Goal: Task Accomplishment & Management: Complete application form

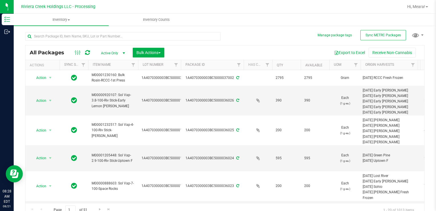
click at [279, 40] on div "All Packages Active Only Active Only Lab Samples Locked All External Internal B…" at bounding box center [224, 122] width 399 height 190
click at [74, 38] on input "text" at bounding box center [122, 36] width 195 height 9
type input "35283"
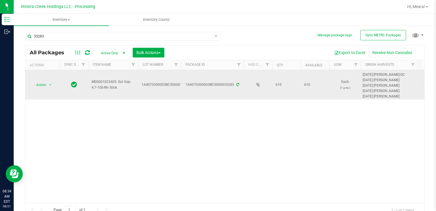
click at [47, 78] on td "Action Action Create package Edit attributes Global inventory Locate package Pa…" at bounding box center [42, 84] width 34 height 29
click at [48, 83] on span "select" at bounding box center [50, 85] width 7 height 8
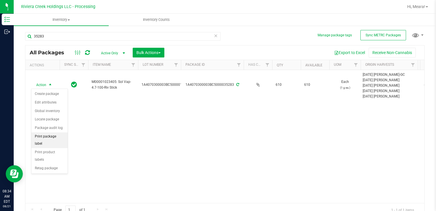
click at [60, 137] on li "Print package label" at bounding box center [49, 140] width 36 height 16
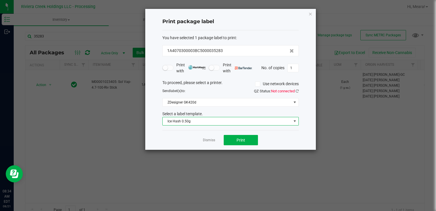
click at [197, 121] on span "Ice Hash 0.50g" at bounding box center [227, 121] width 129 height 8
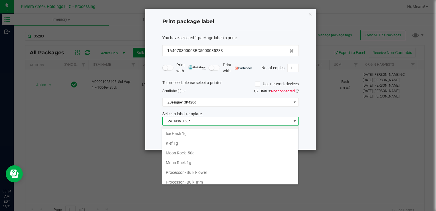
scroll to position [258, 0]
click at [183, 141] on li "Riv Stick 1g" at bounding box center [230, 144] width 136 height 10
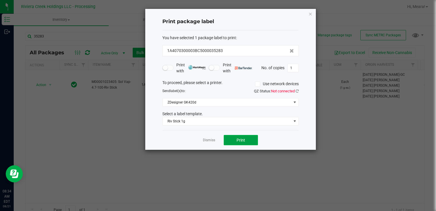
click at [233, 140] on button "Print" at bounding box center [241, 140] width 34 height 10
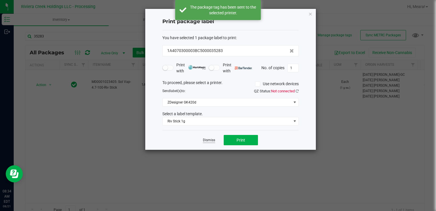
click at [213, 141] on link "Dismiss" at bounding box center [209, 140] width 12 height 5
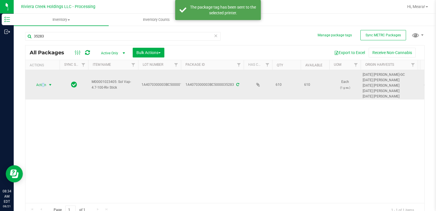
click at [43, 87] on span "Action" at bounding box center [38, 85] width 15 height 8
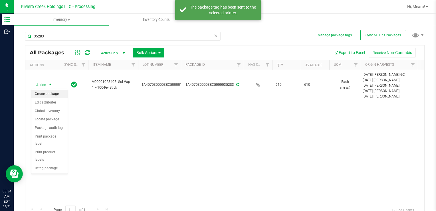
click at [44, 91] on li "Create package" at bounding box center [49, 94] width 36 height 9
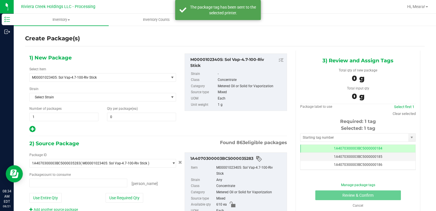
type input "0 ea"
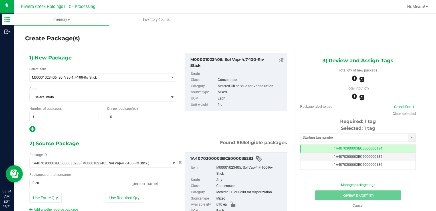
click at [131, 110] on div "Qty per package (ea) 0 0" at bounding box center [142, 113] width 78 height 15
click at [130, 112] on span at bounding box center [141, 116] width 69 height 9
type input "80"
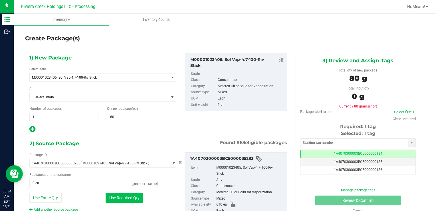
type input "80"
click at [122, 194] on button "Use Required Qty" at bounding box center [125, 198] width 38 height 10
type input "80 ea"
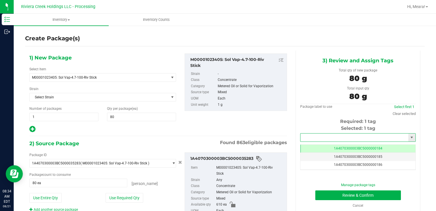
click at [312, 140] on input "text" at bounding box center [354, 137] width 108 height 8
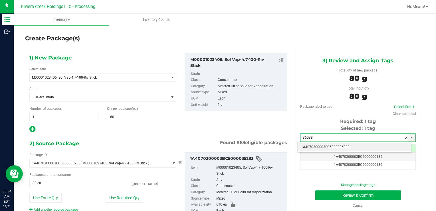
click at [314, 148] on li "1A4070300003BC5000036038" at bounding box center [355, 147] width 114 height 9
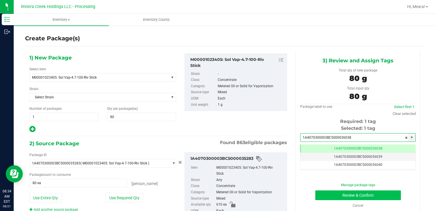
type input "1A4070300003BC5000036038"
click at [321, 193] on button "Review & Confirm" at bounding box center [358, 195] width 86 height 10
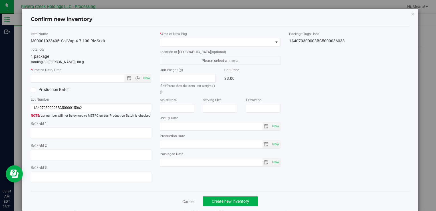
type input "[DATE]"
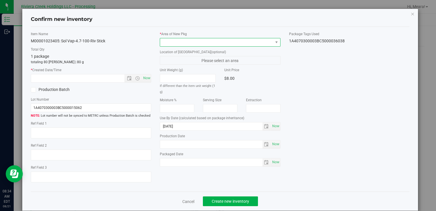
click at [236, 44] on span at bounding box center [216, 42] width 113 height 8
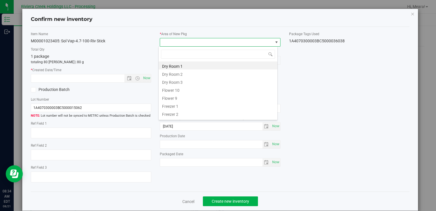
click at [170, 86] on li "Flower 10" at bounding box center [218, 89] width 119 height 8
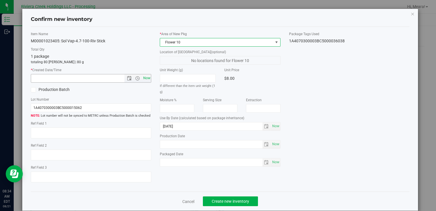
click at [148, 79] on span "Now" at bounding box center [147, 78] width 10 height 8
type input "8/21/2025 8:34 AM"
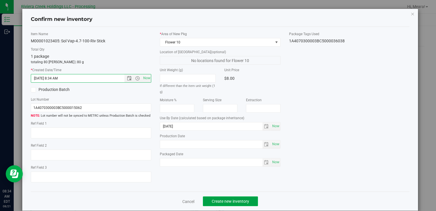
click at [241, 199] on span "Create new inventory" at bounding box center [230, 201] width 37 height 5
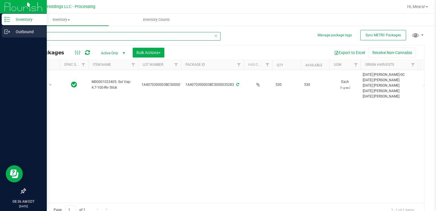
drag, startPoint x: 44, startPoint y: 38, endPoint x: 9, endPoint y: 34, distance: 34.8
click at [0, 33] on html "Inventory Outbound 08:36 AM EDT 08/21/2025 08/21 Riviera Creek Holdings LLC - P…" at bounding box center [218, 105] width 436 height 211
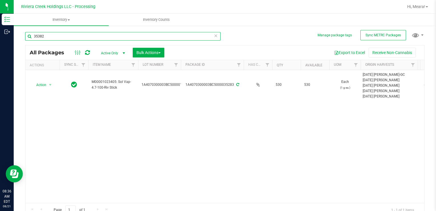
type input "35382"
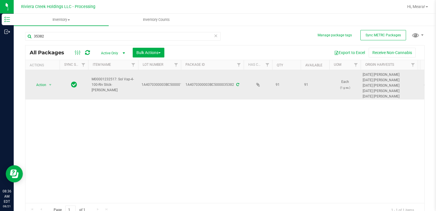
click at [44, 88] on span "Action" at bounding box center [38, 85] width 15 height 8
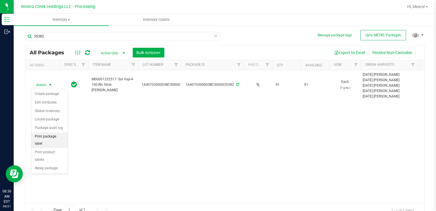
click at [54, 133] on li "Print package label" at bounding box center [49, 140] width 36 height 16
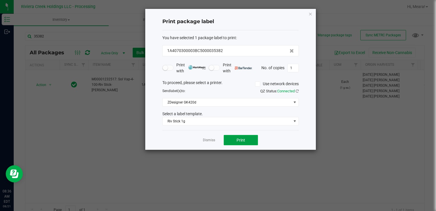
click at [249, 142] on button "Print" at bounding box center [241, 140] width 34 height 10
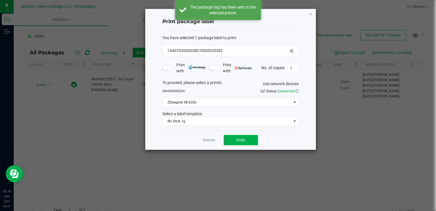
click at [203, 140] on link "Dismiss" at bounding box center [209, 140] width 12 height 5
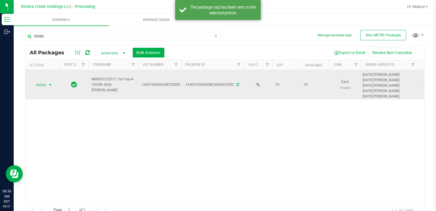
click at [43, 83] on span "Action" at bounding box center [38, 85] width 15 height 8
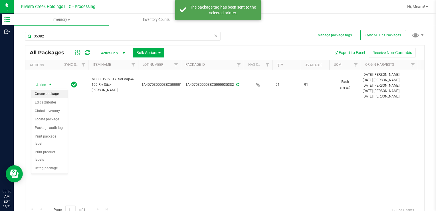
click at [52, 91] on li "Create package" at bounding box center [49, 94] width 36 height 9
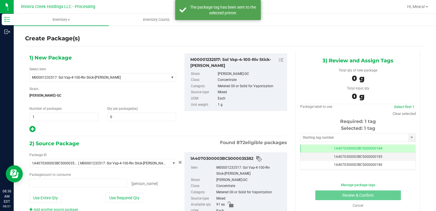
type input "0 ea"
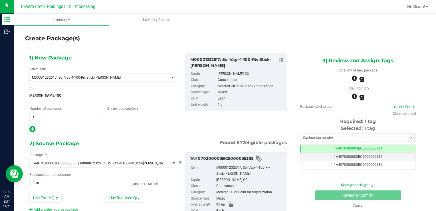
click at [134, 120] on span at bounding box center [141, 116] width 69 height 9
type input "60"
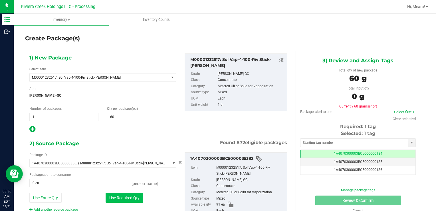
type input "60"
click at [132, 195] on button "Use Required Qty" at bounding box center [125, 198] width 38 height 10
type input "60 ea"
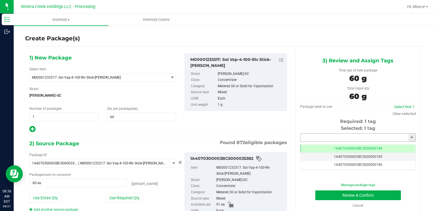
click at [329, 137] on input "text" at bounding box center [354, 137] width 108 height 8
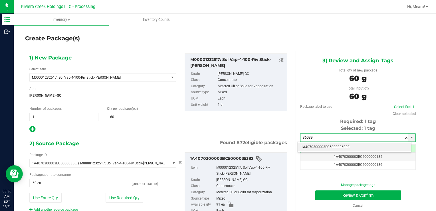
drag, startPoint x: 332, startPoint y: 147, endPoint x: 330, endPoint y: 148, distance: 3.0
click at [332, 147] on li "1A4070300003BC5000036039" at bounding box center [355, 147] width 114 height 9
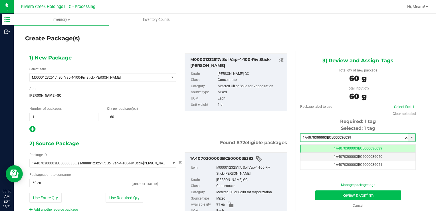
type input "1A4070300003BC5000036039"
click at [320, 192] on button "Review & Confirm" at bounding box center [358, 195] width 86 height 10
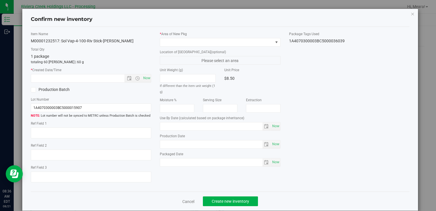
type input "[DATE]"
click at [232, 41] on span at bounding box center [216, 42] width 113 height 8
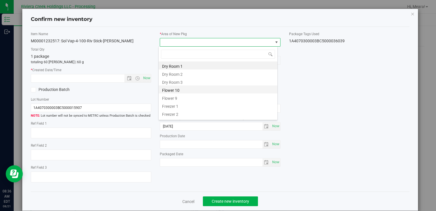
click at [178, 90] on li "Flower 10" at bounding box center [218, 89] width 119 height 8
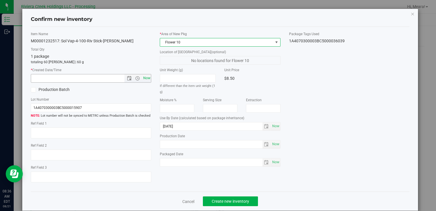
drag, startPoint x: 150, startPoint y: 79, endPoint x: 148, endPoint y: 82, distance: 3.0
click at [149, 79] on span "Now" at bounding box center [147, 78] width 10 height 8
type input "8/21/2025 8:36 AM"
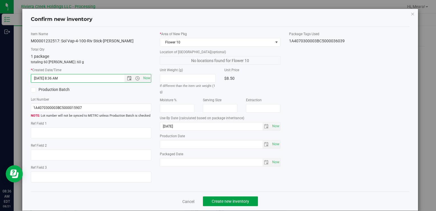
click at [230, 203] on span "Create new inventory" at bounding box center [230, 201] width 37 height 5
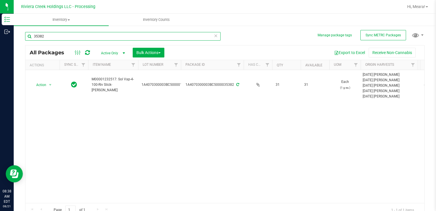
drag, startPoint x: 46, startPoint y: 41, endPoint x: 21, endPoint y: 51, distance: 27.0
click at [0, 44] on html "Inventory Outbound 08:38 AM EDT 08/21/2025 08/21 Riviera Creek Holdings LLC - P…" at bounding box center [218, 105] width 436 height 211
type input "35378"
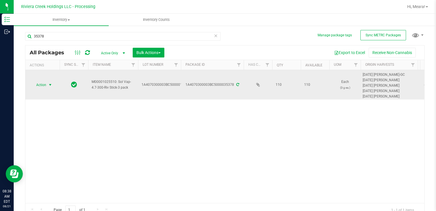
click at [47, 82] on span "select" at bounding box center [50, 85] width 7 height 8
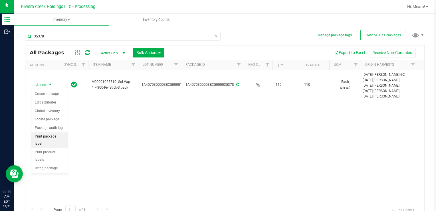
click at [55, 134] on li "Print package label" at bounding box center [49, 140] width 36 height 16
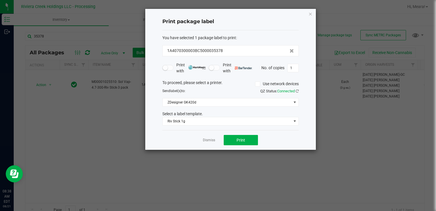
click at [181, 127] on div "You have selected 1 package label to print : 1A4070300003BC5000035378 Print wit…" at bounding box center [230, 80] width 136 height 100
click at [180, 125] on div "You have selected 1 package label to print : 1A4070300003BC5000035378 Print wit…" at bounding box center [230, 80] width 136 height 100
click at [180, 123] on span "Riv Stick 1g" at bounding box center [227, 121] width 129 height 8
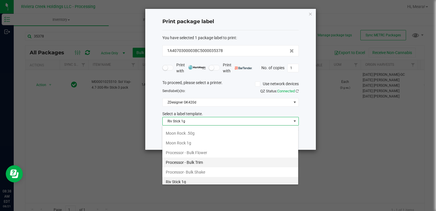
scroll to position [250, 0]
click at [194, 177] on li "Riv Sticks 3 pack" at bounding box center [230, 182] width 136 height 10
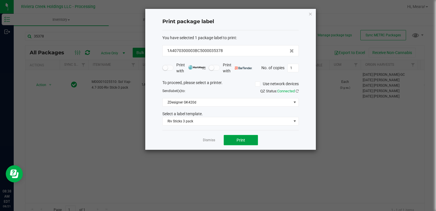
click at [236, 141] on button "Print" at bounding box center [241, 140] width 34 height 10
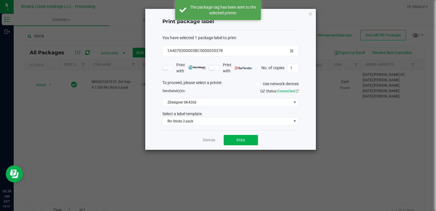
click at [205, 140] on link "Dismiss" at bounding box center [209, 140] width 12 height 5
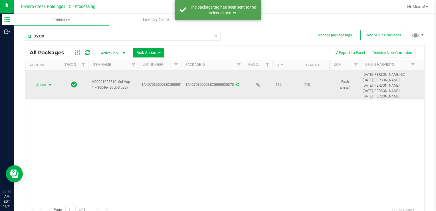
click at [36, 81] on span "Action" at bounding box center [38, 85] width 15 height 8
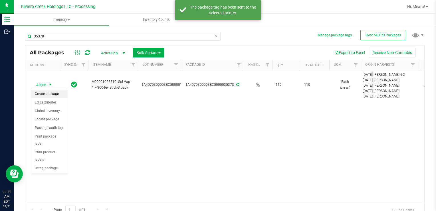
click at [46, 94] on li "Create package" at bounding box center [49, 94] width 36 height 9
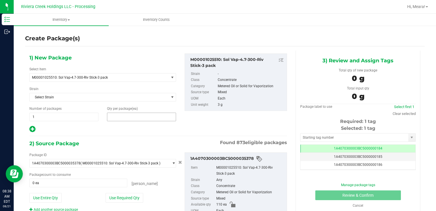
click at [125, 114] on span at bounding box center [141, 116] width 69 height 9
type input "60"
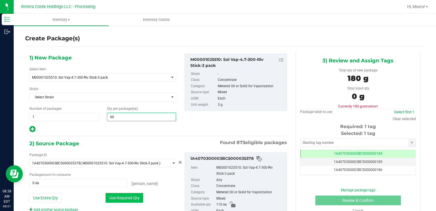
type input "60"
drag, startPoint x: 106, startPoint y: 196, endPoint x: 112, endPoint y: 198, distance: 6.9
click at [107, 197] on button "Use Required Qty" at bounding box center [125, 198] width 38 height 10
type input "60 ea"
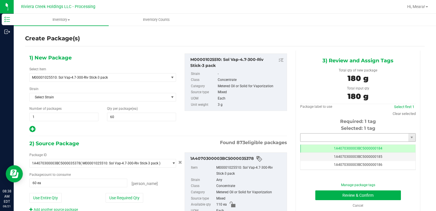
click at [310, 134] on input "text" at bounding box center [354, 137] width 108 height 8
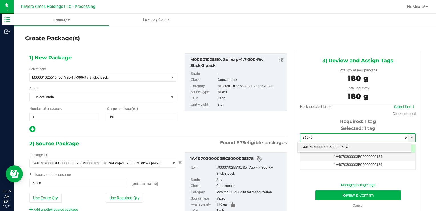
click at [310, 150] on li "1A4070300003BC5000036040" at bounding box center [355, 147] width 114 height 9
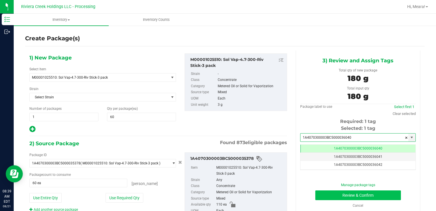
type input "1A4070300003BC5000036040"
click at [322, 192] on button "Review & Confirm" at bounding box center [358, 195] width 86 height 10
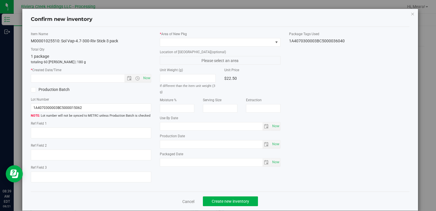
type input "[DATE]"
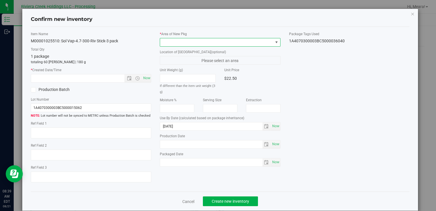
click at [241, 40] on span at bounding box center [216, 42] width 113 height 8
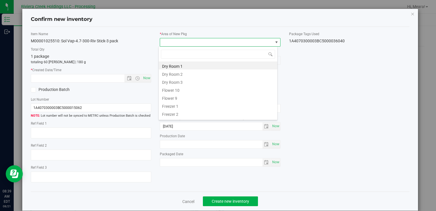
drag, startPoint x: 185, startPoint y: 90, endPoint x: 179, endPoint y: 87, distance: 6.6
click at [185, 90] on li "Flower 10" at bounding box center [218, 89] width 119 height 8
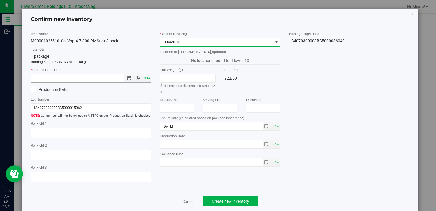
click at [146, 74] on span "Now" at bounding box center [147, 78] width 10 height 8
type input "8/21/2025 8:39 AM"
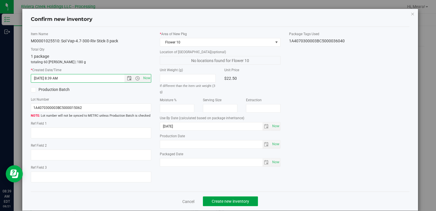
click at [237, 201] on span "Create new inventory" at bounding box center [230, 201] width 37 height 5
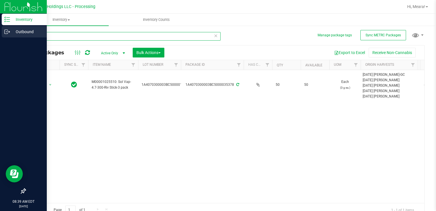
drag, startPoint x: 54, startPoint y: 39, endPoint x: 5, endPoint y: 38, distance: 49.7
click at [5, 38] on div "Inventory Outbound 08:39 AM EDT 08/21/2025 08/21 Riviera Creek Holdings LLC - P…" at bounding box center [218, 105] width 436 height 211
drag, startPoint x: 33, startPoint y: 41, endPoint x: 13, endPoint y: 43, distance: 19.9
click at [13, 43] on div "Inventory Outbound 08:42 AM EDT 08/21/2025 08/21 Riviera Creek Holdings LLC - P…" at bounding box center [218, 105] width 436 height 211
type input "36013"
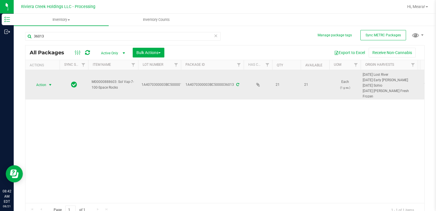
click at [44, 87] on span "Action" at bounding box center [38, 85] width 15 height 8
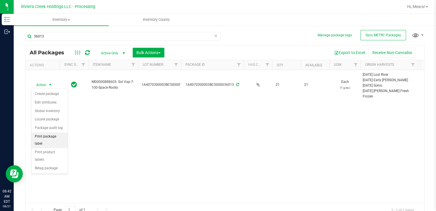
click at [59, 132] on li "Print package label" at bounding box center [49, 140] width 36 height 16
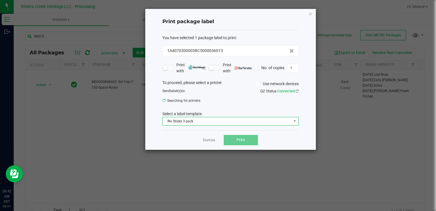
click at [219, 122] on span "Riv Sticks 3 pack" at bounding box center [227, 121] width 129 height 8
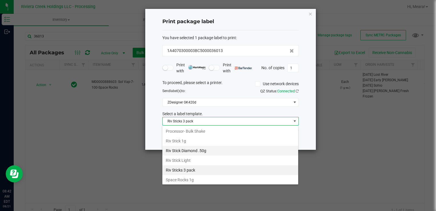
scroll to position [269, 0]
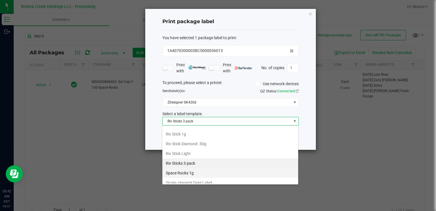
click at [204, 168] on li "Space Rocks 1g" at bounding box center [230, 173] width 136 height 10
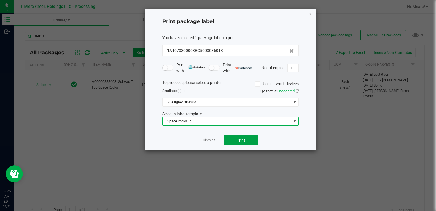
click at [249, 136] on button "Print" at bounding box center [241, 140] width 34 height 10
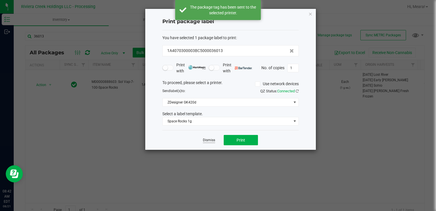
click at [208, 140] on link "Dismiss" at bounding box center [209, 140] width 12 height 5
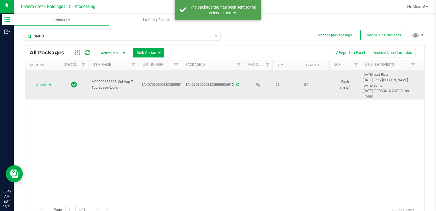
click at [48, 86] on span "select" at bounding box center [50, 84] width 5 height 5
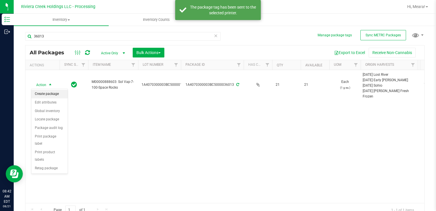
click at [54, 92] on li "Create package" at bounding box center [49, 94] width 36 height 9
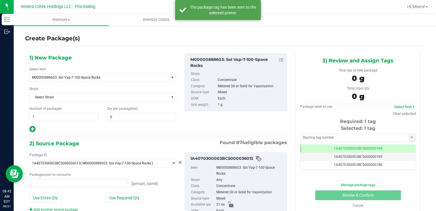
type input "0 ea"
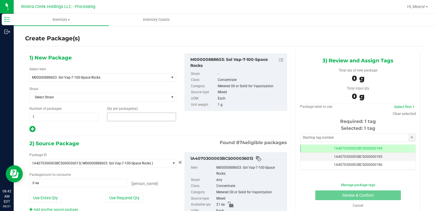
click at [137, 116] on span at bounding box center [141, 116] width 69 height 9
type input "20"
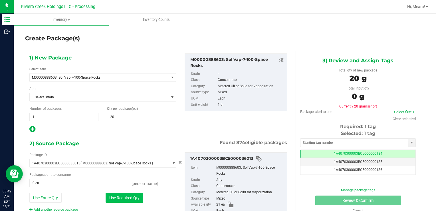
type input "20"
click at [122, 197] on button "Use Required Qty" at bounding box center [125, 198] width 38 height 10
type input "20 ea"
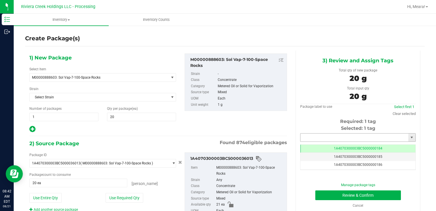
click at [309, 135] on input "text" at bounding box center [354, 137] width 108 height 8
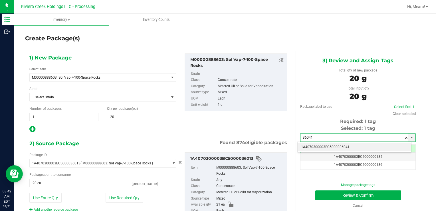
click at [320, 151] on div "1A4070300003BC5000036041 No matching tags" at bounding box center [354, 146] width 114 height 11
click at [316, 148] on li "1A4070300003BC5000036041" at bounding box center [355, 147] width 114 height 9
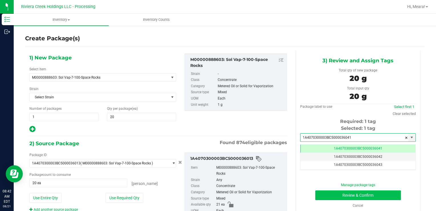
type input "1A4070300003BC5000036041"
click at [323, 193] on button "Review & Confirm" at bounding box center [358, 195] width 86 height 10
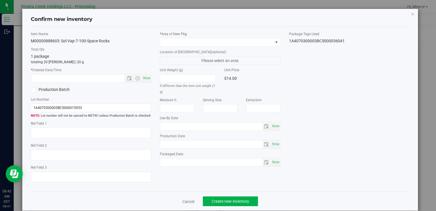
type input "2026-07-26"
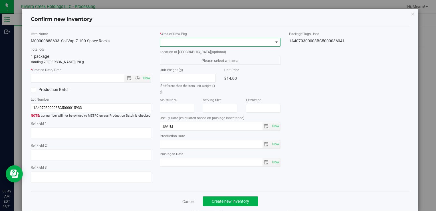
click at [235, 43] on span at bounding box center [216, 42] width 113 height 8
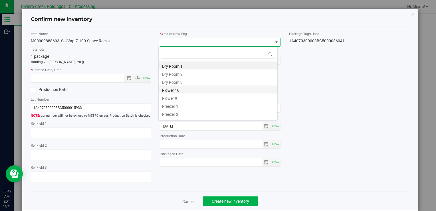
click at [186, 88] on li "Flower 10" at bounding box center [218, 89] width 119 height 8
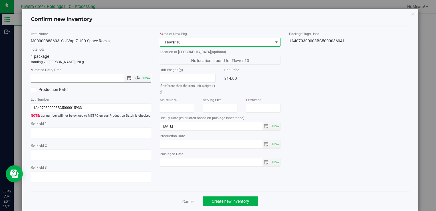
click at [146, 78] on span "Now" at bounding box center [147, 78] width 10 height 8
type input "8/21/2025 8:42 AM"
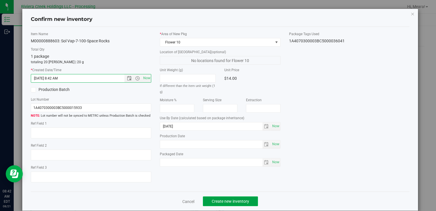
drag, startPoint x: 245, startPoint y: 201, endPoint x: 241, endPoint y: 187, distance: 15.4
click at [244, 199] on span "Create new inventory" at bounding box center [230, 201] width 37 height 5
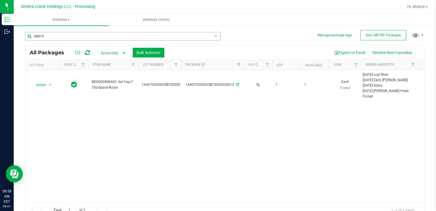
drag, startPoint x: 54, startPoint y: 31, endPoint x: 38, endPoint y: 40, distance: 18.3
click at [29, 37] on div "36013" at bounding box center [125, 36] width 200 height 18
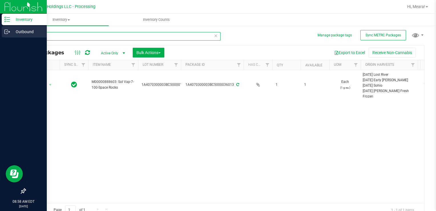
drag, startPoint x: 62, startPoint y: 36, endPoint x: 3, endPoint y: 37, distance: 58.5
click at [4, 42] on div "Inventory Outbound 08:58 AM EDT 08/21/2025 08/21 Riviera Creek Holdings LLC - P…" at bounding box center [218, 105] width 436 height 211
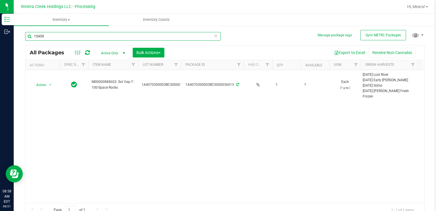
type input "15459"
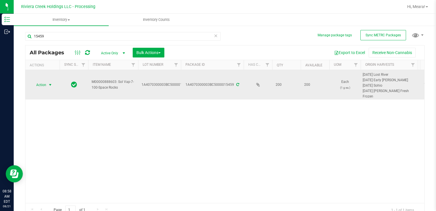
click at [46, 85] on span "Action" at bounding box center [38, 85] width 15 height 8
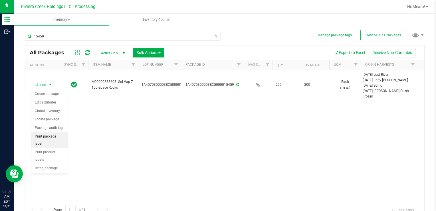
click at [61, 137] on li "Print package label" at bounding box center [49, 140] width 36 height 16
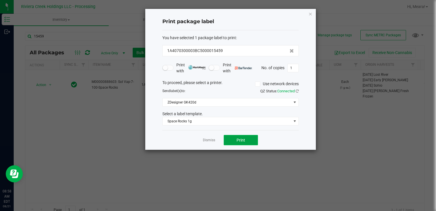
click at [241, 141] on span "Print" at bounding box center [241, 140] width 9 height 5
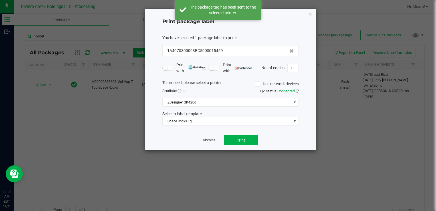
click at [210, 140] on link "Dismiss" at bounding box center [209, 140] width 12 height 5
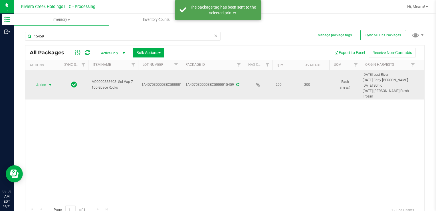
click at [47, 82] on span "select" at bounding box center [50, 85] width 7 height 8
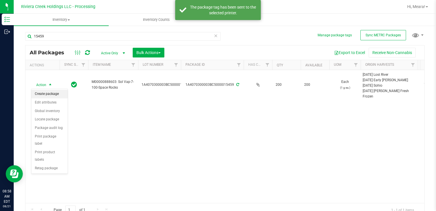
click at [50, 92] on li "Create package" at bounding box center [49, 94] width 36 height 9
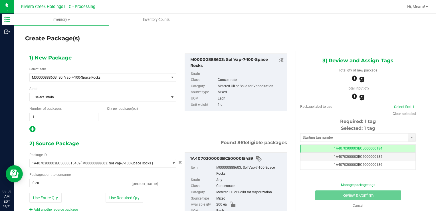
click at [119, 116] on span at bounding box center [141, 116] width 69 height 9
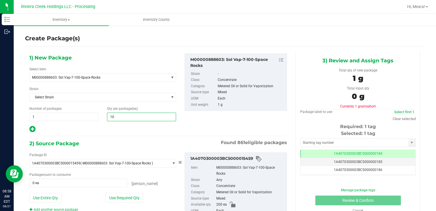
type input "100"
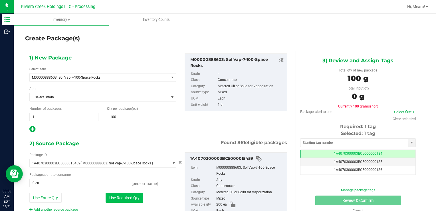
click at [120, 193] on button "Use Required Qty" at bounding box center [125, 198] width 38 height 10
type input "100 ea"
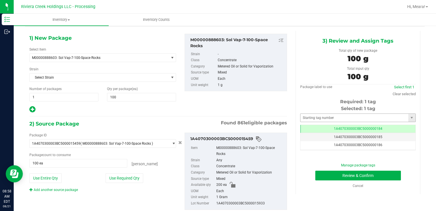
scroll to position [34, 0]
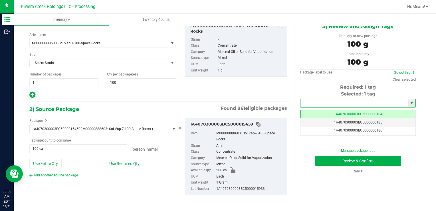
click at [326, 101] on input "text" at bounding box center [354, 103] width 108 height 8
click at [336, 114] on li "1A4070300003BC5000036042" at bounding box center [355, 112] width 114 height 9
type input "1A4070300003BC5000036042"
click at [318, 156] on button "Review & Confirm" at bounding box center [358, 161] width 86 height 10
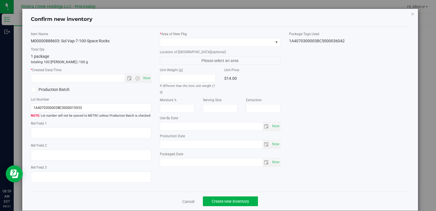
type input "2026-07-26"
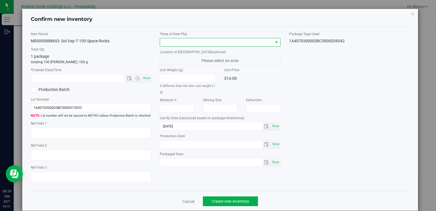
click at [243, 41] on span at bounding box center [216, 42] width 113 height 8
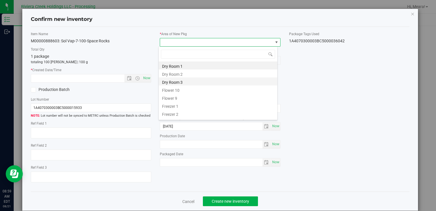
click at [185, 82] on li "Dry Room 3" at bounding box center [218, 81] width 119 height 8
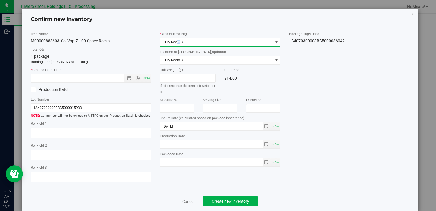
click at [177, 41] on span "Dry Room 3" at bounding box center [216, 42] width 113 height 8
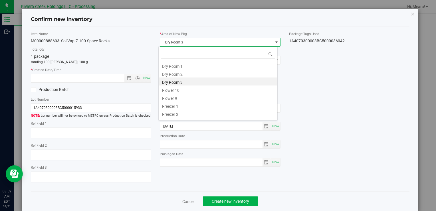
click at [181, 92] on li "Flower 10" at bounding box center [218, 89] width 119 height 8
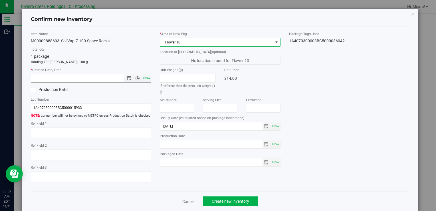
click at [146, 79] on span "Now" at bounding box center [147, 78] width 10 height 8
type input "8/21/2025 8:59 AM"
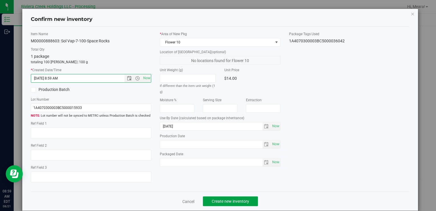
click at [244, 199] on span "Create new inventory" at bounding box center [230, 201] width 37 height 5
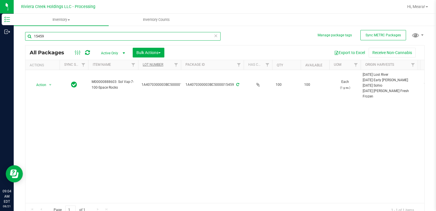
drag, startPoint x: 80, startPoint y: 35, endPoint x: 153, endPoint y: 63, distance: 78.2
click at [10, 37] on div "Inventory Outbound 09:04 AM EDT 08/21/2025 08/21 Riviera Creek Holdings LLC - P…" at bounding box center [218, 105] width 436 height 211
type input "35004"
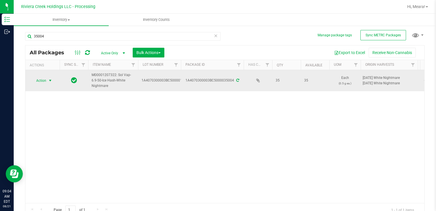
click at [45, 79] on span "Action" at bounding box center [38, 80] width 15 height 8
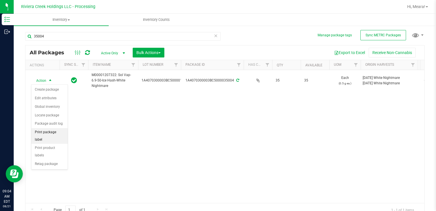
click at [63, 130] on li "Print package label" at bounding box center [49, 136] width 36 height 16
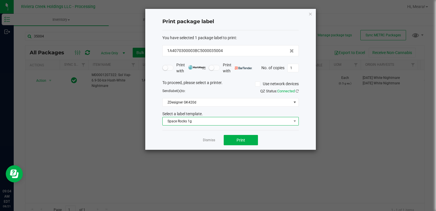
click at [193, 120] on span "Space Rocks 1g" at bounding box center [227, 121] width 129 height 8
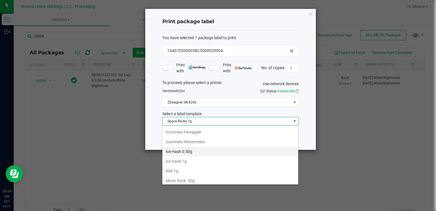
scroll to position [173, 0]
click at [194, 152] on li "Ice Hash 0.50g" at bounding box center [230, 152] width 136 height 10
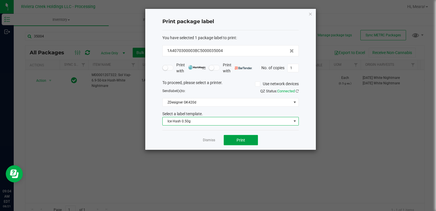
click at [250, 136] on button "Print" at bounding box center [241, 140] width 34 height 10
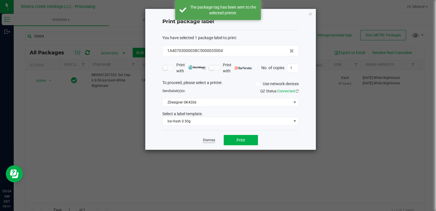
click at [207, 139] on link "Dismiss" at bounding box center [209, 140] width 12 height 5
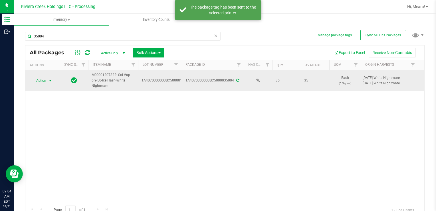
click at [33, 80] on span "Action" at bounding box center [38, 80] width 15 height 8
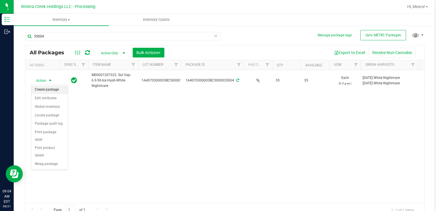
click at [52, 87] on li "Create package" at bounding box center [49, 89] width 36 height 9
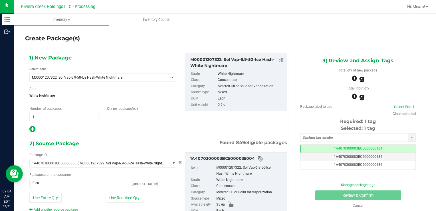
click at [149, 116] on span at bounding box center [141, 116] width 69 height 9
type input "20"
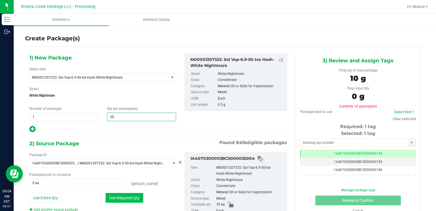
type input "20"
click at [118, 193] on button "Use Required Qty" at bounding box center [125, 198] width 38 height 10
type input "20 ea"
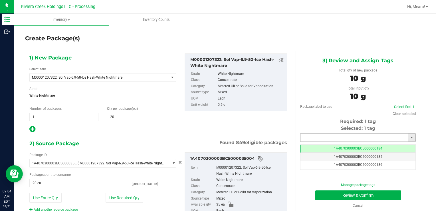
click at [310, 138] on input "text" at bounding box center [354, 137] width 108 height 8
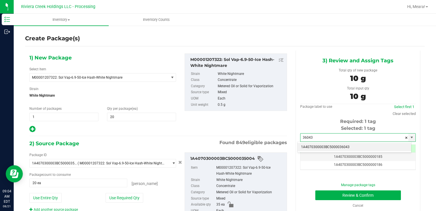
click at [313, 144] on li "1A4070300003BC5000036043" at bounding box center [355, 147] width 114 height 9
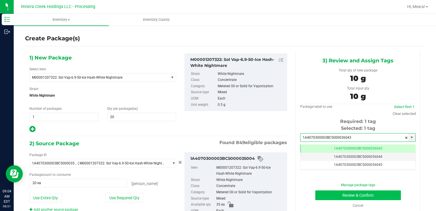
type input "1A4070300003BC5000036043"
click at [324, 191] on button "Review & Confirm" at bounding box center [358, 195] width 86 height 10
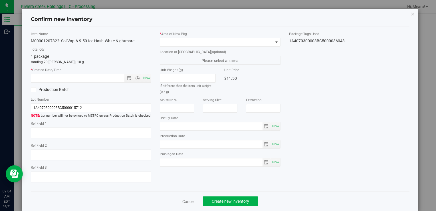
type input "[DATE]"
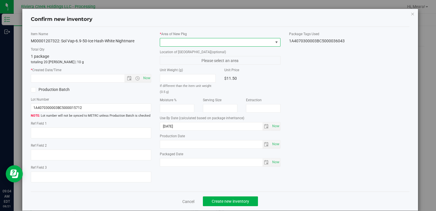
click at [242, 44] on span at bounding box center [216, 42] width 113 height 8
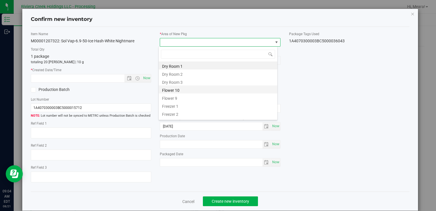
drag, startPoint x: 176, startPoint y: 87, endPoint x: 152, endPoint y: 80, distance: 24.8
click at [175, 87] on li "Flower 10" at bounding box center [218, 89] width 119 height 8
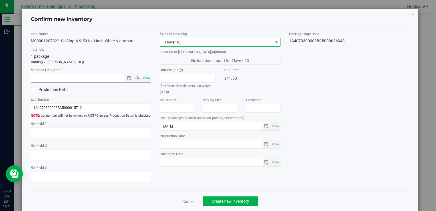
drag, startPoint x: 152, startPoint y: 79, endPoint x: 148, endPoint y: 78, distance: 3.8
click at [150, 79] on div "Item Name M00001207322: Sol Vap-6.9-50-Ice Hash-White Nightmare Total Qty 1 pac…" at bounding box center [91, 108] width 129 height 155
click at [146, 78] on span "Now" at bounding box center [147, 78] width 10 height 8
type input "8/21/2025 9:04 AM"
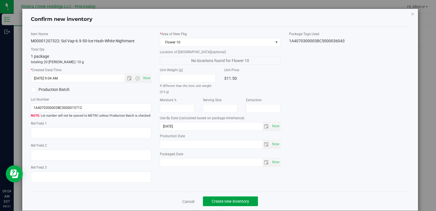
click at [221, 197] on button "Create new inventory" at bounding box center [230, 201] width 55 height 10
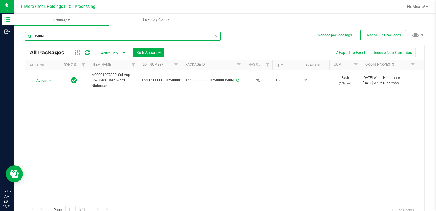
drag, startPoint x: 64, startPoint y: 37, endPoint x: 17, endPoint y: 38, distance: 46.5
click at [17, 38] on div "Manage package tags Sync METRC Packages 35004 All Packages Active Only Active O…" at bounding box center [225, 112] width 422 height 174
type input "30300"
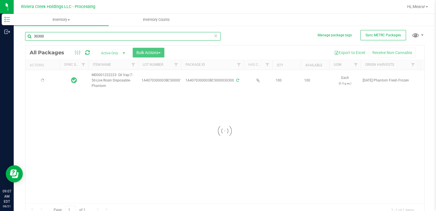
type input "[DATE]"
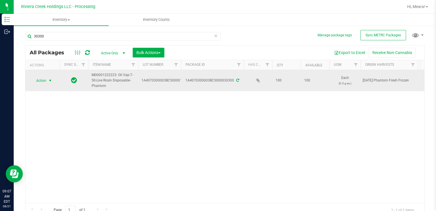
click at [43, 79] on span "Action" at bounding box center [38, 80] width 15 height 8
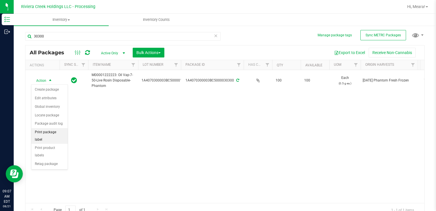
click at [60, 130] on li "Print package label" at bounding box center [49, 136] width 36 height 16
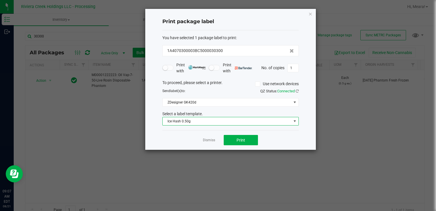
click at [188, 119] on span "Ice Hash 0.50g" at bounding box center [227, 121] width 129 height 8
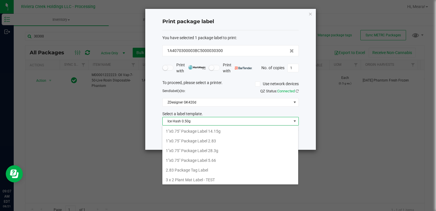
scroll to position [8, 136]
click at [202, 142] on li "Disposable .50g" at bounding box center [230, 142] width 136 height 10
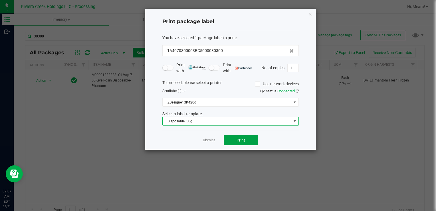
click at [228, 140] on button "Print" at bounding box center [241, 140] width 34 height 10
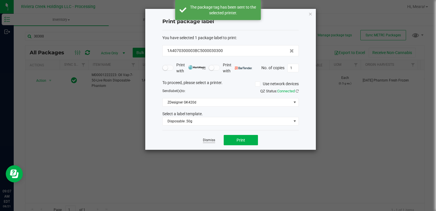
click at [207, 141] on link "Dismiss" at bounding box center [209, 140] width 12 height 5
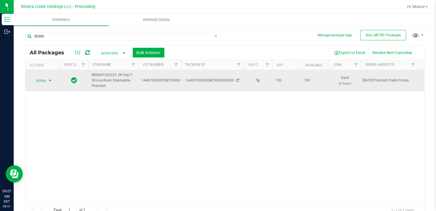
click at [43, 78] on span "Action" at bounding box center [38, 80] width 15 height 8
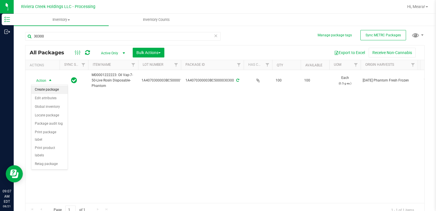
click at [48, 86] on li "Create package" at bounding box center [49, 89] width 36 height 9
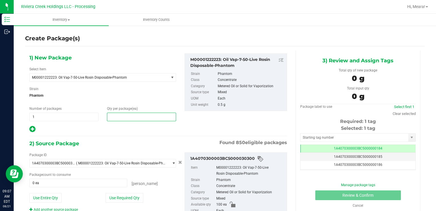
click at [137, 115] on span at bounding box center [141, 116] width 69 height 9
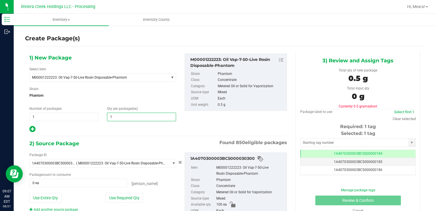
type input "10"
drag, startPoint x: 116, startPoint y: 193, endPoint x: 116, endPoint y: 189, distance: 3.7
click at [116, 193] on button "Use Required Qty" at bounding box center [125, 198] width 38 height 10
type input "10 ea"
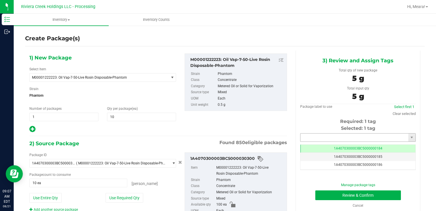
click at [320, 135] on input "text" at bounding box center [354, 137] width 108 height 8
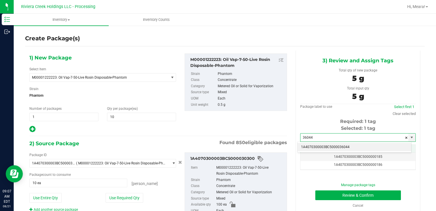
drag, startPoint x: 315, startPoint y: 145, endPoint x: 315, endPoint y: 149, distance: 4.0
click at [315, 145] on li "1A4070300003BC5000036044" at bounding box center [355, 147] width 114 height 9
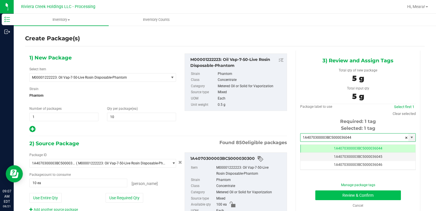
type input "1A4070300003BC5000036044"
click at [318, 190] on button "Review & Confirm" at bounding box center [358, 195] width 86 height 10
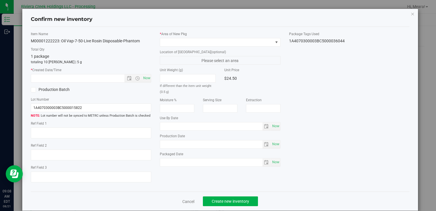
type input "[DATE]"
drag, startPoint x: 229, startPoint y: 47, endPoint x: 217, endPoint y: 39, distance: 14.6
click at [229, 47] on div "* Area of [GEOGRAPHIC_DATA] Location of [GEOGRAPHIC_DATA] (optional) Please sel…" at bounding box center [219, 100] width 129 height 138
click at [210, 35] on label "* Area of [GEOGRAPHIC_DATA]" at bounding box center [220, 33] width 120 height 5
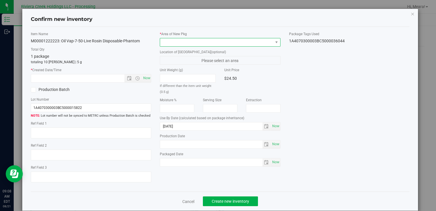
click at [211, 43] on span at bounding box center [216, 42] width 113 height 8
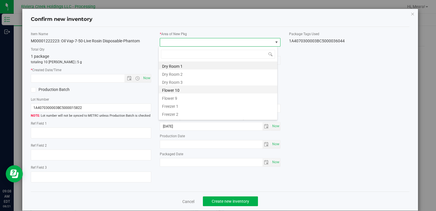
drag, startPoint x: 173, startPoint y: 90, endPoint x: 163, endPoint y: 85, distance: 11.1
click at [173, 90] on li "Flower 10" at bounding box center [218, 89] width 119 height 8
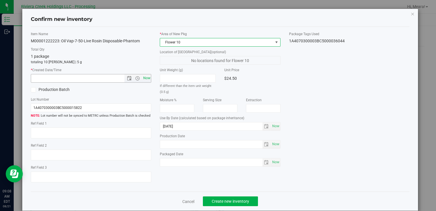
click at [140, 74] on span "Now" at bounding box center [137, 78] width 27 height 8
click at [142, 76] on span "Now" at bounding box center [147, 78] width 10 height 8
type input "8/21/2025 9:08 AM"
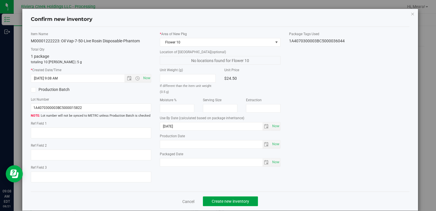
click at [219, 197] on button "Create new inventory" at bounding box center [230, 201] width 55 height 10
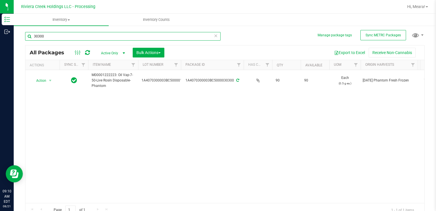
drag, startPoint x: 79, startPoint y: 34, endPoint x: 48, endPoint y: 39, distance: 31.3
click at [16, 33] on div "Manage package tags Sync METRC Packages 30300 All Packages Active Only Active O…" at bounding box center [225, 112] width 422 height 174
type input "32055"
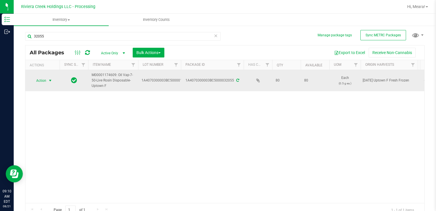
click at [44, 76] on span "Action" at bounding box center [38, 80] width 15 height 8
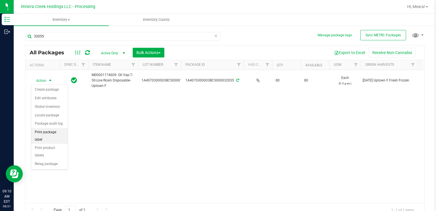
click at [62, 132] on li "Print package label" at bounding box center [49, 136] width 36 height 16
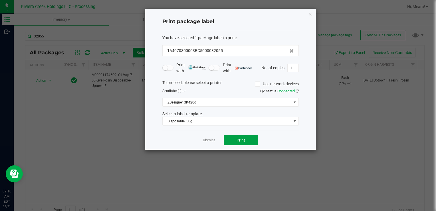
click at [236, 135] on button "Print" at bounding box center [241, 140] width 34 height 10
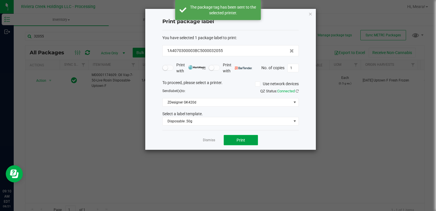
click at [234, 136] on button "Print" at bounding box center [241, 140] width 34 height 10
drag, startPoint x: 214, startPoint y: 140, endPoint x: 211, endPoint y: 138, distance: 3.3
click at [213, 139] on link "Dismiss" at bounding box center [209, 140] width 12 height 5
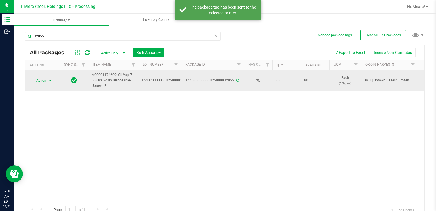
click at [43, 81] on span "Action" at bounding box center [38, 80] width 15 height 8
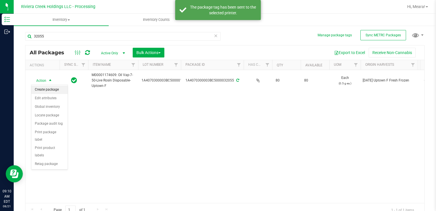
click at [46, 88] on li "Create package" at bounding box center [49, 89] width 36 height 9
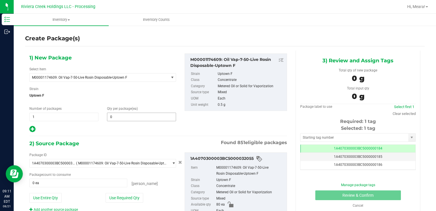
click at [136, 120] on span "0 0" at bounding box center [141, 116] width 69 height 9
click at [135, 119] on span at bounding box center [141, 116] width 69 height 9
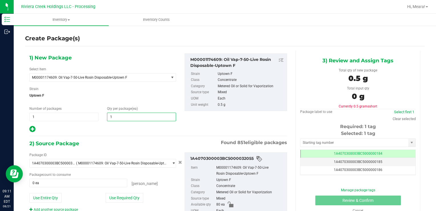
type input "10"
click at [114, 196] on button "Use Required Qty" at bounding box center [125, 198] width 38 height 10
type input "10 ea"
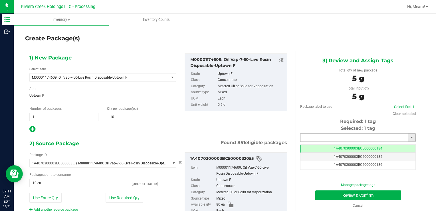
click at [322, 140] on input "text" at bounding box center [354, 137] width 108 height 8
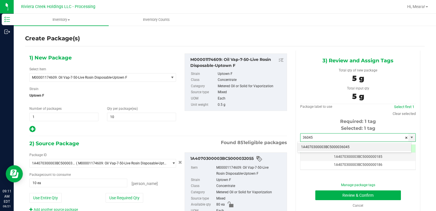
click at [325, 146] on li "1A4070300003BC5000036045" at bounding box center [355, 147] width 114 height 9
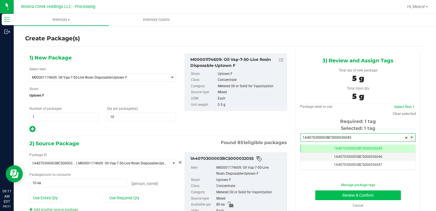
type input "1A4070300003BC5000036045"
click at [324, 192] on button "Review & Confirm" at bounding box center [358, 195] width 86 height 10
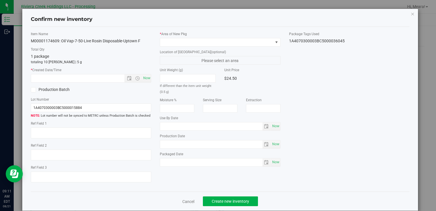
type input "[DATE]"
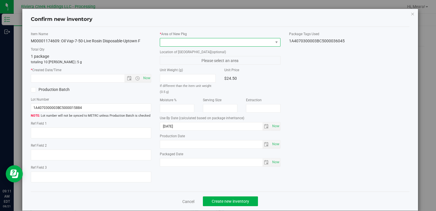
click at [238, 43] on span at bounding box center [216, 42] width 113 height 8
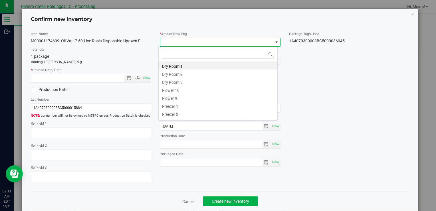
click at [172, 91] on li "Flower 10" at bounding box center [218, 89] width 119 height 8
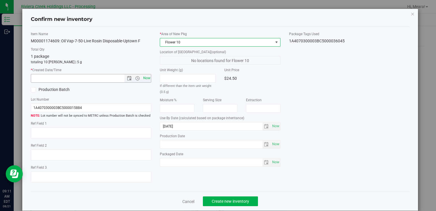
click at [147, 78] on span "Now" at bounding box center [147, 78] width 10 height 8
type input "8/21/2025 9:11 AM"
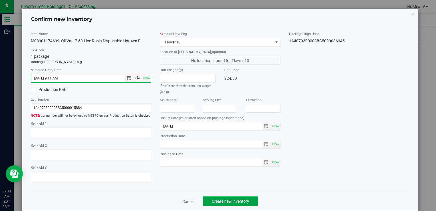
click at [237, 199] on span "Create new inventory" at bounding box center [230, 201] width 37 height 5
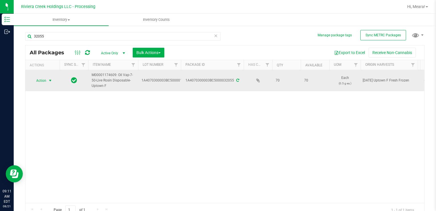
click at [46, 82] on span "Action" at bounding box center [38, 80] width 15 height 8
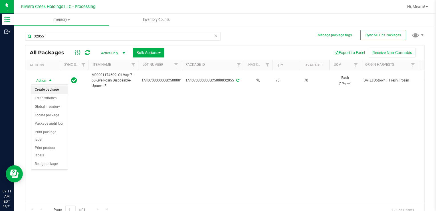
click at [50, 86] on li "Create package" at bounding box center [49, 89] width 36 height 9
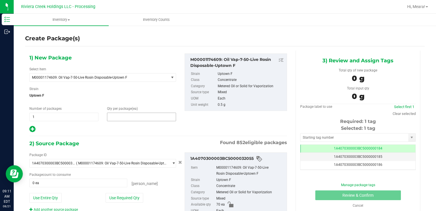
click at [134, 119] on span at bounding box center [141, 116] width 69 height 9
type input "30"
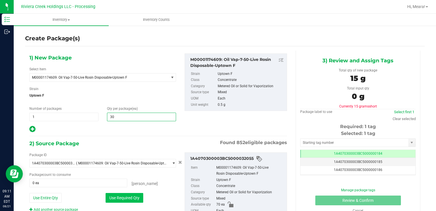
type input "30"
click at [139, 193] on div "Use Required Qty" at bounding box center [141, 198] width 70 height 10
click at [127, 195] on button "Use Required Qty" at bounding box center [125, 198] width 38 height 10
type input "30 ea"
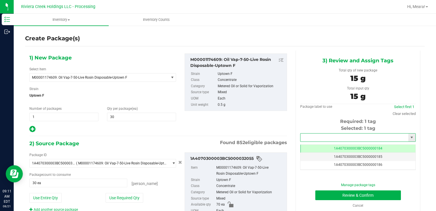
click at [330, 139] on input "text" at bounding box center [354, 137] width 108 height 8
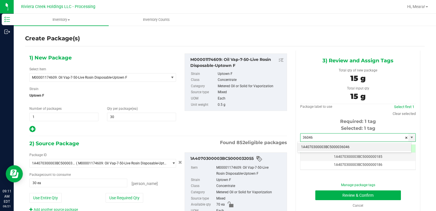
click at [334, 145] on li "1A4070300003BC5000036046" at bounding box center [355, 147] width 114 height 9
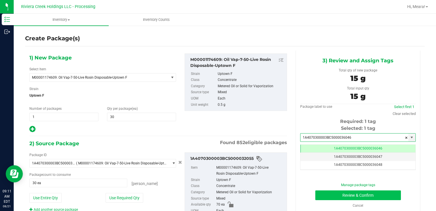
type input "1A4070300003BC5000036046"
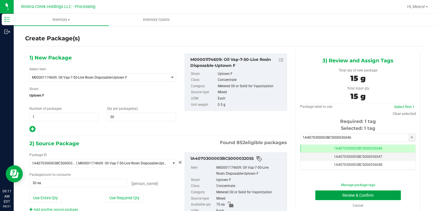
click at [327, 195] on button "Review & Confirm" at bounding box center [358, 195] width 86 height 10
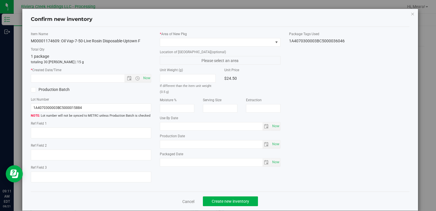
type input "[DATE]"
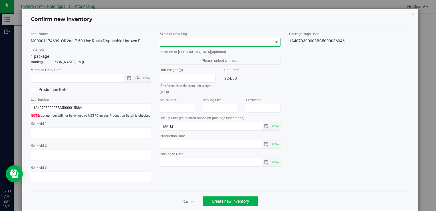
click at [250, 44] on span at bounding box center [216, 42] width 113 height 8
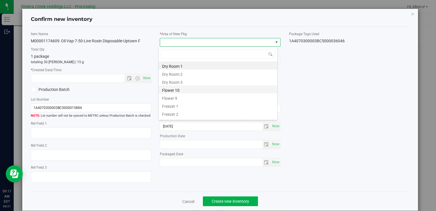
drag, startPoint x: 169, startPoint y: 91, endPoint x: 148, endPoint y: 77, distance: 25.0
click at [169, 90] on li "Flower 10" at bounding box center [218, 89] width 119 height 8
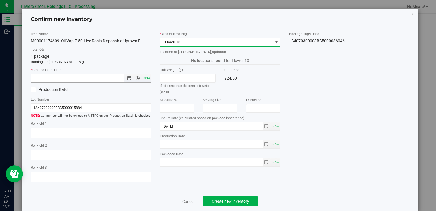
click at [145, 75] on span "Now" at bounding box center [147, 78] width 10 height 8
type input "8/21/2025 9:11 AM"
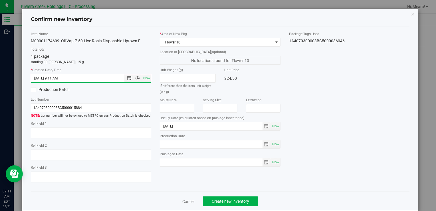
click at [239, 195] on div "Cancel Create new inventory" at bounding box center [220, 200] width 379 height 19
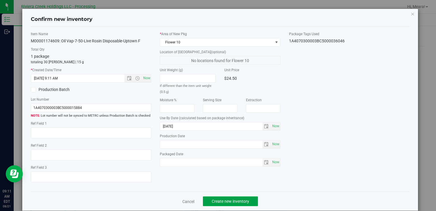
click at [243, 197] on button "Create new inventory" at bounding box center [230, 201] width 55 height 10
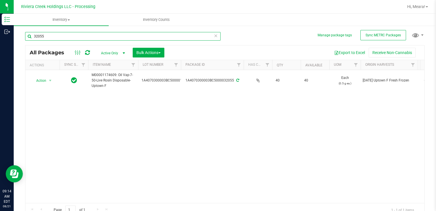
drag, startPoint x: 18, startPoint y: 36, endPoint x: 154, endPoint y: 67, distance: 139.5
click at [0, 33] on html "Inventory Outbound 09:14 AM EDT 08/21/2025 08/21 Riviera Creek Holdings LLC - P…" at bounding box center [218, 105] width 436 height 211
type input "34452"
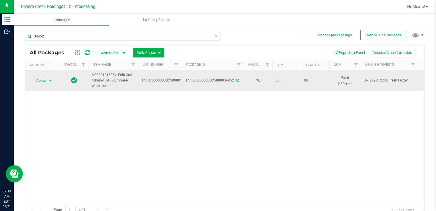
click at [46, 80] on span "Action" at bounding box center [38, 80] width 15 height 8
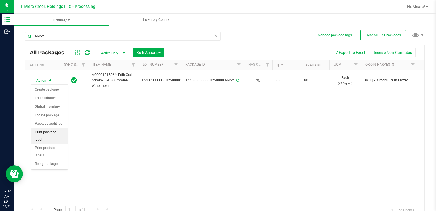
click at [60, 129] on li "Print package label" at bounding box center [49, 136] width 36 height 16
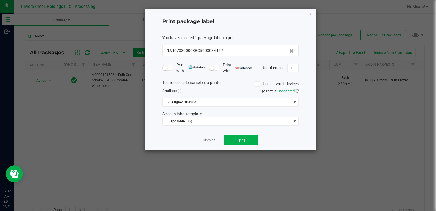
click at [193, 125] on div "You have selected 1 package label to print : 1A4070300003BC5000034452 Print wit…" at bounding box center [230, 80] width 136 height 100
click at [193, 122] on span "Disposable .50g" at bounding box center [227, 121] width 129 height 8
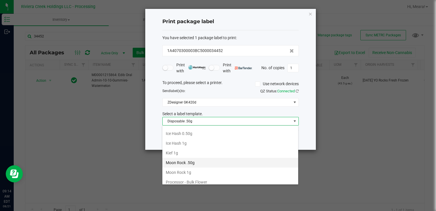
scroll to position [163, 0]
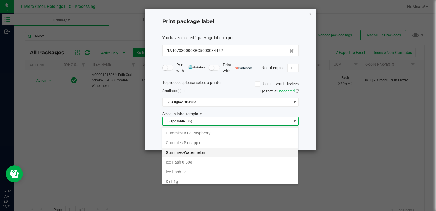
click at [196, 148] on li "Gummies-Watermelon" at bounding box center [230, 152] width 136 height 10
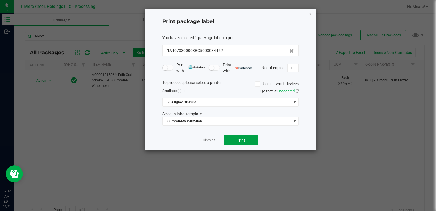
click at [239, 138] on span "Print" at bounding box center [241, 140] width 9 height 5
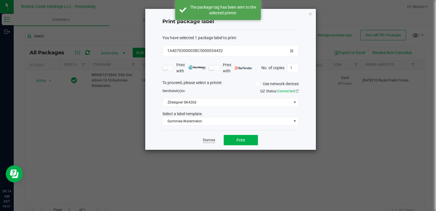
click at [206, 139] on link "Dismiss" at bounding box center [209, 140] width 12 height 5
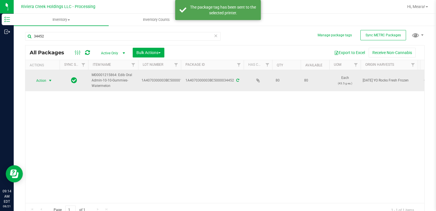
click at [50, 82] on span "select" at bounding box center [50, 80] width 7 height 8
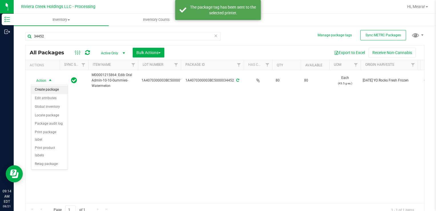
click at [49, 88] on li "Create package" at bounding box center [49, 89] width 36 height 9
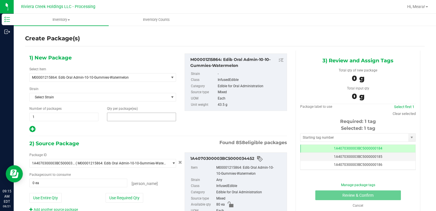
click at [140, 116] on span at bounding box center [141, 116] width 69 height 9
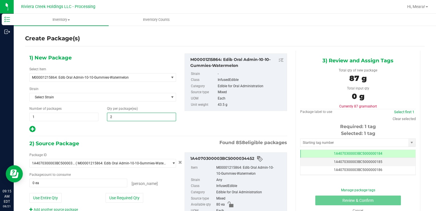
type input "20"
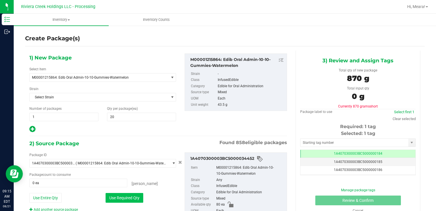
drag, startPoint x: 114, startPoint y: 193, endPoint x: 243, endPoint y: 147, distance: 137.5
click at [114, 194] on button "Use Required Qty" at bounding box center [125, 198] width 38 height 10
type input "20 ea"
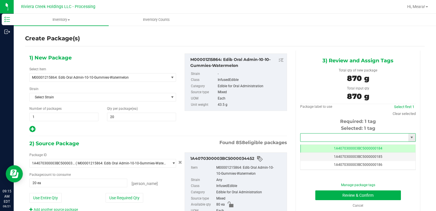
click at [330, 138] on input "text" at bounding box center [354, 137] width 108 height 8
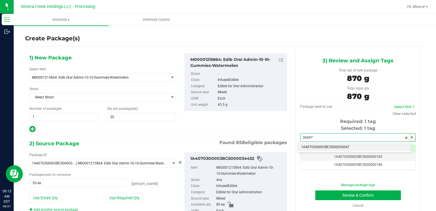
drag, startPoint x: 339, startPoint y: 147, endPoint x: 331, endPoint y: 179, distance: 33.4
click at [338, 146] on li "1A4070300003BC5000036047" at bounding box center [355, 147] width 114 height 9
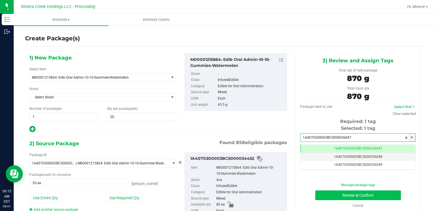
type input "1A4070300003BC5000036047"
click at [325, 190] on button "Review & Confirm" at bounding box center [358, 195] width 86 height 10
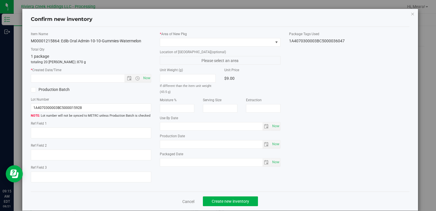
type input "2026-07-20"
click at [259, 45] on div "* Area of New Pkg Location of New Pkg (optional) Please select an area Unit Wei…" at bounding box center [219, 100] width 129 height 138
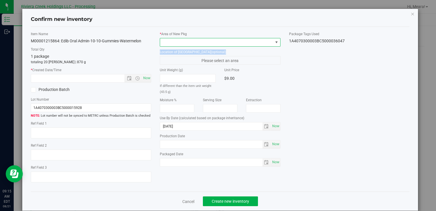
drag, startPoint x: 198, startPoint y: 42, endPoint x: 196, endPoint y: 46, distance: 4.0
click at [197, 42] on span at bounding box center [216, 42] width 113 height 8
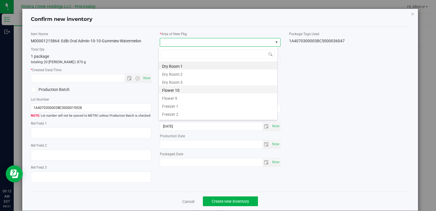
click at [184, 91] on li "Flower 10" at bounding box center [218, 89] width 119 height 8
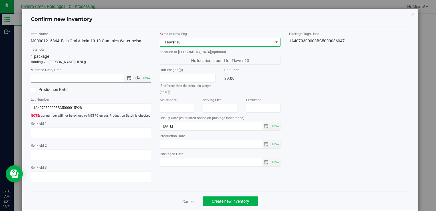
click at [144, 76] on span "Now" at bounding box center [147, 78] width 10 height 8
type input "8/21/2025 9:15 AM"
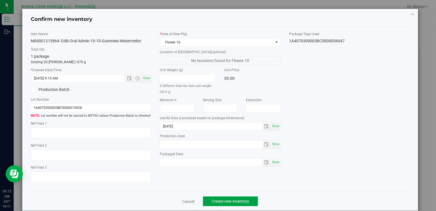
click at [235, 203] on span "Create new inventory" at bounding box center [230, 201] width 37 height 5
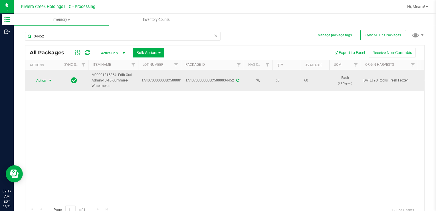
drag, startPoint x: 49, startPoint y: 77, endPoint x: 50, endPoint y: 80, distance: 3.3
click at [49, 77] on span "select" at bounding box center [50, 80] width 7 height 8
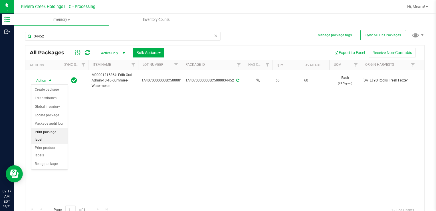
click at [63, 133] on li "Print package label" at bounding box center [49, 136] width 36 height 16
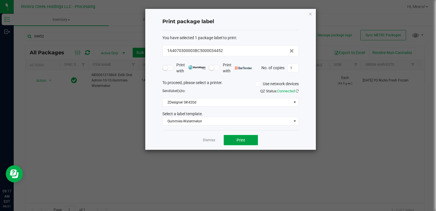
click at [241, 139] on span "Print" at bounding box center [241, 140] width 9 height 5
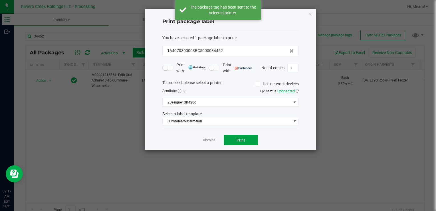
click at [241, 139] on span "Print" at bounding box center [241, 140] width 9 height 5
click at [212, 141] on link "Dismiss" at bounding box center [209, 140] width 12 height 5
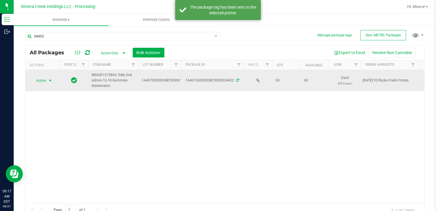
click at [45, 79] on span "Action" at bounding box center [38, 80] width 15 height 8
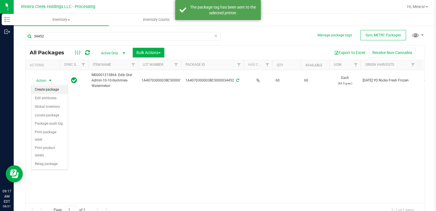
click at [47, 89] on li "Create package" at bounding box center [49, 89] width 36 height 9
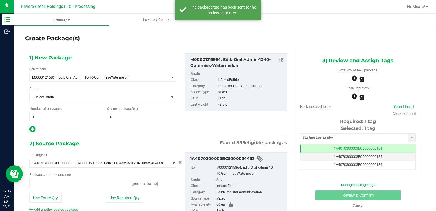
type input "0 ea"
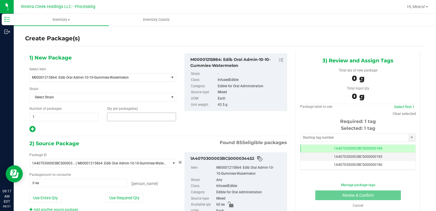
click at [111, 117] on span at bounding box center [141, 116] width 69 height 9
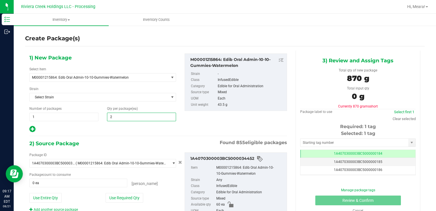
type input "20"
click at [31, 128] on icon at bounding box center [32, 128] width 6 height 7
type input "20"
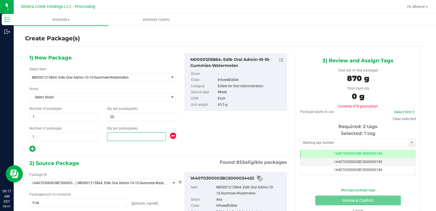
click at [144, 133] on span at bounding box center [136, 136] width 59 height 9
type input "30"
click at [100, 160] on div "2) Source Package Found 855 eligible packages" at bounding box center [158, 163] width 258 height 9
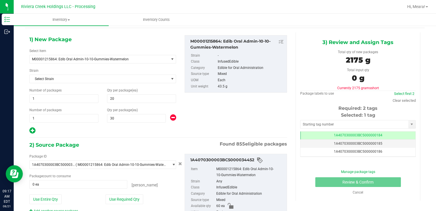
scroll to position [54, 0]
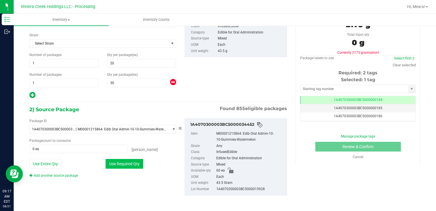
click at [118, 165] on button "Use Required Qty" at bounding box center [125, 164] width 38 height 10
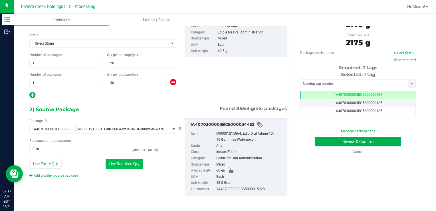
type input "50 ea"
click at [315, 80] on input "text" at bounding box center [354, 84] width 108 height 8
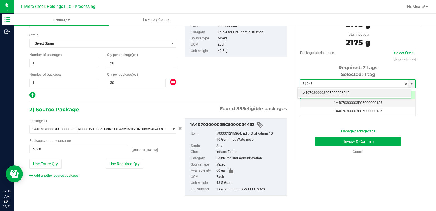
click at [334, 94] on li "1A4070300003BC5000036048" at bounding box center [355, 93] width 114 height 9
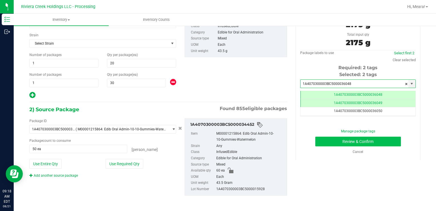
type input "1A4070300003BC5000036048"
click at [322, 142] on button "Review & Confirm" at bounding box center [358, 141] width 86 height 10
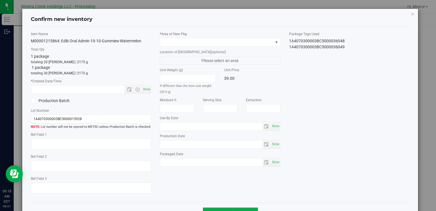
type input "2026-07-20"
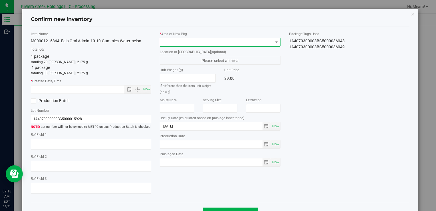
click at [247, 42] on span at bounding box center [216, 42] width 113 height 8
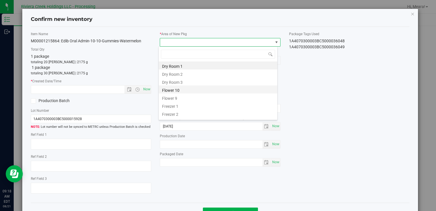
click at [171, 92] on li "Flower 10" at bounding box center [218, 89] width 119 height 8
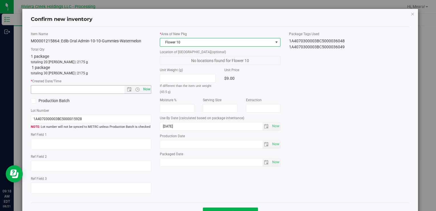
click at [146, 91] on span "Now" at bounding box center [147, 89] width 10 height 8
type input "8/21/2025 9:18 AM"
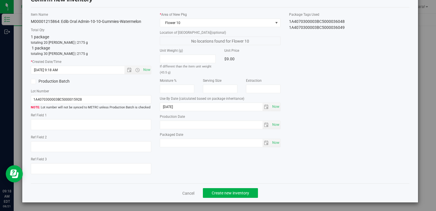
click at [225, 183] on div "Confirm new inventory Item Name M00001215864: Edib Oral Admin-10-10-Gummies-Wat…" at bounding box center [220, 95] width 396 height 213
drag, startPoint x: 225, startPoint y: 183, endPoint x: 227, endPoint y: 189, distance: 6.2
click at [227, 189] on button "Create new inventory" at bounding box center [230, 193] width 55 height 10
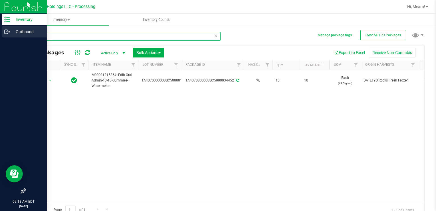
drag, startPoint x: 55, startPoint y: 37, endPoint x: 1, endPoint y: 36, distance: 53.6
click at [1, 36] on div "Inventory Outbound 09:18 AM EDT 08/21/2025 08/21 Riviera Creek Holdings LLC - P…" at bounding box center [218, 105] width 436 height 211
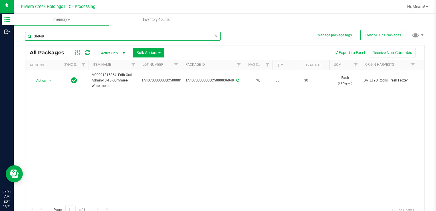
drag, startPoint x: 57, startPoint y: 40, endPoint x: 436, endPoint y: 170, distance: 400.6
click at [0, 38] on html "Inventory Outbound 09:23 AM EDT 08/21/2025 08/21 Riviera Creek Holdings LLC - P…" at bounding box center [218, 105] width 436 height 211
type input "31333"
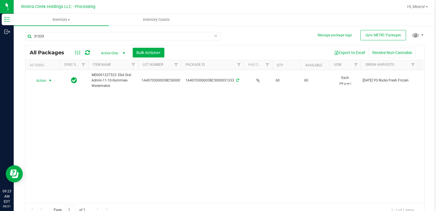
drag, startPoint x: 39, startPoint y: 80, endPoint x: 52, endPoint y: 114, distance: 36.5
click at [38, 80] on span "Action" at bounding box center [38, 80] width 15 height 8
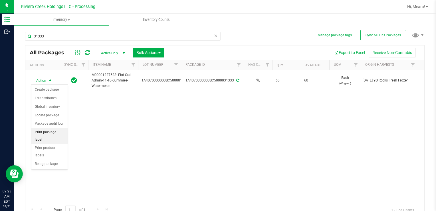
drag, startPoint x: 62, startPoint y: 134, endPoint x: 64, endPoint y: 131, distance: 3.5
click at [62, 133] on li "Print package label" at bounding box center [49, 136] width 36 height 16
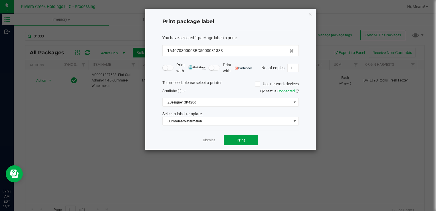
click at [244, 140] on button "Print" at bounding box center [241, 140] width 34 height 10
click at [209, 140] on link "Dismiss" at bounding box center [209, 140] width 12 height 5
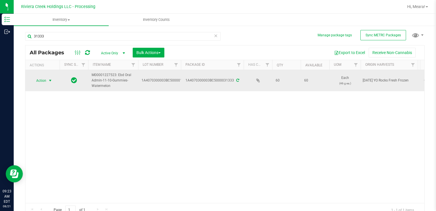
click at [48, 82] on span "select" at bounding box center [50, 80] width 5 height 5
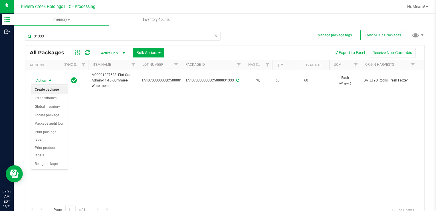
click at [50, 90] on li "Create package" at bounding box center [49, 89] width 36 height 9
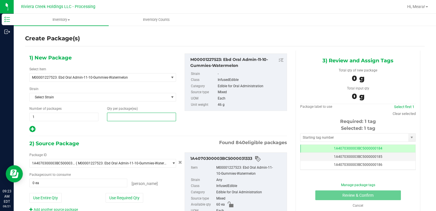
click at [140, 116] on span at bounding box center [141, 116] width 69 height 9
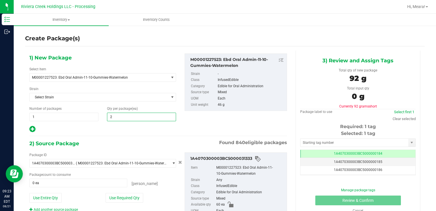
type input "20"
click at [106, 195] on button "Use Required Qty" at bounding box center [125, 198] width 38 height 10
type input "20 ea"
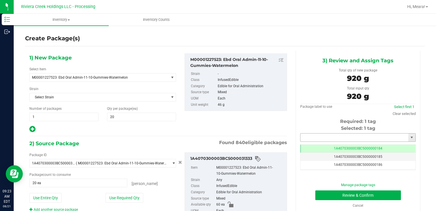
click at [331, 136] on input "text" at bounding box center [354, 137] width 108 height 8
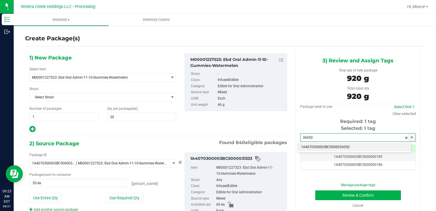
click at [334, 145] on li "1A4070300003BC5000036050" at bounding box center [355, 147] width 114 height 9
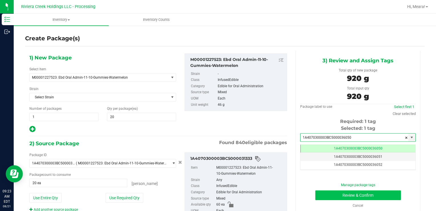
type input "1A4070300003BC5000036050"
click at [326, 194] on button "Review & Confirm" at bounding box center [358, 195] width 86 height 10
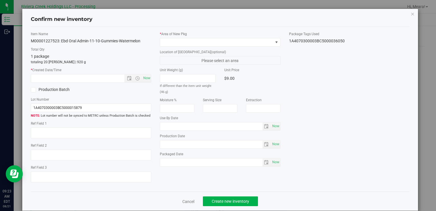
type input "[DATE]"
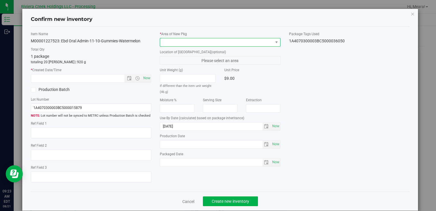
click at [226, 41] on span at bounding box center [216, 42] width 113 height 8
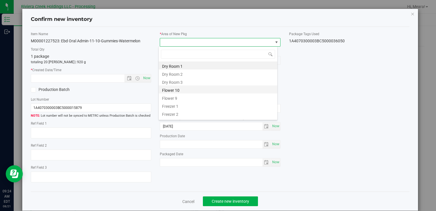
click at [175, 86] on li "Flower 10" at bounding box center [218, 89] width 119 height 8
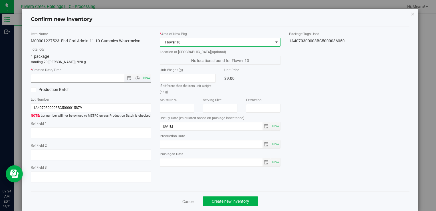
click at [144, 77] on span "Now" at bounding box center [147, 78] width 10 height 8
type input "8/21/2025 9:24 AM"
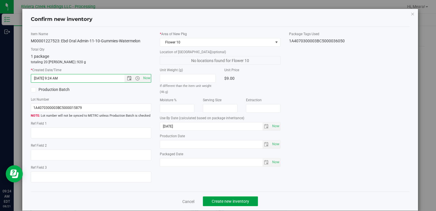
click at [230, 198] on button "Create new inventory" at bounding box center [230, 201] width 55 height 10
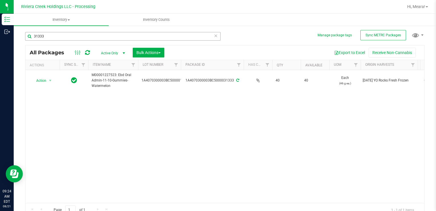
drag, startPoint x: 53, startPoint y: 30, endPoint x: 52, endPoint y: 33, distance: 3.3
click at [52, 31] on div "31333" at bounding box center [125, 36] width 200 height 18
drag, startPoint x: 48, startPoint y: 37, endPoint x: 18, endPoint y: 35, distance: 30.6
click at [18, 35] on div "Manage package tags Sync METRC Packages 31333 All Packages Active Only Active O…" at bounding box center [225, 112] width 422 height 174
type input "32908"
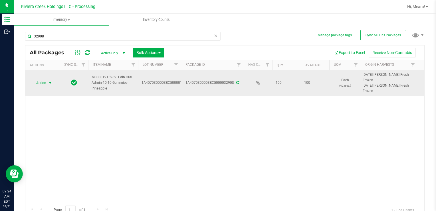
click at [45, 83] on span "Action" at bounding box center [38, 83] width 15 height 8
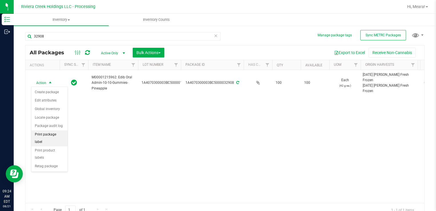
click at [62, 135] on li "Print package label" at bounding box center [49, 138] width 36 height 16
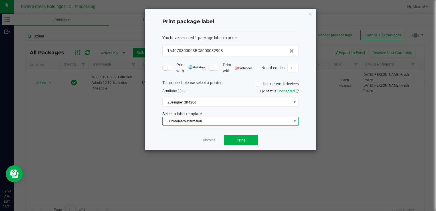
click at [189, 122] on span "Gummies-Watermelon" at bounding box center [227, 121] width 129 height 8
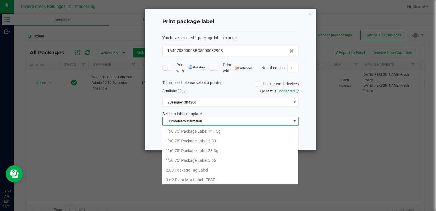
scroll to position [28522, 28394]
click at [203, 168] on li "Gummies-Pineapple" at bounding box center [230, 171] width 136 height 10
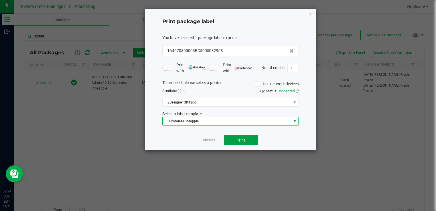
click at [237, 139] on span "Print" at bounding box center [241, 140] width 9 height 5
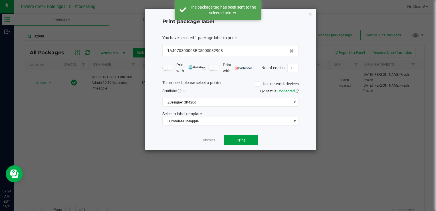
click at [236, 139] on button "Print" at bounding box center [241, 140] width 34 height 10
click at [209, 140] on link "Dismiss" at bounding box center [209, 140] width 12 height 5
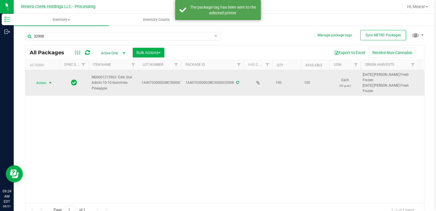
drag, startPoint x: 29, startPoint y: 78, endPoint x: 37, endPoint y: 82, distance: 9.4
click at [30, 78] on td "Action Action Create package Edit attributes Global inventory Locate package Pa…" at bounding box center [42, 83] width 34 height 26
click at [41, 84] on span "Action" at bounding box center [38, 83] width 15 height 8
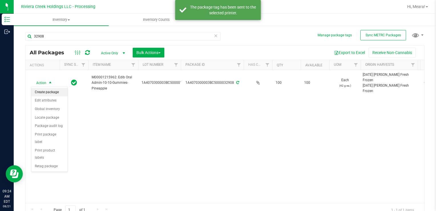
click at [45, 89] on li "Create package" at bounding box center [49, 92] width 36 height 9
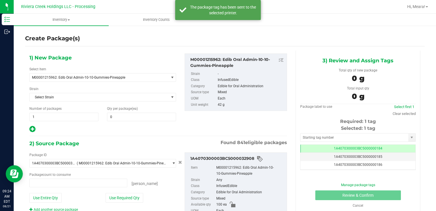
type input "0 ea"
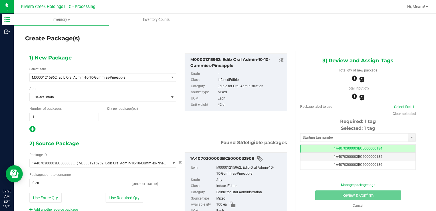
drag, startPoint x: 109, startPoint y: 112, endPoint x: 116, endPoint y: 117, distance: 8.6
click at [112, 115] on span at bounding box center [141, 116] width 69 height 9
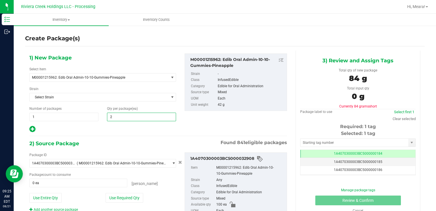
type input "20"
click at [32, 127] on icon at bounding box center [32, 128] width 6 height 7
type input "20"
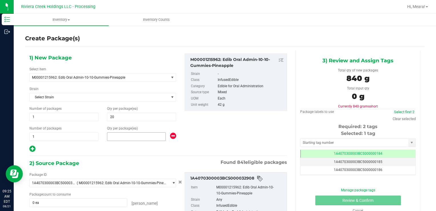
click at [129, 137] on span at bounding box center [136, 136] width 59 height 9
type input "30"
click at [100, 164] on div "2) Source Package Found 841 eligible packages" at bounding box center [158, 163] width 258 height 9
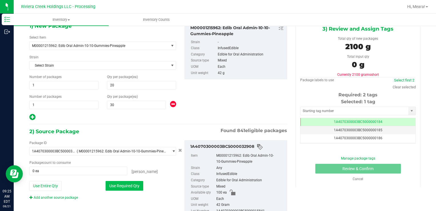
scroll to position [54, 0]
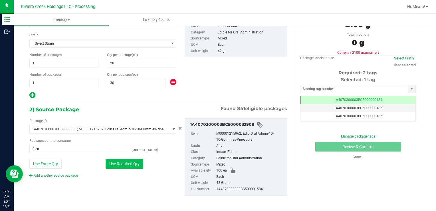
click at [128, 159] on button "Use Required Qty" at bounding box center [125, 164] width 38 height 10
type input "50 ea"
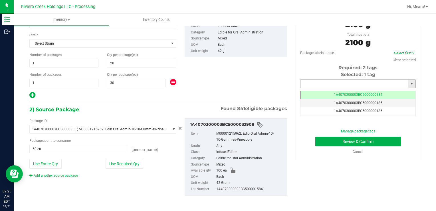
click at [321, 81] on input "text" at bounding box center [354, 84] width 108 height 8
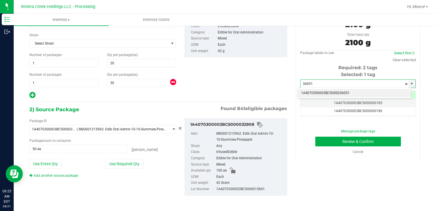
click at [320, 94] on li "1A4070300003BC5000036051" at bounding box center [355, 93] width 114 height 9
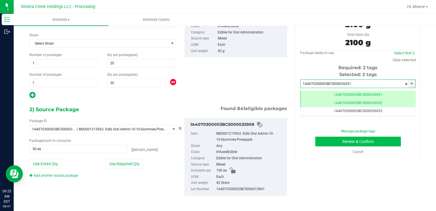
type input "1A4070300003BC5000036051"
click at [328, 142] on button "Review & Confirm" at bounding box center [358, 141] width 86 height 10
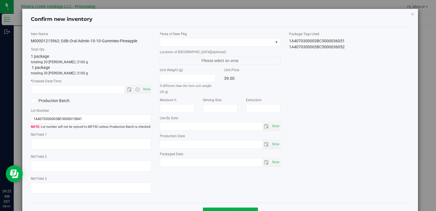
type input "2026-07-16"
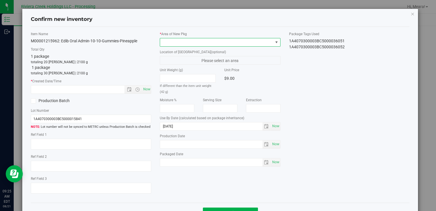
click at [226, 42] on span at bounding box center [216, 42] width 113 height 8
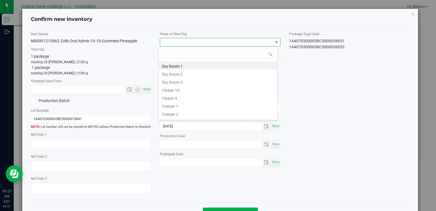
click at [163, 92] on li "Flower 10" at bounding box center [218, 89] width 119 height 8
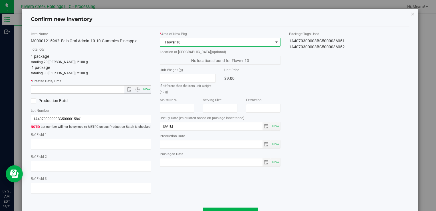
click at [145, 88] on span "Now" at bounding box center [147, 89] width 10 height 8
type input "8/21/2025 9:25 AM"
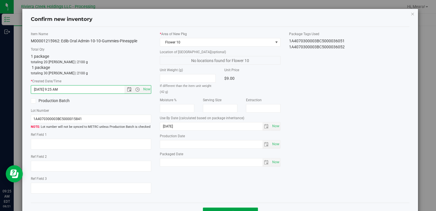
click at [247, 210] on button "Create new inventory" at bounding box center [230, 212] width 55 height 10
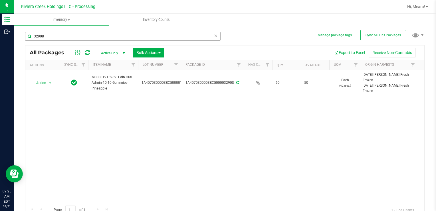
drag, startPoint x: 48, startPoint y: 42, endPoint x: 38, endPoint y: 38, distance: 10.6
click at [35, 38] on div "32908" at bounding box center [122, 38] width 195 height 13
drag, startPoint x: 44, startPoint y: 36, endPoint x: -1, endPoint y: 34, distance: 45.1
click at [0, 34] on html "Inventory Outbound 09:25 AM EDT 08/21/2025 08/21 Riviera Creek Holdings LLC - P…" at bounding box center [218, 105] width 436 height 211
drag, startPoint x: 58, startPoint y: 38, endPoint x: 18, endPoint y: 36, distance: 40.0
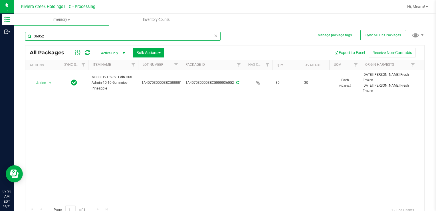
click at [14, 37] on div "Manage package tags Sync METRC Packages 36052 All Packages Active Only Active O…" at bounding box center [225, 112] width 422 height 174
type input "15458"
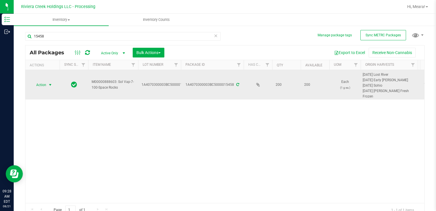
click at [43, 82] on span "Action" at bounding box center [38, 85] width 15 height 8
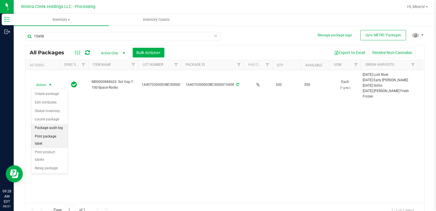
click at [62, 133] on li "Print package label" at bounding box center [49, 140] width 36 height 16
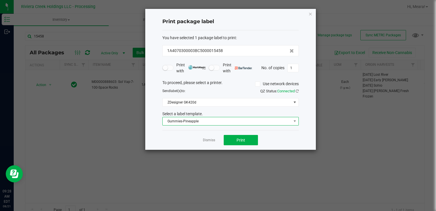
click at [190, 123] on span "Gummies-Pineapple" at bounding box center [227, 121] width 129 height 8
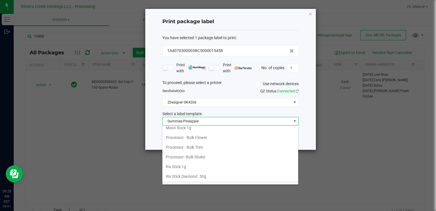
scroll to position [269, 0]
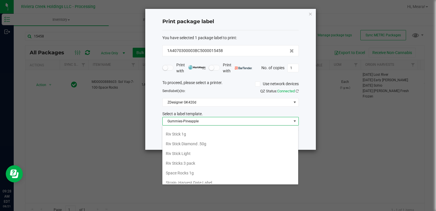
drag, startPoint x: 198, startPoint y: 166, endPoint x: 233, endPoint y: 152, distance: 37.8
click at [198, 168] on li "Space Rocks 1g" at bounding box center [230, 173] width 136 height 10
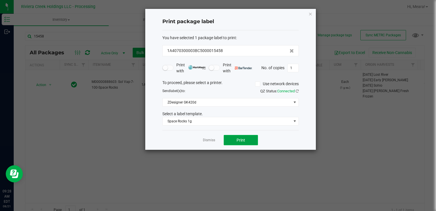
click at [239, 139] on span "Print" at bounding box center [241, 140] width 9 height 5
click at [209, 140] on link "Dismiss" at bounding box center [209, 140] width 12 height 5
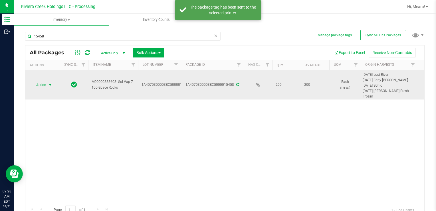
click at [45, 85] on span "Action" at bounding box center [38, 85] width 15 height 8
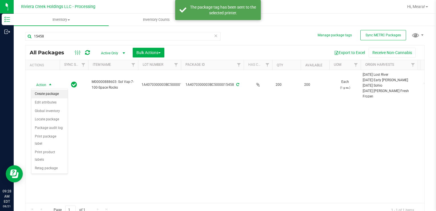
click at [50, 93] on li "Create package" at bounding box center [49, 94] width 36 height 9
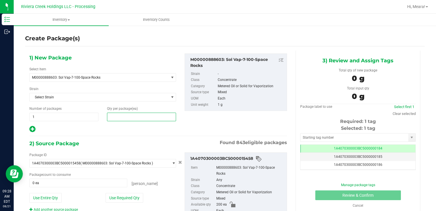
click at [132, 116] on span at bounding box center [141, 116] width 69 height 9
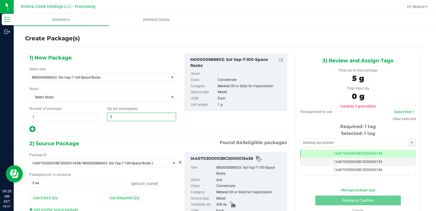
type input "50"
click at [110, 198] on button "Use Required Qty" at bounding box center [125, 198] width 38 height 10
type input "50 ea"
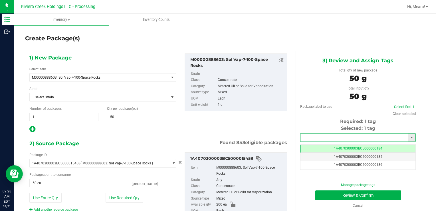
click at [321, 136] on input "text" at bounding box center [354, 137] width 108 height 8
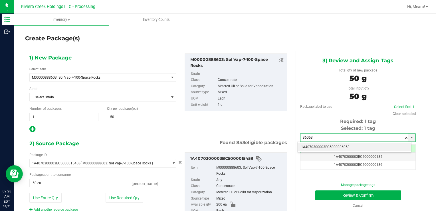
click at [322, 143] on li "1A4070300003BC5000036053" at bounding box center [355, 147] width 114 height 9
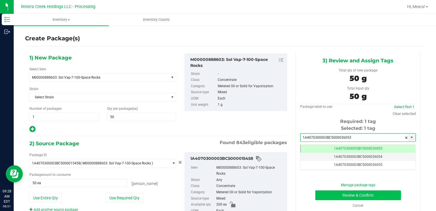
type input "1A4070300003BC5000036053"
click at [321, 193] on button "Review & Confirm" at bounding box center [358, 195] width 86 height 10
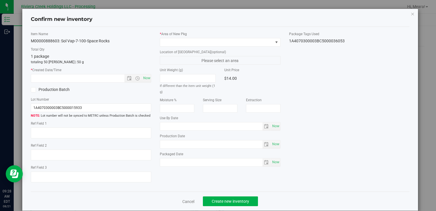
type input "2026-07-26"
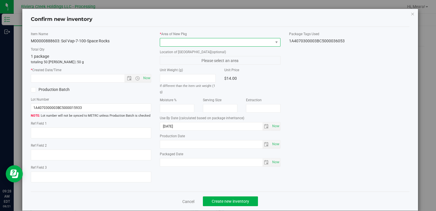
click at [216, 40] on span at bounding box center [216, 42] width 113 height 8
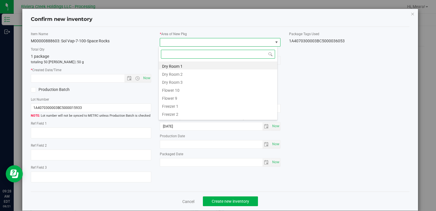
drag, startPoint x: 180, startPoint y: 92, endPoint x: 175, endPoint y: 85, distance: 8.7
click at [180, 92] on li "Flower 10" at bounding box center [218, 89] width 119 height 8
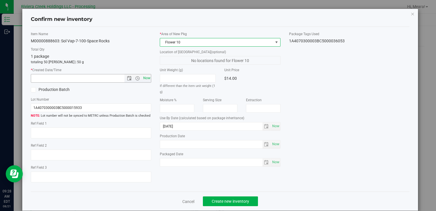
click at [148, 74] on span "Now" at bounding box center [147, 78] width 10 height 8
type input "8/21/2025 9:28 AM"
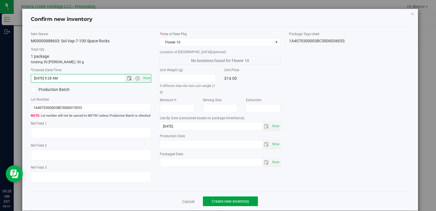
click at [233, 203] on span "Create new inventory" at bounding box center [230, 201] width 37 height 5
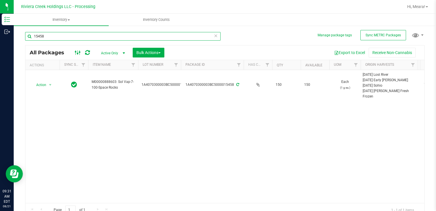
drag, startPoint x: 47, startPoint y: 34, endPoint x: 78, endPoint y: 52, distance: 35.5
click at [5, 27] on div "Inventory Outbound 09:31 AM EDT 08/21/2025 08/21 Riviera Creek Holdings LLC - P…" at bounding box center [218, 105] width 436 height 211
type input "36025"
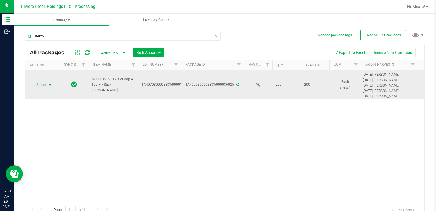
click at [43, 86] on span "Action" at bounding box center [38, 85] width 15 height 8
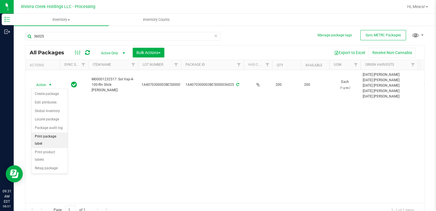
click at [62, 137] on li "Print package label" at bounding box center [49, 140] width 36 height 16
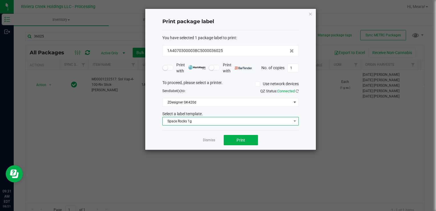
click at [212, 120] on span "Space Rocks 1g" at bounding box center [227, 121] width 129 height 8
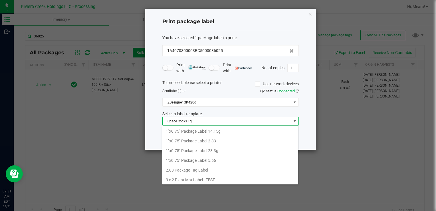
scroll to position [8, 136]
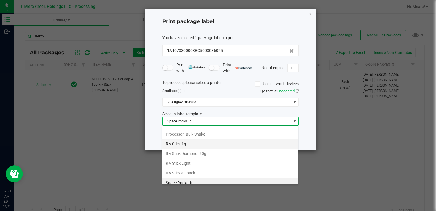
click at [182, 139] on li "Riv Stick 1g" at bounding box center [230, 144] width 136 height 10
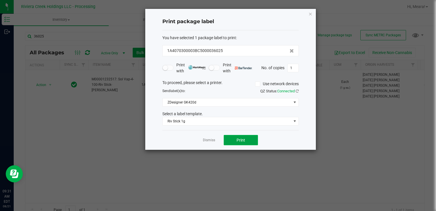
click at [243, 138] on span "Print" at bounding box center [241, 140] width 9 height 5
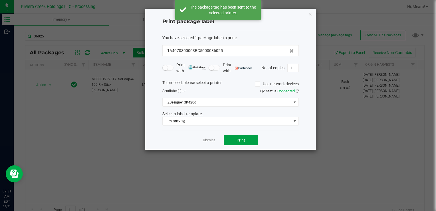
click at [241, 138] on span "Print" at bounding box center [241, 140] width 9 height 5
drag, startPoint x: 206, startPoint y: 140, endPoint x: 184, endPoint y: 132, distance: 23.4
click at [206, 140] on link "Dismiss" at bounding box center [209, 140] width 12 height 5
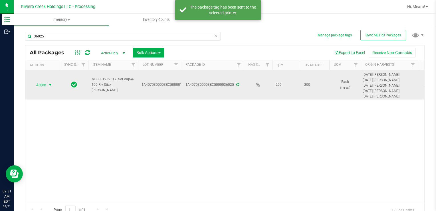
click at [44, 84] on span "Action" at bounding box center [38, 85] width 15 height 8
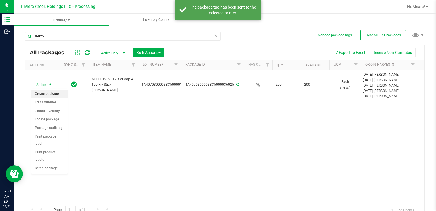
click at [51, 94] on li "Create package" at bounding box center [49, 94] width 36 height 9
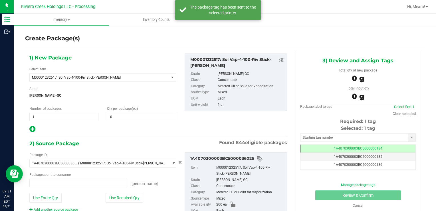
type input "0 ea"
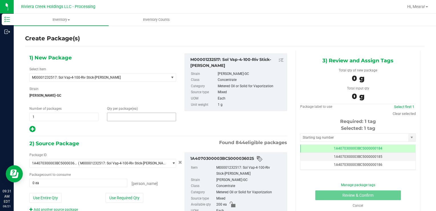
click at [155, 116] on span at bounding box center [141, 116] width 69 height 9
type input "40"
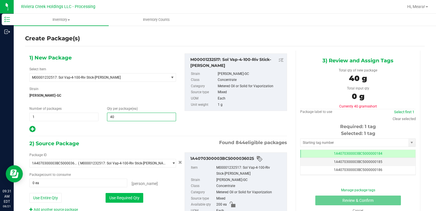
type input "40"
click at [129, 193] on button "Use Required Qty" at bounding box center [125, 198] width 38 height 10
type input "40 ea"
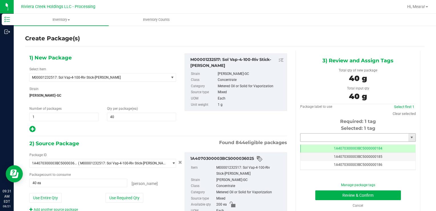
click at [306, 136] on input "text" at bounding box center [354, 137] width 108 height 8
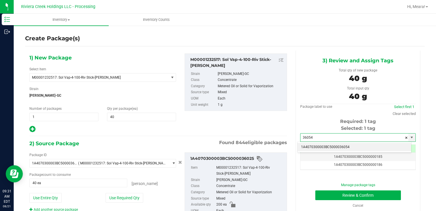
click at [314, 144] on li "1A4070300003BC5000036054" at bounding box center [355, 147] width 114 height 9
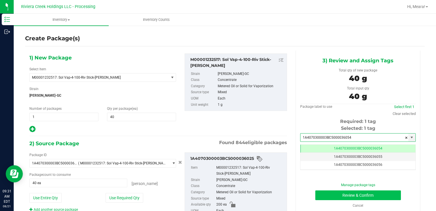
type input "1A4070300003BC5000036054"
click at [324, 192] on button "Review & Confirm" at bounding box center [358, 195] width 86 height 10
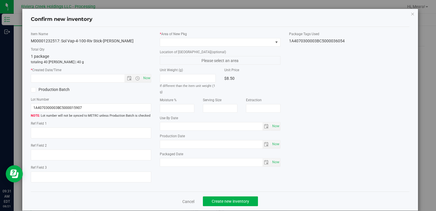
type input "[DATE]"
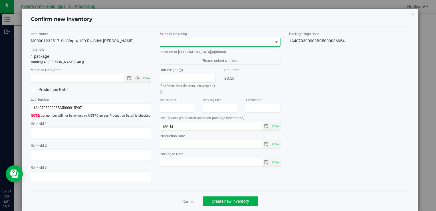
drag, startPoint x: 229, startPoint y: 39, endPoint x: 224, endPoint y: 46, distance: 8.6
click at [229, 41] on span at bounding box center [216, 42] width 113 height 8
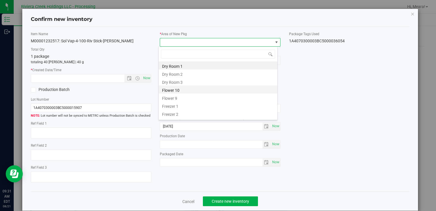
click at [177, 90] on li "Flower 10" at bounding box center [218, 89] width 119 height 8
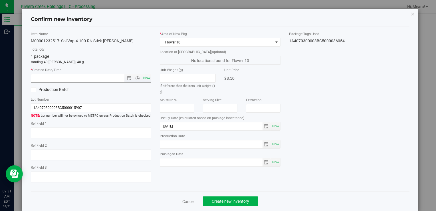
drag, startPoint x: 152, startPoint y: 76, endPoint x: 144, endPoint y: 77, distance: 7.8
click at [152, 76] on div "Item Name M00001232517: Sol Vap-4-100-Riv Stick-Stambaugh GC Total Qty 1 packag…" at bounding box center [91, 108] width 129 height 155
click at [144, 77] on span "Now" at bounding box center [147, 78] width 10 height 8
type input "8/21/2025 9:31 AM"
click at [240, 197] on button "Create new inventory" at bounding box center [230, 201] width 55 height 10
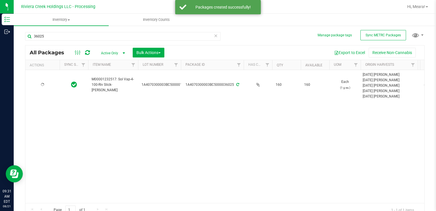
type input "[DATE]"
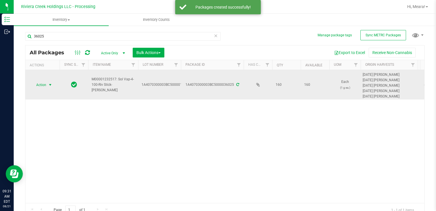
click at [42, 83] on span "Action" at bounding box center [38, 85] width 15 height 8
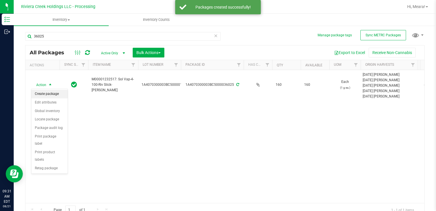
click at [48, 94] on li "Create package" at bounding box center [49, 94] width 36 height 9
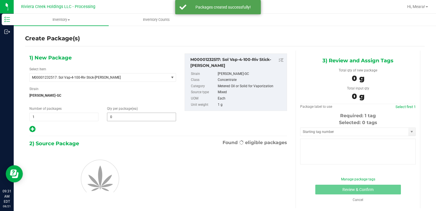
type input "0"
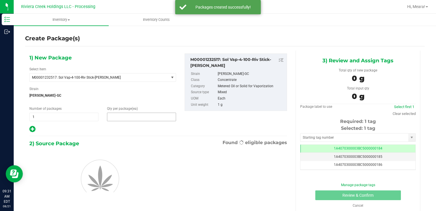
drag, startPoint x: 121, startPoint y: 117, endPoint x: 119, endPoint y: 107, distance: 10.8
click at [121, 116] on span at bounding box center [141, 116] width 69 height 9
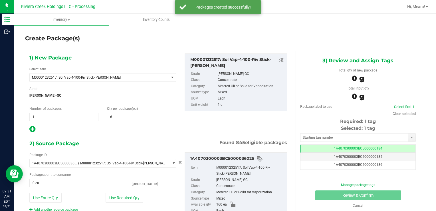
type input "60"
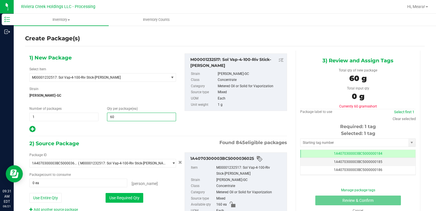
type input "60"
click at [119, 195] on button "Use Required Qty" at bounding box center [125, 198] width 38 height 10
type input "60 ea"
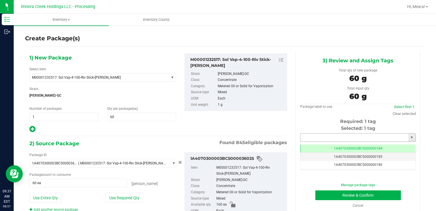
click at [321, 138] on input "text" at bounding box center [354, 137] width 108 height 8
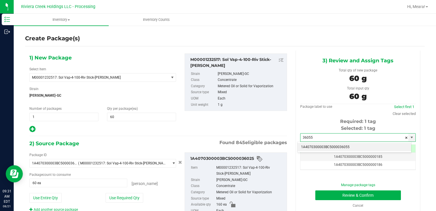
click at [319, 144] on li "1A4070300003BC5000036055" at bounding box center [355, 147] width 114 height 9
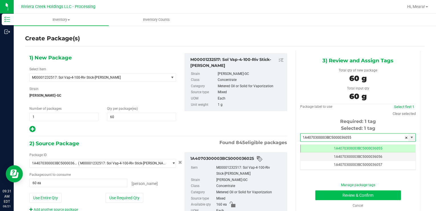
type input "1A4070300003BC5000036055"
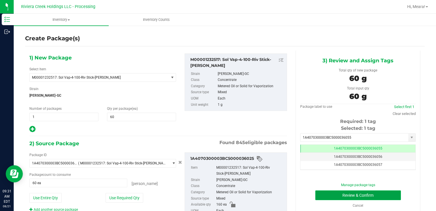
click at [324, 194] on button "Review & Confirm" at bounding box center [358, 195] width 86 height 10
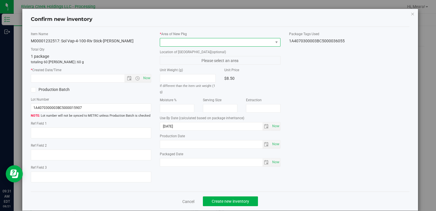
click at [249, 45] on span at bounding box center [216, 42] width 113 height 8
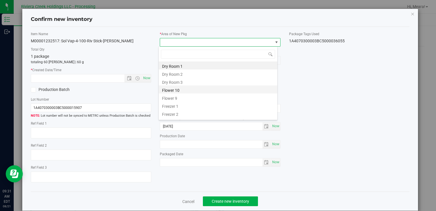
drag, startPoint x: 184, startPoint y: 87, endPoint x: 157, endPoint y: 78, distance: 27.6
click at [183, 87] on li "Flower 10" at bounding box center [218, 89] width 119 height 8
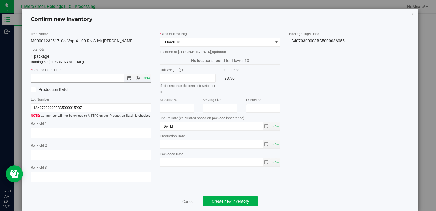
drag, startPoint x: 148, startPoint y: 77, endPoint x: 150, endPoint y: 89, distance: 12.1
click at [148, 77] on span "Now" at bounding box center [147, 78] width 10 height 8
type input "8/21/2025 9:31 AM"
click at [232, 199] on span "Create new inventory" at bounding box center [230, 201] width 37 height 5
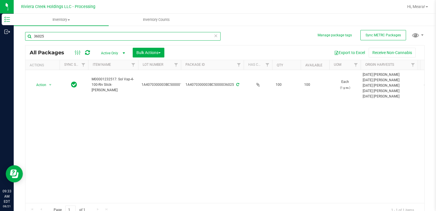
drag, startPoint x: 71, startPoint y: 37, endPoint x: 237, endPoint y: 49, distance: 166.4
click at [0, 33] on html "Inventory Outbound 09:33 AM EDT 08/21/2025 08/21 Riviera Creek Holdings LLC - P…" at bounding box center [218, 105] width 436 height 211
type input "33217"
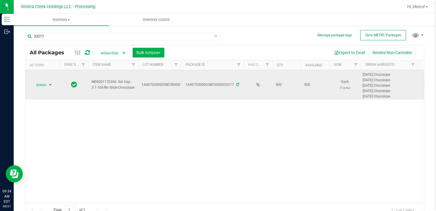
click at [40, 82] on span "Action" at bounding box center [38, 85] width 15 height 8
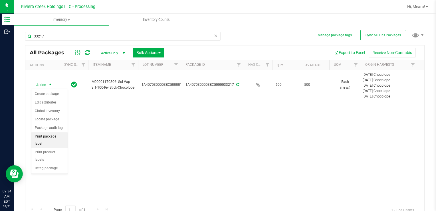
click at [65, 139] on li "Print package label" at bounding box center [49, 140] width 36 height 16
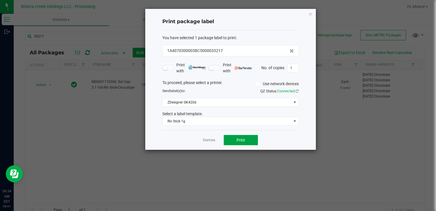
click at [231, 140] on button "Print" at bounding box center [241, 140] width 34 height 10
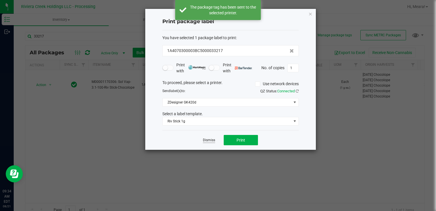
click at [211, 141] on link "Dismiss" at bounding box center [209, 140] width 12 height 5
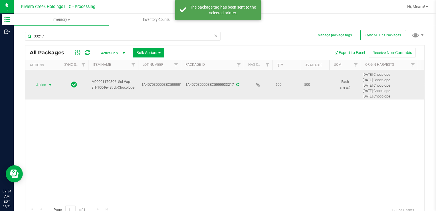
drag, startPoint x: 33, startPoint y: 75, endPoint x: 42, endPoint y: 81, distance: 11.4
click at [37, 79] on td "Action Action Create package Edit attributes Global inventory Locate package Pa…" at bounding box center [42, 84] width 34 height 29
click at [43, 83] on span "Action" at bounding box center [38, 85] width 15 height 8
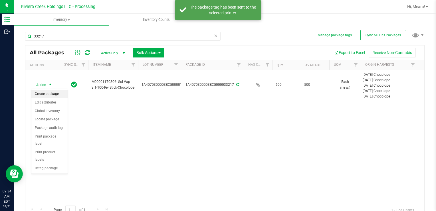
click at [50, 94] on li "Create package" at bounding box center [49, 94] width 36 height 9
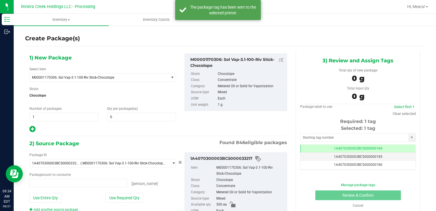
type input "0 ea"
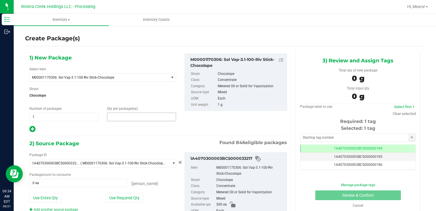
click at [130, 118] on span at bounding box center [141, 116] width 69 height 9
type input "40"
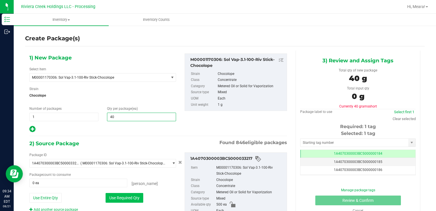
type input "40"
click at [128, 197] on button "Use Required Qty" at bounding box center [125, 198] width 38 height 10
type input "40 ea"
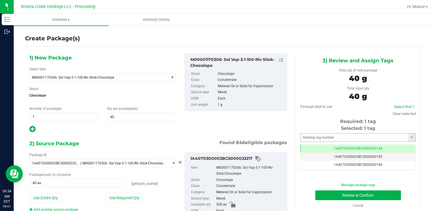
click at [336, 133] on div "Selected: 1 tag Tag 1A4070300003BC5000000184 1A4070300003BC5000000185 1A4070300…" at bounding box center [358, 147] width 116 height 45
click at [333, 136] on input "text" at bounding box center [354, 137] width 108 height 8
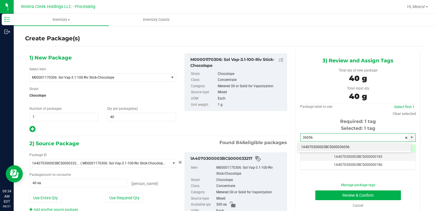
click at [332, 147] on li "1A4070300003BC5000036056" at bounding box center [355, 147] width 114 height 9
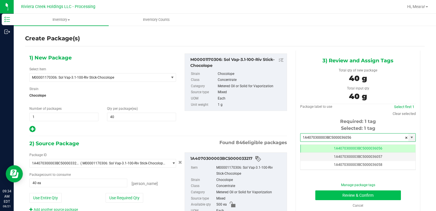
type input "1A4070300003BC5000036056"
click at [322, 196] on button "Review & Confirm" at bounding box center [358, 195] width 86 height 10
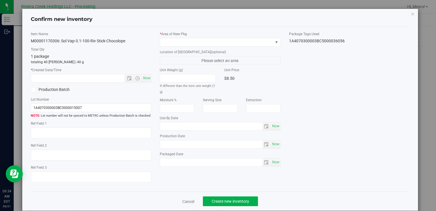
type input "[DATE]"
click at [239, 37] on div "* Area of [GEOGRAPHIC_DATA]" at bounding box center [220, 38] width 120 height 15
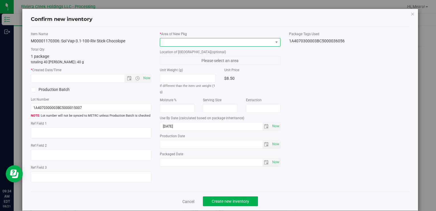
click at [236, 43] on span at bounding box center [216, 42] width 113 height 8
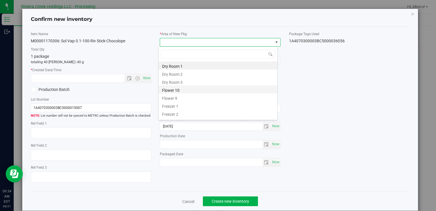
click at [178, 88] on li "Flower 10" at bounding box center [218, 89] width 119 height 8
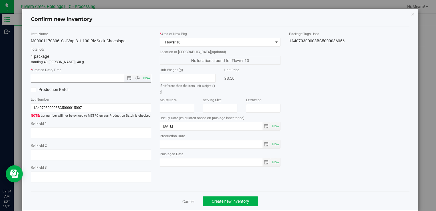
drag, startPoint x: 151, startPoint y: 77, endPoint x: 146, endPoint y: 78, distance: 5.2
click at [150, 77] on div "Item Name M00001170306: Sol Vap-3.1-100-Riv Stick-Chocolope Total Qty 1 package…" at bounding box center [91, 108] width 129 height 155
click at [146, 78] on span "Now" at bounding box center [147, 78] width 10 height 8
type input "8/21/2025 9:34 AM"
click at [250, 200] on button "Create new inventory" at bounding box center [230, 201] width 55 height 10
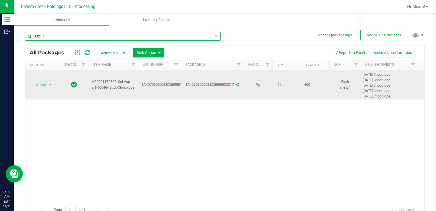
drag, startPoint x: 68, startPoint y: 37, endPoint x: 120, endPoint y: 79, distance: 66.9
click at [4, 37] on div "Inventory Outbound 09:36 AM EDT 08/21/2025 08/21 Riviera Creek Holdings LLC - P…" at bounding box center [218, 105] width 436 height 211
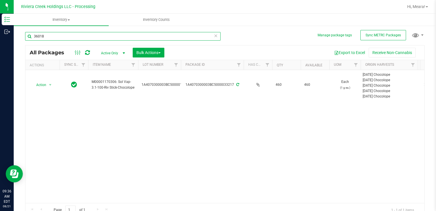
type input "36018"
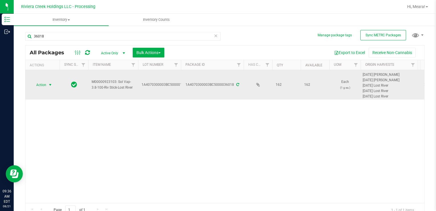
click at [43, 88] on span "Action" at bounding box center [38, 85] width 15 height 8
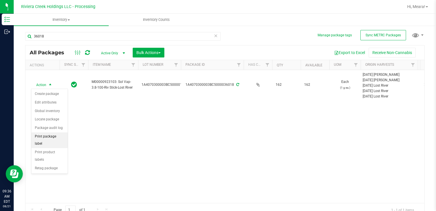
drag, startPoint x: 62, startPoint y: 136, endPoint x: 66, endPoint y: 134, distance: 4.3
click at [61, 135] on li "Print package label" at bounding box center [49, 140] width 36 height 16
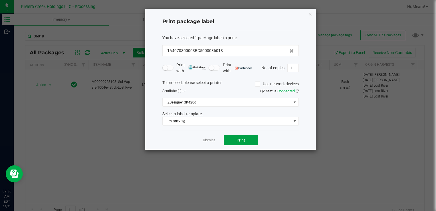
click at [234, 136] on button "Print" at bounding box center [241, 140] width 34 height 10
click at [205, 141] on link "Dismiss" at bounding box center [209, 140] width 12 height 5
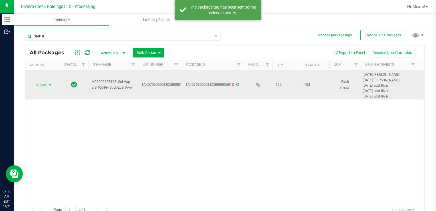
click at [46, 85] on span "Action" at bounding box center [38, 85] width 15 height 8
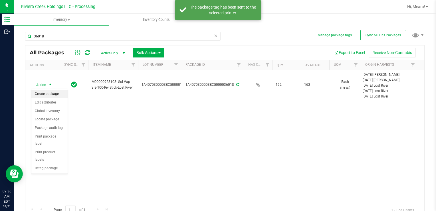
click at [50, 92] on li "Create package" at bounding box center [49, 94] width 36 height 9
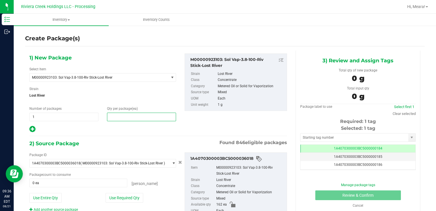
click at [163, 117] on span at bounding box center [141, 116] width 69 height 9
type input "40"
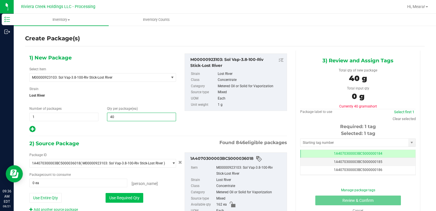
type input "40"
drag, startPoint x: 107, startPoint y: 195, endPoint x: 116, endPoint y: 193, distance: 9.8
click at [108, 195] on button "Use Required Qty" at bounding box center [125, 198] width 38 height 10
type input "40 ea"
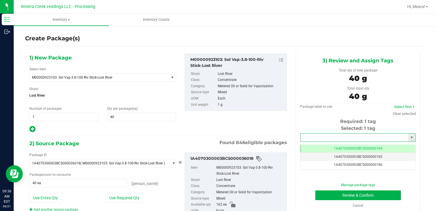
click at [308, 137] on input "text" at bounding box center [354, 137] width 108 height 8
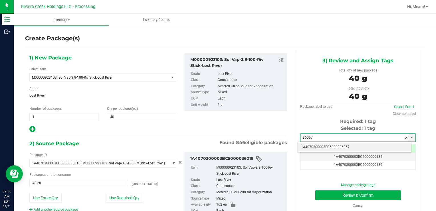
click at [314, 146] on li "1A4070300003BC5000036057" at bounding box center [355, 147] width 114 height 9
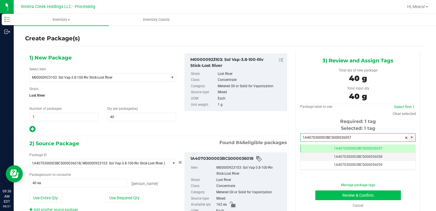
type input "1A4070300003BC5000036057"
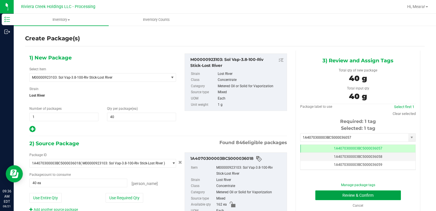
click at [322, 197] on button "Review & Confirm" at bounding box center [358, 195] width 86 height 10
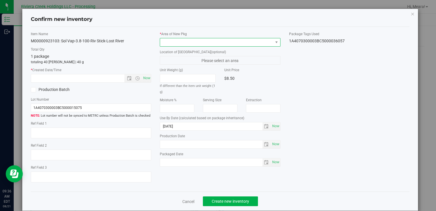
click at [227, 38] on span at bounding box center [220, 42] width 120 height 9
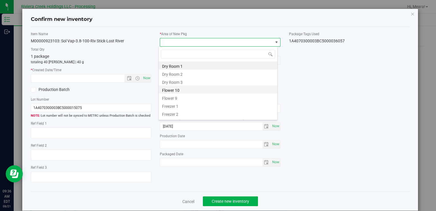
click at [183, 87] on li "Flower 10" at bounding box center [218, 89] width 119 height 8
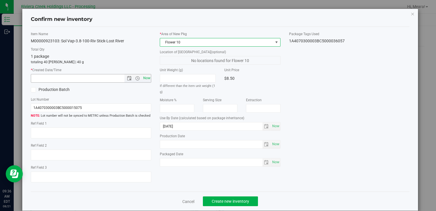
click at [140, 73] on div "* Created Date/Time Now" at bounding box center [91, 74] width 120 height 15
click at [148, 83] on div "Item Name M00000923103: Sol Vap-3.8-100-Riv Stick-Lost River Total Qty 1 packag…" at bounding box center [91, 108] width 129 height 155
click at [145, 78] on span "Now" at bounding box center [147, 78] width 10 height 8
type input "8/21/2025 9:36 AM"
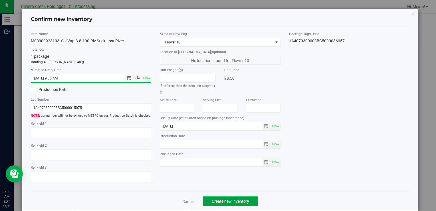
click at [227, 198] on button "Create new inventory" at bounding box center [230, 201] width 55 height 10
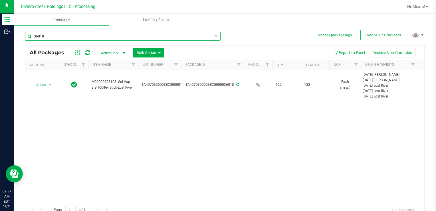
drag, startPoint x: 64, startPoint y: 35, endPoint x: 219, endPoint y: 116, distance: 175.1
click at [0, 41] on html "Inventory Outbound 09:37 AM EDT 08/21/2025 08/21 Riviera Creek Holdings LLC - P…" at bounding box center [218, 105] width 436 height 211
type input "35283"
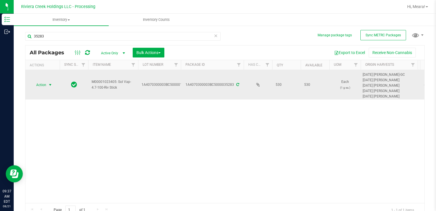
click at [38, 86] on span "Action" at bounding box center [38, 85] width 15 height 8
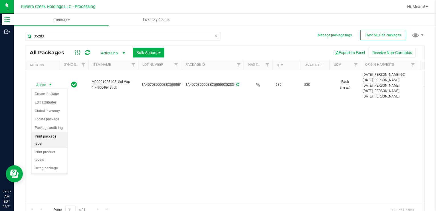
click at [62, 133] on li "Print package label" at bounding box center [49, 140] width 36 height 16
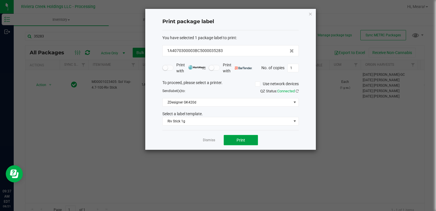
click at [246, 136] on button "Print" at bounding box center [241, 140] width 34 height 10
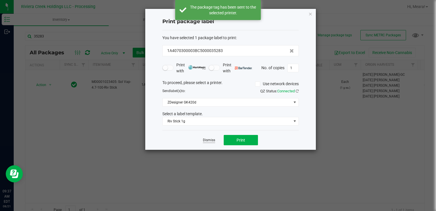
click at [208, 138] on link "Dismiss" at bounding box center [209, 140] width 12 height 5
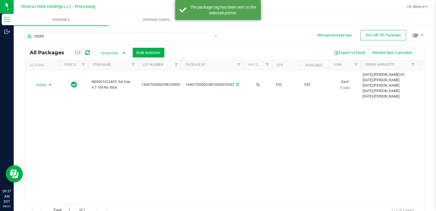
click at [37, 84] on span "Action" at bounding box center [38, 85] width 15 height 8
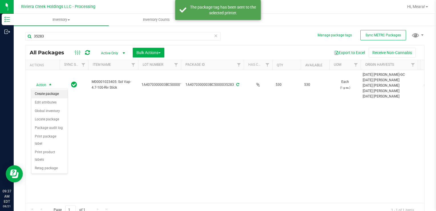
click at [54, 96] on li "Create package" at bounding box center [49, 94] width 36 height 9
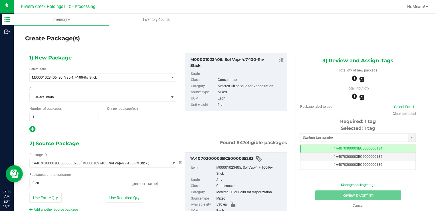
click at [128, 116] on span at bounding box center [141, 116] width 69 height 9
type input "40"
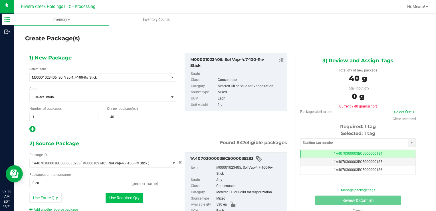
type input "40"
click at [111, 195] on button "Use Required Qty" at bounding box center [125, 198] width 38 height 10
type input "40 ea"
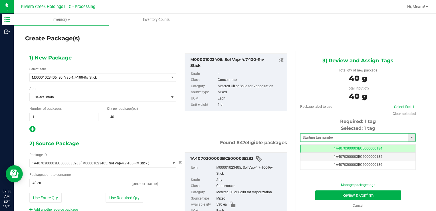
click at [335, 133] on span at bounding box center [358, 137] width 116 height 9
click at [334, 136] on input "text" at bounding box center [354, 137] width 108 height 8
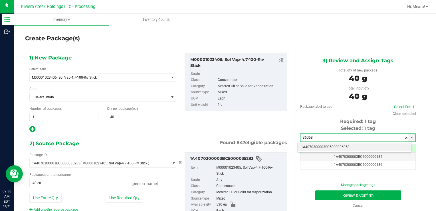
click at [332, 145] on li "1A4070300003BC5000036058" at bounding box center [355, 147] width 114 height 9
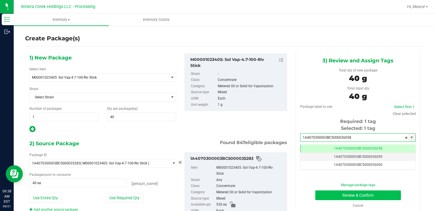
type input "1A4070300003BC5000036058"
click at [322, 196] on button "Review & Confirm" at bounding box center [358, 195] width 86 height 10
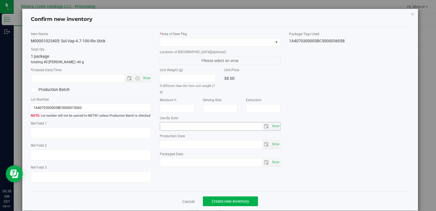
type input "[DATE]"
click at [208, 36] on div "* Area of [GEOGRAPHIC_DATA]" at bounding box center [220, 38] width 120 height 15
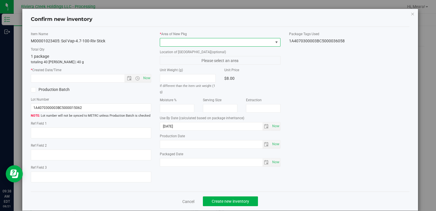
click at [206, 43] on span at bounding box center [216, 42] width 113 height 8
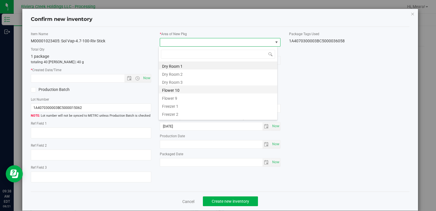
drag, startPoint x: 179, startPoint y: 91, endPoint x: 153, endPoint y: 81, distance: 28.1
click at [179, 91] on li "Flower 10" at bounding box center [218, 89] width 119 height 8
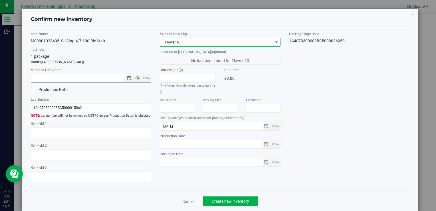
click at [143, 73] on div "* Created Date/Time Now" at bounding box center [91, 74] width 120 height 15
click at [145, 80] on span "Now" at bounding box center [147, 78] width 10 height 8
type input "8/21/2025 9:38 AM"
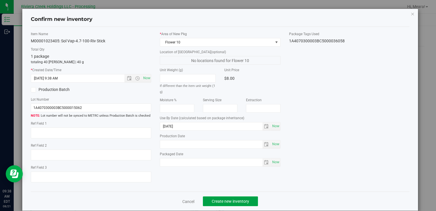
drag, startPoint x: 217, startPoint y: 202, endPoint x: 216, endPoint y: 195, distance: 6.4
click at [217, 201] on span "Create new inventory" at bounding box center [230, 201] width 37 height 5
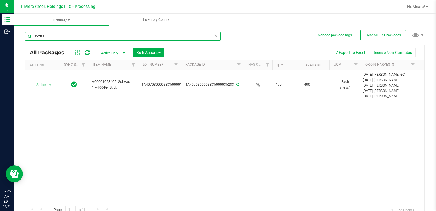
drag, startPoint x: 51, startPoint y: 35, endPoint x: 215, endPoint y: 124, distance: 186.0
click at [20, 32] on div "Manage package tags Sync METRC Packages 35283 All Packages Active Only Active O…" at bounding box center [225, 112] width 422 height 174
type input "36026"
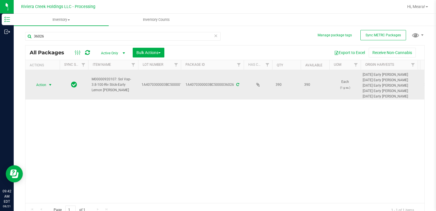
click at [47, 85] on span "select" at bounding box center [50, 85] width 7 height 8
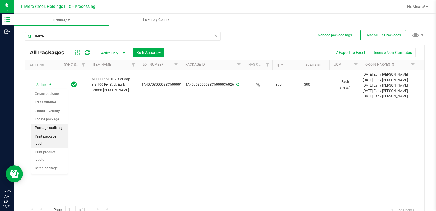
click at [58, 133] on li "Print package label" at bounding box center [49, 140] width 36 height 16
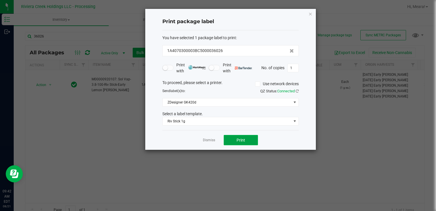
click at [245, 138] on button "Print" at bounding box center [241, 140] width 34 height 10
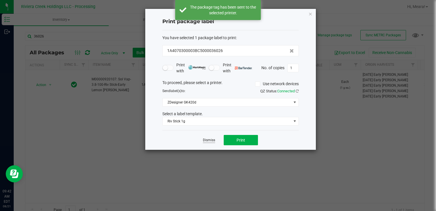
click at [207, 139] on link "Dismiss" at bounding box center [209, 140] width 12 height 5
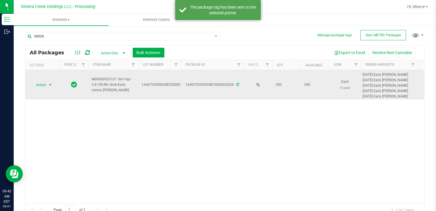
drag, startPoint x: 38, startPoint y: 85, endPoint x: 42, endPoint y: 87, distance: 4.9
click at [38, 85] on span "Action" at bounding box center [38, 85] width 15 height 8
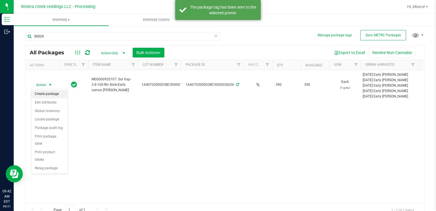
click at [47, 94] on li "Create package" at bounding box center [49, 94] width 36 height 9
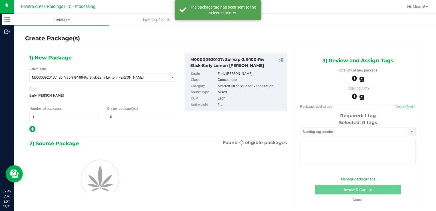
type input "0"
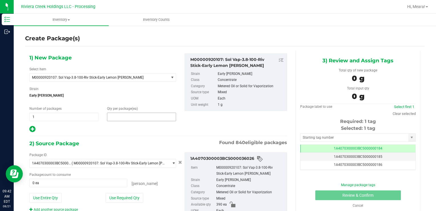
click at [152, 113] on span at bounding box center [141, 116] width 69 height 9
type input "40"
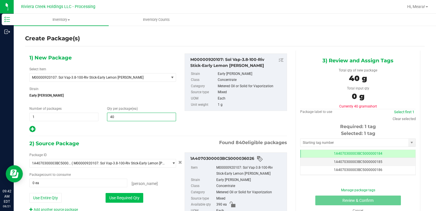
type input "40"
click at [115, 200] on button "Use Required Qty" at bounding box center [125, 198] width 38 height 10
type input "40 ea"
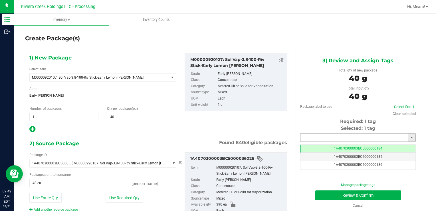
click at [321, 136] on input "text" at bounding box center [354, 137] width 108 height 8
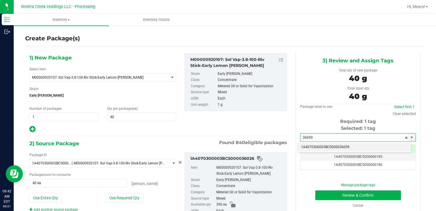
click at [322, 149] on li "1A4070300003BC5000036059" at bounding box center [355, 147] width 114 height 9
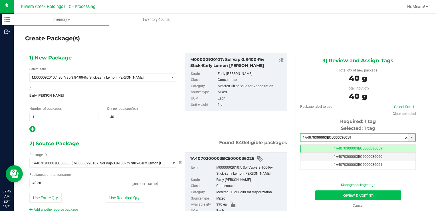
type input "1A4070300003BC5000036059"
click at [322, 196] on button "Review & Confirm" at bounding box center [358, 195] width 86 height 10
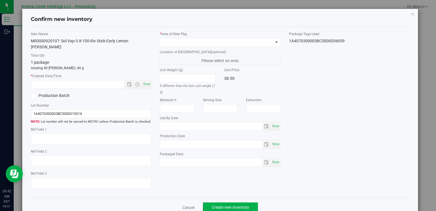
type input "[DATE]"
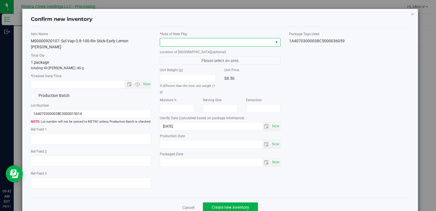
click at [214, 44] on span at bounding box center [216, 42] width 113 height 8
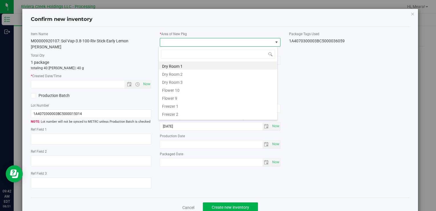
drag, startPoint x: 179, startPoint y: 90, endPoint x: 155, endPoint y: 79, distance: 26.9
click at [179, 90] on li "Flower 10" at bounding box center [218, 89] width 119 height 8
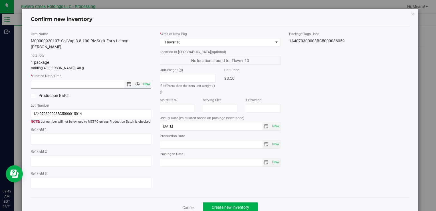
click at [148, 80] on span "Now" at bounding box center [147, 84] width 10 height 8
type input "8/21/2025 9:42 AM"
click at [228, 205] on span "Create new inventory" at bounding box center [230, 207] width 37 height 5
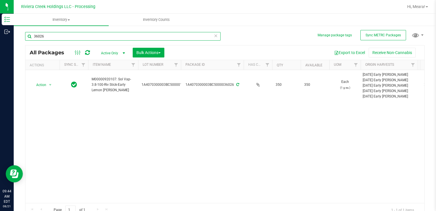
drag, startPoint x: 59, startPoint y: 37, endPoint x: 16, endPoint y: 34, distance: 43.7
click at [18, 35] on div "Manage package tags Sync METRC Packages 36026 All Packages Active Only Active O…" at bounding box center [225, 112] width 422 height 174
type input "15462"
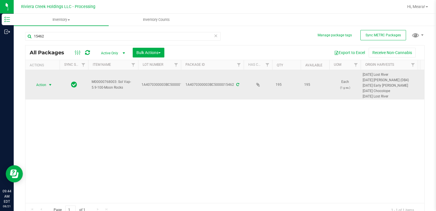
click at [47, 85] on span "select" at bounding box center [50, 85] width 7 height 8
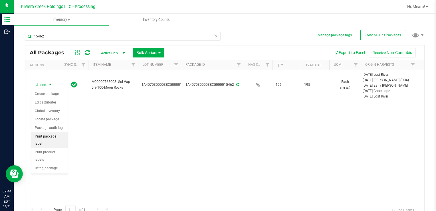
click at [58, 137] on li "Print package label" at bounding box center [49, 140] width 36 height 16
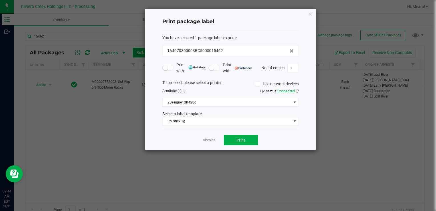
click at [197, 125] on div "You have selected 1 package label to print : 1A4070300003BC5000015462 Print wit…" at bounding box center [230, 80] width 136 height 100
click at [194, 122] on span "Riv Stick 1g" at bounding box center [227, 121] width 129 height 8
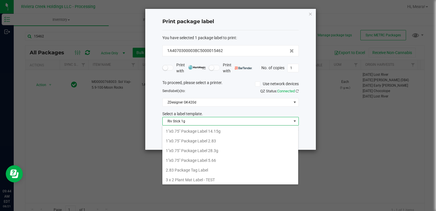
scroll to position [8, 136]
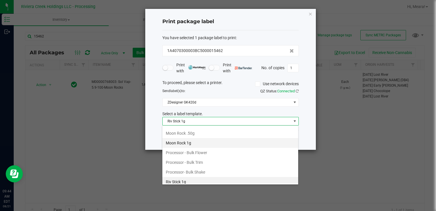
click at [192, 138] on li "Moon Rock 1g" at bounding box center [230, 143] width 136 height 10
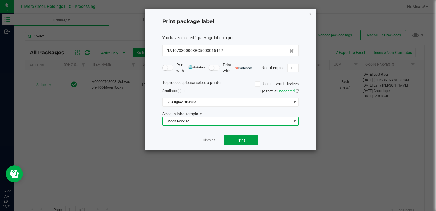
click at [246, 136] on button "Print" at bounding box center [241, 140] width 34 height 10
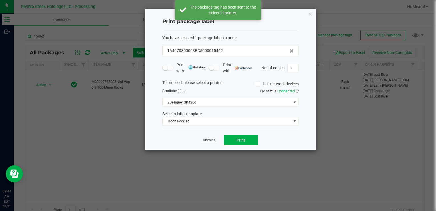
click at [210, 139] on link "Dismiss" at bounding box center [209, 140] width 12 height 5
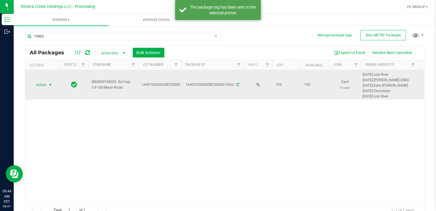
click at [43, 83] on span "Action" at bounding box center [38, 85] width 15 height 8
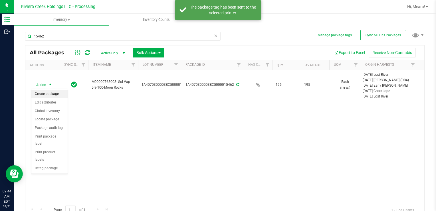
click at [48, 93] on li "Create package" at bounding box center [49, 94] width 36 height 9
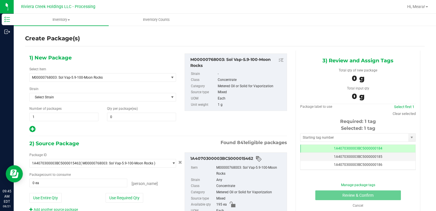
click at [126, 121] on div "1) New Package Select Item M00000768003: Sol Vap-5.9-100-Moon Rocks M0000001240…" at bounding box center [102, 92] width 155 height 79
click at [124, 119] on span at bounding box center [141, 116] width 69 height 9
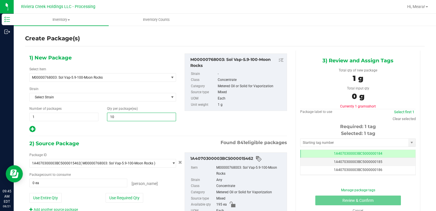
type input "100"
click at [118, 195] on button "Use Required Qty" at bounding box center [125, 198] width 38 height 10
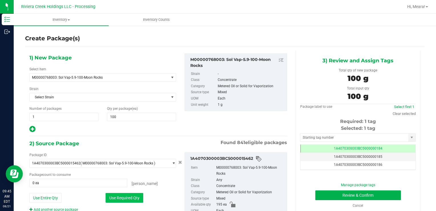
type input "100 ea"
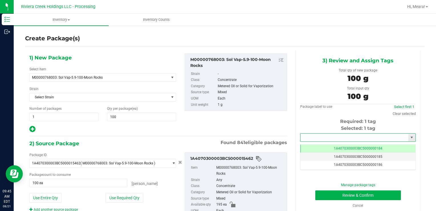
click at [315, 137] on input "text" at bounding box center [354, 137] width 108 height 8
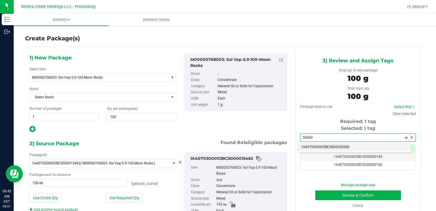
drag, startPoint x: 313, startPoint y: 147, endPoint x: 316, endPoint y: 150, distance: 4.2
click at [313, 146] on li "1A4070300003BC5000036060" at bounding box center [355, 147] width 114 height 9
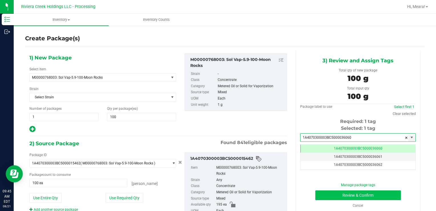
type input "1A4070300003BC5000036060"
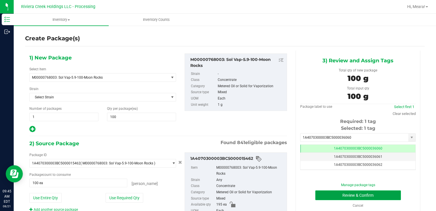
click at [330, 193] on button "Review & Confirm" at bounding box center [358, 195] width 86 height 10
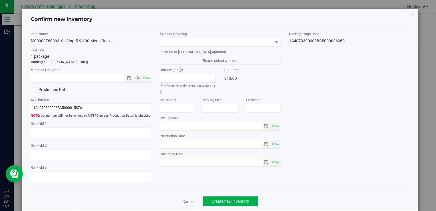
type input "2026-06-26"
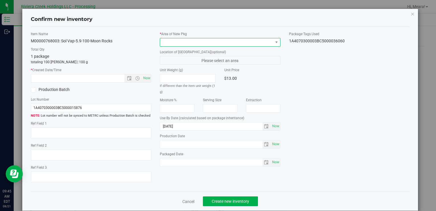
click at [235, 44] on span at bounding box center [216, 42] width 113 height 8
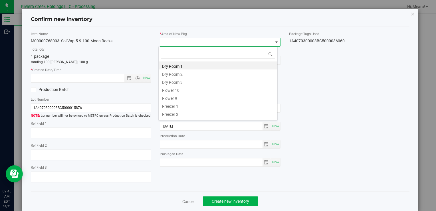
click at [184, 89] on li "Flower 10" at bounding box center [218, 89] width 119 height 8
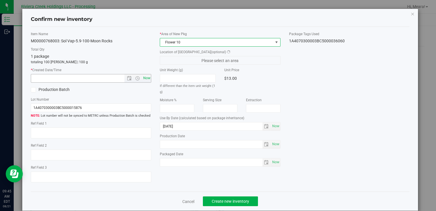
click at [144, 78] on span "Now" at bounding box center [147, 78] width 10 height 8
type input "8/21/2025 9:45 AM"
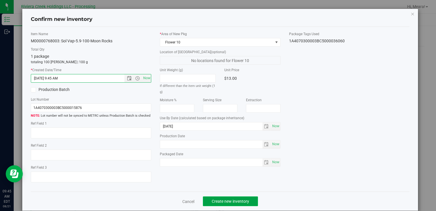
click at [230, 198] on button "Create new inventory" at bounding box center [230, 201] width 55 height 10
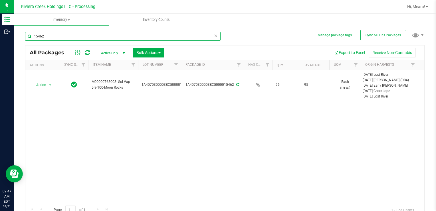
drag, startPoint x: 50, startPoint y: 40, endPoint x: 58, endPoint y: 42, distance: 8.1
click at [22, 35] on div "Manage package tags Sync METRC Packages 15462 All Packages Active Only Active O…" at bounding box center [225, 112] width 422 height 174
type input "32375"
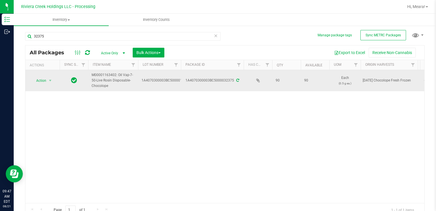
click at [53, 79] on span "select" at bounding box center [50, 80] width 7 height 8
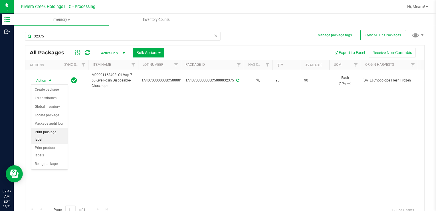
click at [56, 131] on li "Print package label" at bounding box center [49, 136] width 36 height 16
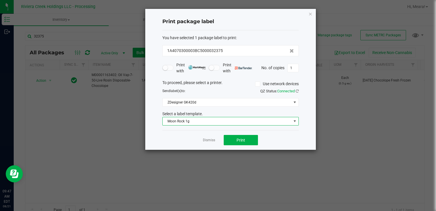
click at [208, 121] on span "Moon Rock 1g" at bounding box center [227, 121] width 129 height 8
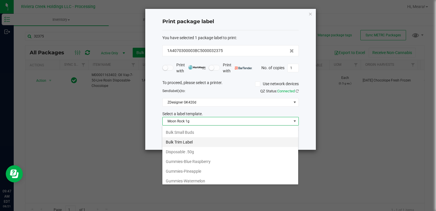
scroll to position [126, 0]
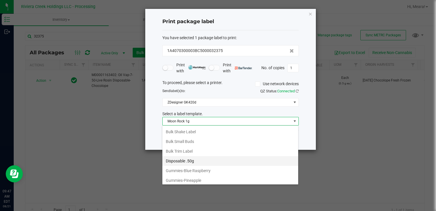
click at [190, 157] on li "Disposable .50g" at bounding box center [230, 161] width 136 height 10
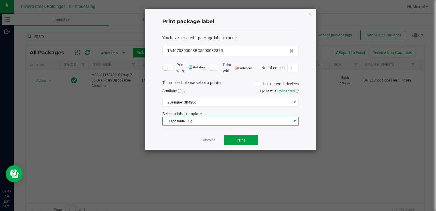
click at [246, 144] on button "Print" at bounding box center [241, 140] width 34 height 10
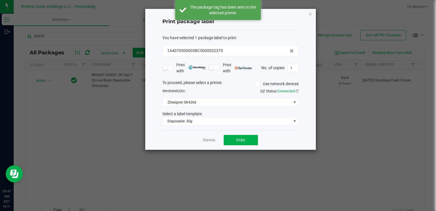
click at [211, 142] on link "Dismiss" at bounding box center [209, 140] width 12 height 5
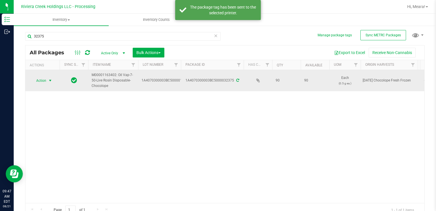
click at [45, 80] on span "Action" at bounding box center [38, 80] width 15 height 8
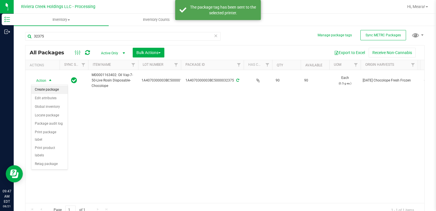
click at [52, 91] on li "Create package" at bounding box center [49, 89] width 36 height 9
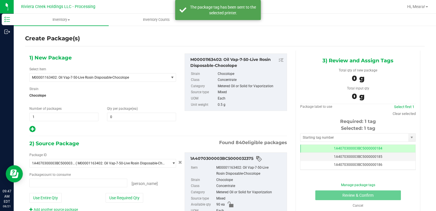
type input "0 ea"
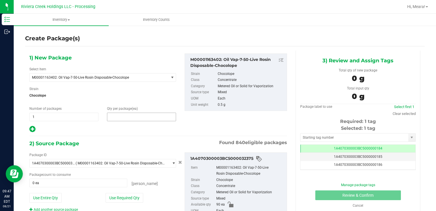
drag, startPoint x: 167, startPoint y: 116, endPoint x: 163, endPoint y: 111, distance: 6.7
click at [165, 114] on span at bounding box center [141, 116] width 69 height 9
type input "30"
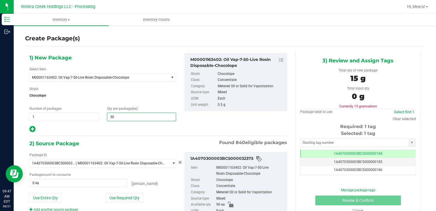
type input "30"
click at [119, 191] on div "Package ID 1A4070300003BC5000032375 ( M00001163402: Oil Vap-7-50-Live Rosin Dis…" at bounding box center [102, 182] width 155 height 60
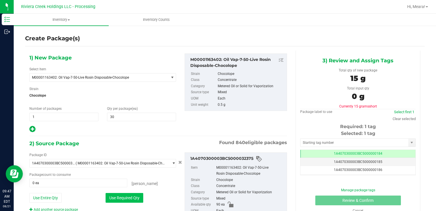
click at [119, 193] on button "Use Required Qty" at bounding box center [125, 198] width 38 height 10
type input "30 ea"
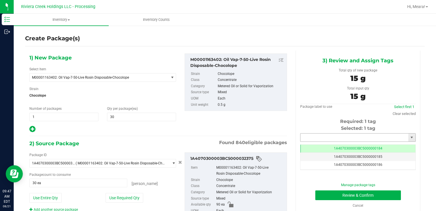
click at [335, 136] on input "text" at bounding box center [354, 137] width 108 height 8
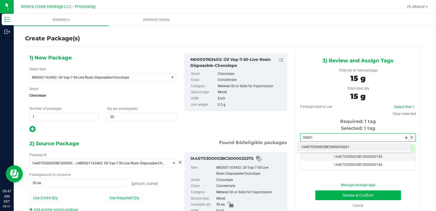
click at [327, 145] on li "1A4070300003BC5000036061" at bounding box center [355, 147] width 114 height 9
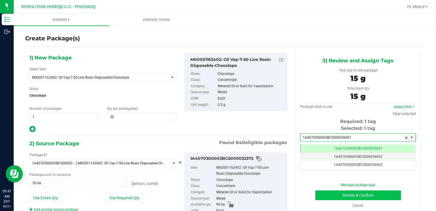
type input "1A4070300003BC5000036061"
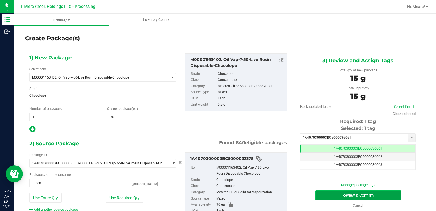
click at [324, 190] on button "Review & Confirm" at bounding box center [358, 195] width 86 height 10
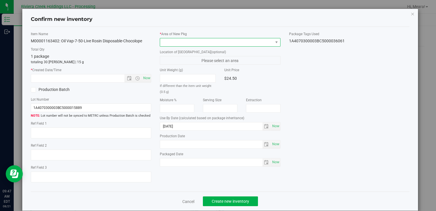
click at [247, 39] on span at bounding box center [216, 42] width 113 height 8
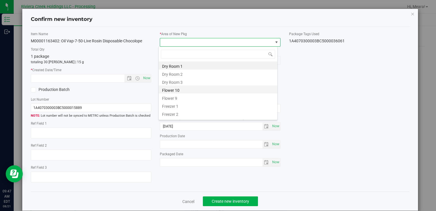
click at [176, 92] on li "Flower 10" at bounding box center [218, 89] width 119 height 8
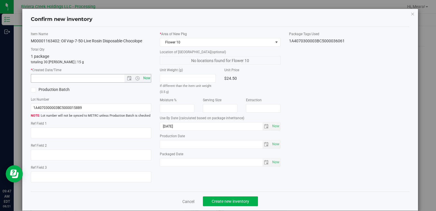
drag, startPoint x: 144, startPoint y: 71, endPoint x: 147, endPoint y: 78, distance: 7.7
click at [144, 71] on label "* Created Date/Time" at bounding box center [91, 69] width 120 height 5
click at [147, 78] on span "Now" at bounding box center [147, 78] width 10 height 8
type input "8/21/2025 9:47 AM"
click at [216, 200] on span "Create new inventory" at bounding box center [230, 201] width 37 height 5
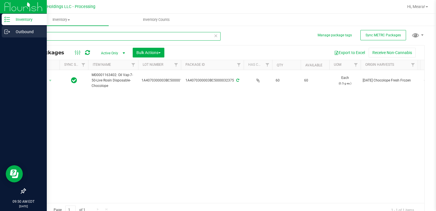
drag, startPoint x: 52, startPoint y: 36, endPoint x: 14, endPoint y: 31, distance: 38.8
click at [0, 31] on html "Inventory Outbound 09:50 AM EDT 08/21/2025 08/21 Riviera Creek Holdings LLC - P…" at bounding box center [218, 105] width 436 height 211
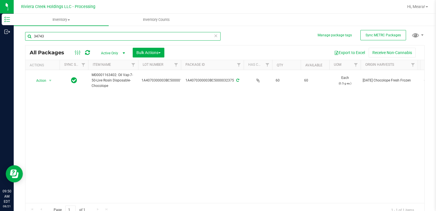
type input "34743"
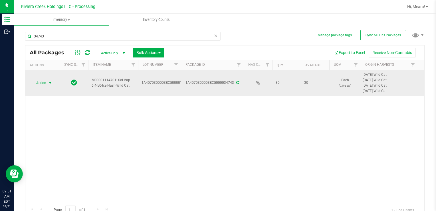
click at [37, 82] on span "Action" at bounding box center [38, 83] width 15 height 8
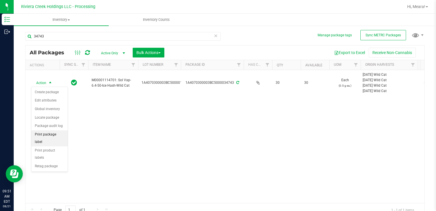
click at [53, 131] on li "Print package label" at bounding box center [49, 138] width 36 height 16
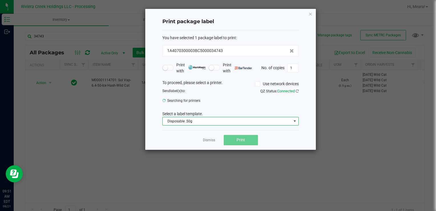
click at [178, 120] on span "Disposable .50g" at bounding box center [227, 121] width 129 height 8
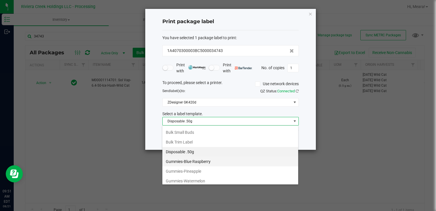
scroll to position [192, 0]
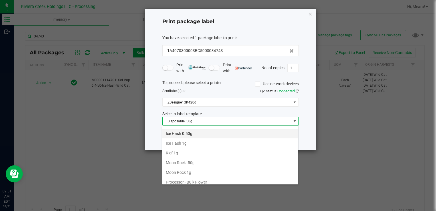
click at [183, 132] on li "Ice Hash 0.50g" at bounding box center [230, 133] width 136 height 10
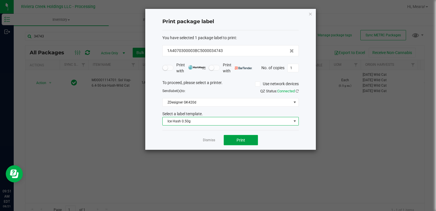
click at [227, 139] on button "Print" at bounding box center [241, 140] width 34 height 10
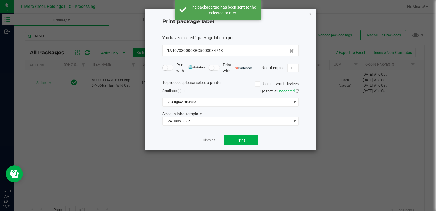
click at [203, 140] on link "Dismiss" at bounding box center [209, 140] width 12 height 5
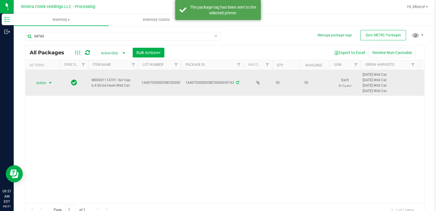
click at [44, 81] on span "Action" at bounding box center [38, 83] width 15 height 8
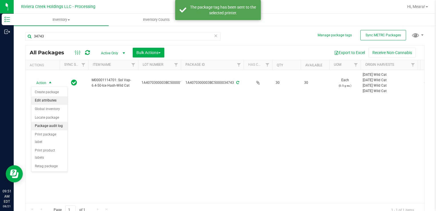
click at [53, 92] on li "Create package" at bounding box center [49, 92] width 36 height 9
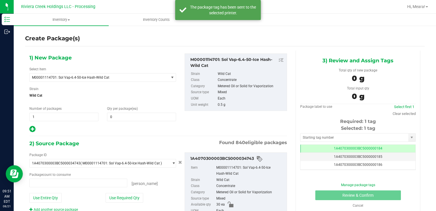
type input "0 ea"
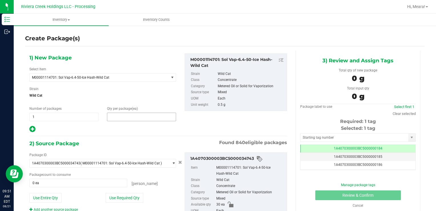
click at [111, 113] on span at bounding box center [141, 116] width 69 height 9
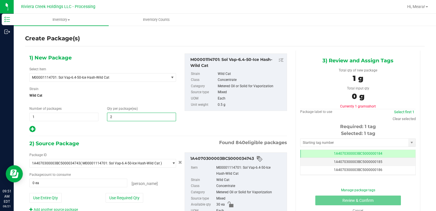
type input "20"
click at [109, 193] on button "Use Required Qty" at bounding box center [125, 198] width 38 height 10
type input "20 ea"
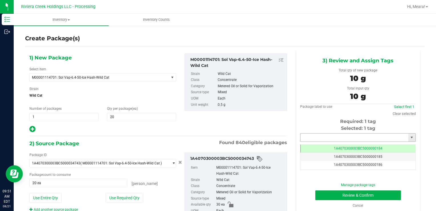
click at [313, 133] on input "text" at bounding box center [354, 137] width 108 height 8
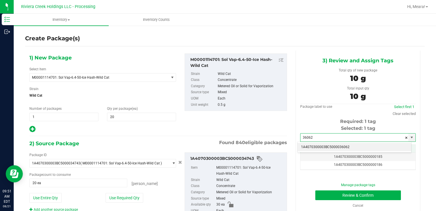
click at [314, 148] on li "1A4070300003BC5000036062" at bounding box center [355, 147] width 114 height 9
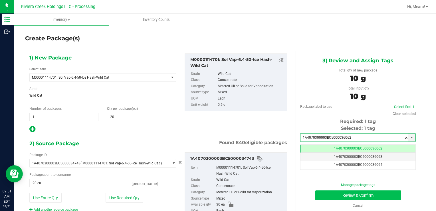
type input "1A4070300003BC5000036062"
click at [320, 195] on button "Review & Confirm" at bounding box center [358, 195] width 86 height 10
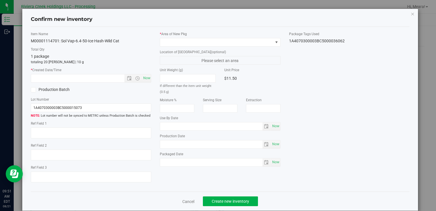
type input "[DATE]"
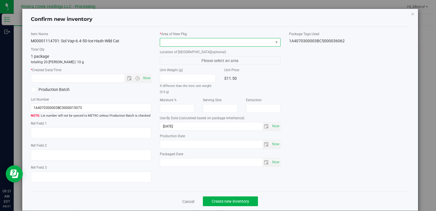
click at [232, 41] on span at bounding box center [216, 42] width 113 height 8
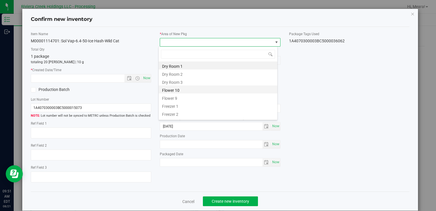
click at [176, 88] on li "Flower 10" at bounding box center [218, 89] width 119 height 8
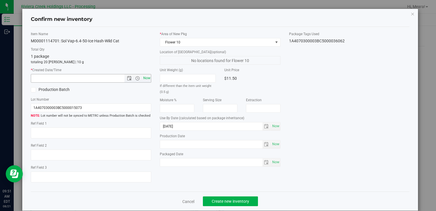
click at [145, 77] on span "Now" at bounding box center [147, 78] width 10 height 8
type input "8/21/2025 9:51 AM"
click at [235, 203] on button "Create new inventory" at bounding box center [230, 201] width 55 height 10
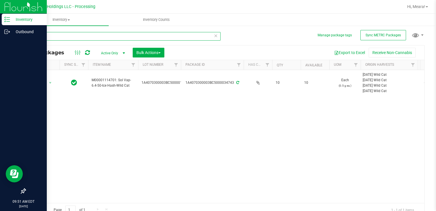
drag, startPoint x: 52, startPoint y: 36, endPoint x: 9, endPoint y: 39, distance: 43.5
click at [9, 39] on div "Inventory Outbound 09:51 AM EDT 08/21/2025 08/21 Riviera Creek Holdings LLC - P…" at bounding box center [218, 105] width 436 height 211
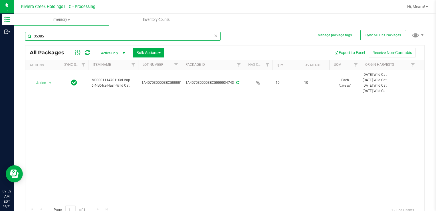
type input "35385"
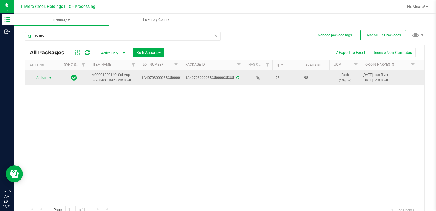
click at [45, 79] on span "Action" at bounding box center [38, 78] width 15 height 8
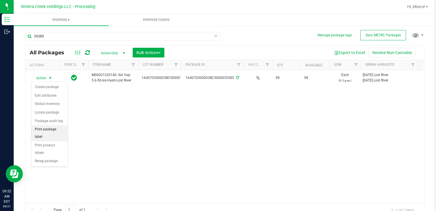
click at [59, 130] on li "Print package label" at bounding box center [49, 133] width 36 height 16
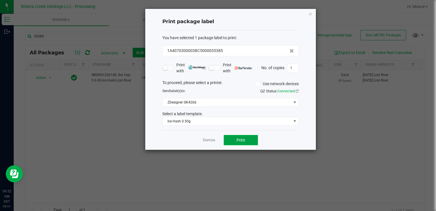
click at [237, 141] on button "Print" at bounding box center [241, 140] width 34 height 10
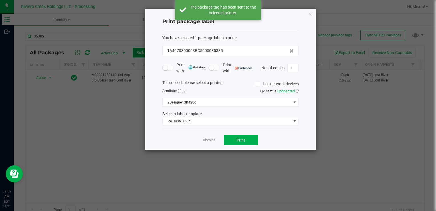
click at [206, 141] on link "Dismiss" at bounding box center [209, 140] width 12 height 5
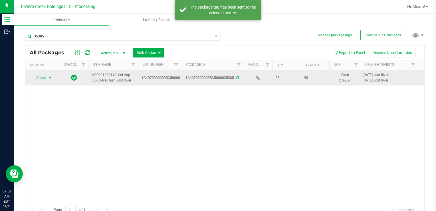
click at [30, 74] on div "Action Action Create package Edit attributes Global inventory Locate package Pa…" at bounding box center [42, 78] width 27 height 8
click at [42, 78] on span "Action" at bounding box center [38, 78] width 15 height 8
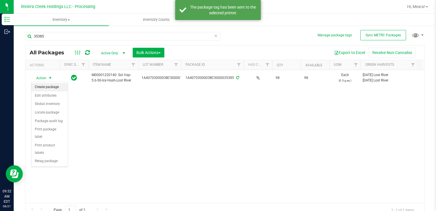
click at [49, 86] on li "Create package" at bounding box center [49, 87] width 36 height 9
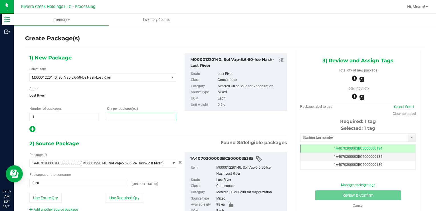
click at [150, 120] on span at bounding box center [141, 116] width 69 height 9
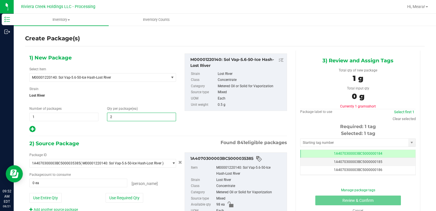
type input "20"
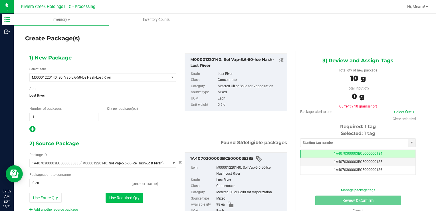
type input "20"
click at [110, 200] on button "Use Required Qty" at bounding box center [125, 198] width 38 height 10
type input "20 ea"
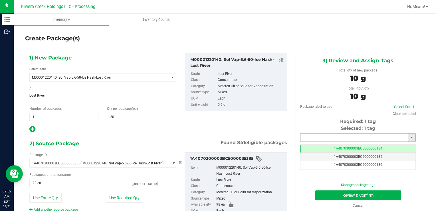
click at [317, 134] on input "text" at bounding box center [354, 137] width 108 height 8
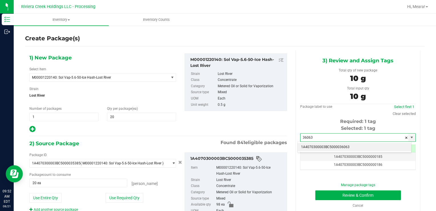
click at [321, 147] on li "1A4070300003BC5000036063" at bounding box center [355, 147] width 114 height 9
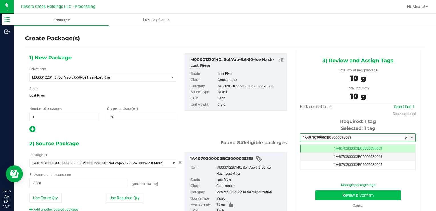
type input "1A4070300003BC5000036063"
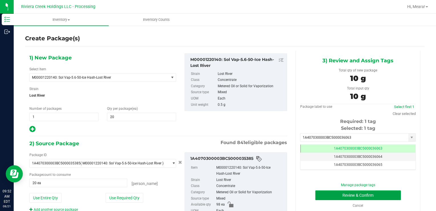
click at [325, 193] on button "Review & Confirm" at bounding box center [358, 195] width 86 height 10
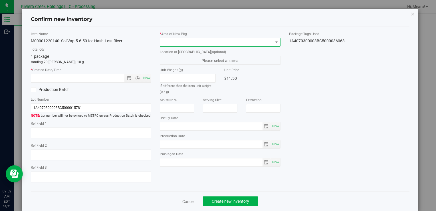
type input "[DATE]"
click at [243, 43] on span at bounding box center [216, 42] width 113 height 8
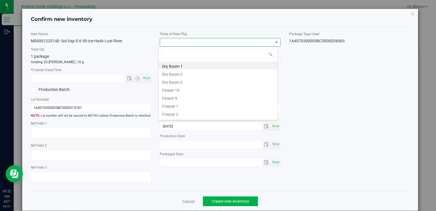
drag, startPoint x: 180, startPoint y: 90, endPoint x: 157, endPoint y: 82, distance: 24.1
click at [179, 90] on li "Flower 10" at bounding box center [218, 89] width 119 height 8
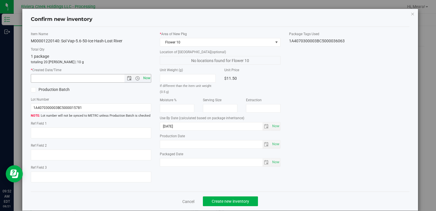
click at [146, 75] on span "Now" at bounding box center [147, 78] width 10 height 8
type input "8/21/2025 9:52 AM"
click at [229, 202] on span "Create new inventory" at bounding box center [230, 201] width 37 height 5
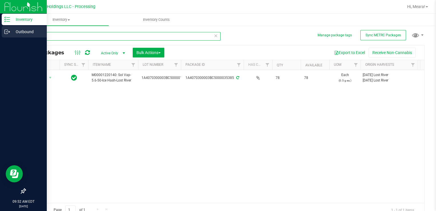
drag, startPoint x: 62, startPoint y: 37, endPoint x: 9, endPoint y: 33, distance: 52.9
click at [8, 33] on div "Inventory Outbound 09:52 AM EDT 08/21/2025 08/21 Riviera Creek Holdings LLC - P…" at bounding box center [218, 105] width 436 height 211
type input "35375"
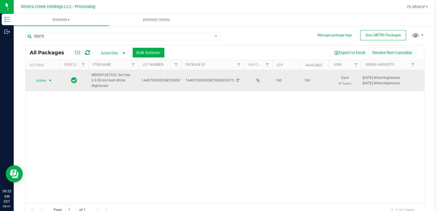
click at [41, 79] on span "Action" at bounding box center [38, 80] width 15 height 8
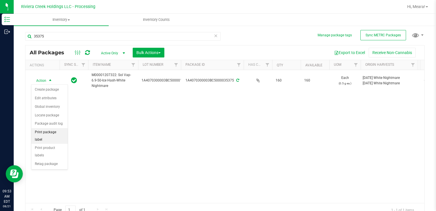
drag, startPoint x: 63, startPoint y: 132, endPoint x: 66, endPoint y: 129, distance: 4.9
click at [63, 132] on li "Print package label" at bounding box center [49, 136] width 36 height 16
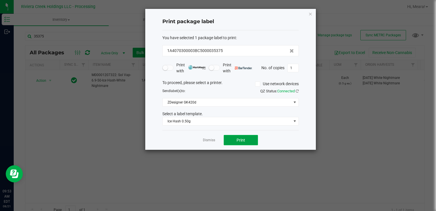
click at [234, 138] on button "Print" at bounding box center [241, 140] width 34 height 10
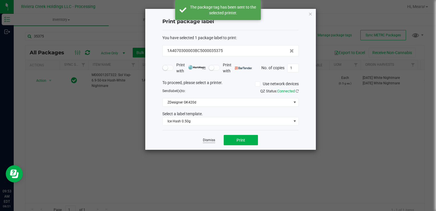
click at [213, 142] on link "Dismiss" at bounding box center [209, 140] width 12 height 5
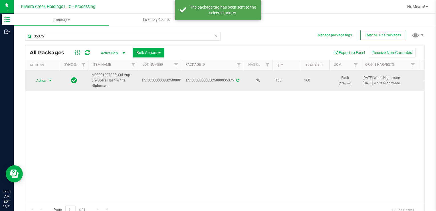
click at [53, 83] on div "Action Action Create package Edit attributes Global inventory Locate package Pa…" at bounding box center [42, 80] width 27 height 8
click at [42, 79] on span "Action" at bounding box center [38, 80] width 15 height 8
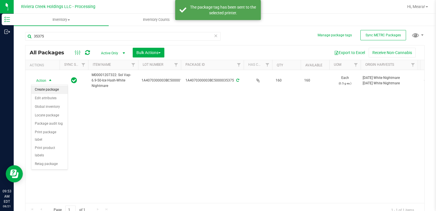
click at [45, 86] on li "Create package" at bounding box center [49, 89] width 36 height 9
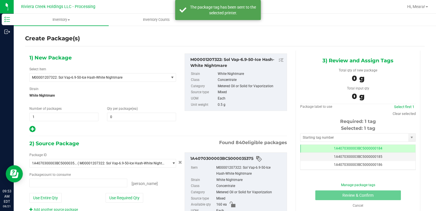
type input "0 ea"
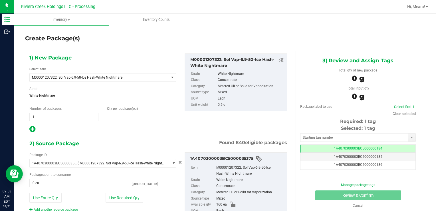
click at [159, 116] on span at bounding box center [141, 116] width 69 height 9
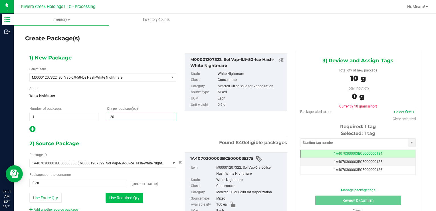
click at [113, 197] on button "Use Required Qty" at bounding box center [125, 198] width 38 height 10
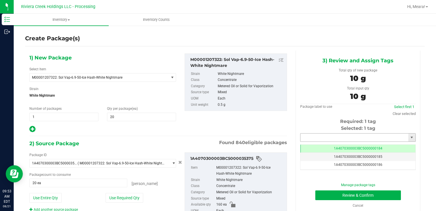
click at [314, 134] on input "text" at bounding box center [354, 137] width 108 height 8
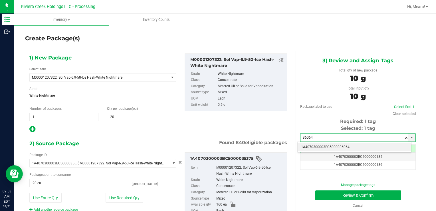
click at [318, 147] on li "1A4070300003BC5000036064" at bounding box center [355, 147] width 114 height 9
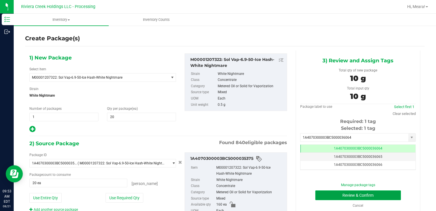
click at [323, 191] on button "Review & Confirm" at bounding box center [358, 195] width 86 height 10
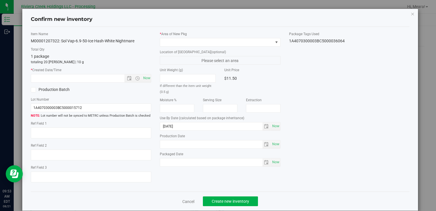
drag, startPoint x: 223, startPoint y: 34, endPoint x: 225, endPoint y: 44, distance: 10.4
click at [223, 34] on label "* Area of [GEOGRAPHIC_DATA]" at bounding box center [220, 33] width 120 height 5
click at [225, 44] on span at bounding box center [216, 42] width 113 height 8
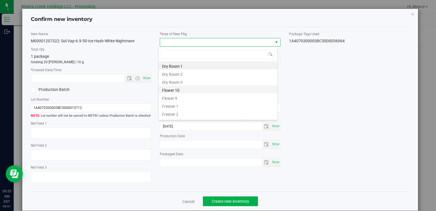
drag, startPoint x: 182, startPoint y: 88, endPoint x: 153, endPoint y: 83, distance: 29.5
click at [182, 88] on li "Flower 10" at bounding box center [218, 89] width 119 height 8
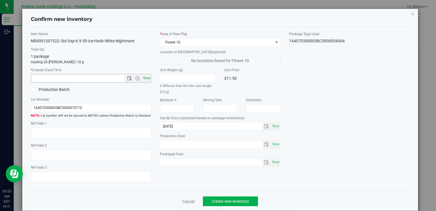
click at [145, 80] on span "Now" at bounding box center [147, 78] width 10 height 8
click at [239, 198] on button "Create new inventory" at bounding box center [230, 201] width 55 height 10
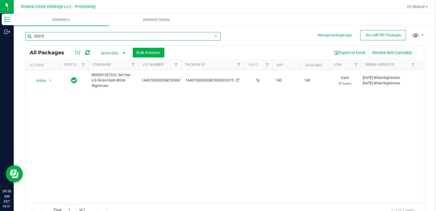
drag, startPoint x: 54, startPoint y: 38, endPoint x: 90, endPoint y: 68, distance: 47.0
click at [0, 36] on html "Inventory Outbound 09:56 AM EDT 08/21/2025 08/21 Riviera Creek Holdings LLC - P…" at bounding box center [218, 105] width 436 height 211
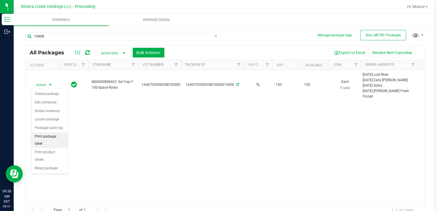
click at [64, 134] on li "Print package label" at bounding box center [49, 140] width 36 height 16
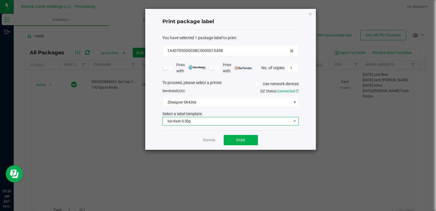
click at [197, 120] on span "Ice Hash 0.50g" at bounding box center [227, 121] width 129 height 8
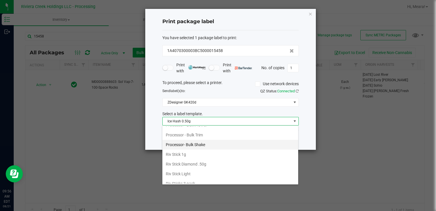
scroll to position [258, 0]
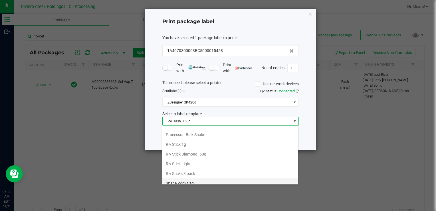
click at [198, 178] on li "Space Rocks 1g" at bounding box center [230, 183] width 136 height 10
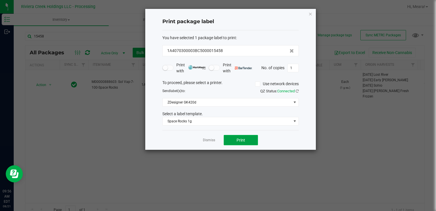
click at [242, 139] on span "Print" at bounding box center [241, 140] width 9 height 5
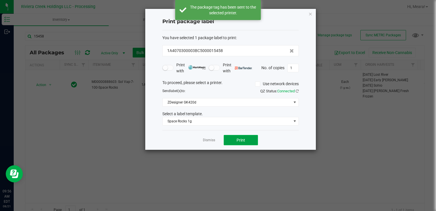
click at [242, 139] on span "Print" at bounding box center [241, 140] width 9 height 5
drag, startPoint x: 210, startPoint y: 140, endPoint x: 139, endPoint y: 118, distance: 74.6
click at [210, 140] on link "Dismiss" at bounding box center [209, 140] width 12 height 5
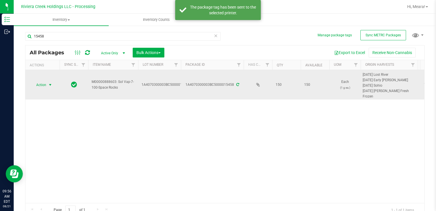
drag, startPoint x: 49, startPoint y: 84, endPoint x: 50, endPoint y: 87, distance: 3.8
click at [49, 84] on span "select" at bounding box center [50, 84] width 5 height 5
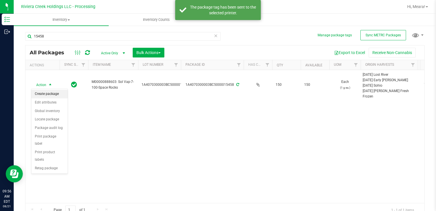
click at [56, 95] on li "Create package" at bounding box center [49, 94] width 36 height 9
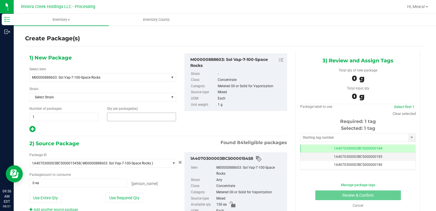
click at [144, 120] on span at bounding box center [141, 116] width 69 height 9
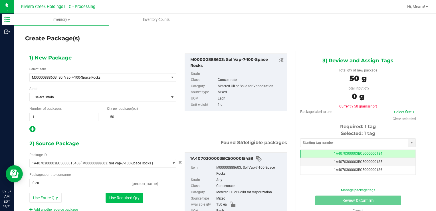
click at [117, 195] on button "Use Required Qty" at bounding box center [125, 198] width 38 height 10
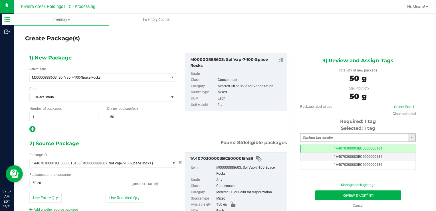
click at [312, 133] on div "Selected: 1 tag Tag 1A4070300003BC5000000184 1A4070300003BC5000000185 1A4070300…" at bounding box center [358, 147] width 116 height 45
click at [312, 136] on input "text" at bounding box center [354, 137] width 108 height 8
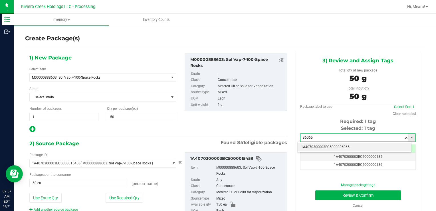
click at [315, 144] on li "1A4070300003BC5000036065" at bounding box center [355, 147] width 114 height 9
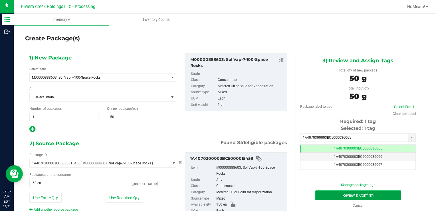
click at [330, 193] on button "Review & Confirm" at bounding box center [358, 195] width 86 height 10
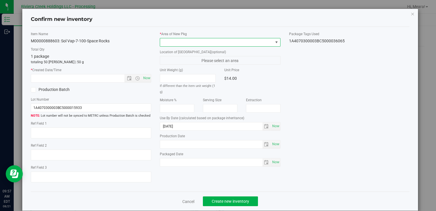
click at [238, 42] on span at bounding box center [216, 42] width 113 height 8
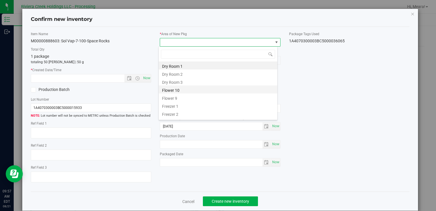
click at [176, 90] on li "Flower 10" at bounding box center [218, 89] width 119 height 8
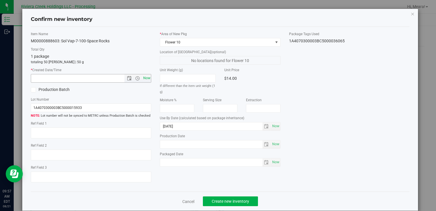
click at [146, 76] on span "Now" at bounding box center [147, 78] width 10 height 8
click at [239, 199] on span "Create new inventory" at bounding box center [230, 201] width 37 height 5
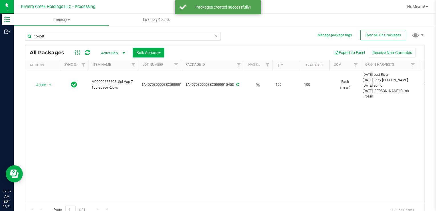
click at [49, 86] on span "select" at bounding box center [50, 84] width 5 height 5
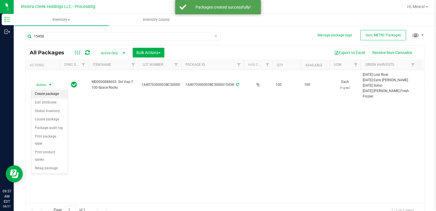
click at [50, 94] on li "Create package" at bounding box center [49, 94] width 36 height 9
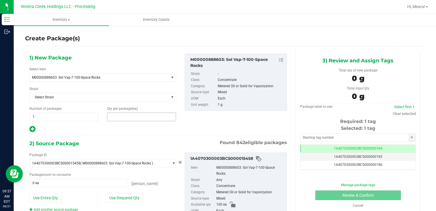
click at [125, 118] on span at bounding box center [141, 116] width 69 height 9
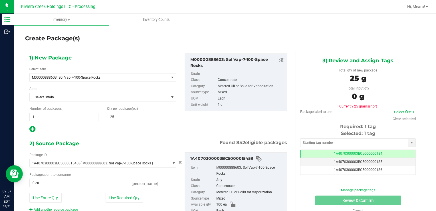
drag, startPoint x: 112, startPoint y: 203, endPoint x: 114, endPoint y: 198, distance: 5.0
click at [112, 202] on div "Package ID 1A4070300003BC5000015458 ( M00000888603: Sol Vap-7-100-Space Rocks )…" at bounding box center [102, 182] width 155 height 60
click at [114, 197] on button "Use Required Qty" at bounding box center [125, 198] width 38 height 10
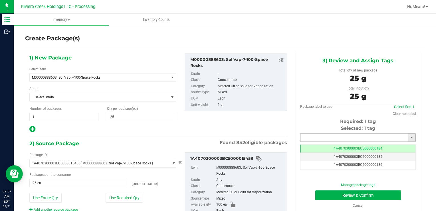
click at [313, 138] on input "text" at bounding box center [354, 137] width 108 height 8
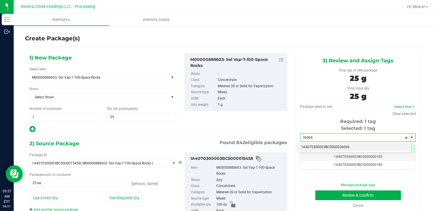
click at [324, 148] on li "1A4070300003BC5000036066" at bounding box center [355, 147] width 114 height 9
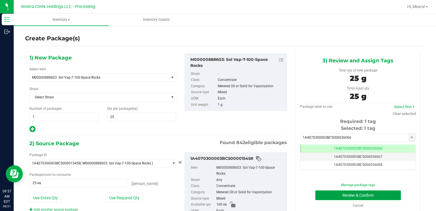
click at [324, 198] on button "Review & Confirm" at bounding box center [358, 195] width 86 height 10
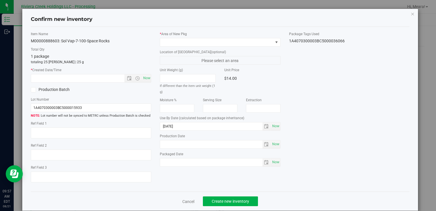
drag, startPoint x: 257, startPoint y: 47, endPoint x: 248, endPoint y: 49, distance: 9.2
click at [256, 47] on div "* Area of New Pkg Location of New Pkg (optional) Please select an area Unit Wei…" at bounding box center [219, 100] width 129 height 138
click at [225, 45] on span at bounding box center [216, 42] width 113 height 8
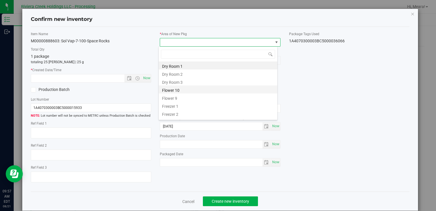
click at [166, 88] on li "Flower 10" at bounding box center [218, 89] width 119 height 8
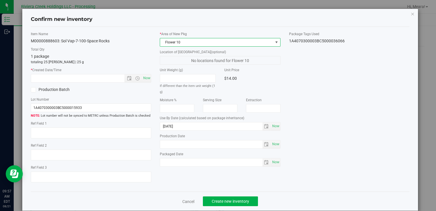
drag, startPoint x: 150, startPoint y: 80, endPoint x: 142, endPoint y: 78, distance: 8.7
click at [150, 80] on div "Item Name M00000888603: Sol Vap-7-100-Space Rocks Total Qty 1 package totaling …" at bounding box center [91, 108] width 129 height 155
click at [142, 78] on span "Now" at bounding box center [147, 78] width 10 height 8
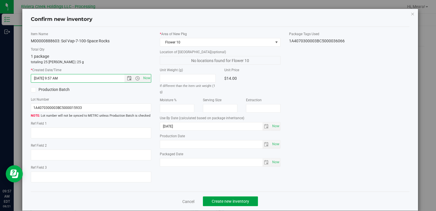
click at [231, 201] on span "Create new inventory" at bounding box center [230, 201] width 37 height 5
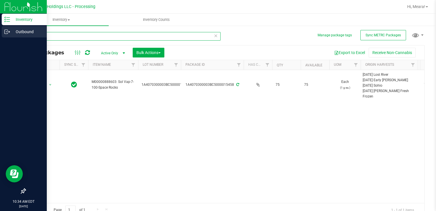
drag, startPoint x: 45, startPoint y: 34, endPoint x: 11, endPoint y: 35, distance: 33.1
click at [11, 35] on div "Inventory Outbound 10:34 AM EDT 08/21/2025 08/21 Riviera Creek Holdings LLC - P…" at bounding box center [218, 105] width 436 height 211
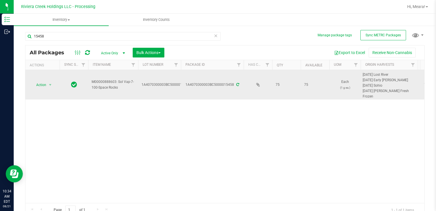
click at [46, 88] on td "Action Action Create package Edit attributes Global inventory Locate package Pa…" at bounding box center [42, 84] width 34 height 29
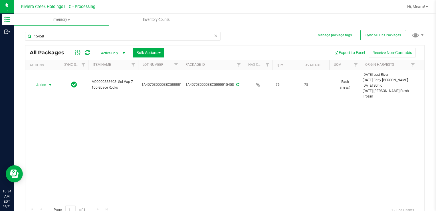
drag, startPoint x: 50, startPoint y: 86, endPoint x: 58, endPoint y: 108, distance: 23.1
click at [50, 86] on span "select" at bounding box center [50, 84] width 5 height 5
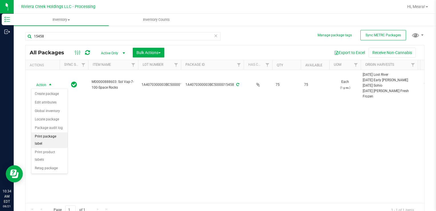
click at [60, 135] on li "Print package label" at bounding box center [49, 140] width 36 height 16
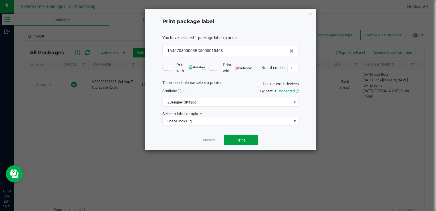
click at [239, 136] on button "Print" at bounding box center [241, 140] width 34 height 10
click at [211, 139] on link "Dismiss" at bounding box center [209, 140] width 12 height 5
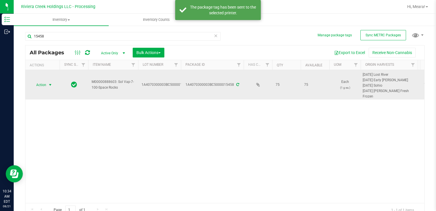
drag, startPoint x: 39, startPoint y: 82, endPoint x: 47, endPoint y: 92, distance: 12.3
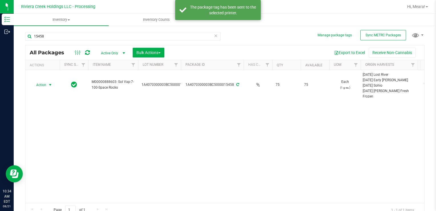
click at [39, 83] on span "Action" at bounding box center [38, 85] width 15 height 8
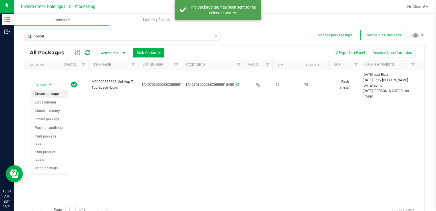
click at [47, 93] on li "Create package" at bounding box center [49, 94] width 36 height 9
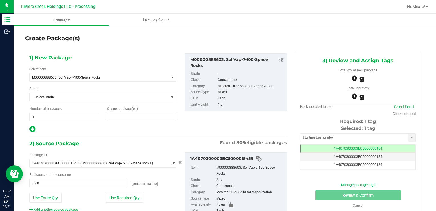
click at [141, 116] on span at bounding box center [141, 116] width 69 height 9
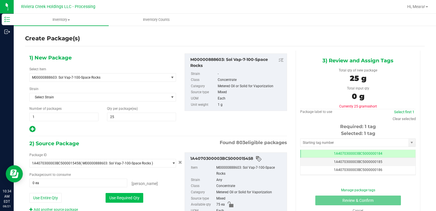
click at [112, 195] on button "Use Required Qty" at bounding box center [125, 198] width 38 height 10
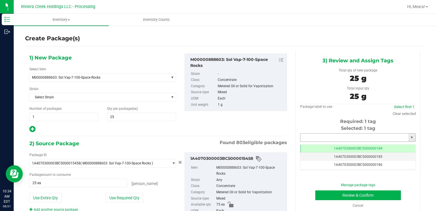
click at [329, 138] on input "text" at bounding box center [354, 137] width 108 height 8
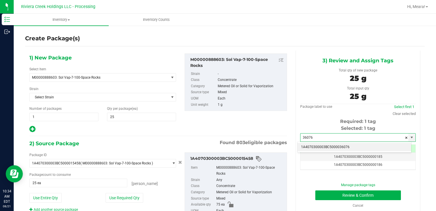
click at [331, 144] on li "1A4070300003BC5000036076" at bounding box center [355, 147] width 114 height 9
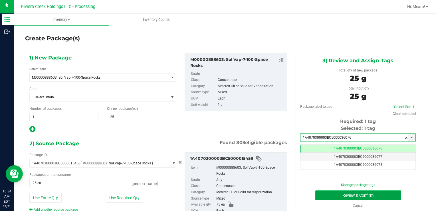
click at [316, 195] on button "Review & Confirm" at bounding box center [358, 195] width 86 height 10
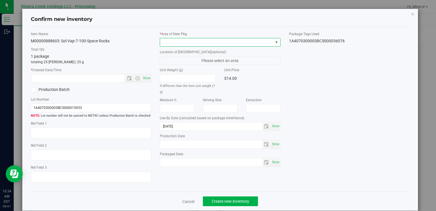
click at [215, 42] on span at bounding box center [216, 42] width 113 height 8
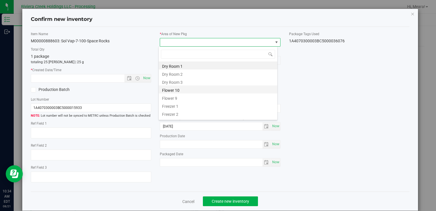
drag, startPoint x: 176, startPoint y: 89, endPoint x: 146, endPoint y: 75, distance: 32.9
click at [175, 89] on li "Flower 10" at bounding box center [218, 89] width 119 height 8
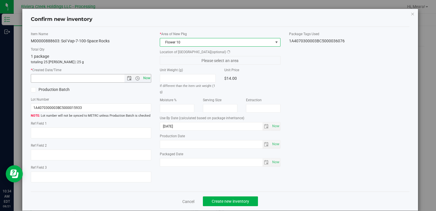
drag, startPoint x: 146, startPoint y: 75, endPoint x: 147, endPoint y: 79, distance: 4.1
click at [146, 75] on span "Now" at bounding box center [147, 78] width 10 height 8
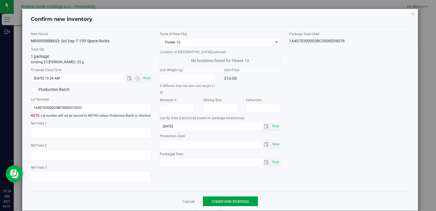
click at [229, 200] on span "Create new inventory" at bounding box center [230, 201] width 37 height 5
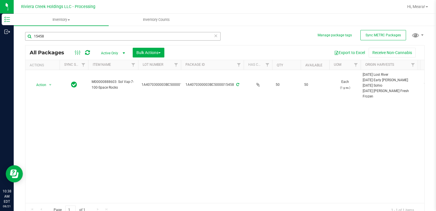
drag, startPoint x: 60, startPoint y: 29, endPoint x: 59, endPoint y: 34, distance: 4.6
click at [60, 30] on div "15458" at bounding box center [125, 36] width 200 height 18
drag, startPoint x: 60, startPoint y: 37, endPoint x: 391, endPoint y: 182, distance: 362.2
click at [0, 37] on html "Inventory Outbound 10:38 AM EDT 08/21/2025 08/21 Riviera Creek Holdings LLC - P…" at bounding box center [218, 105] width 436 height 211
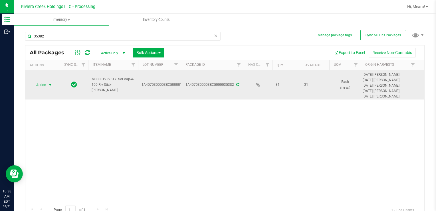
click at [41, 81] on span "Action" at bounding box center [38, 85] width 15 height 8
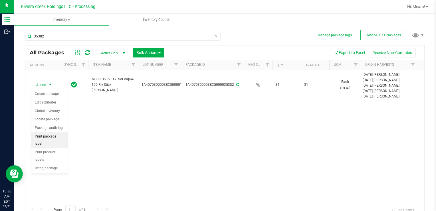
drag, startPoint x: 60, startPoint y: 136, endPoint x: 65, endPoint y: 133, distance: 6.0
click at [60, 135] on li "Print package label" at bounding box center [49, 140] width 36 height 16
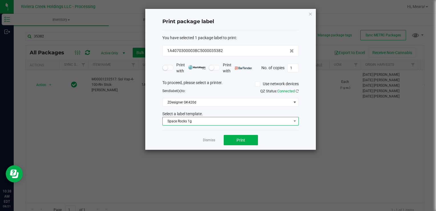
click at [201, 120] on span "Space Rocks 1g" at bounding box center [227, 121] width 129 height 8
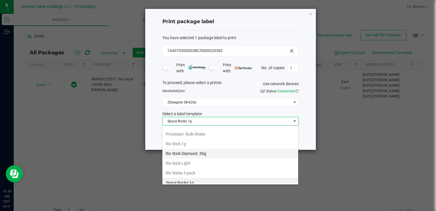
scroll to position [8, 136]
click at [186, 139] on li "Riv Stick 1g" at bounding box center [230, 144] width 136 height 10
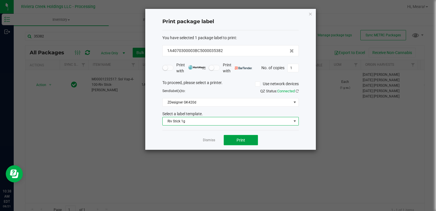
click at [244, 141] on span "Print" at bounding box center [241, 140] width 9 height 5
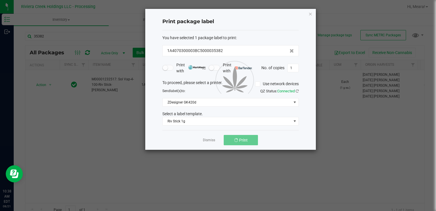
click at [207, 138] on div at bounding box center [230, 79] width 171 height 141
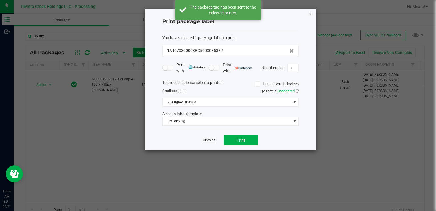
click at [208, 138] on link "Dismiss" at bounding box center [209, 140] width 12 height 5
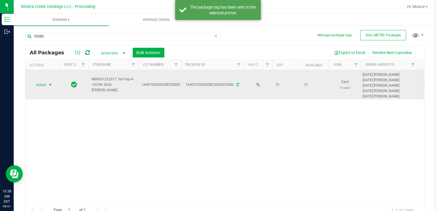
click at [42, 84] on span "Action" at bounding box center [38, 85] width 15 height 8
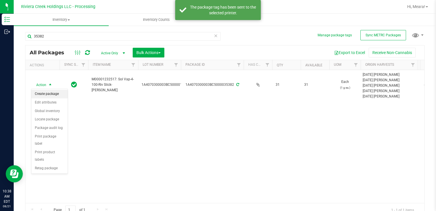
click at [52, 93] on li "Create package" at bounding box center [49, 94] width 36 height 9
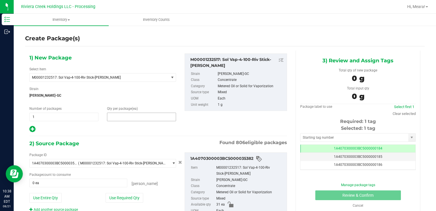
click at [143, 115] on span at bounding box center [141, 116] width 69 height 9
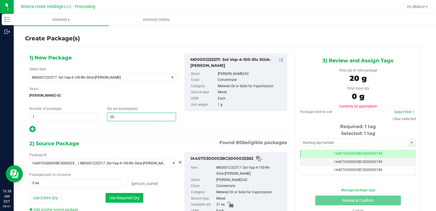
click at [116, 195] on button "Use Required Qty" at bounding box center [125, 198] width 38 height 10
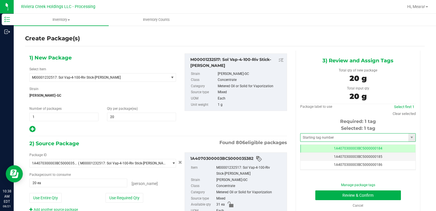
click at [310, 133] on span at bounding box center [358, 137] width 116 height 9
click at [312, 135] on input "text" at bounding box center [354, 137] width 108 height 8
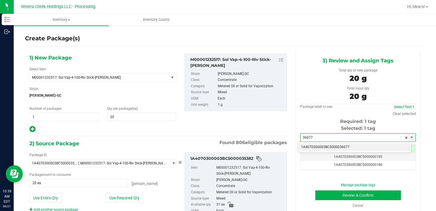
drag, startPoint x: 342, startPoint y: 144, endPoint x: 338, endPoint y: 151, distance: 7.9
click at [342, 144] on li "1A4070300003BC5000036077" at bounding box center [355, 147] width 114 height 9
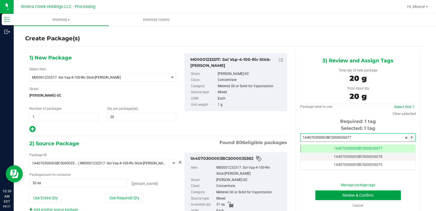
click at [325, 192] on button "Review & Confirm" at bounding box center [358, 195] width 86 height 10
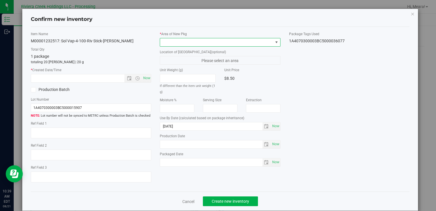
drag, startPoint x: 241, startPoint y: 41, endPoint x: 236, endPoint y: 45, distance: 6.9
click at [241, 41] on span at bounding box center [216, 42] width 113 height 8
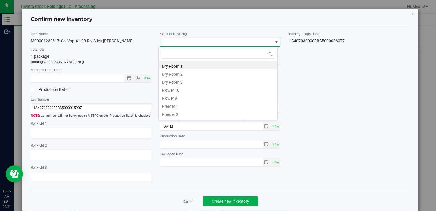
click at [160, 87] on li "Flower 10" at bounding box center [218, 89] width 119 height 8
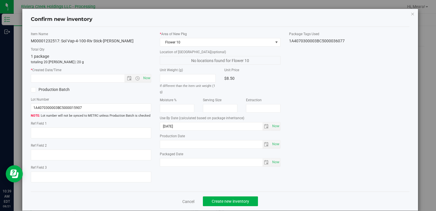
click at [144, 72] on label "* Created Date/Time" at bounding box center [91, 69] width 120 height 5
drag, startPoint x: 148, startPoint y: 82, endPoint x: 154, endPoint y: 85, distance: 6.8
click at [148, 80] on span "Now" at bounding box center [147, 78] width 10 height 8
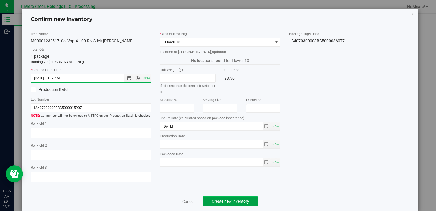
click at [237, 199] on span "Create new inventory" at bounding box center [230, 201] width 37 height 5
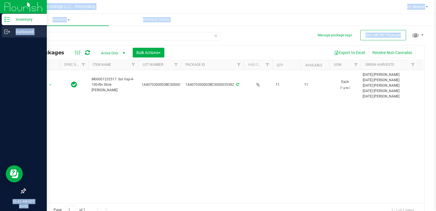
drag, startPoint x: 76, startPoint y: 31, endPoint x: 13, endPoint y: 34, distance: 63.4
click at [13, 34] on div "Inventory Outbound 10:43 AM EDT 08/21/2025 08/21 Riviera Creek Holdings LLC - P…" at bounding box center [218, 105] width 436 height 211
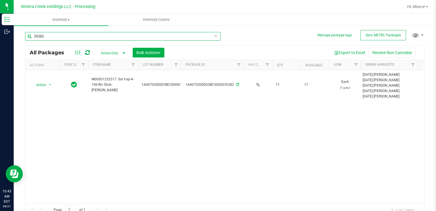
drag, startPoint x: 13, startPoint y: 34, endPoint x: 61, endPoint y: 37, distance: 48.9
click at [62, 37] on input "35382" at bounding box center [122, 36] width 195 height 9
drag, startPoint x: 61, startPoint y: 37, endPoint x: 405, endPoint y: 147, distance: 361.0
click at [0, 36] on div "Inventory Outbound 10:43 AM EDT 08/21/2025 08/21 Riviera Creek Holdings LLC - P…" at bounding box center [218, 105] width 436 height 211
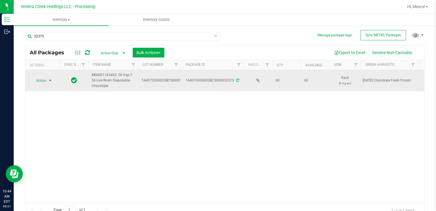
click at [49, 82] on span "select" at bounding box center [50, 80] width 5 height 5
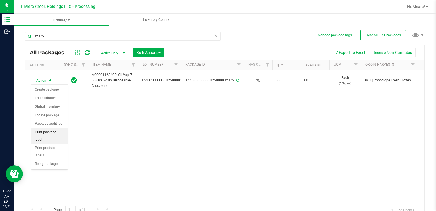
click at [57, 130] on li "Print package label" at bounding box center [49, 136] width 36 height 16
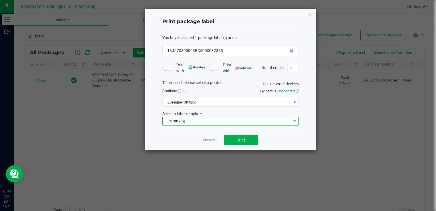
drag, startPoint x: 207, startPoint y: 122, endPoint x: 203, endPoint y: 120, distance: 4.1
click at [205, 122] on span "Riv Stick 1g" at bounding box center [227, 121] width 129 height 8
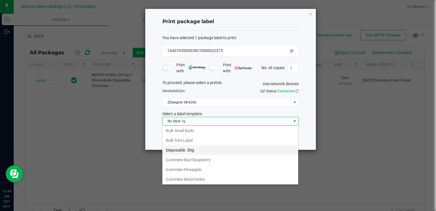
scroll to position [136, 0]
click at [185, 148] on li "Disposable .50g" at bounding box center [230, 151] width 136 height 10
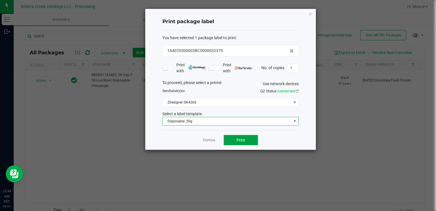
click at [237, 139] on span "Print" at bounding box center [241, 140] width 9 height 5
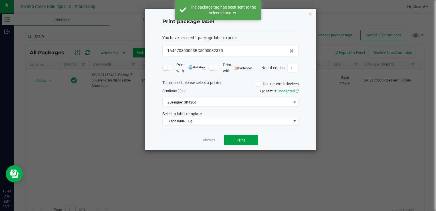
click at [236, 139] on button "Print" at bounding box center [241, 140] width 34 height 10
click at [207, 140] on link "Dismiss" at bounding box center [209, 140] width 12 height 5
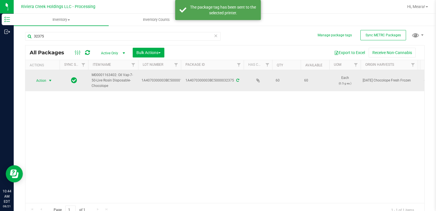
click at [46, 78] on span "Action" at bounding box center [38, 80] width 15 height 8
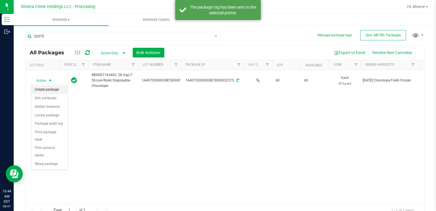
click at [51, 86] on li "Create package" at bounding box center [49, 89] width 36 height 9
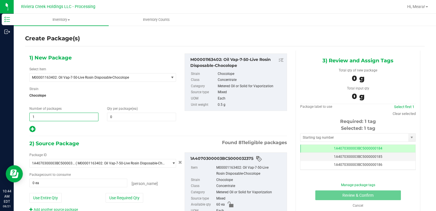
drag, startPoint x: 39, startPoint y: 115, endPoint x: 225, endPoint y: 125, distance: 186.9
click at [12, 116] on div "Inventory Outbound 10:44 AM EDT 08/21/2025 08/21 Riviera Creek Holdings LLC - P…" at bounding box center [218, 105] width 436 height 211
click at [105, 116] on div "Qty per package (ea) 0 0" at bounding box center [142, 113] width 78 height 15
click at [107, 115] on span at bounding box center [141, 116] width 69 height 9
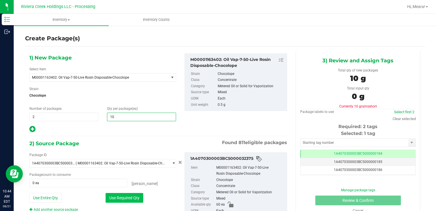
click at [114, 195] on button "Use Required Qty" at bounding box center [125, 198] width 38 height 10
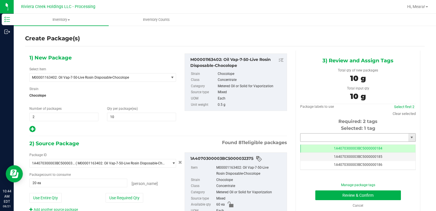
click at [321, 140] on input "text" at bounding box center [354, 137] width 108 height 8
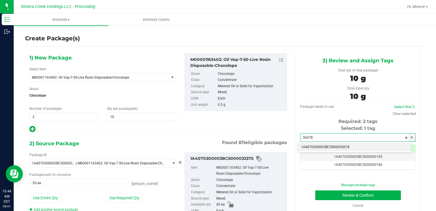
drag, startPoint x: 325, startPoint y: 146, endPoint x: 318, endPoint y: 209, distance: 63.5
click at [325, 146] on li "1A4070300003BC5000036078" at bounding box center [355, 147] width 114 height 9
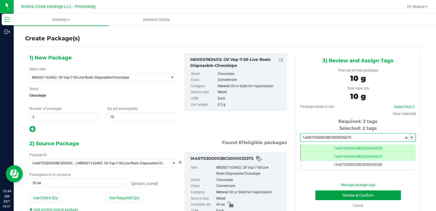
click at [320, 193] on button "Review & Confirm" at bounding box center [358, 195] width 86 height 10
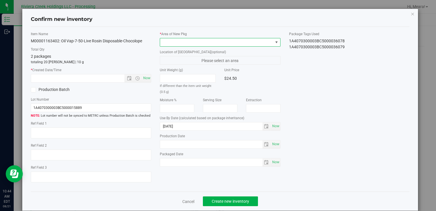
click at [198, 44] on span at bounding box center [216, 42] width 113 height 8
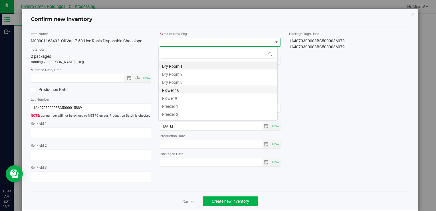
click at [181, 88] on li "Flower 10" at bounding box center [218, 89] width 119 height 8
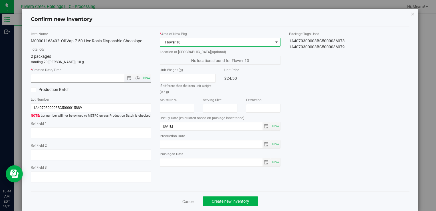
drag, startPoint x: 151, startPoint y: 82, endPoint x: 147, endPoint y: 78, distance: 5.1
click at [150, 81] on div "Item Name M00001163402: Oil Vap-7-50-Live Rosin Disposable-Chocolope Total Qty …" at bounding box center [91, 108] width 129 height 155
click at [146, 77] on span "Now" at bounding box center [147, 78] width 10 height 8
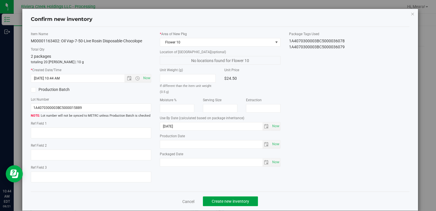
click at [231, 199] on span "Create new inventory" at bounding box center [230, 201] width 37 height 5
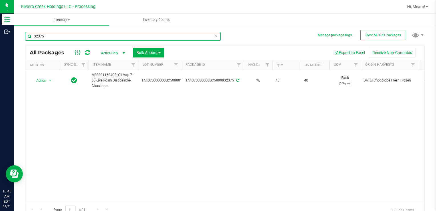
drag, startPoint x: 64, startPoint y: 38, endPoint x: -1, endPoint y: 38, distance: 65.0
click at [0, 38] on html "Inventory Outbound 10:45 AM EDT 08/21/2025 08/21 Riviera Creek Holdings LLC - P…" at bounding box center [218, 105] width 436 height 211
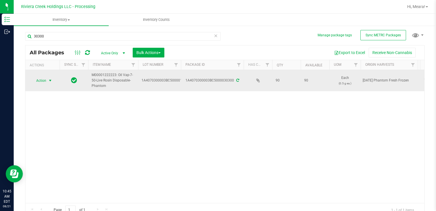
click at [46, 80] on span "Action" at bounding box center [38, 80] width 15 height 8
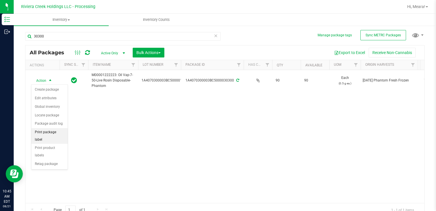
click at [58, 130] on li "Print package label" at bounding box center [49, 136] width 36 height 16
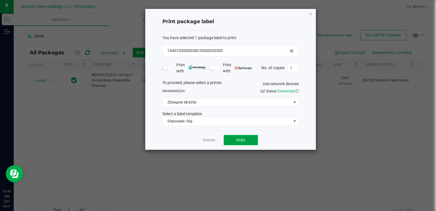
drag, startPoint x: 243, startPoint y: 140, endPoint x: 237, endPoint y: 138, distance: 6.6
click at [237, 138] on span "Print" at bounding box center [241, 140] width 9 height 5
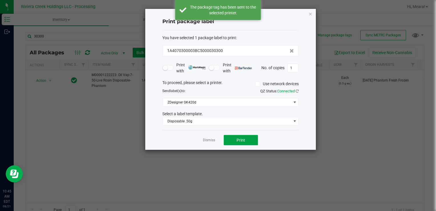
click at [238, 142] on button "Print" at bounding box center [241, 140] width 34 height 10
click at [213, 140] on link "Dismiss" at bounding box center [209, 140] width 12 height 5
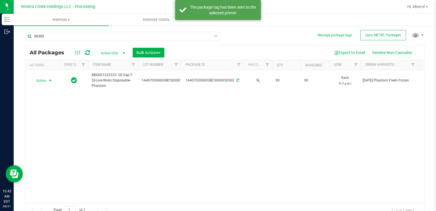
drag, startPoint x: 38, startPoint y: 83, endPoint x: 41, endPoint y: 85, distance: 4.3
click at [39, 83] on span "Action" at bounding box center [38, 80] width 15 height 8
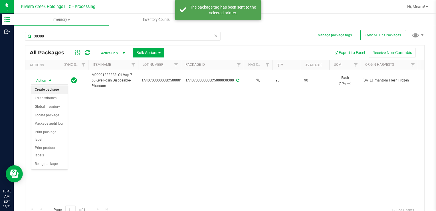
click at [44, 89] on li "Create package" at bounding box center [49, 89] width 36 height 9
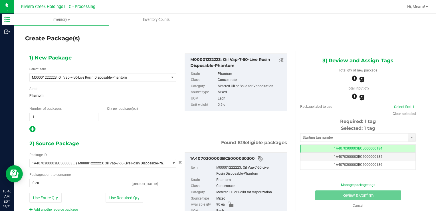
click at [115, 115] on span at bounding box center [141, 116] width 69 height 9
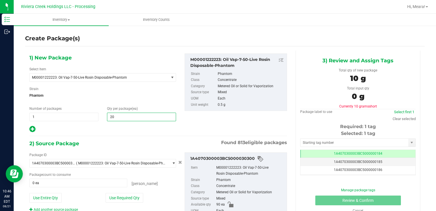
click at [117, 192] on div "Package ID 1A4070300003BC5000030300 ( M00001222223: Oil Vap-7-50-Live Rosin Dis…" at bounding box center [102, 182] width 155 height 60
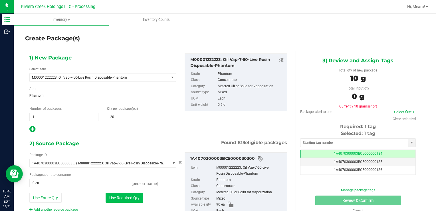
click at [116, 193] on button "Use Required Qty" at bounding box center [125, 198] width 38 height 10
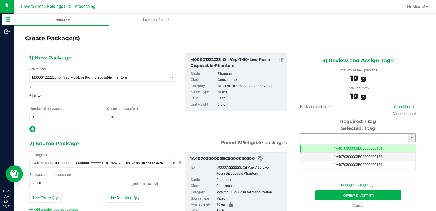
click at [318, 137] on input "text" at bounding box center [354, 137] width 108 height 8
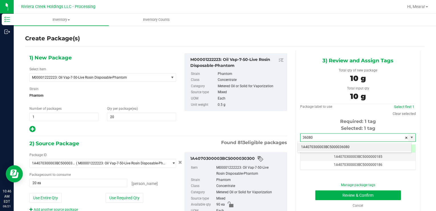
click at [317, 145] on li "1A4070300003BC5000036080" at bounding box center [355, 147] width 114 height 9
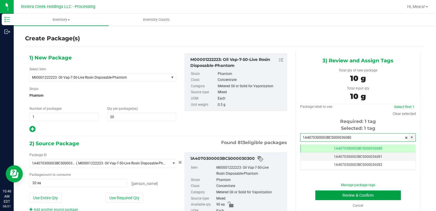
click at [325, 191] on button "Review & Confirm" at bounding box center [358, 195] width 86 height 10
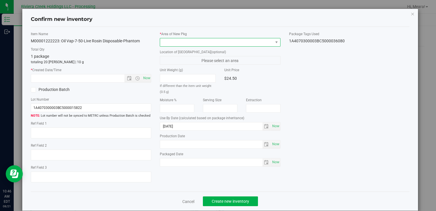
click at [220, 40] on span at bounding box center [216, 42] width 113 height 8
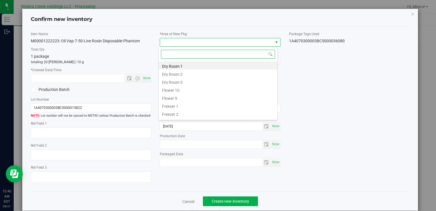
click at [180, 90] on li "Flower 10" at bounding box center [218, 89] width 119 height 8
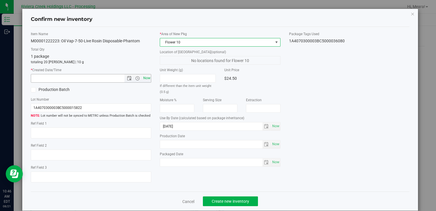
click at [145, 77] on span "Now" at bounding box center [147, 78] width 10 height 8
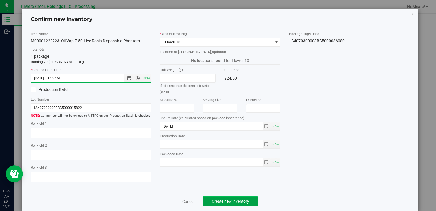
drag, startPoint x: 240, startPoint y: 198, endPoint x: 237, endPoint y: 196, distance: 3.4
click at [239, 199] on span "Create new inventory" at bounding box center [230, 201] width 37 height 5
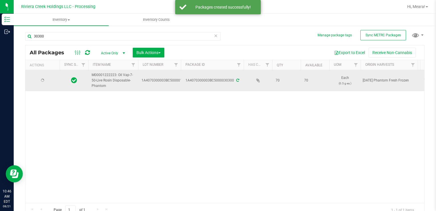
click at [47, 82] on div at bounding box center [42, 80] width 27 height 5
click at [47, 80] on span "select" at bounding box center [50, 80] width 7 height 8
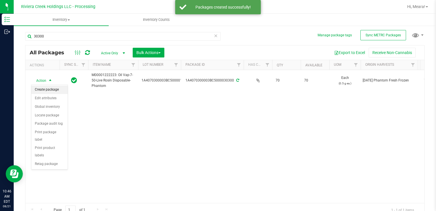
click at [52, 90] on li "Create package" at bounding box center [49, 89] width 36 height 9
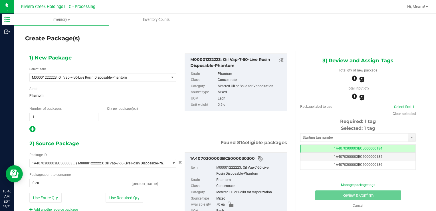
click at [114, 113] on span at bounding box center [141, 116] width 69 height 9
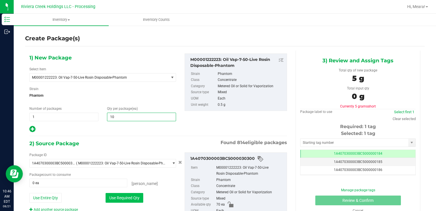
click at [122, 198] on button "Use Required Qty" at bounding box center [125, 198] width 38 height 10
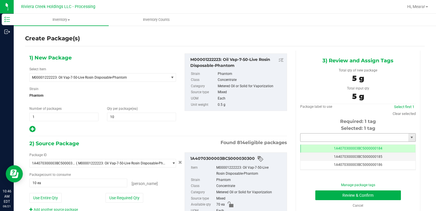
click at [309, 140] on input "text" at bounding box center [354, 137] width 108 height 8
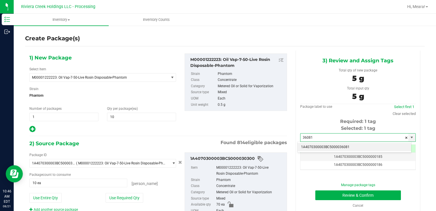
click at [308, 149] on li "1A4070300003BC5000036081" at bounding box center [355, 147] width 114 height 9
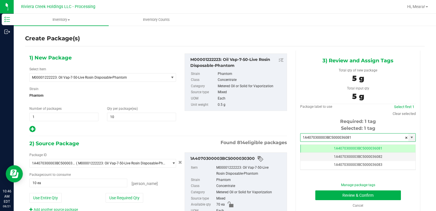
click at [324, 200] on div "Manage package tags Review & Confirm Cancel" at bounding box center [357, 195] width 107 height 26
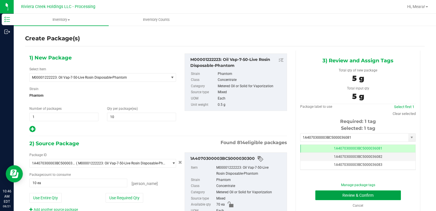
click at [323, 196] on button "Review & Confirm" at bounding box center [358, 195] width 86 height 10
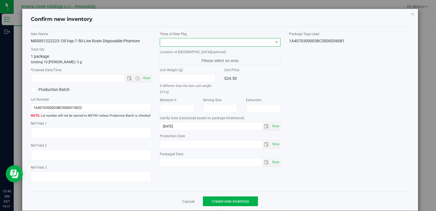
click at [207, 42] on span at bounding box center [216, 42] width 113 height 8
click at [206, 41] on span at bounding box center [216, 42] width 113 height 8
drag, startPoint x: 175, startPoint y: 47, endPoint x: 173, endPoint y: 43, distance: 3.6
click at [174, 46] on div "* Area of [GEOGRAPHIC_DATA] Location of [GEOGRAPHIC_DATA] (optional) Please sel…" at bounding box center [219, 100] width 129 height 138
click at [173, 43] on span at bounding box center [216, 42] width 113 height 8
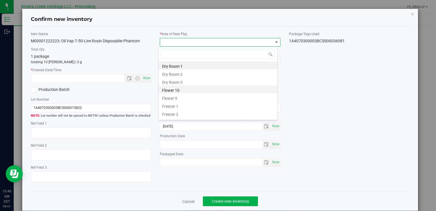
click at [179, 90] on li "Flower 10" at bounding box center [218, 89] width 119 height 8
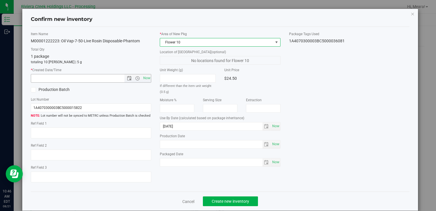
drag, startPoint x: 145, startPoint y: 74, endPoint x: 166, endPoint y: 99, distance: 32.0
click at [146, 75] on span "Now" at bounding box center [147, 78] width 10 height 8
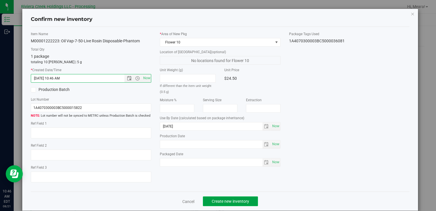
click at [240, 201] on span "Create new inventory" at bounding box center [230, 201] width 37 height 5
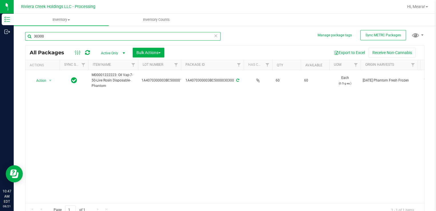
drag, startPoint x: 97, startPoint y: 38, endPoint x: 20, endPoint y: 38, distance: 77.0
click at [20, 38] on div "Manage package tags Sync METRC Packages 30300 All Packages Active Only Active O…" at bounding box center [225, 112] width 422 height 174
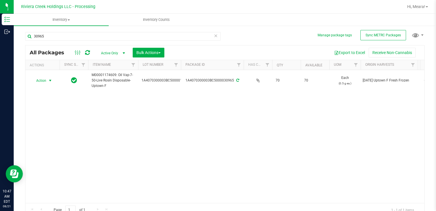
drag, startPoint x: 49, startPoint y: 79, endPoint x: 60, endPoint y: 92, distance: 17.2
click at [49, 78] on span "select" at bounding box center [50, 80] width 5 height 5
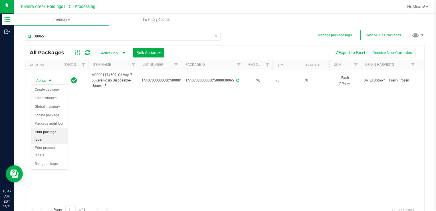
click at [64, 130] on li "Print package label" at bounding box center [49, 136] width 36 height 16
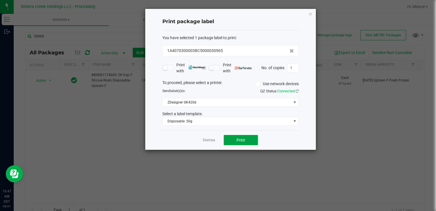
click at [237, 138] on span "Print" at bounding box center [241, 140] width 9 height 5
click at [239, 139] on span "Print" at bounding box center [243, 140] width 9 height 5
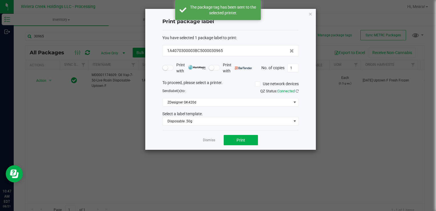
click at [215, 138] on div "Dismiss Print" at bounding box center [230, 140] width 136 height 20
click at [213, 139] on link "Dismiss" at bounding box center [209, 140] width 12 height 5
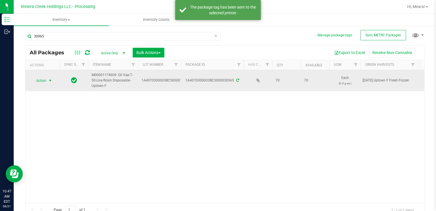
click at [47, 80] on span "select" at bounding box center [50, 80] width 7 height 8
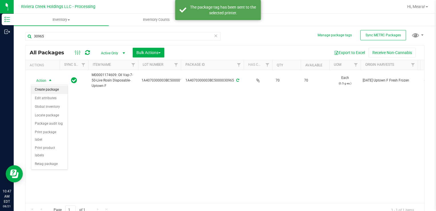
click at [49, 88] on li "Create package" at bounding box center [49, 89] width 36 height 9
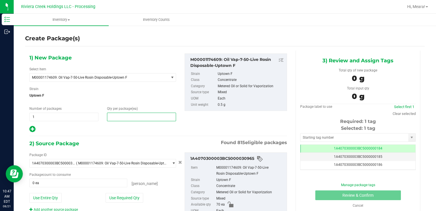
click at [122, 117] on span at bounding box center [141, 116] width 69 height 9
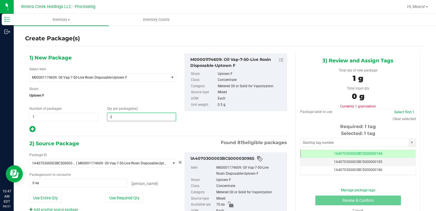
type input "20"
drag, startPoint x: 122, startPoint y: 197, endPoint x: 135, endPoint y: 184, distance: 18.6
click at [122, 197] on button "Use Required Qty" at bounding box center [125, 198] width 38 height 10
type input "20 ea"
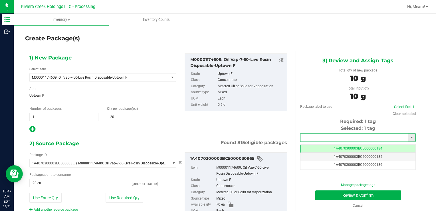
click at [333, 134] on input "text" at bounding box center [354, 137] width 108 height 8
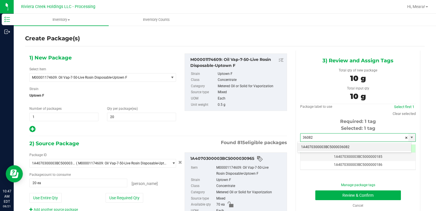
click at [334, 147] on li "1A4070300003BC5000036082" at bounding box center [355, 147] width 114 height 9
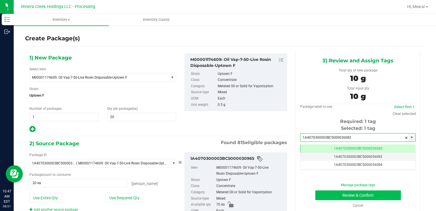
type input "1A4070300003BC5000036082"
click at [328, 190] on button "Review & Confirm" at bounding box center [358, 195] width 86 height 10
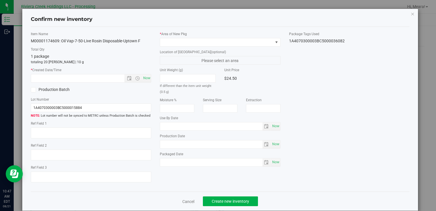
type input "[DATE]"
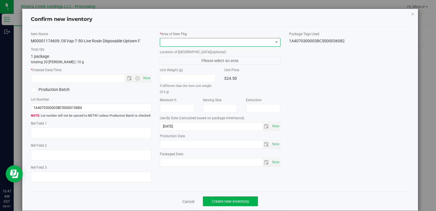
click at [241, 45] on span at bounding box center [216, 42] width 113 height 8
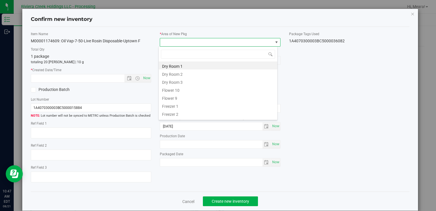
click at [175, 92] on li "Flower 10" at bounding box center [218, 89] width 119 height 8
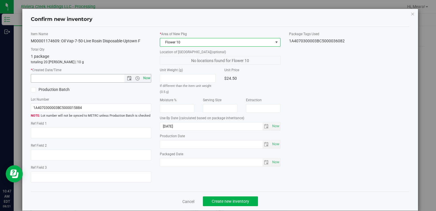
click at [148, 77] on span "Now" at bounding box center [147, 78] width 10 height 8
type input "[DATE] 10:47 AM"
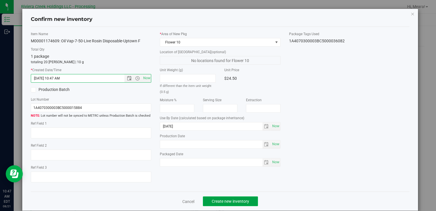
click at [246, 201] on span "Create new inventory" at bounding box center [230, 201] width 37 height 5
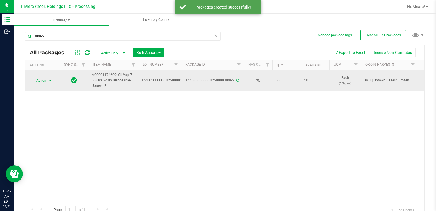
click at [43, 83] on span "Action" at bounding box center [38, 80] width 15 height 8
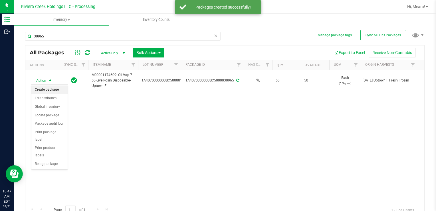
click at [47, 88] on li "Create package" at bounding box center [49, 89] width 36 height 9
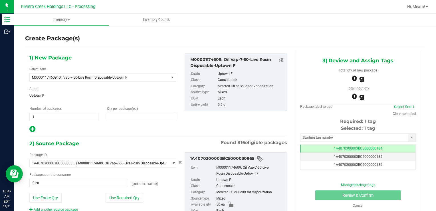
click at [133, 115] on span at bounding box center [141, 116] width 69 height 9
type input "10"
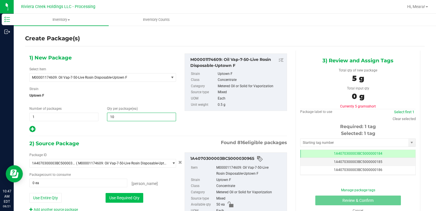
type input "10"
click at [113, 193] on button "Use Required Qty" at bounding box center [125, 198] width 38 height 10
type input "10 ea"
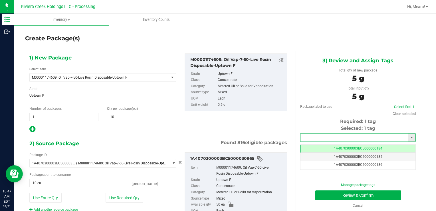
click at [301, 136] on input "text" at bounding box center [354, 137] width 108 height 8
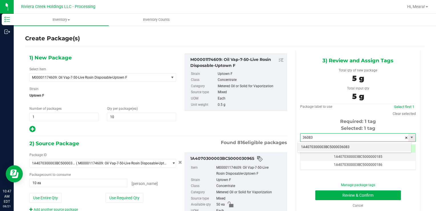
click at [316, 147] on li "1A4070300003BC5000036083" at bounding box center [355, 147] width 114 height 9
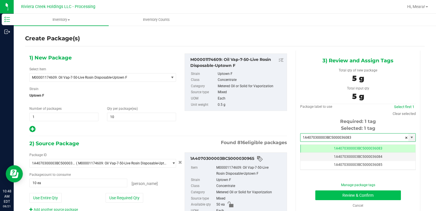
type input "1A4070300003BC5000036083"
click at [319, 192] on button "Review & Confirm" at bounding box center [358, 195] width 86 height 10
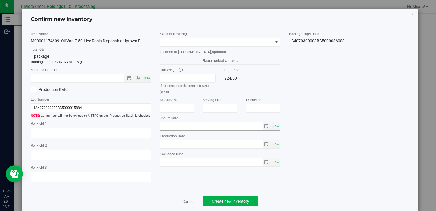
type input "[DATE]"
click at [203, 46] on div "* Area of [GEOGRAPHIC_DATA] Location of [GEOGRAPHIC_DATA] (optional) Please sel…" at bounding box center [219, 100] width 129 height 138
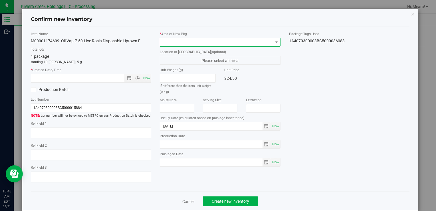
drag, startPoint x: 203, startPoint y: 46, endPoint x: 190, endPoint y: 45, distance: 12.9
click at [198, 45] on span at bounding box center [216, 42] width 113 height 8
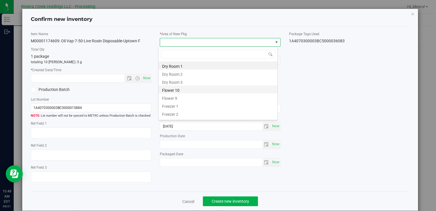
click at [179, 89] on li "Flower 10" at bounding box center [218, 89] width 119 height 8
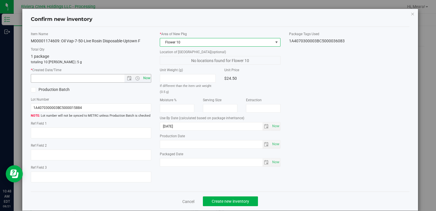
click at [147, 78] on span "Now" at bounding box center [147, 78] width 10 height 8
type input "[DATE] 10:48 AM"
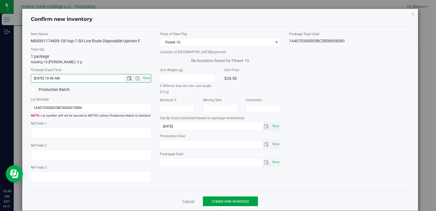
click at [228, 201] on span "Create new inventory" at bounding box center [230, 201] width 37 height 5
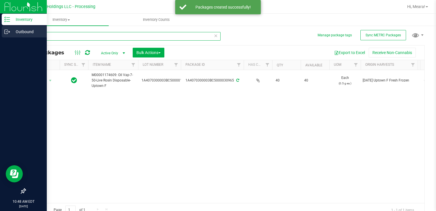
drag, startPoint x: 61, startPoint y: 36, endPoint x: 0, endPoint y: 33, distance: 61.4
click at [0, 33] on html "Inventory Outbound 10:48 AM EDT [DATE] 08/21 Riviera Creek Holdings LLC - Proce…" at bounding box center [218, 105] width 436 height 211
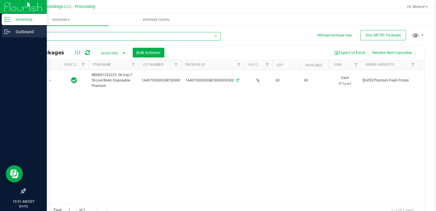
drag, startPoint x: 58, startPoint y: 32, endPoint x: 8, endPoint y: 34, distance: 50.0
click at [0, 33] on html "Inventory Outbound 10:51 AM EDT [DATE] 08/21 Riviera Creek Holdings LLC - Proce…" at bounding box center [218, 105] width 436 height 211
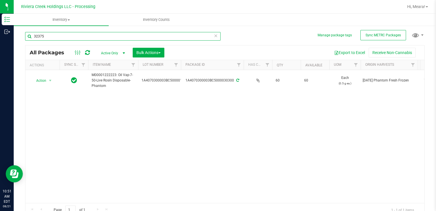
type input "32375"
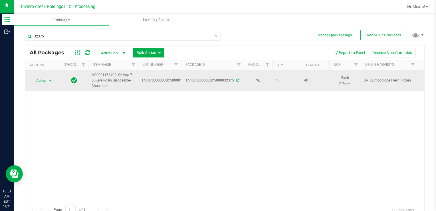
click at [43, 83] on span "Action" at bounding box center [38, 80] width 15 height 8
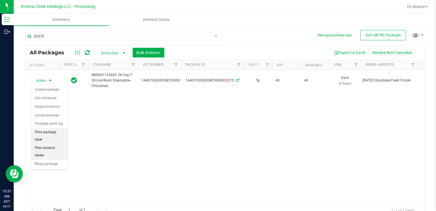
click at [62, 132] on li "Print package label" at bounding box center [49, 136] width 36 height 16
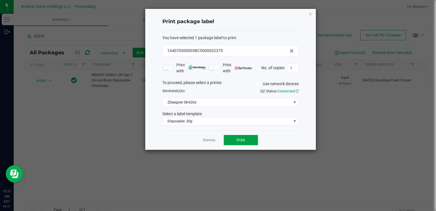
click at [245, 140] on button "Print" at bounding box center [241, 140] width 34 height 10
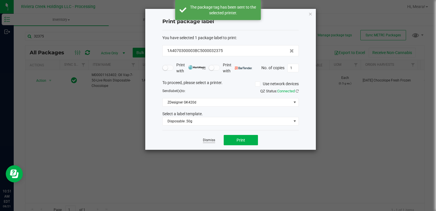
click at [210, 139] on link "Dismiss" at bounding box center [209, 140] width 12 height 5
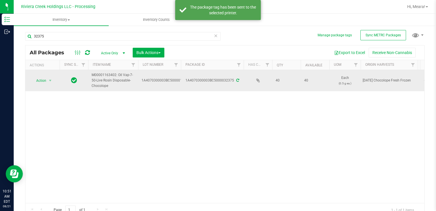
click at [14, 82] on div at bounding box center [7, 106] width 14 height 137
click at [45, 81] on span "Action" at bounding box center [38, 80] width 15 height 8
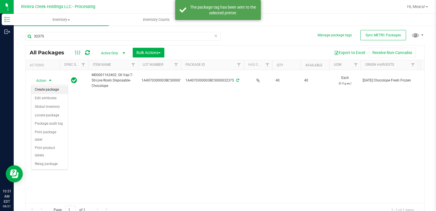
click at [45, 90] on li "Create package" at bounding box center [49, 89] width 36 height 9
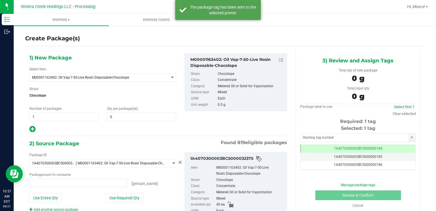
type input "0 ea"
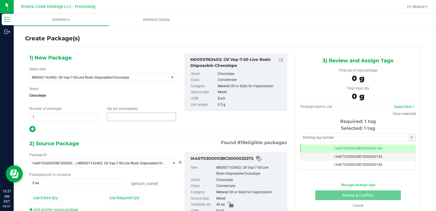
click at [146, 115] on span at bounding box center [141, 116] width 69 height 9
type input "20"
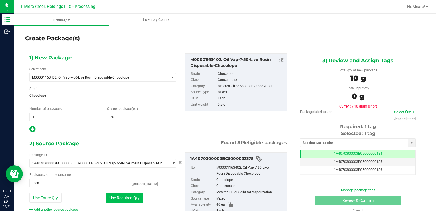
type input "20"
click at [128, 200] on button "Use Required Qty" at bounding box center [125, 198] width 38 height 10
type input "20 ea"
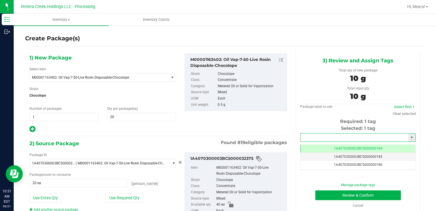
click at [321, 138] on input "text" at bounding box center [354, 137] width 108 height 8
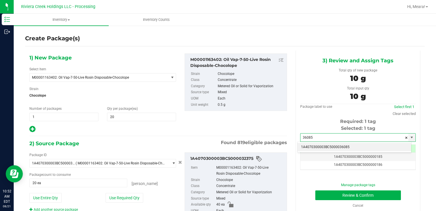
click at [316, 145] on li "1A4070300003BC5000036085" at bounding box center [355, 147] width 114 height 9
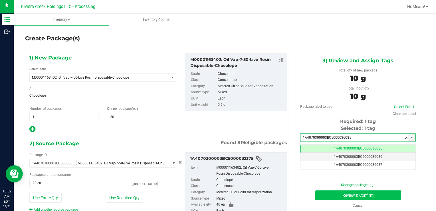
type input "1A4070300003BC5000036085"
click at [322, 192] on button "Review & Confirm" at bounding box center [358, 195] width 86 height 10
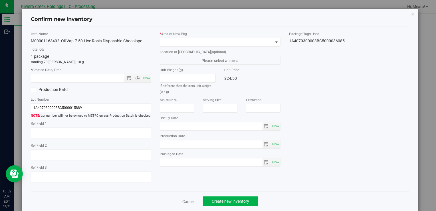
type input "[DATE]"
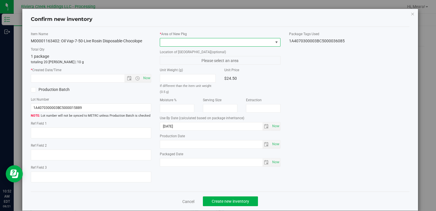
click at [219, 42] on span at bounding box center [216, 42] width 113 height 8
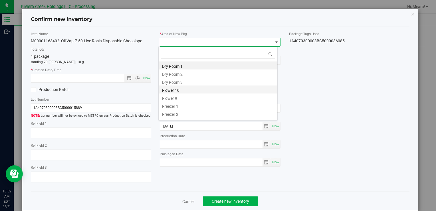
click at [179, 87] on li "Flower 10" at bounding box center [218, 89] width 119 height 8
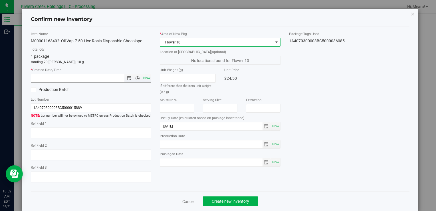
click at [144, 76] on span "Now" at bounding box center [147, 78] width 10 height 8
type input "[DATE] 10:52 AM"
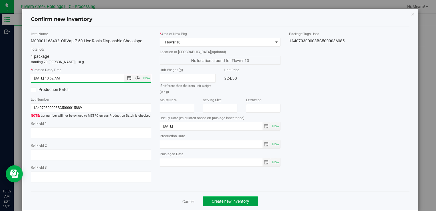
click at [237, 201] on span "Create new inventory" at bounding box center [230, 201] width 37 height 5
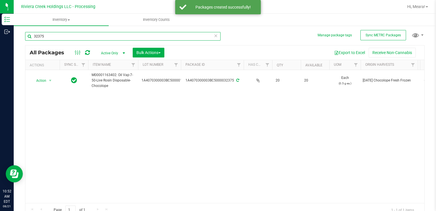
drag, startPoint x: 70, startPoint y: 35, endPoint x: 83, endPoint y: 50, distance: 20.2
click at [0, 36] on html "Inventory Outbound 10:52 AM EDT [DATE] 08/21 Riviera Creek Holdings LLC - Proce…" at bounding box center [218, 105] width 436 height 211
type input "30965"
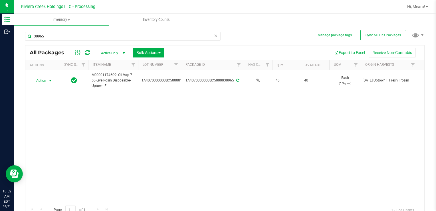
drag, startPoint x: 45, startPoint y: 79, endPoint x: 93, endPoint y: 120, distance: 63.1
click at [45, 78] on span "Action" at bounding box center [38, 80] width 15 height 8
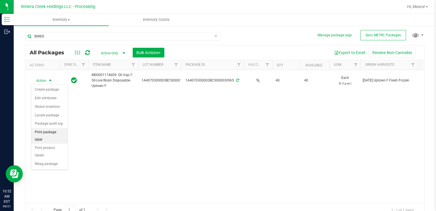
click at [65, 130] on li "Print package label" at bounding box center [49, 136] width 36 height 16
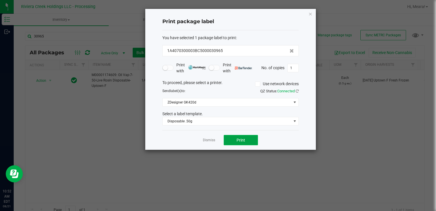
click at [239, 139] on span "Print" at bounding box center [241, 140] width 9 height 5
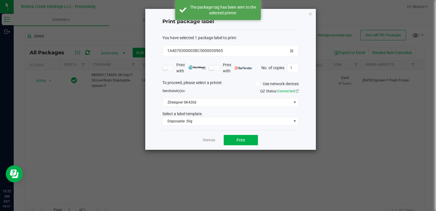
drag, startPoint x: 211, startPoint y: 140, endPoint x: 104, endPoint y: 104, distance: 112.7
click at [211, 140] on link "Dismiss" at bounding box center [209, 140] width 12 height 5
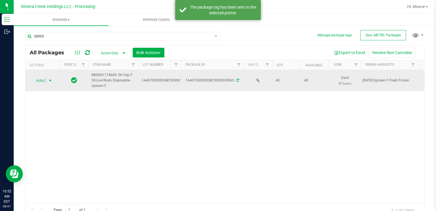
click at [45, 78] on span "Action" at bounding box center [38, 80] width 15 height 8
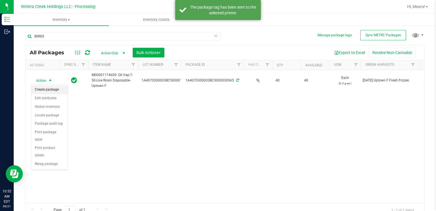
click at [49, 89] on li "Create package" at bounding box center [49, 89] width 36 height 9
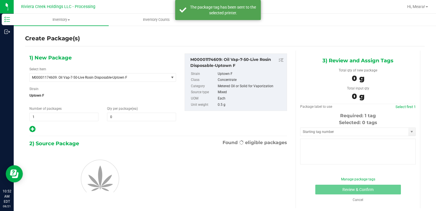
type input "0"
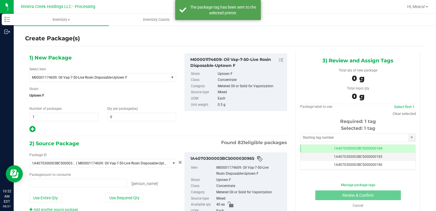
type input "0 ea"
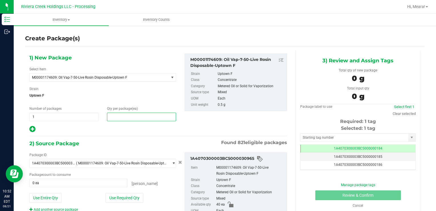
click at [115, 118] on span at bounding box center [141, 116] width 69 height 9
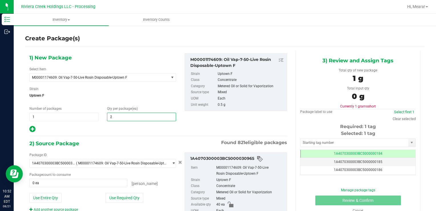
type input "20"
drag, startPoint x: 114, startPoint y: 198, endPoint x: 117, endPoint y: 187, distance: 10.8
click at [114, 197] on button "Use Required Qty" at bounding box center [125, 198] width 38 height 10
type input "20 ea"
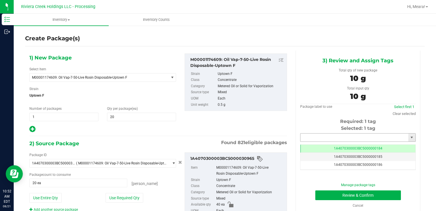
click at [327, 138] on input "text" at bounding box center [354, 137] width 108 height 8
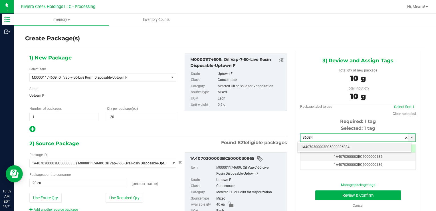
click at [328, 148] on li "1A4070300003BC5000036084" at bounding box center [355, 147] width 114 height 9
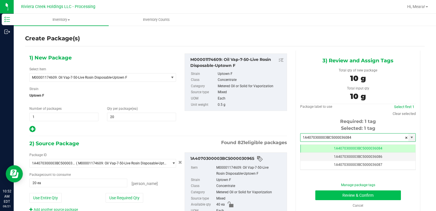
type input "1A4070300003BC5000036084"
click at [324, 195] on button "Review & Confirm" at bounding box center [358, 195] width 86 height 10
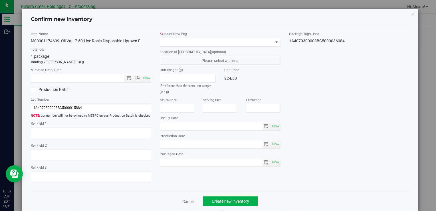
type input "[DATE]"
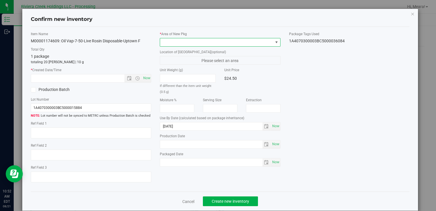
click at [233, 42] on span at bounding box center [216, 42] width 113 height 8
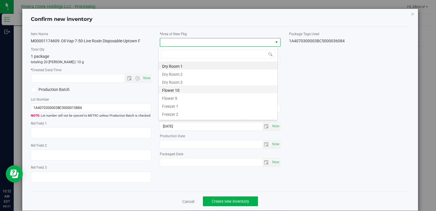
click at [183, 92] on li "Flower 10" at bounding box center [218, 89] width 119 height 8
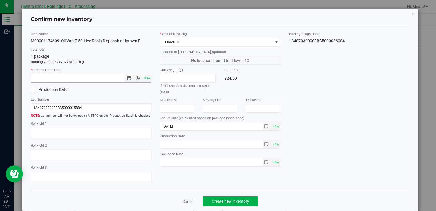
drag, startPoint x: 146, startPoint y: 77, endPoint x: 162, endPoint y: 89, distance: 20.5
click at [145, 77] on span "Now" at bounding box center [147, 78] width 10 height 8
type input "[DATE] 10:52 AM"
click at [242, 201] on span "Create new inventory" at bounding box center [230, 201] width 37 height 5
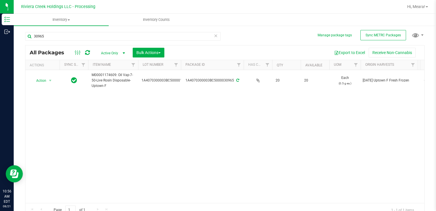
drag, startPoint x: 63, startPoint y: 31, endPoint x: 15, endPoint y: 34, distance: 47.7
click at [15, 34] on div "Manage package tags Sync METRC Packages 30965 All Packages Active Only Active O…" at bounding box center [225, 112] width 422 height 174
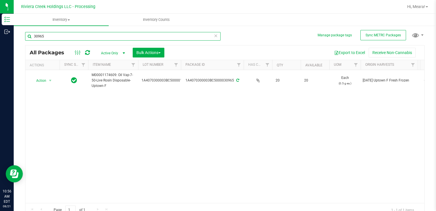
drag, startPoint x: 59, startPoint y: 36, endPoint x: -1, endPoint y: 37, distance: 59.9
click at [0, 37] on html "Inventory Outbound 10:56 AM EDT [DATE] 08/21 Riviera Creek Holdings LLC - Proce…" at bounding box center [218, 105] width 436 height 211
type input "34744"
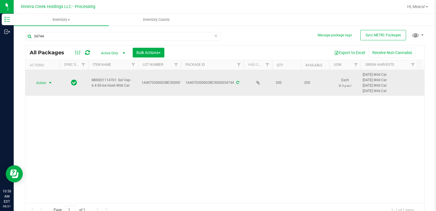
click at [41, 82] on span "Action" at bounding box center [38, 83] width 15 height 8
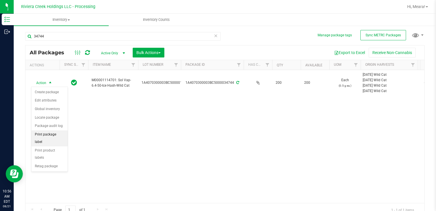
click at [57, 135] on li "Print package label" at bounding box center [49, 138] width 36 height 16
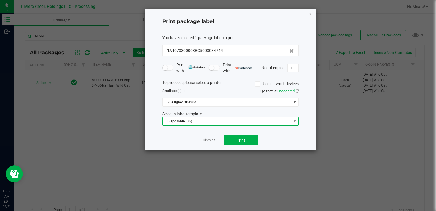
click at [183, 118] on span "Disposable .50g" at bounding box center [227, 121] width 129 height 8
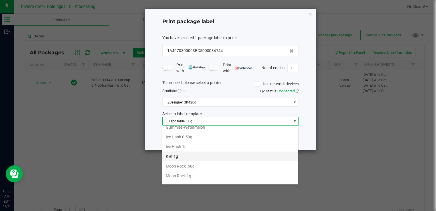
scroll to position [192, 0]
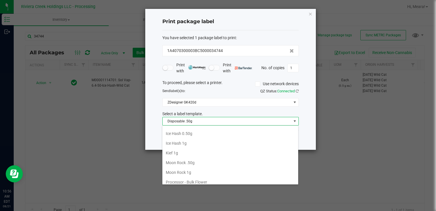
drag, startPoint x: 194, startPoint y: 132, endPoint x: 234, endPoint y: 136, distance: 39.9
click at [194, 132] on li "Ice Hash 0.50g" at bounding box center [230, 133] width 136 height 10
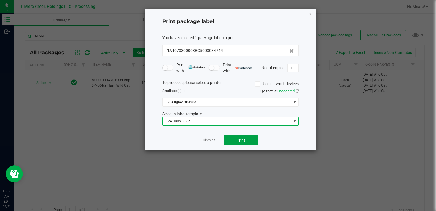
click at [237, 140] on span "Print" at bounding box center [241, 140] width 9 height 5
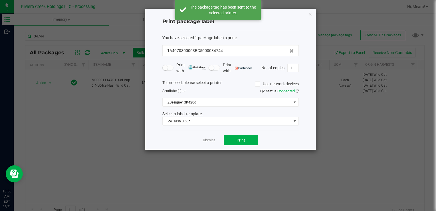
click at [208, 139] on link "Dismiss" at bounding box center [209, 140] width 12 height 5
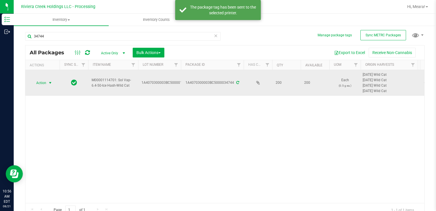
click at [45, 82] on span "Action" at bounding box center [38, 83] width 15 height 8
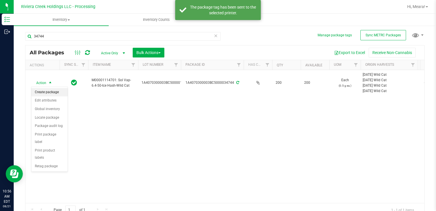
click at [49, 90] on li "Create package" at bounding box center [49, 92] width 36 height 9
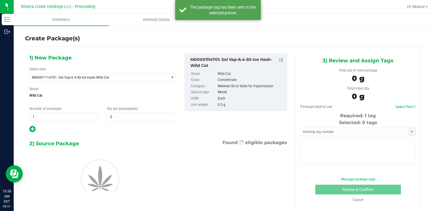
type input "0"
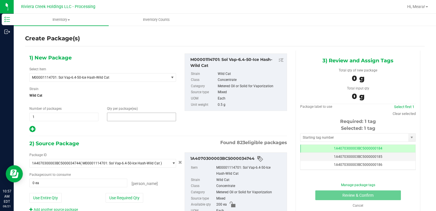
click at [126, 115] on span at bounding box center [141, 116] width 69 height 9
type input "20"
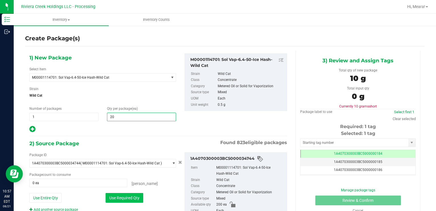
type input "20"
drag, startPoint x: 112, startPoint y: 192, endPoint x: 117, endPoint y: 186, distance: 8.2
click at [112, 193] on button "Use Required Qty" at bounding box center [125, 198] width 38 height 10
type input "20 ea"
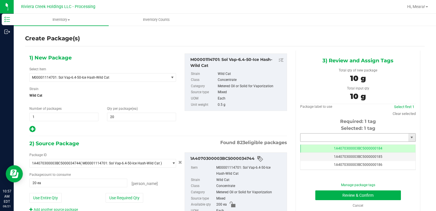
click at [323, 138] on input "text" at bounding box center [354, 137] width 108 height 8
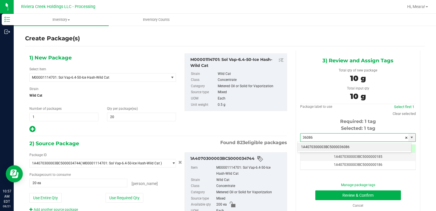
click at [336, 145] on li "1A4070300003BC5000036086" at bounding box center [355, 147] width 114 height 9
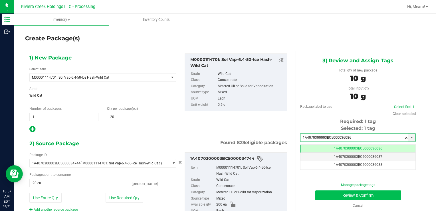
type input "1A4070300003BC5000036086"
click at [326, 193] on button "Review & Confirm" at bounding box center [358, 195] width 86 height 10
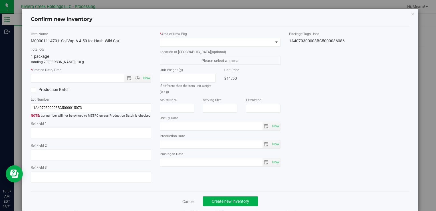
type input "[DATE]"
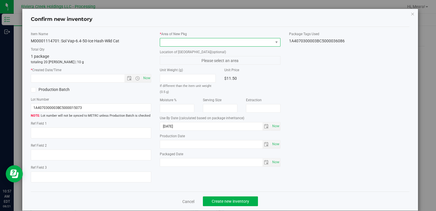
click at [244, 43] on span at bounding box center [216, 42] width 113 height 8
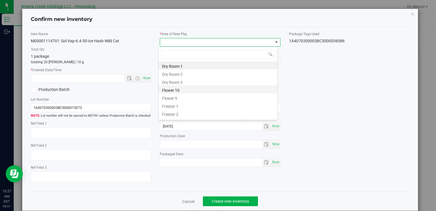
click at [176, 88] on li "Flower 10" at bounding box center [218, 89] width 119 height 8
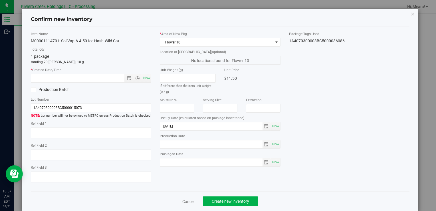
drag, startPoint x: 151, startPoint y: 79, endPoint x: 146, endPoint y: 76, distance: 5.9
click at [150, 79] on div "Item Name M00001114701: Sol Vap-6.4-50-Ice Hash-Wild Cat Total Qty 1 package to…" at bounding box center [91, 108] width 129 height 155
click at [146, 76] on span "Now" at bounding box center [147, 78] width 10 height 8
type input "[DATE] 10:57 AM"
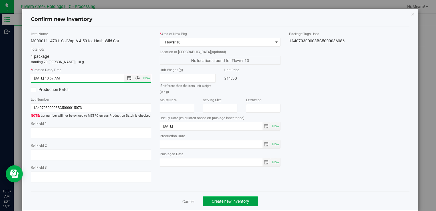
click at [238, 201] on span "Create new inventory" at bounding box center [230, 201] width 37 height 5
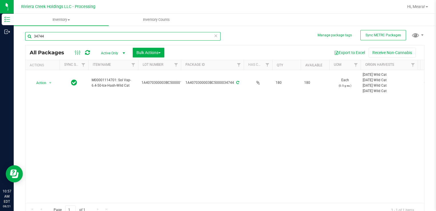
click at [65, 35] on input "34744" at bounding box center [122, 36] width 195 height 9
drag, startPoint x: 64, startPoint y: 35, endPoint x: 23, endPoint y: 35, distance: 41.7
click at [23, 35] on div "Manage package tags Sync METRC Packages 34744 All Packages Active Only Active O…" at bounding box center [225, 112] width 422 height 174
type input "35385"
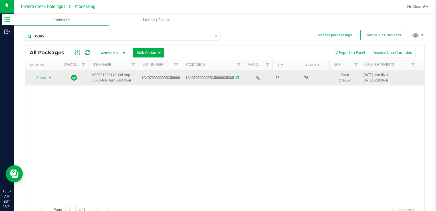
click at [40, 77] on span "Action" at bounding box center [38, 78] width 15 height 8
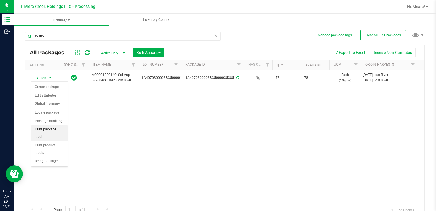
click at [64, 128] on li "Print package label" at bounding box center [49, 133] width 36 height 16
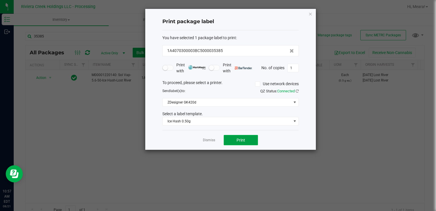
click at [254, 139] on button "Print" at bounding box center [241, 140] width 34 height 10
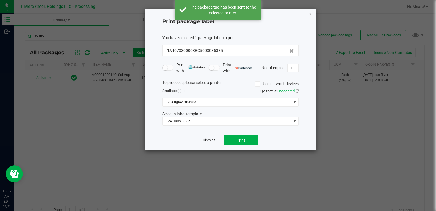
click at [212, 142] on link "Dismiss" at bounding box center [209, 140] width 12 height 5
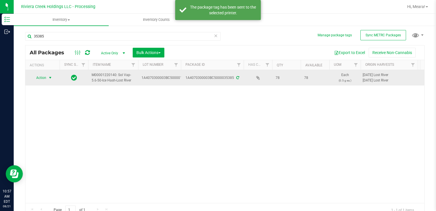
click at [49, 80] on span "select" at bounding box center [50, 78] width 7 height 8
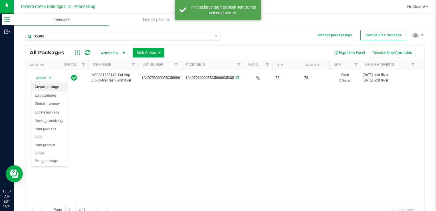
click at [51, 85] on li "Create package" at bounding box center [49, 87] width 36 height 9
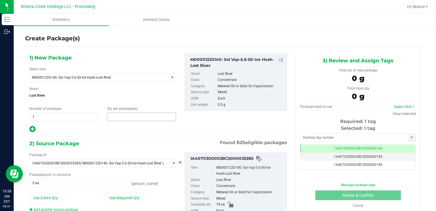
click at [118, 119] on span at bounding box center [141, 116] width 69 height 9
type input "20"
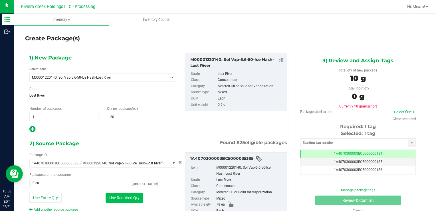
type input "20"
click at [111, 196] on button "Use Required Qty" at bounding box center [125, 198] width 38 height 10
type input "20 ea"
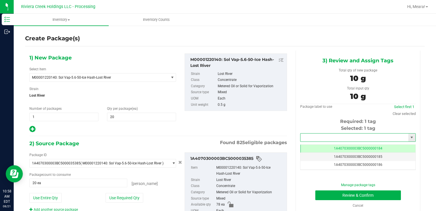
click at [308, 140] on input "text" at bounding box center [354, 137] width 108 height 8
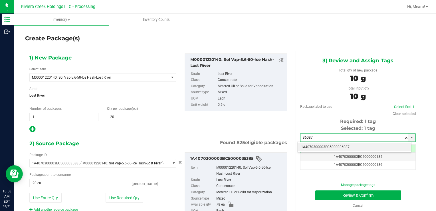
click at [314, 145] on li "1A4070300003BC5000036087" at bounding box center [355, 147] width 114 height 9
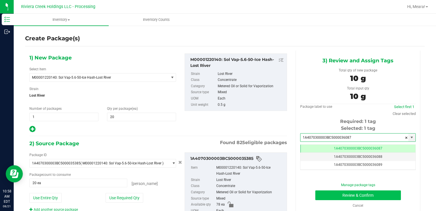
type input "1A4070300003BC5000036087"
click at [319, 193] on button "Review & Confirm" at bounding box center [358, 195] width 86 height 10
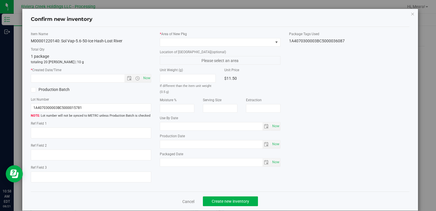
type input "[DATE]"
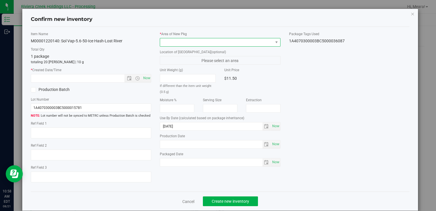
click at [246, 39] on span at bounding box center [216, 42] width 113 height 8
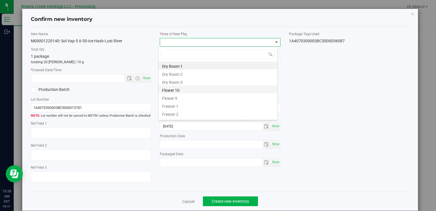
click at [178, 87] on li "Flower 10" at bounding box center [218, 89] width 119 height 8
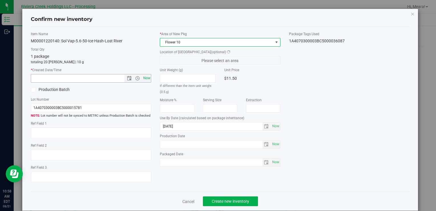
click at [141, 76] on span "Now" at bounding box center [137, 78] width 27 height 8
click at [147, 78] on span "Now" at bounding box center [147, 78] width 10 height 8
type input "[DATE] 10:58 AM"
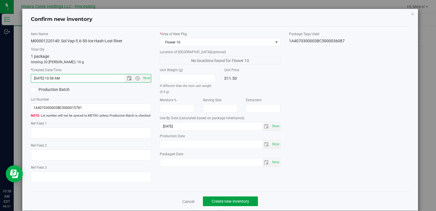
click at [225, 199] on button "Create new inventory" at bounding box center [230, 201] width 55 height 10
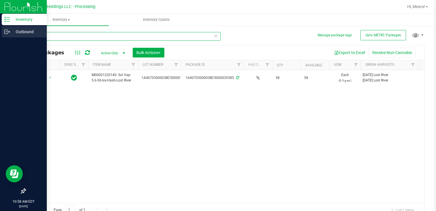
drag, startPoint x: 54, startPoint y: 32, endPoint x: 8, endPoint y: 36, distance: 46.4
click at [8, 36] on div "Inventory Outbound 10:58 AM EDT [DATE] 08/21 Riviera Creek Holdings LLC - Proce…" at bounding box center [218, 105] width 436 height 211
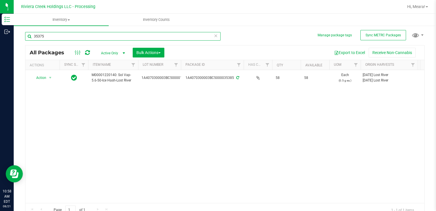
type input "35375"
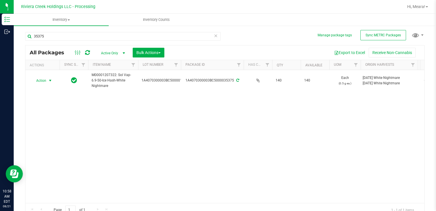
click at [43, 80] on span "Action" at bounding box center [38, 80] width 15 height 8
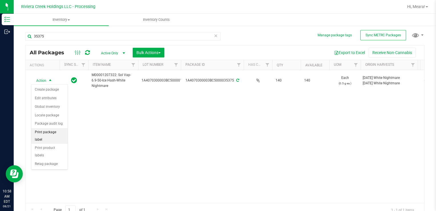
click at [62, 131] on li "Print package label" at bounding box center [49, 136] width 36 height 16
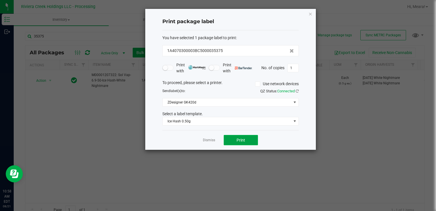
click at [230, 139] on button "Print" at bounding box center [241, 140] width 34 height 10
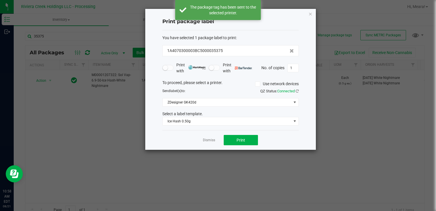
click at [208, 139] on link "Dismiss" at bounding box center [209, 140] width 12 height 5
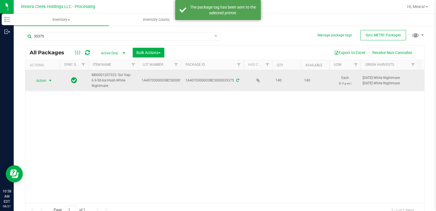
click at [42, 82] on span "Action" at bounding box center [38, 80] width 15 height 8
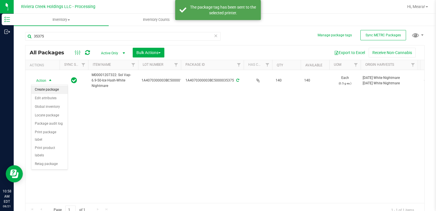
click at [49, 90] on li "Create package" at bounding box center [49, 89] width 36 height 9
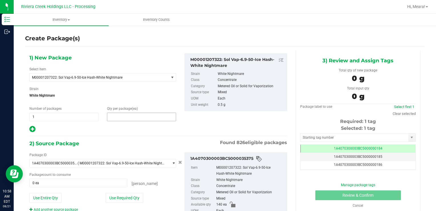
click at [133, 117] on span at bounding box center [141, 116] width 69 height 9
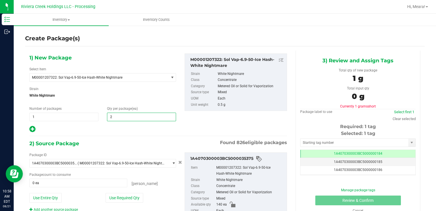
type input "20"
click at [114, 192] on div "Package ID 1A4070300003BC5000035375 ( M00001207322: Sol Vap-6.9-50-Ice Hash-Whi…" at bounding box center [102, 182] width 155 height 60
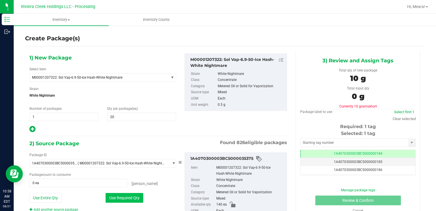
click at [113, 193] on button "Use Required Qty" at bounding box center [125, 198] width 38 height 10
type input "20 ea"
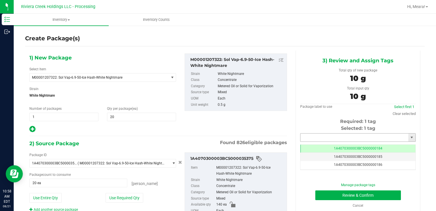
click at [333, 133] on input "text" at bounding box center [354, 137] width 108 height 8
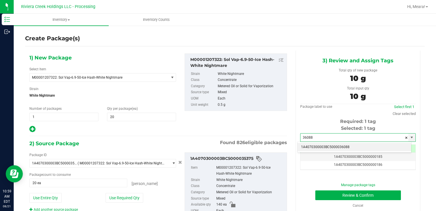
click at [322, 146] on li "1A4070300003BC5000036088" at bounding box center [355, 147] width 114 height 9
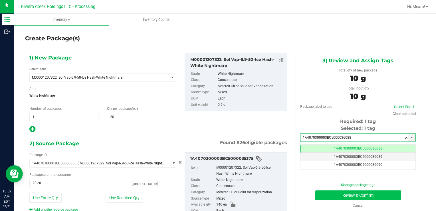
type input "1A4070300003BC5000036088"
click at [328, 194] on button "Review & Confirm" at bounding box center [358, 195] width 86 height 10
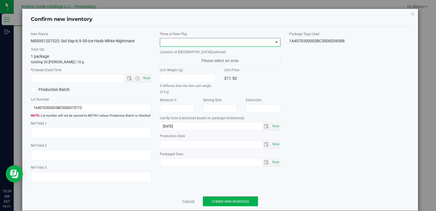
click at [234, 41] on span at bounding box center [216, 42] width 113 height 8
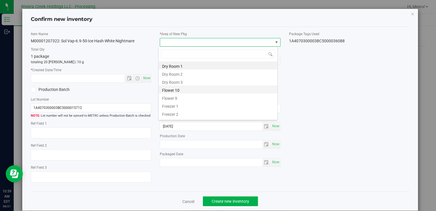
click at [173, 89] on li "Flower 10" at bounding box center [218, 89] width 119 height 8
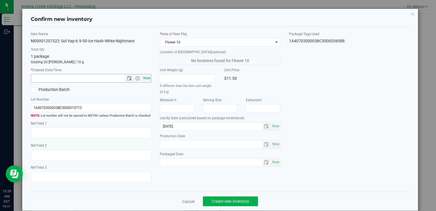
click at [148, 74] on span "Now" at bounding box center [147, 78] width 10 height 8
type input "[DATE] 10:59 AM"
click at [227, 199] on span "Create new inventory" at bounding box center [230, 201] width 37 height 5
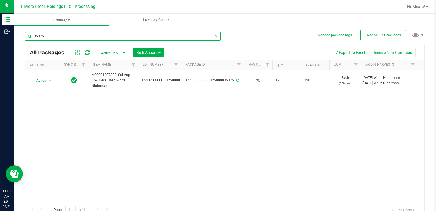
drag, startPoint x: 49, startPoint y: 36, endPoint x: 429, endPoint y: 110, distance: 387.7
click at [25, 37] on div "Manage package tags Sync METRC Packages 35375 All Packages Active Only Active O…" at bounding box center [225, 112] width 422 height 174
type input "35379"
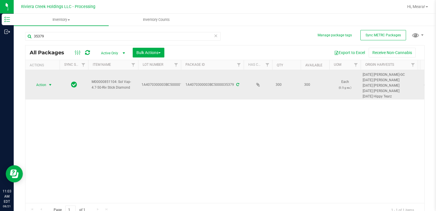
click at [43, 84] on span "Action" at bounding box center [38, 85] width 15 height 8
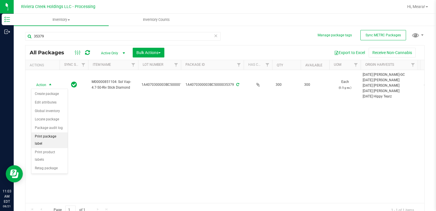
click at [58, 132] on li "Print package label" at bounding box center [49, 140] width 36 height 16
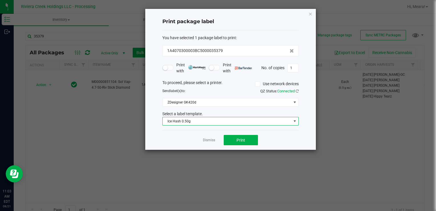
click at [171, 121] on span "Ice Hash 0.50g" at bounding box center [227, 121] width 129 height 8
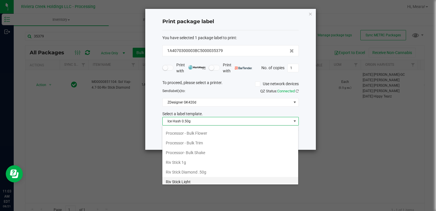
scroll to position [258, 0]
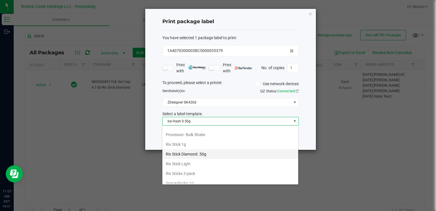
click at [210, 149] on li "Riv Stick Diamond .50g" at bounding box center [230, 154] width 136 height 10
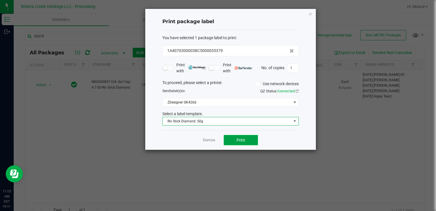
click at [233, 140] on button "Print" at bounding box center [241, 140] width 34 height 10
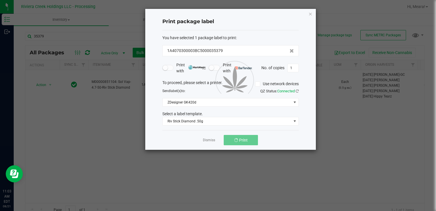
click at [212, 140] on link "Dismiss" at bounding box center [209, 140] width 12 height 5
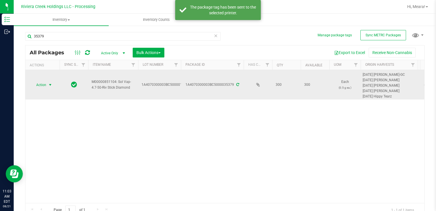
click at [45, 83] on span "Action" at bounding box center [38, 85] width 15 height 8
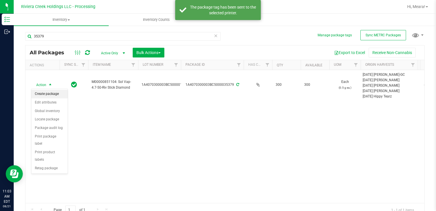
click at [47, 92] on li "Create package" at bounding box center [49, 94] width 36 height 9
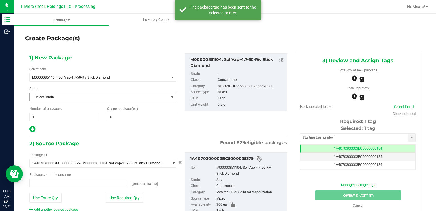
type input "0 ea"
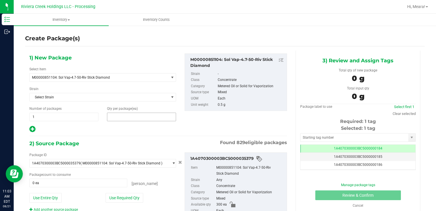
click at [116, 115] on span at bounding box center [141, 116] width 69 height 9
type input "10"
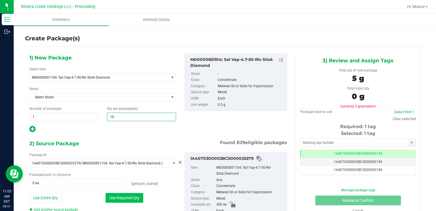
type input "10"
click at [116, 194] on button "Use Required Qty" at bounding box center [125, 198] width 38 height 10
type input "10 ea"
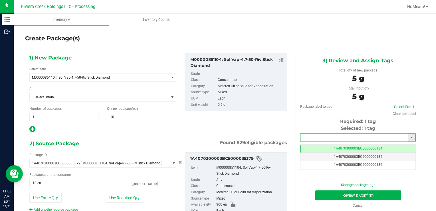
click at [316, 137] on input "text" at bounding box center [354, 137] width 108 height 8
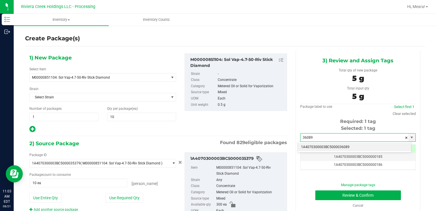
click at [306, 147] on li "1A4070300003BC5000036089" at bounding box center [355, 147] width 114 height 9
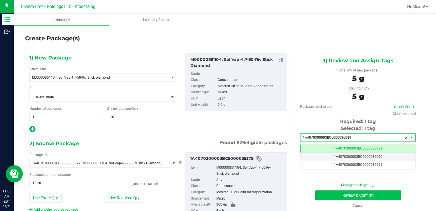
type input "1A4070300003BC5000036089"
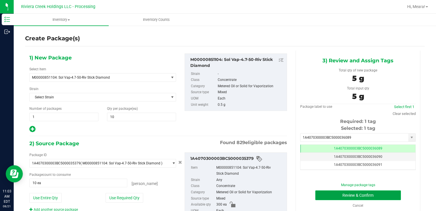
click at [328, 190] on button "Review & Confirm" at bounding box center [358, 195] width 86 height 10
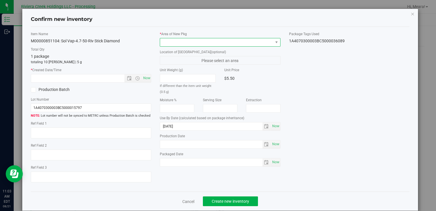
click at [192, 42] on span at bounding box center [216, 42] width 113 height 8
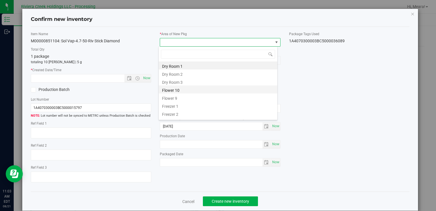
drag, startPoint x: 183, startPoint y: 92, endPoint x: 168, endPoint y: 82, distance: 18.0
click at [183, 92] on li "Flower 10" at bounding box center [218, 89] width 119 height 8
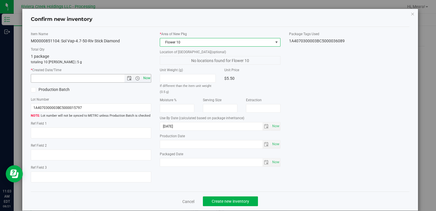
click at [147, 74] on span "Now" at bounding box center [147, 78] width 10 height 8
type input "[DATE] 11:03 AM"
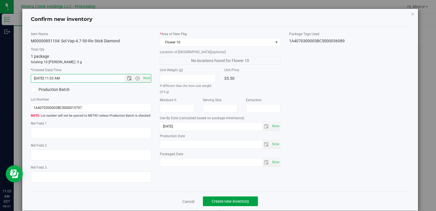
drag, startPoint x: 221, startPoint y: 204, endPoint x: 216, endPoint y: 197, distance: 8.9
click at [220, 203] on button "Create new inventory" at bounding box center [230, 201] width 55 height 10
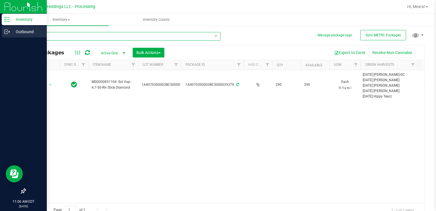
drag, startPoint x: 55, startPoint y: 37, endPoint x: 13, endPoint y: 35, distance: 42.3
click at [13, 35] on div "Inventory Outbound 11:06 AM EDT [DATE] 08/21 Riviera Creek Holdings LLC - Proce…" at bounding box center [218, 105] width 436 height 211
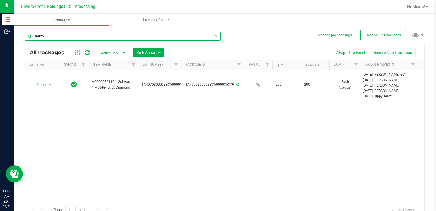
type input "36025"
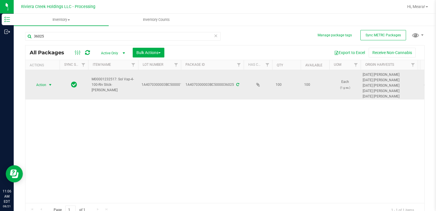
click at [41, 82] on span "Action" at bounding box center [38, 85] width 15 height 8
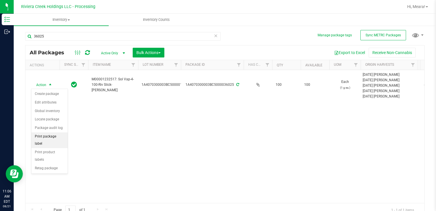
click at [65, 136] on li "Print package label" at bounding box center [49, 140] width 36 height 16
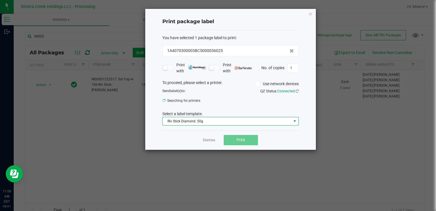
click at [217, 118] on span "Riv Stick Diamond .50g" at bounding box center [227, 121] width 129 height 8
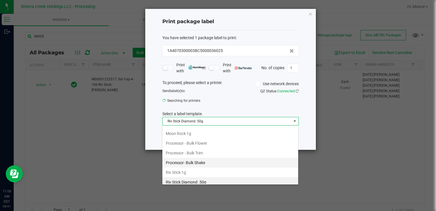
scroll to position [259, 0]
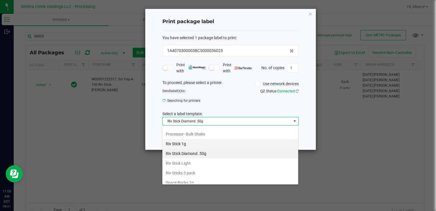
click at [186, 139] on li "Riv Stick 1g" at bounding box center [230, 144] width 136 height 10
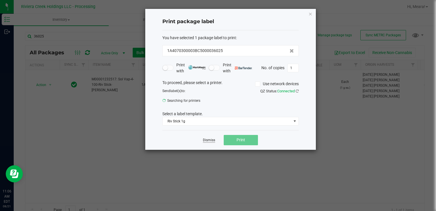
click at [209, 141] on link "Dismiss" at bounding box center [209, 140] width 12 height 5
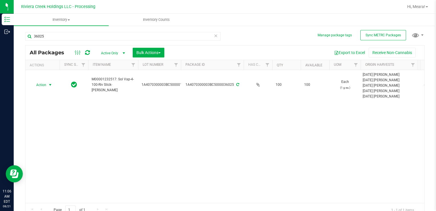
drag, startPoint x: 37, startPoint y: 83, endPoint x: 45, endPoint y: 94, distance: 14.0
click at [37, 83] on span "Action" at bounding box center [38, 85] width 15 height 8
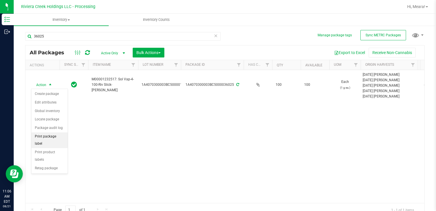
click at [61, 132] on li "Print package label" at bounding box center [49, 140] width 36 height 16
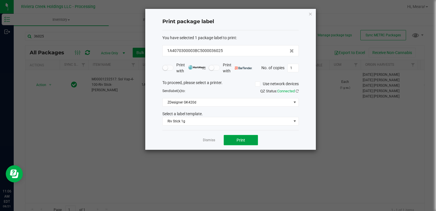
click at [246, 137] on button "Print" at bounding box center [241, 140] width 34 height 10
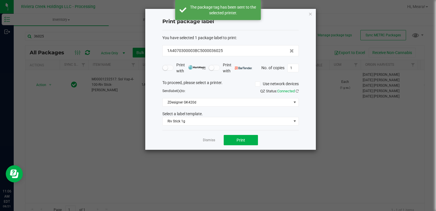
click at [211, 138] on link "Dismiss" at bounding box center [209, 140] width 12 height 5
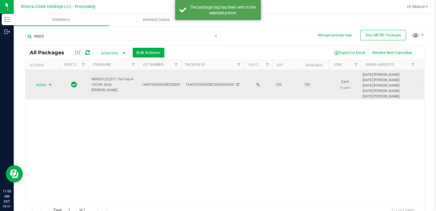
click at [45, 84] on span "Action" at bounding box center [38, 85] width 15 height 8
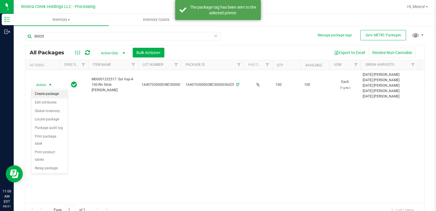
click at [49, 92] on li "Create package" at bounding box center [49, 94] width 36 height 9
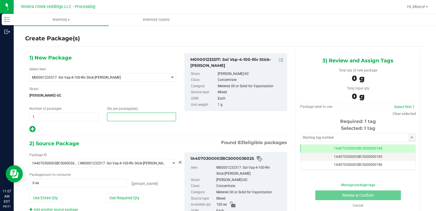
click at [109, 116] on span at bounding box center [141, 116] width 69 height 9
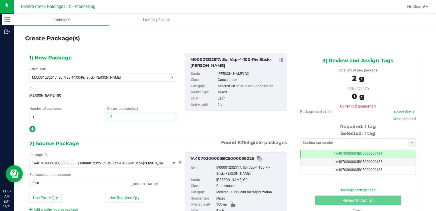
type input "20"
click at [111, 192] on div "Package ID 1A4070300003BC5000036025 ( M00001232517: Sol Vap-4-100-Riv Stick-[PE…" at bounding box center [102, 182] width 155 height 60
click at [111, 193] on button "Use Required Qty" at bounding box center [125, 198] width 38 height 10
type input "20 ea"
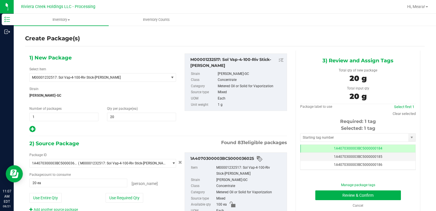
drag, startPoint x: 300, startPoint y: 132, endPoint x: 303, endPoint y: 134, distance: 3.6
click at [300, 132] on div "Selected: 1 tag Tag 1A4070300003BC5000000184 1A4070300003BC5000000185 1A4070300…" at bounding box center [358, 147] width 116 height 45
click at [305, 135] on input "text" at bounding box center [354, 137] width 108 height 8
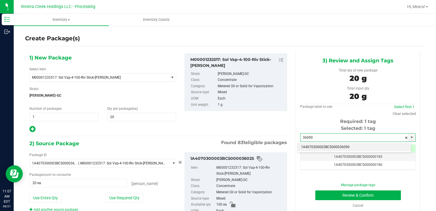
click at [308, 148] on li "1A4070300003BC5000036090" at bounding box center [355, 147] width 114 height 9
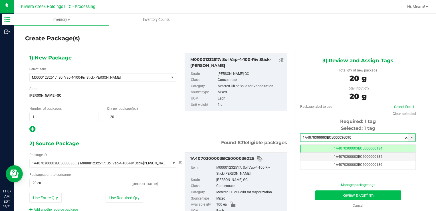
type input "1A4070300003BC5000036090"
click at [326, 191] on button "Review & Confirm" at bounding box center [358, 195] width 86 height 10
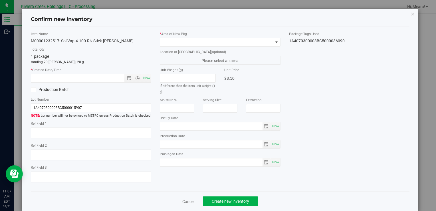
type input "[DATE]"
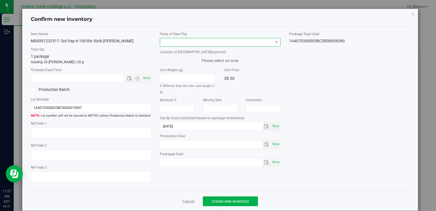
click at [239, 39] on span at bounding box center [216, 42] width 113 height 8
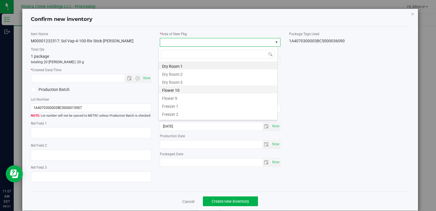
click at [181, 89] on li "Flower 10" at bounding box center [218, 89] width 119 height 8
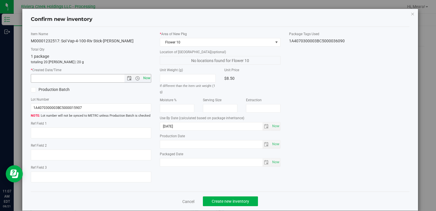
click at [147, 80] on span "Now" at bounding box center [147, 78] width 10 height 8
type input "[DATE] 11:07 AM"
click at [239, 199] on span "Create new inventory" at bounding box center [230, 201] width 37 height 5
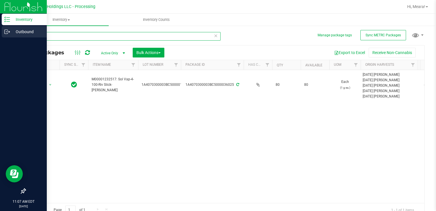
drag, startPoint x: 50, startPoint y: 33, endPoint x: 9, endPoint y: 37, distance: 41.0
click at [9, 37] on div "Inventory Outbound 11:07 AM EDT [DATE] 08/21 Riviera Creek Holdings LLC - Proce…" at bounding box center [218, 105] width 436 height 211
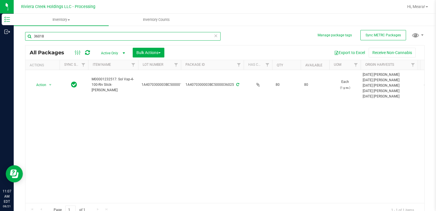
type input "36018"
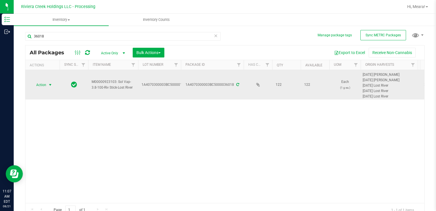
click at [50, 84] on span "select" at bounding box center [50, 84] width 5 height 5
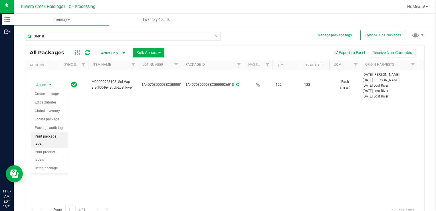
click at [48, 135] on li "Print package label" at bounding box center [49, 140] width 36 height 16
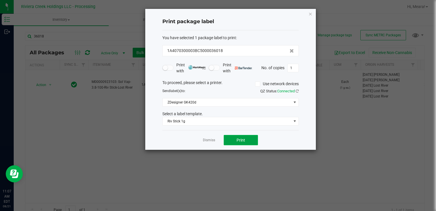
click at [233, 139] on button "Print" at bounding box center [241, 140] width 34 height 10
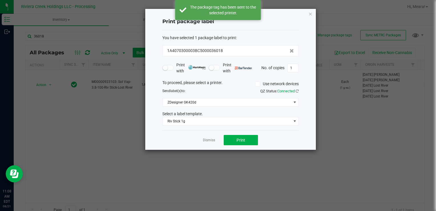
click at [207, 140] on link "Dismiss" at bounding box center [209, 140] width 12 height 5
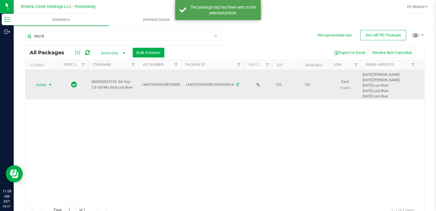
click at [45, 86] on span "Action" at bounding box center [38, 85] width 15 height 8
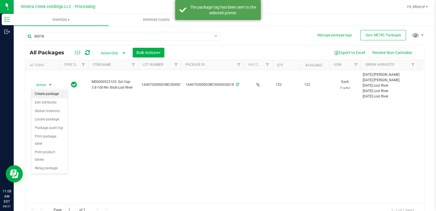
click at [47, 94] on li "Create package" at bounding box center [49, 94] width 36 height 9
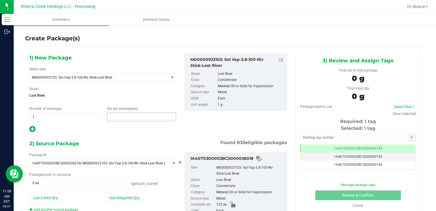
click at [163, 116] on span at bounding box center [141, 116] width 69 height 9
type input "20"
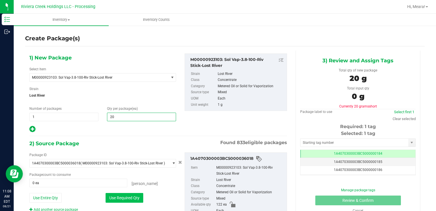
type input "20"
click at [109, 195] on button "Use Required Qty" at bounding box center [125, 198] width 38 height 10
type input "20 ea"
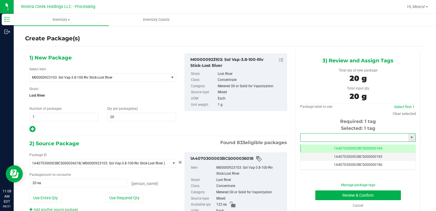
click at [308, 135] on input "text" at bounding box center [354, 137] width 108 height 8
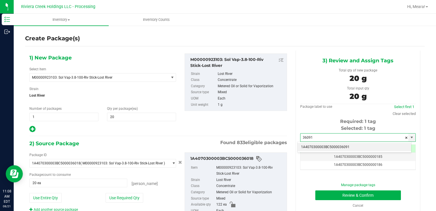
click at [307, 146] on li "1A4070300003BC5000036091" at bounding box center [355, 147] width 114 height 9
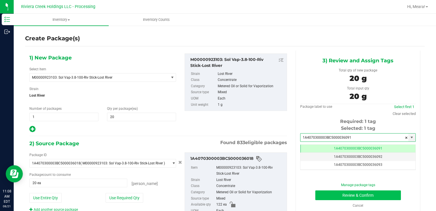
type input "1A4070300003BC5000036091"
click at [323, 194] on button "Review & Confirm" at bounding box center [358, 195] width 86 height 10
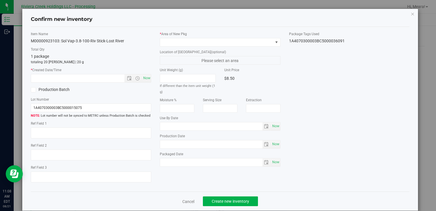
type input "[DATE]"
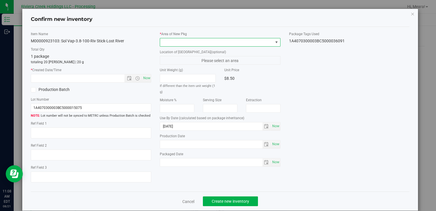
click at [232, 39] on span at bounding box center [216, 42] width 113 height 8
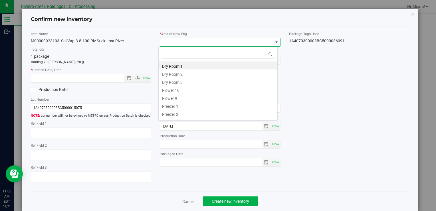
drag, startPoint x: 167, startPoint y: 92, endPoint x: 155, endPoint y: 82, distance: 15.2
click at [167, 92] on li "Flower 10" at bounding box center [218, 89] width 119 height 8
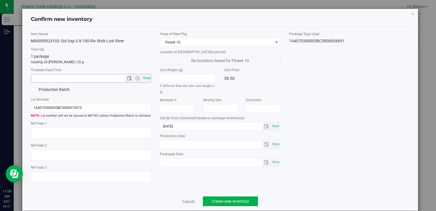
click at [147, 78] on span "Now" at bounding box center [147, 78] width 10 height 8
type input "[DATE] 11:08 AM"
click at [255, 200] on button "Create new inventory" at bounding box center [230, 201] width 55 height 10
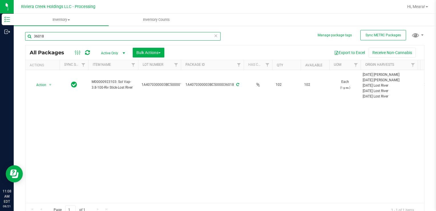
drag, startPoint x: 62, startPoint y: 37, endPoint x: 59, endPoint y: 36, distance: 3.6
click at [60, 36] on input "36018" at bounding box center [122, 36] width 195 height 9
click at [59, 36] on input "36018" at bounding box center [122, 36] width 195 height 9
drag, startPoint x: 44, startPoint y: 38, endPoint x: 24, endPoint y: 37, distance: 20.0
click at [18, 37] on div "Manage package tags Sync METRC Packages 36018 All Packages Active Only Active O…" at bounding box center [225, 112] width 422 height 174
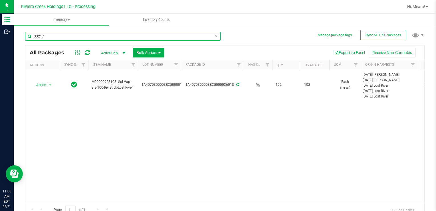
type input "33217"
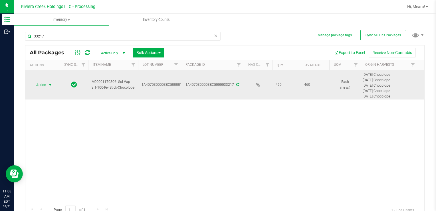
click at [47, 85] on span "select" at bounding box center [50, 85] width 7 height 8
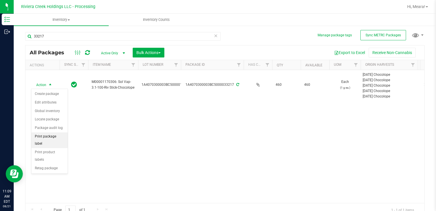
click at [62, 134] on li "Print package label" at bounding box center [49, 140] width 36 height 16
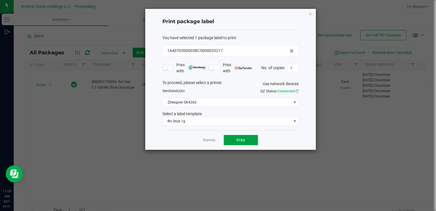
click at [245, 138] on button "Print" at bounding box center [241, 140] width 34 height 10
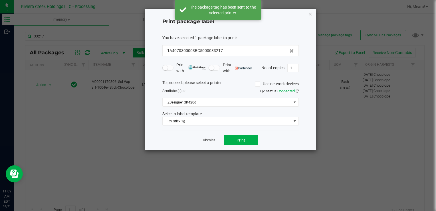
click at [205, 138] on link "Dismiss" at bounding box center [209, 140] width 12 height 5
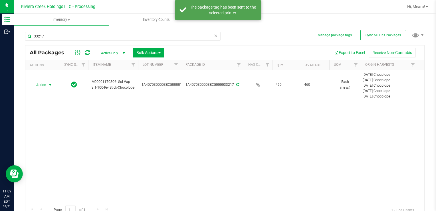
drag, startPoint x: 46, startPoint y: 83, endPoint x: 49, endPoint y: 88, distance: 6.4
click at [46, 83] on span "Action" at bounding box center [38, 85] width 15 height 8
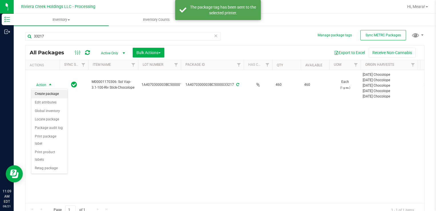
click at [49, 91] on li "Create package" at bounding box center [49, 94] width 36 height 9
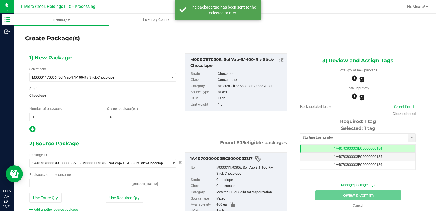
type input "0 ea"
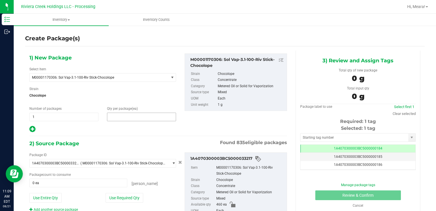
click at [119, 115] on span at bounding box center [141, 116] width 69 height 9
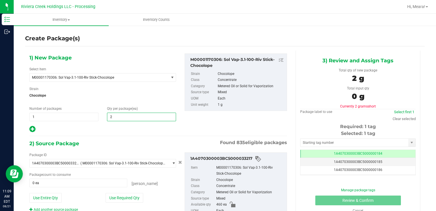
type input "20"
click at [112, 196] on button "Use Required Qty" at bounding box center [125, 198] width 38 height 10
type input "20 ea"
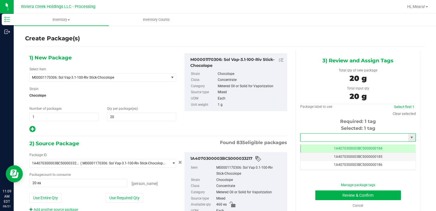
click at [316, 137] on input "text" at bounding box center [354, 137] width 108 height 8
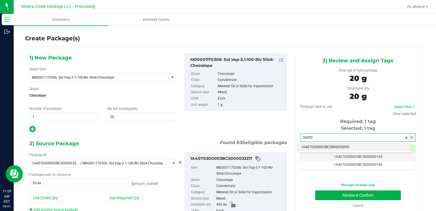
click at [319, 150] on li "1A4070300003BC5000036092" at bounding box center [355, 147] width 114 height 9
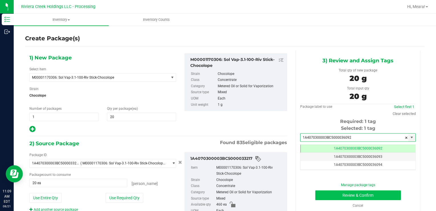
type input "1A4070300003BC5000036092"
click at [324, 194] on button "Review & Confirm" at bounding box center [358, 195] width 86 height 10
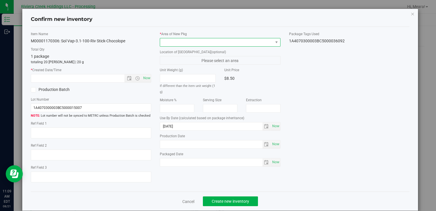
click at [223, 43] on span at bounding box center [216, 42] width 113 height 8
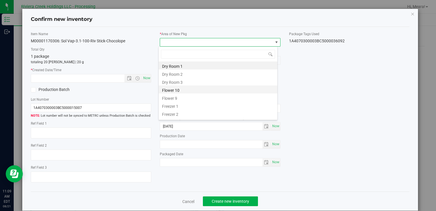
click at [172, 88] on li "Flower 10" at bounding box center [218, 89] width 119 height 8
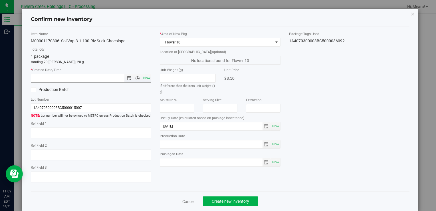
click at [148, 78] on span "Now" at bounding box center [147, 78] width 10 height 8
type input "[DATE] 11:09 AM"
click at [236, 204] on button "Create new inventory" at bounding box center [230, 201] width 55 height 10
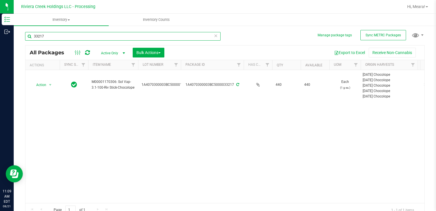
drag, startPoint x: 54, startPoint y: 36, endPoint x: 79, endPoint y: 45, distance: 27.1
click at [25, 39] on input "33217" at bounding box center [122, 36] width 195 height 9
type input "36026"
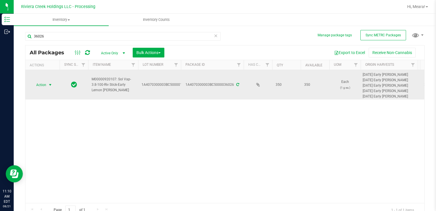
click at [44, 83] on span "Action" at bounding box center [38, 85] width 15 height 8
click at [45, 84] on span "Action" at bounding box center [38, 85] width 15 height 8
click at [47, 87] on span "select" at bounding box center [50, 85] width 7 height 8
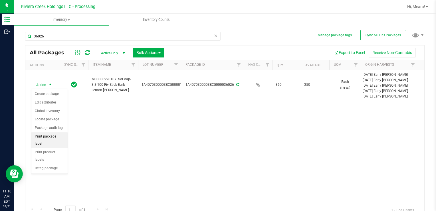
click at [59, 136] on li "Print package label" at bounding box center [49, 140] width 36 height 16
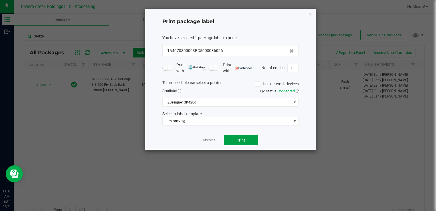
click at [237, 138] on span "Print" at bounding box center [241, 140] width 9 height 5
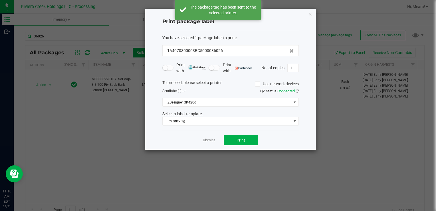
click at [207, 140] on link "Dismiss" at bounding box center [209, 140] width 12 height 5
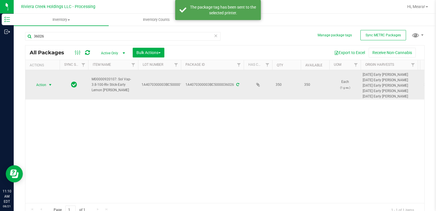
click at [38, 81] on span "Action" at bounding box center [38, 85] width 15 height 8
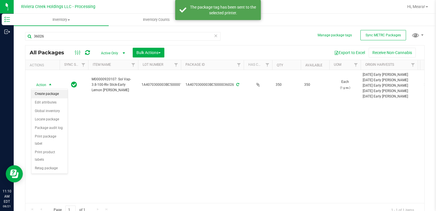
click at [51, 93] on li "Create package" at bounding box center [49, 94] width 36 height 9
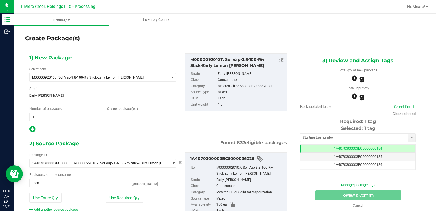
click at [124, 113] on span at bounding box center [141, 116] width 69 height 9
type input "20"
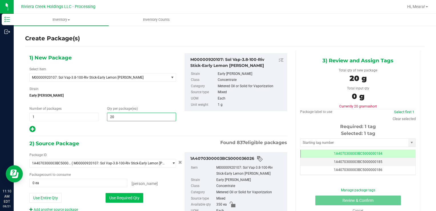
type input "20"
click at [112, 195] on button "Use Required Qty" at bounding box center [125, 198] width 38 height 10
type input "20 ea"
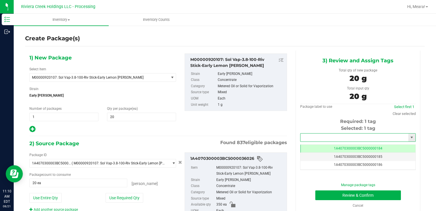
click at [332, 137] on input "text" at bounding box center [354, 137] width 108 height 8
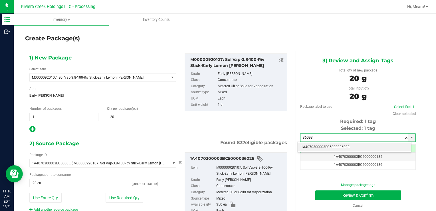
click at [325, 146] on li "1A4070300003BC5000036093" at bounding box center [355, 147] width 114 height 9
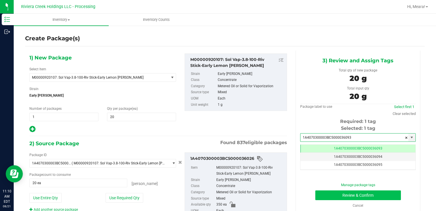
type input "1A4070300003BC5000036093"
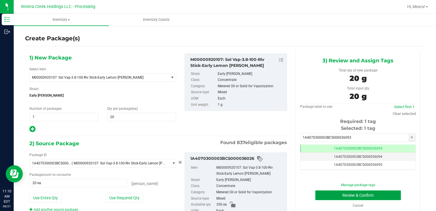
click at [324, 193] on button "Review & Confirm" at bounding box center [358, 195] width 86 height 10
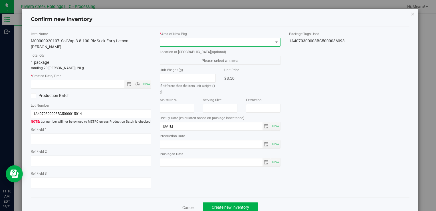
click at [225, 44] on span at bounding box center [216, 42] width 113 height 8
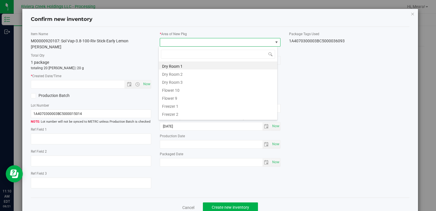
drag, startPoint x: 177, startPoint y: 90, endPoint x: 173, endPoint y: 88, distance: 4.8
click at [177, 90] on li "Flower 10" at bounding box center [218, 89] width 119 height 8
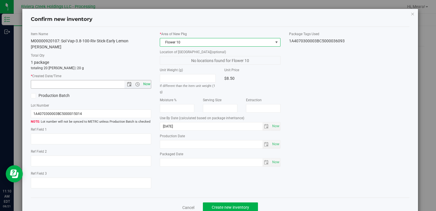
click at [146, 80] on span "Now" at bounding box center [147, 84] width 10 height 8
type input "[DATE] 11:10 AM"
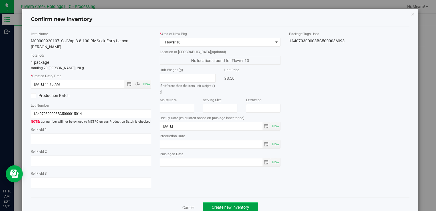
click at [235, 205] on span "Create new inventory" at bounding box center [230, 207] width 37 height 5
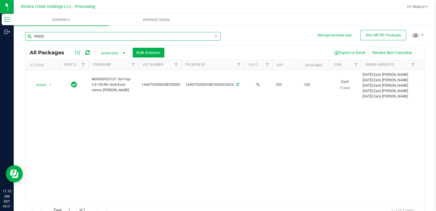
drag, startPoint x: 49, startPoint y: 38, endPoint x: 38, endPoint y: 41, distance: 11.7
click at [12, 37] on div "Inventory Outbound 11:10 AM EDT [DATE] 08/21 Riviera Creek Holdings LLC - Proce…" at bounding box center [218, 105] width 436 height 211
type input "34755"
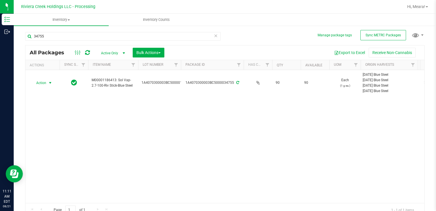
drag, startPoint x: 48, startPoint y: 83, endPoint x: 49, endPoint y: 86, distance: 3.5
click at [48, 83] on span "select" at bounding box center [50, 82] width 5 height 5
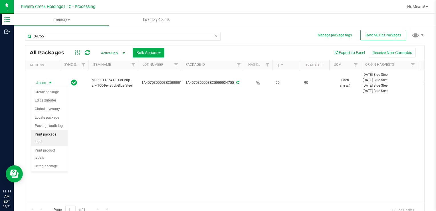
click at [64, 134] on li "Print package label" at bounding box center [49, 138] width 36 height 16
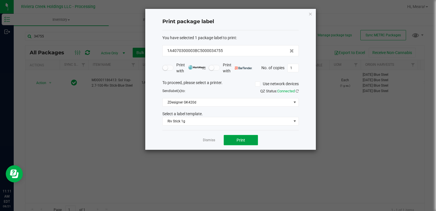
click at [240, 143] on button "Print" at bounding box center [241, 140] width 34 height 10
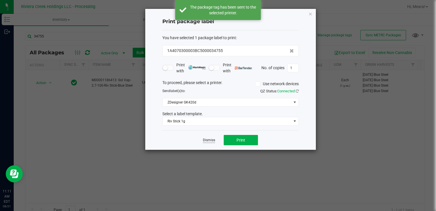
click at [207, 139] on link "Dismiss" at bounding box center [209, 140] width 12 height 5
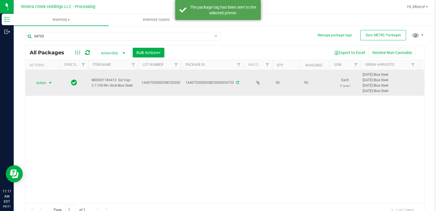
click at [44, 82] on span "Action" at bounding box center [38, 83] width 15 height 8
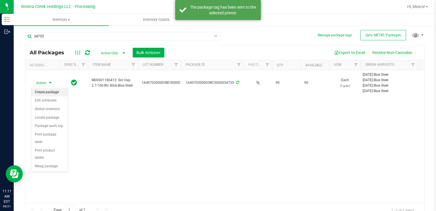
click at [50, 92] on li "Create package" at bounding box center [49, 92] width 36 height 9
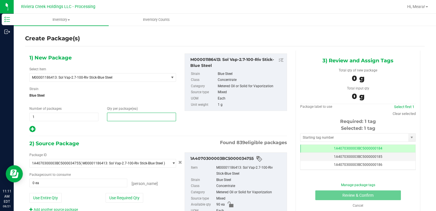
click at [114, 113] on span at bounding box center [141, 116] width 69 height 9
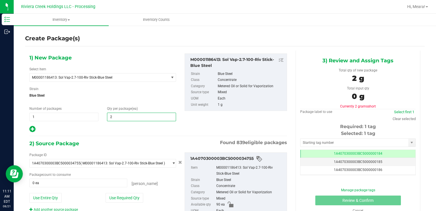
type input "20"
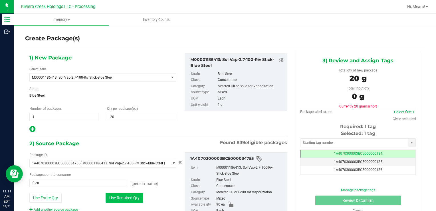
click at [115, 196] on button "Use Required Qty" at bounding box center [125, 198] width 38 height 10
type input "20 ea"
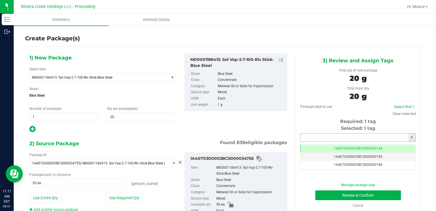
click at [316, 135] on input "text" at bounding box center [354, 137] width 108 height 8
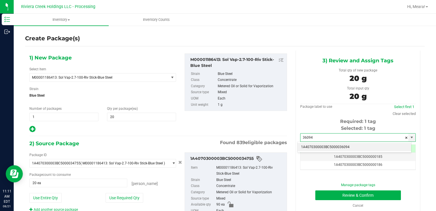
click at [310, 147] on li "1A4070300003BC5000036094" at bounding box center [355, 147] width 114 height 9
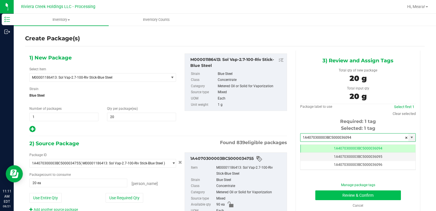
type input "1A4070300003BC5000036094"
click at [324, 192] on button "Review & Confirm" at bounding box center [358, 195] width 86 height 10
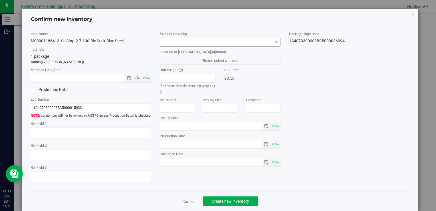
type input "[DATE]"
click at [242, 42] on span at bounding box center [216, 42] width 113 height 8
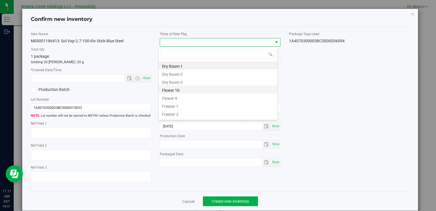
click at [171, 88] on li "Flower 10" at bounding box center [218, 89] width 119 height 8
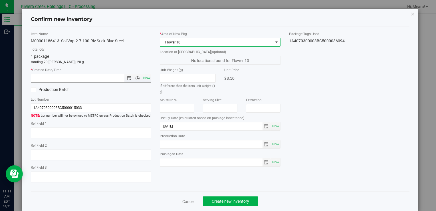
click at [145, 79] on span "Now" at bounding box center [147, 78] width 10 height 8
type input "[DATE] 11:11 AM"
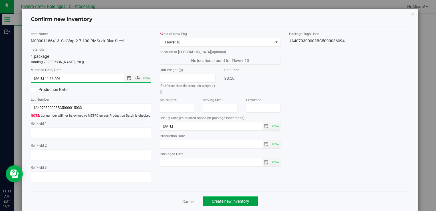
click at [220, 200] on span "Create new inventory" at bounding box center [230, 201] width 37 height 5
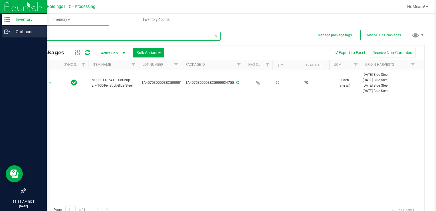
drag, startPoint x: 16, startPoint y: 36, endPoint x: 8, endPoint y: 36, distance: 8.0
click at [8, 36] on div "Inventory Outbound 11:11 AM EDT [DATE] 08/21 Riviera Creek Holdings LLC - Proce…" at bounding box center [218, 105] width 436 height 211
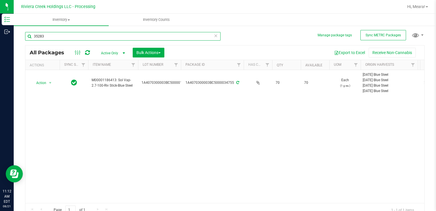
type input "35283"
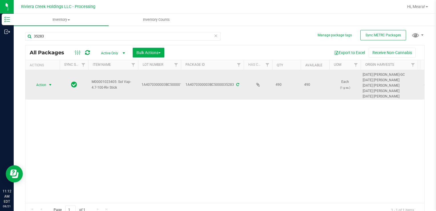
drag, startPoint x: 40, startPoint y: 87, endPoint x: 43, endPoint y: 85, distance: 3.7
click at [40, 87] on span "Action" at bounding box center [38, 85] width 15 height 8
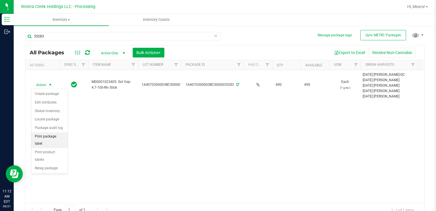
click at [61, 134] on li "Print package label" at bounding box center [49, 140] width 36 height 16
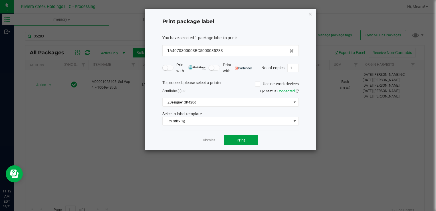
click at [225, 136] on button "Print" at bounding box center [241, 140] width 34 height 10
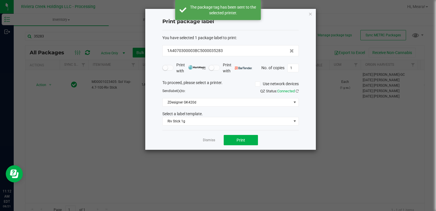
click at [212, 139] on link "Dismiss" at bounding box center [209, 140] width 12 height 5
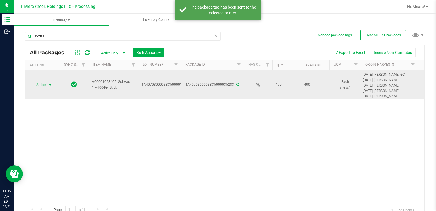
click at [44, 86] on span "Action" at bounding box center [38, 85] width 15 height 8
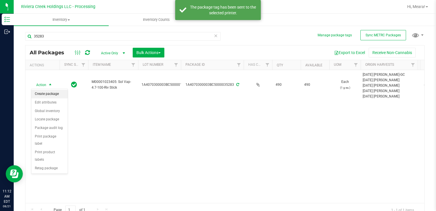
click at [47, 93] on li "Create package" at bounding box center [49, 94] width 36 height 9
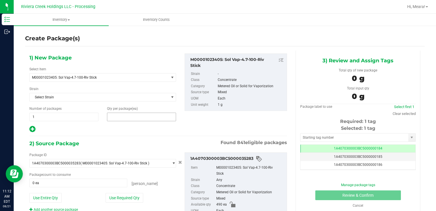
click at [157, 118] on span at bounding box center [141, 116] width 69 height 9
type input "20"
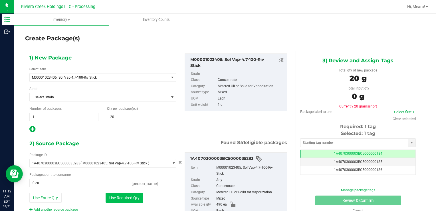
type input "20"
click at [117, 197] on button "Use Required Qty" at bounding box center [125, 198] width 38 height 10
type input "20 ea"
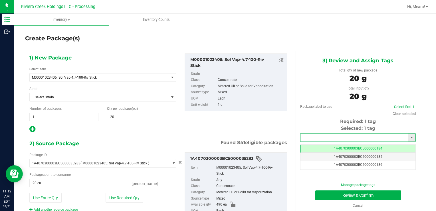
click at [304, 136] on input "text" at bounding box center [354, 137] width 108 height 8
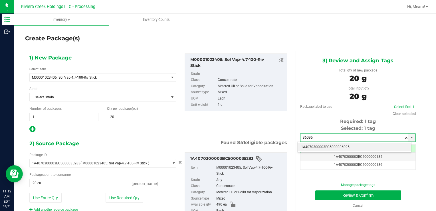
click at [317, 148] on li "1A4070300003BC5000036095" at bounding box center [355, 147] width 114 height 9
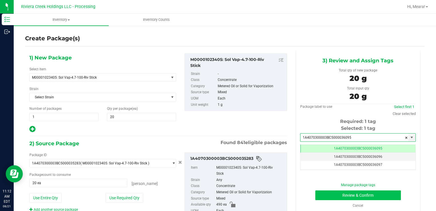
type input "1A4070300003BC5000036095"
click at [322, 193] on button "Review & Confirm" at bounding box center [358, 195] width 86 height 10
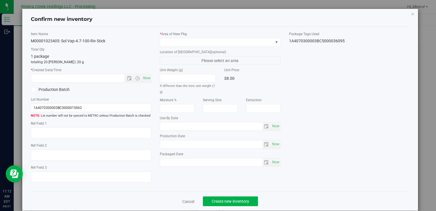
type input "[DATE]"
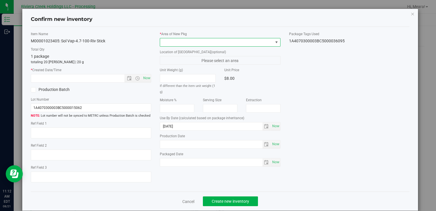
drag, startPoint x: 239, startPoint y: 39, endPoint x: 236, endPoint y: 44, distance: 5.8
click at [239, 39] on span at bounding box center [216, 42] width 113 height 8
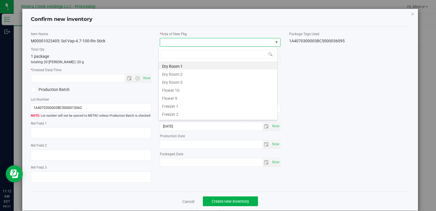
drag, startPoint x: 163, startPoint y: 89, endPoint x: 159, endPoint y: 87, distance: 4.5
click at [163, 89] on li "Flower 10" at bounding box center [218, 89] width 119 height 8
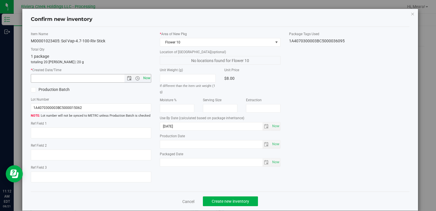
click at [143, 78] on span "Now" at bounding box center [147, 78] width 10 height 8
type input "[DATE] 11:12 AM"
click at [213, 201] on span "Create new inventory" at bounding box center [230, 201] width 37 height 5
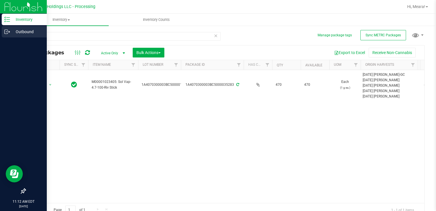
drag, startPoint x: 56, startPoint y: 33, endPoint x: 16, endPoint y: 35, distance: 40.0
click at [16, 35] on div "Inventory Outbound 11:12 AM EDT [DATE] 08/21 Riviera Creek Holdings LLC - Proce…" at bounding box center [218, 105] width 436 height 211
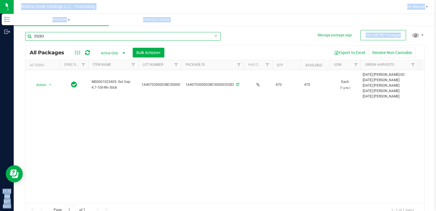
click at [73, 36] on input "35283" at bounding box center [122, 36] width 195 height 9
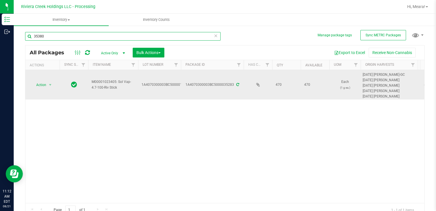
type input "35380"
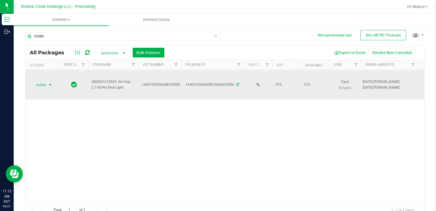
click at [45, 83] on span "Action" at bounding box center [38, 85] width 15 height 8
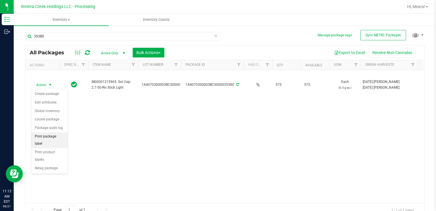
click at [60, 138] on li "Print package label" at bounding box center [49, 140] width 36 height 16
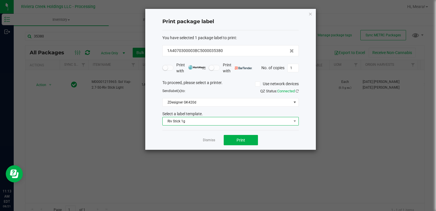
click at [174, 121] on span "Riv Stick 1g" at bounding box center [227, 121] width 129 height 8
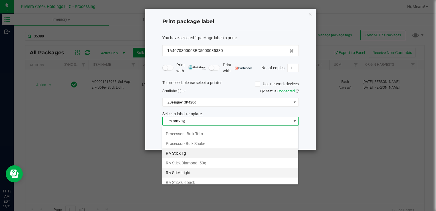
click at [192, 167] on li "Riv Stick Light" at bounding box center [230, 172] width 136 height 10
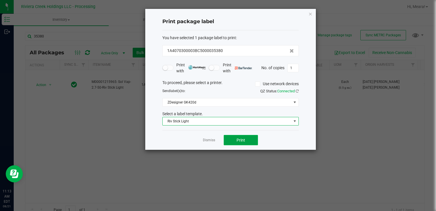
click at [244, 138] on span "Print" at bounding box center [241, 140] width 9 height 5
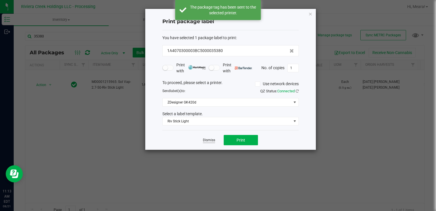
click at [205, 140] on link "Dismiss" at bounding box center [209, 140] width 12 height 5
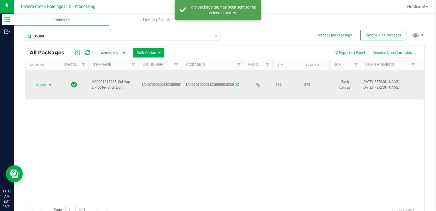
click at [36, 84] on span "Action" at bounding box center [38, 85] width 15 height 8
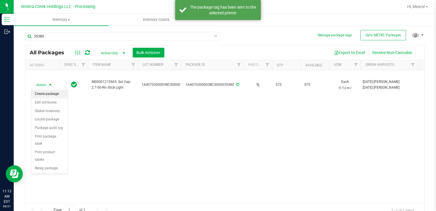
click at [46, 92] on li "Create package" at bounding box center [49, 94] width 36 height 9
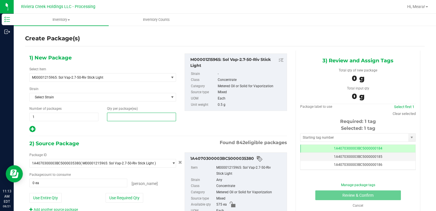
click at [118, 114] on span at bounding box center [141, 116] width 69 height 9
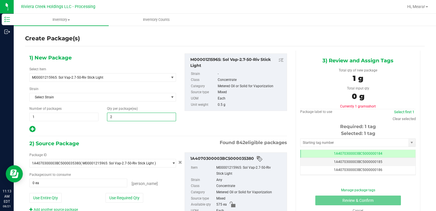
type input "20"
click at [111, 197] on button "Use Required Qty" at bounding box center [125, 198] width 38 height 10
type input "20 ea"
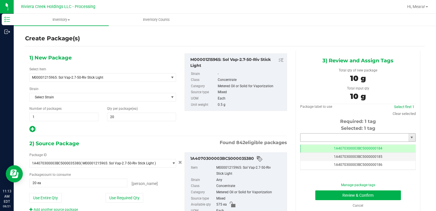
click at [312, 138] on input "text" at bounding box center [354, 137] width 108 height 8
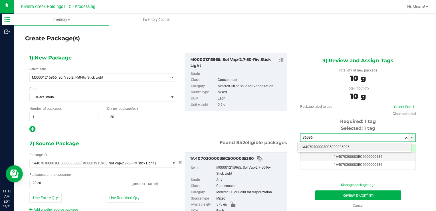
click at [310, 150] on li "1A4070300003BC5000036096" at bounding box center [355, 147] width 114 height 9
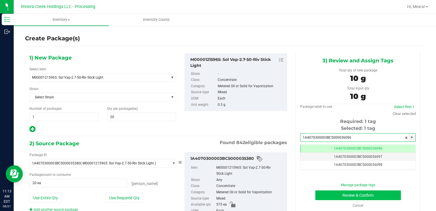
type input "1A4070300003BC5000036096"
click at [321, 191] on button "Review & Confirm" at bounding box center [358, 195] width 86 height 10
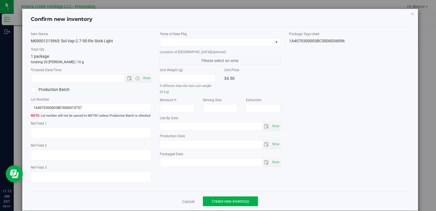
type input "[DATE]"
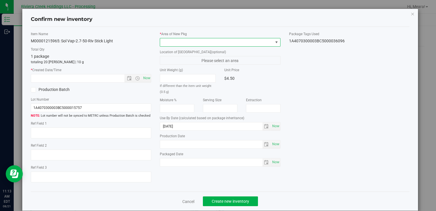
click at [243, 41] on span at bounding box center [216, 42] width 113 height 8
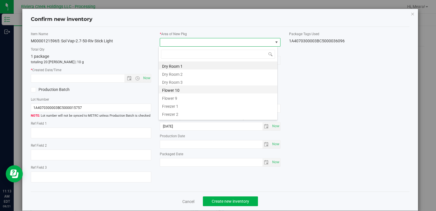
drag, startPoint x: 183, startPoint y: 91, endPoint x: 149, endPoint y: 79, distance: 35.6
click at [183, 91] on li "Flower 10" at bounding box center [218, 89] width 119 height 8
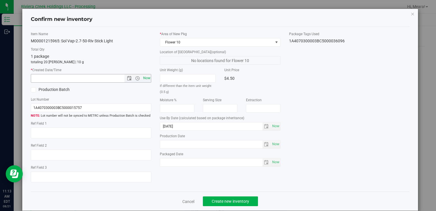
click at [142, 76] on span "Now" at bounding box center [147, 78] width 10 height 8
type input "[DATE] 11:13 AM"
click at [236, 199] on span "Create new inventory" at bounding box center [230, 201] width 37 height 5
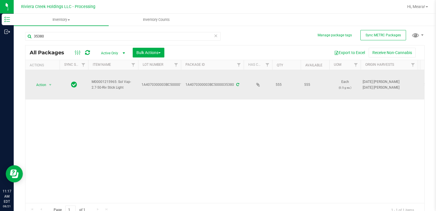
click at [43, 80] on td "Action Action Create package Edit attributes Global inventory Locate package Pa…" at bounding box center [42, 84] width 34 height 29
click at [47, 85] on span "select" at bounding box center [50, 85] width 7 height 8
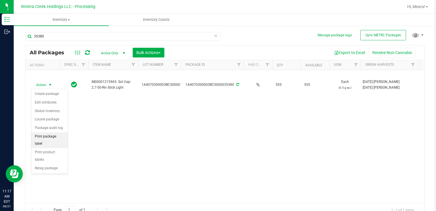
drag, startPoint x: 63, startPoint y: 136, endPoint x: 65, endPoint y: 133, distance: 4.1
click at [62, 136] on li "Print package label" at bounding box center [49, 140] width 36 height 16
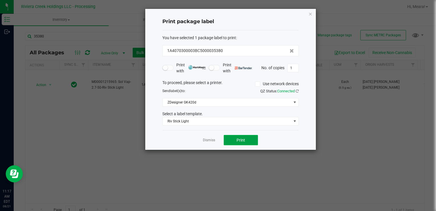
click at [242, 138] on span "Print" at bounding box center [241, 140] width 9 height 5
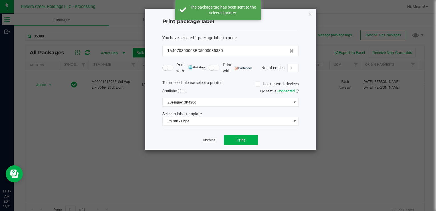
click at [211, 140] on link "Dismiss" at bounding box center [209, 140] width 12 height 5
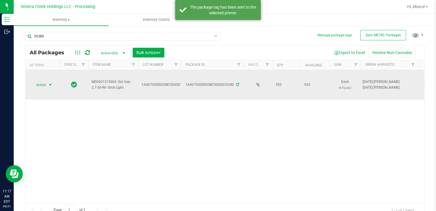
click at [48, 83] on span "select" at bounding box center [50, 85] width 7 height 8
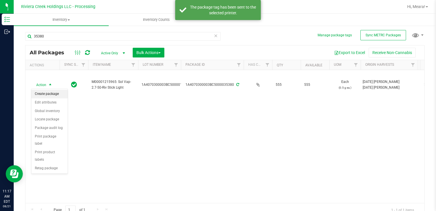
click at [53, 94] on li "Create package" at bounding box center [49, 94] width 36 height 9
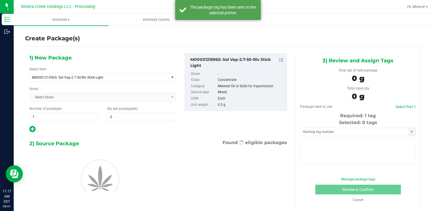
type input "0"
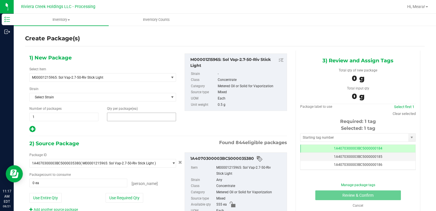
click at [152, 116] on span at bounding box center [141, 116] width 69 height 9
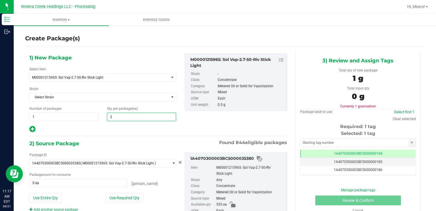
type input "20"
drag, startPoint x: 116, startPoint y: 198, endPoint x: 115, endPoint y: 195, distance: 3.6
click at [116, 198] on button "Use Required Qty" at bounding box center [125, 198] width 38 height 10
type input "20 ea"
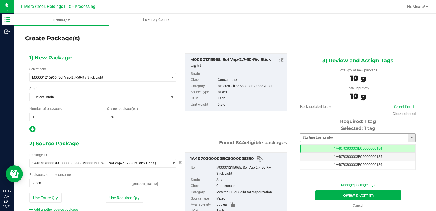
click at [322, 134] on div "Selected: 1 tag Tag 1A4070300003BC5000000184 1A4070300003BC5000000185 1A4070300…" at bounding box center [358, 147] width 116 height 45
click at [322, 136] on input "text" at bounding box center [354, 137] width 108 height 8
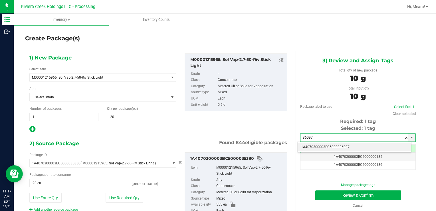
drag, startPoint x: 322, startPoint y: 146, endPoint x: 323, endPoint y: 175, distance: 29.1
click at [321, 146] on li "1A4070300003BC5000036097" at bounding box center [355, 147] width 114 height 9
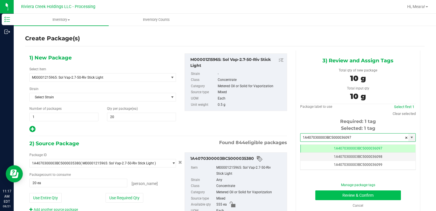
type input "1A4070300003BC5000036097"
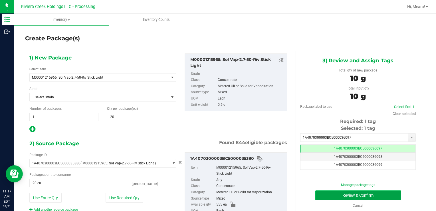
click at [327, 192] on button "Review & Confirm" at bounding box center [358, 195] width 86 height 10
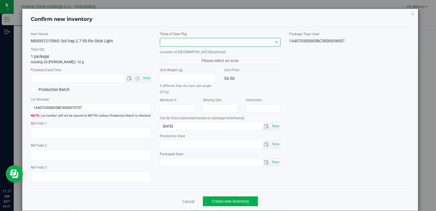
click at [256, 41] on span at bounding box center [216, 42] width 113 height 8
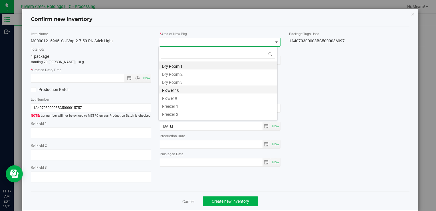
click at [177, 88] on li "Flower 10" at bounding box center [218, 89] width 119 height 8
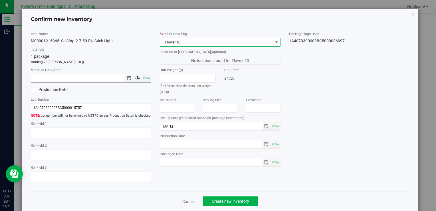
click at [138, 76] on span "Open the time view" at bounding box center [137, 78] width 5 height 5
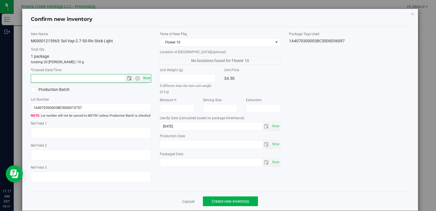
click at [142, 77] on span "Now" at bounding box center [147, 78] width 10 height 8
type input "[DATE] 11:17 AM"
click at [218, 199] on span "Create new inventory" at bounding box center [230, 201] width 37 height 5
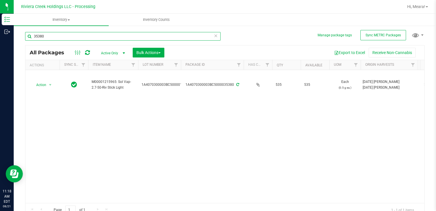
drag, startPoint x: 76, startPoint y: 37, endPoint x: 27, endPoint y: 41, distance: 49.5
click at [27, 41] on div "35380" at bounding box center [122, 38] width 195 height 13
type input "35283"
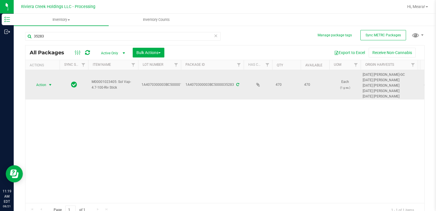
click at [49, 84] on span "select" at bounding box center [50, 84] width 5 height 5
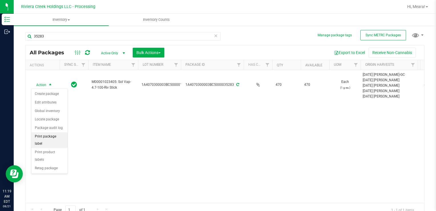
click at [59, 139] on li "Print package label" at bounding box center [49, 140] width 36 height 16
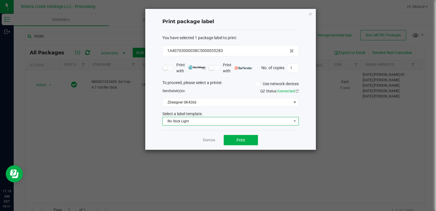
click at [211, 119] on span "Riv Stick Light" at bounding box center [227, 121] width 129 height 8
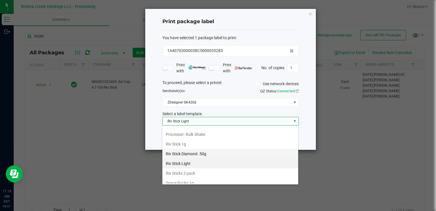
scroll to position [269, 0]
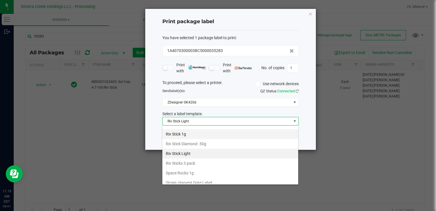
click at [183, 129] on li "Riv Stick 1g" at bounding box center [230, 134] width 136 height 10
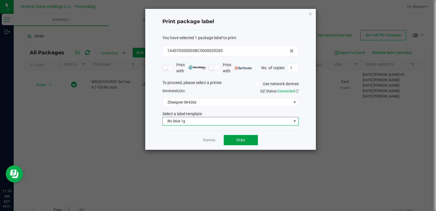
click at [243, 135] on button "Print" at bounding box center [241, 140] width 34 height 10
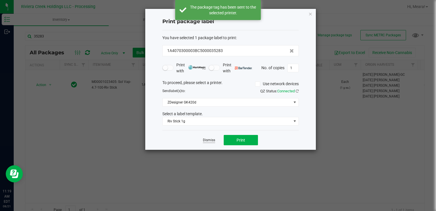
click at [206, 141] on link "Dismiss" at bounding box center [209, 140] width 12 height 5
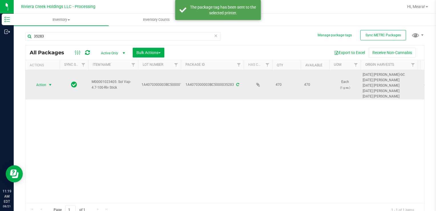
click at [47, 84] on span "select" at bounding box center [50, 85] width 7 height 8
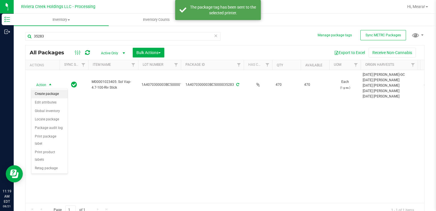
click at [49, 90] on li "Create package" at bounding box center [49, 94] width 36 height 9
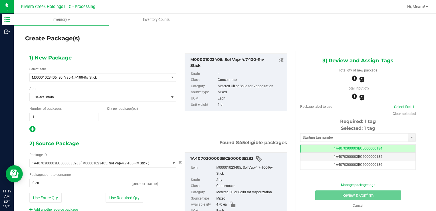
drag, startPoint x: 127, startPoint y: 118, endPoint x: 142, endPoint y: 110, distance: 17.7
click at [128, 117] on span at bounding box center [141, 116] width 69 height 9
type input "10"
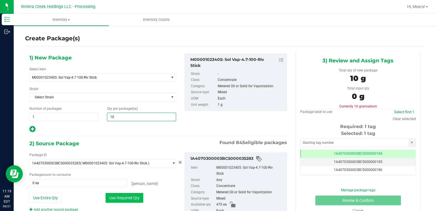
type input "10"
click at [108, 197] on button "Use Required Qty" at bounding box center [125, 198] width 38 height 10
type input "10 ea"
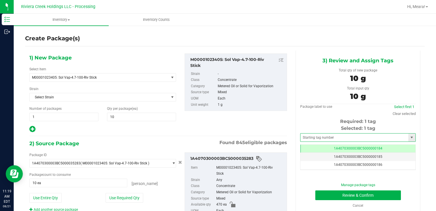
click at [308, 133] on span at bounding box center [358, 137] width 116 height 9
click at [310, 135] on input "text" at bounding box center [354, 137] width 108 height 8
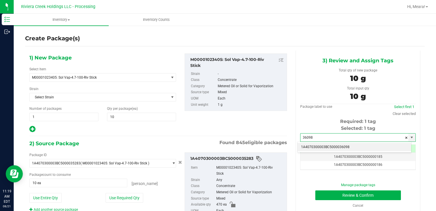
click at [312, 148] on li "1A4070300003BC5000036098" at bounding box center [355, 147] width 114 height 9
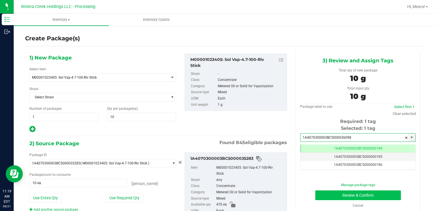
type input "1A4070300003BC5000036098"
click at [323, 190] on button "Review & Confirm" at bounding box center [358, 195] width 86 height 10
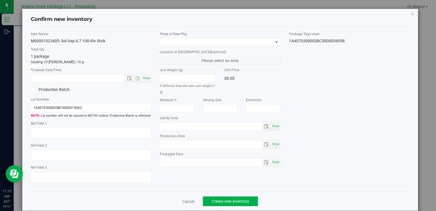
type input "[DATE]"
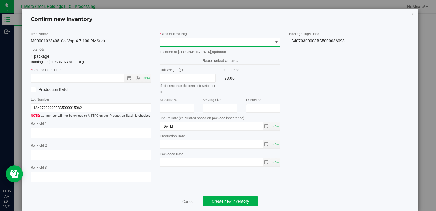
drag, startPoint x: 225, startPoint y: 45, endPoint x: 220, endPoint y: 41, distance: 6.1
click at [224, 45] on span at bounding box center [216, 42] width 113 height 8
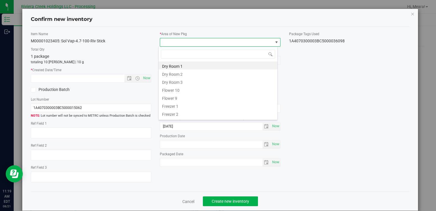
click at [220, 41] on span at bounding box center [216, 42] width 113 height 8
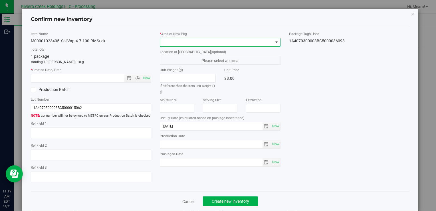
click at [180, 41] on span at bounding box center [216, 42] width 113 height 8
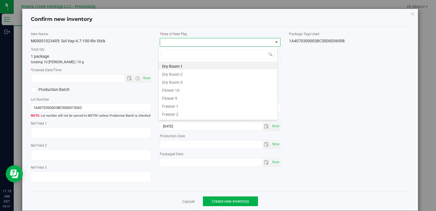
click at [178, 90] on li "Flower 10" at bounding box center [218, 89] width 119 height 8
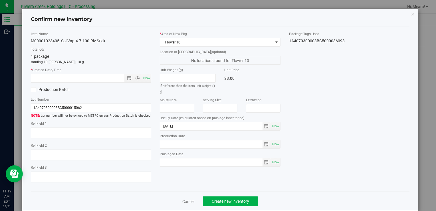
click at [152, 79] on div "Item Name M00001023405: Sol Vap-4.7-100-Riv Stick Total Qty 1 package totaling …" at bounding box center [91, 108] width 129 height 155
click at [146, 76] on span "Now" at bounding box center [147, 78] width 10 height 8
type input "[DATE] 11:19 AM"
click at [227, 198] on button "Create new inventory" at bounding box center [230, 201] width 55 height 10
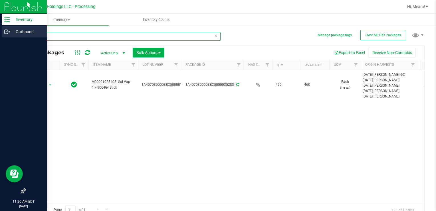
drag, startPoint x: 70, startPoint y: 38, endPoint x: 1, endPoint y: 31, distance: 68.6
click at [1, 31] on div "Inventory Outbound 11:20 AM EDT [DATE] 08/21 Riviera Creek Holdings LLC - Proce…" at bounding box center [218, 105] width 436 height 211
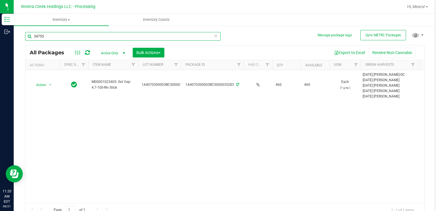
type input "34755"
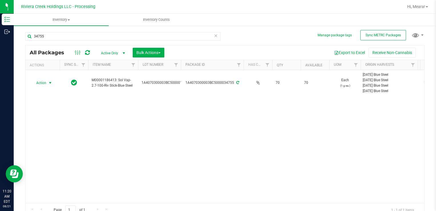
click at [44, 82] on span "Action" at bounding box center [38, 83] width 15 height 8
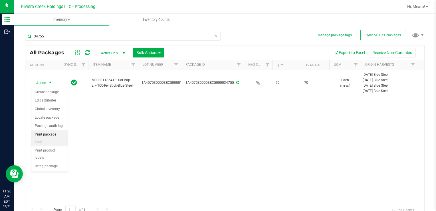
click at [64, 132] on li "Print package label" at bounding box center [49, 138] width 36 height 16
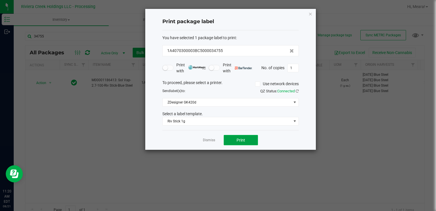
click at [239, 142] on button "Print" at bounding box center [241, 140] width 34 height 10
click at [206, 139] on div at bounding box center [230, 79] width 171 height 141
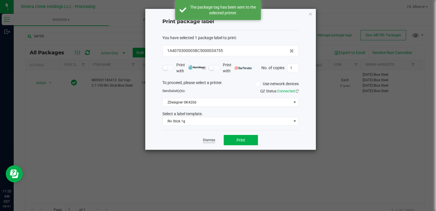
click at [209, 139] on link "Dismiss" at bounding box center [209, 140] width 12 height 5
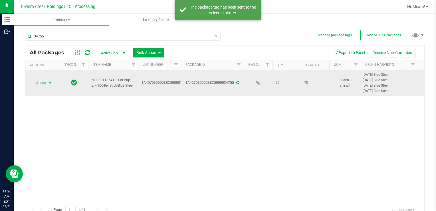
click at [44, 82] on span "Action" at bounding box center [38, 83] width 15 height 8
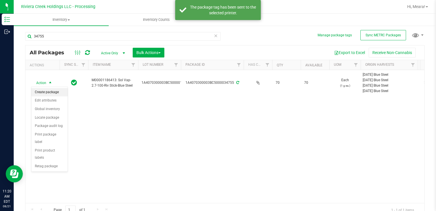
click at [50, 91] on li "Create package" at bounding box center [49, 92] width 36 height 9
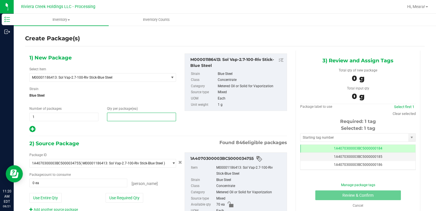
click at [135, 119] on span at bounding box center [141, 116] width 69 height 9
type input "20"
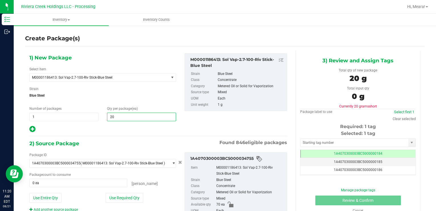
type input "20"
click at [123, 197] on button "Use Required Qty" at bounding box center [125, 198] width 38 height 10
type input "20 ea"
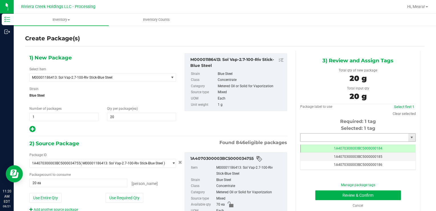
click at [313, 138] on input "text" at bounding box center [354, 137] width 108 height 8
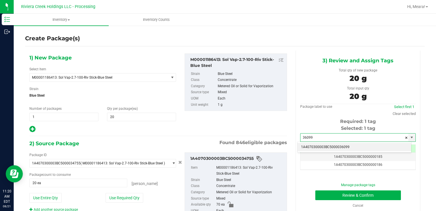
drag, startPoint x: 320, startPoint y: 145, endPoint x: 314, endPoint y: 147, distance: 5.6
click at [318, 145] on li "1A4070300003BC5000036099" at bounding box center [355, 147] width 114 height 9
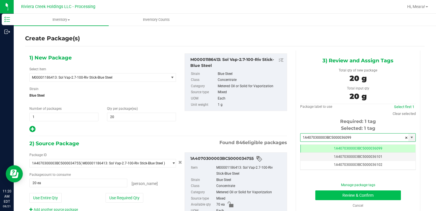
type input "1A4070300003BC5000036099"
click at [324, 193] on button "Review & Confirm" at bounding box center [358, 195] width 86 height 10
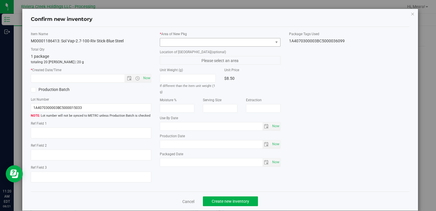
type input "[DATE]"
click at [254, 39] on span at bounding box center [216, 42] width 113 height 8
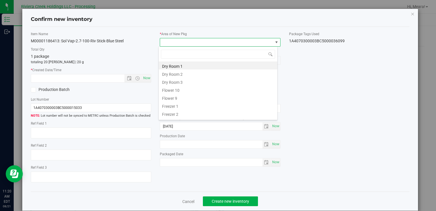
drag, startPoint x: 175, startPoint y: 89, endPoint x: 161, endPoint y: 82, distance: 15.6
click at [174, 88] on li "Flower 10" at bounding box center [218, 89] width 119 height 8
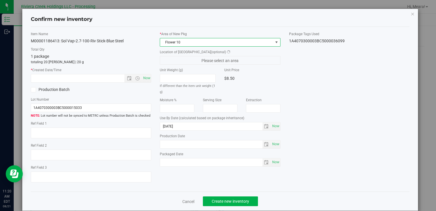
click at [142, 70] on label "* Created Date/Time" at bounding box center [91, 69] width 120 height 5
drag, startPoint x: 145, startPoint y: 77, endPoint x: 179, endPoint y: 112, distance: 49.0
click at [145, 78] on span "Now" at bounding box center [147, 78] width 10 height 8
type input "[DATE] 11:20 AM"
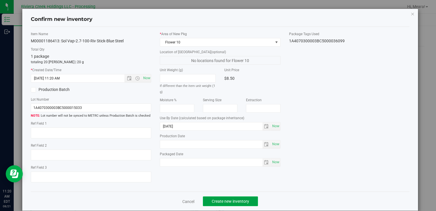
click at [231, 199] on span "Create new inventory" at bounding box center [230, 201] width 37 height 5
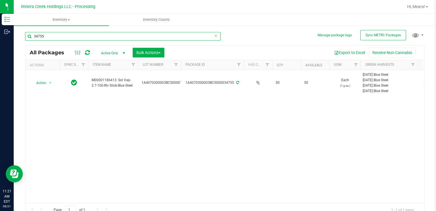
drag, startPoint x: 80, startPoint y: 35, endPoint x: 70, endPoint y: 38, distance: 10.7
click at [76, 37] on input "34755" at bounding box center [122, 36] width 195 height 9
drag, startPoint x: 70, startPoint y: 38, endPoint x: 210, endPoint y: 60, distance: 141.7
click at [21, 31] on div "Manage package tags Sync METRC Packages 34755 All Packages Active Only Active O…" at bounding box center [225, 112] width 422 height 174
type input "36026"
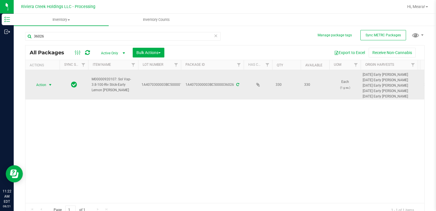
click at [45, 85] on span "Action" at bounding box center [38, 85] width 15 height 8
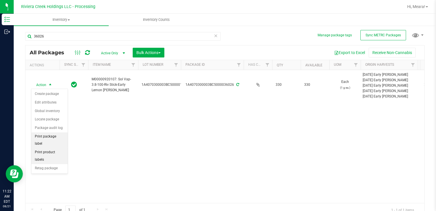
click at [58, 136] on li "Print package label" at bounding box center [49, 140] width 36 height 16
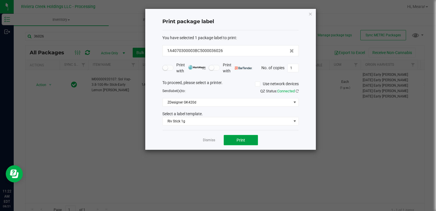
click at [244, 139] on span "Print" at bounding box center [241, 140] width 9 height 5
click at [207, 138] on link "Dismiss" at bounding box center [209, 140] width 12 height 5
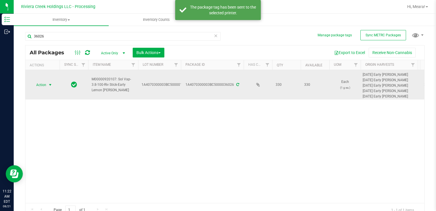
click at [40, 84] on span "Action" at bounding box center [38, 85] width 15 height 8
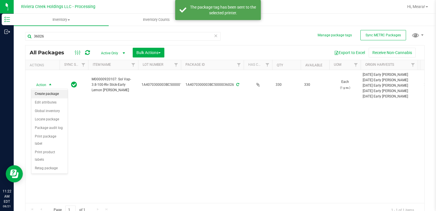
click at [43, 92] on li "Create package" at bounding box center [49, 94] width 36 height 9
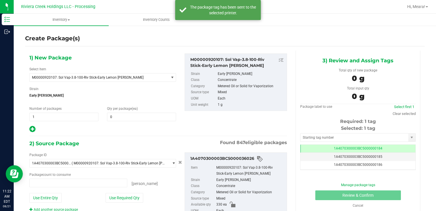
type input "0 ea"
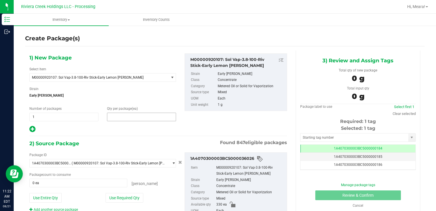
click at [128, 117] on span at bounding box center [141, 116] width 69 height 9
type input "10"
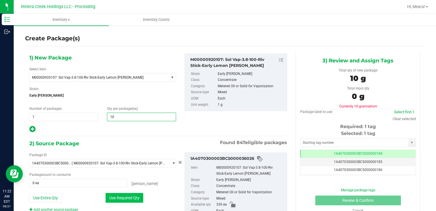
type input "10"
click at [110, 194] on button "Use Required Qty" at bounding box center [125, 198] width 38 height 10
type input "10 ea"
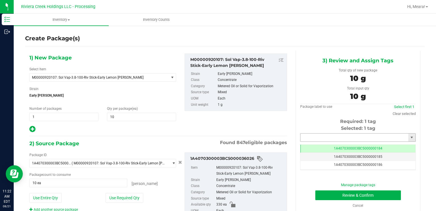
click at [314, 137] on input "text" at bounding box center [354, 137] width 108 height 8
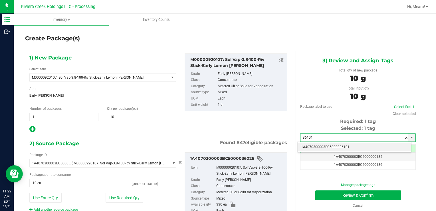
click at [318, 148] on li "1A4070300003BC5000036101" at bounding box center [355, 147] width 114 height 9
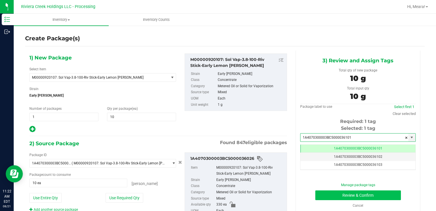
type input "1A4070300003BC5000036101"
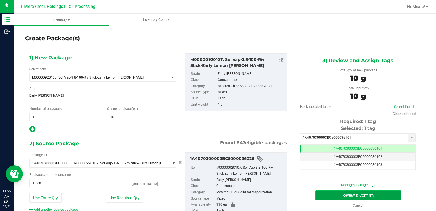
click at [334, 195] on button "Review & Confirm" at bounding box center [358, 195] width 86 height 10
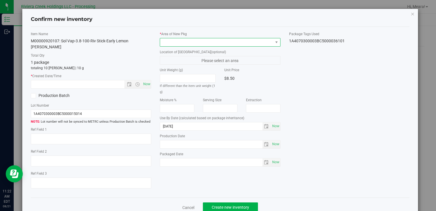
click at [223, 45] on span at bounding box center [216, 42] width 113 height 8
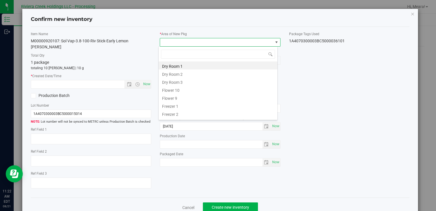
click at [171, 89] on li "Flower 10" at bounding box center [218, 89] width 119 height 8
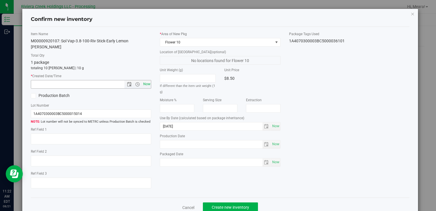
click at [145, 80] on span "Now" at bounding box center [147, 84] width 10 height 8
type input "[DATE] 11:22 AM"
click at [247, 202] on button "Create new inventory" at bounding box center [230, 207] width 55 height 10
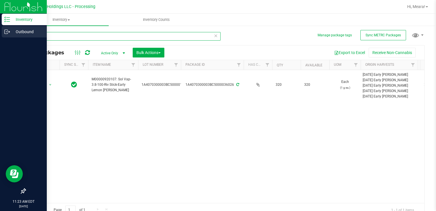
drag, startPoint x: 48, startPoint y: 34, endPoint x: 1, endPoint y: 37, distance: 46.9
click at [1, 37] on div "Inventory Outbound 11:23 AM EDT [DATE] 08/21 Riviera Creek Holdings LLC - Proce…" at bounding box center [218, 105] width 436 height 211
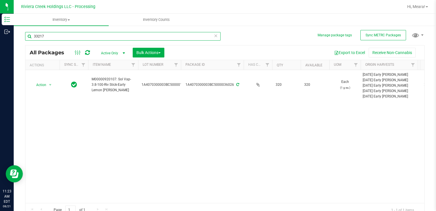
type input "33217"
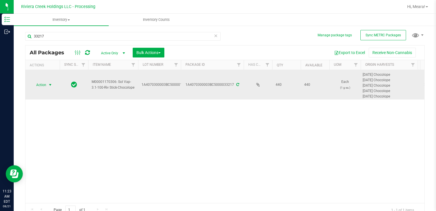
click at [48, 84] on span "select" at bounding box center [50, 85] width 7 height 8
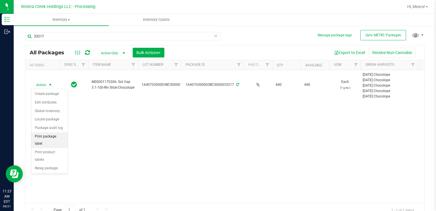
click at [60, 134] on li "Print package label" at bounding box center [49, 140] width 36 height 16
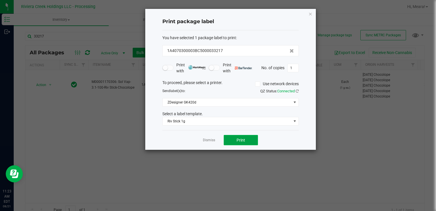
click at [238, 138] on span "Print" at bounding box center [241, 140] width 9 height 5
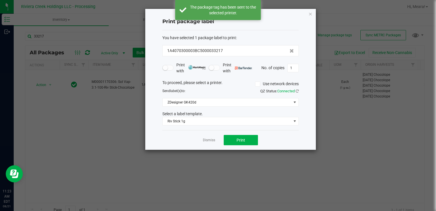
drag, startPoint x: 211, startPoint y: 140, endPoint x: 204, endPoint y: 138, distance: 8.0
click at [211, 140] on link "Dismiss" at bounding box center [209, 140] width 12 height 5
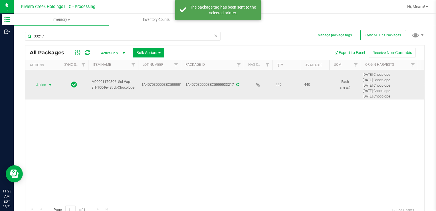
click at [39, 82] on span "Action" at bounding box center [38, 85] width 15 height 8
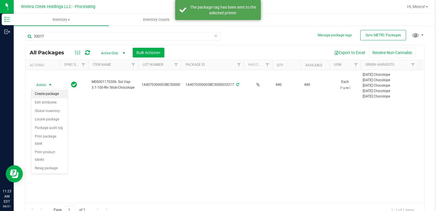
click at [51, 95] on li "Create package" at bounding box center [49, 94] width 36 height 9
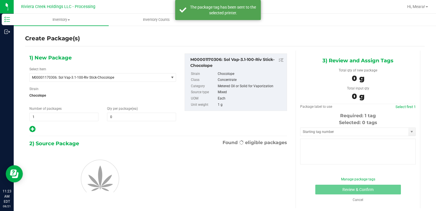
type input "0"
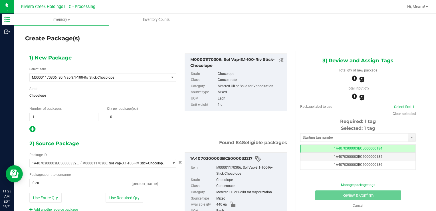
click at [124, 110] on span "Qty per package (ea)" at bounding box center [122, 108] width 31 height 4
click at [126, 117] on span at bounding box center [141, 116] width 69 height 9
type input "20"
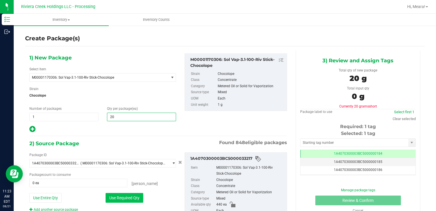
type input "20"
click at [117, 193] on button "Use Required Qty" at bounding box center [125, 198] width 38 height 10
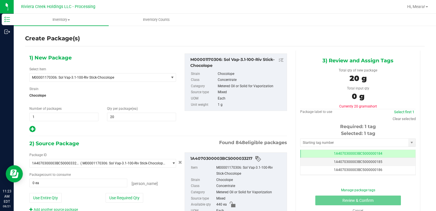
type input "20 ea"
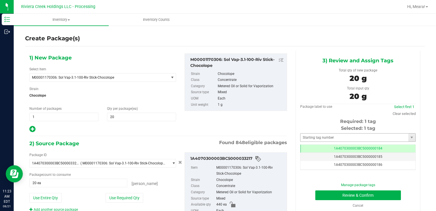
drag, startPoint x: 312, startPoint y: 141, endPoint x: 310, endPoint y: 137, distance: 4.5
click at [312, 140] on div "Selected: 1 tag Tag 1A4070300003BC5000000184 1A4070300003BC5000000185 1A4070300…" at bounding box center [358, 147] width 116 height 45
click at [310, 136] on input "text" at bounding box center [354, 137] width 108 height 8
click at [314, 138] on input "text" at bounding box center [354, 137] width 108 height 8
click at [315, 136] on input "text" at bounding box center [354, 137] width 108 height 8
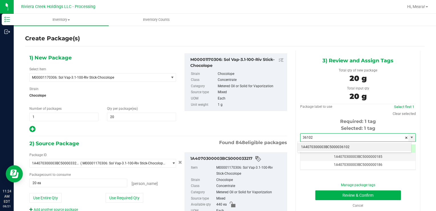
click at [317, 146] on li "1A4070300003BC5000036102" at bounding box center [355, 147] width 114 height 9
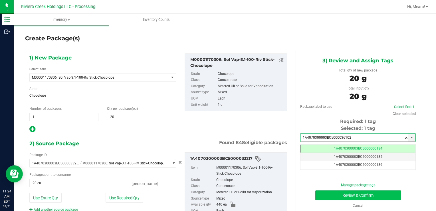
type input "1A4070300003BC5000036102"
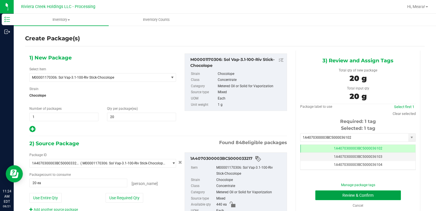
click at [323, 194] on button "Review & Confirm" at bounding box center [358, 195] width 86 height 10
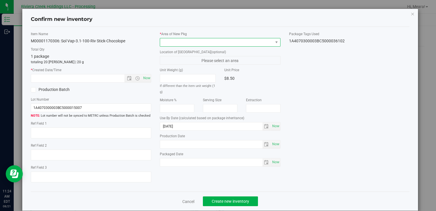
click at [223, 39] on span at bounding box center [216, 42] width 113 height 8
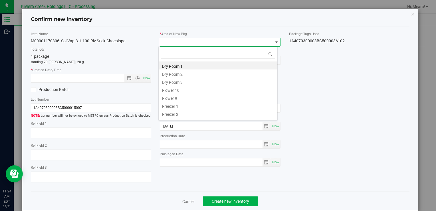
drag, startPoint x: 175, startPoint y: 87, endPoint x: 143, endPoint y: 82, distance: 32.9
click at [175, 88] on li "Flower 10" at bounding box center [218, 89] width 119 height 8
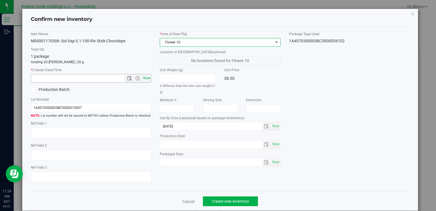
click at [144, 76] on span "Now" at bounding box center [147, 78] width 10 height 8
type input "[DATE] 11:24 AM"
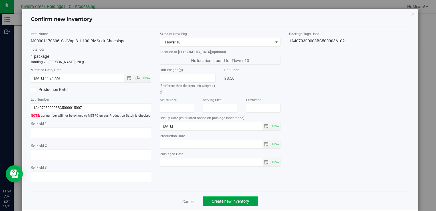
drag, startPoint x: 216, startPoint y: 204, endPoint x: 209, endPoint y: 197, distance: 9.1
click at [215, 203] on button "Create new inventory" at bounding box center [230, 201] width 55 height 10
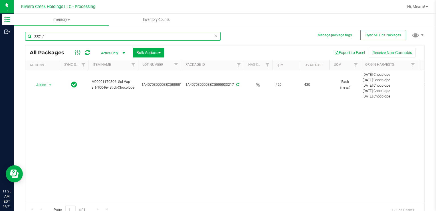
drag, startPoint x: 54, startPoint y: 38, endPoint x: 151, endPoint y: 68, distance: 102.1
click at [3, 38] on div "Inventory Outbound 11:25 AM EDT [DATE] 08/21 Riviera Creek Holdings LLC - Proce…" at bounding box center [218, 105] width 436 height 211
type input "36018"
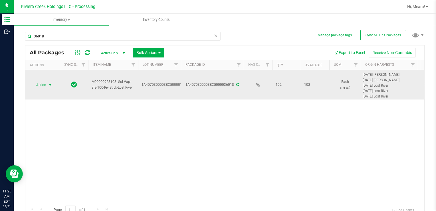
click at [45, 86] on span "Action" at bounding box center [38, 85] width 15 height 8
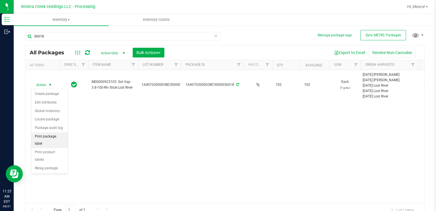
click at [53, 136] on li "Print package label" at bounding box center [49, 140] width 36 height 16
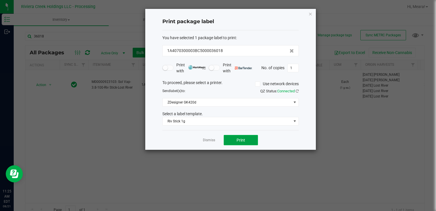
click at [239, 138] on span "Print" at bounding box center [241, 140] width 9 height 5
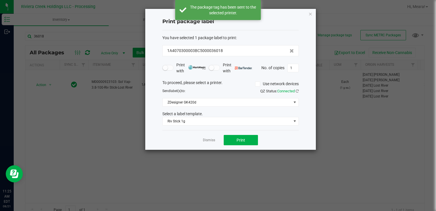
click at [206, 136] on div "Dismiss Print" at bounding box center [230, 140] width 136 height 20
drag, startPoint x: 212, startPoint y: 142, endPoint x: 209, endPoint y: 140, distance: 4.3
click at [211, 141] on div "Dismiss Print" at bounding box center [230, 140] width 136 height 20
click at [209, 140] on link "Dismiss" at bounding box center [209, 140] width 12 height 5
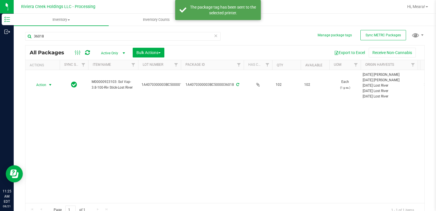
drag, startPoint x: 48, startPoint y: 86, endPoint x: 46, endPoint y: 88, distance: 3.0
click at [47, 86] on span "select" at bounding box center [50, 85] width 7 height 8
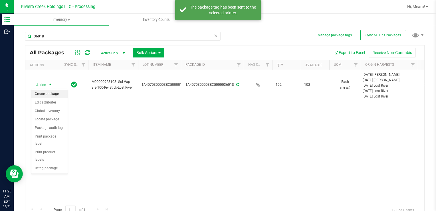
click at [48, 93] on li "Create package" at bounding box center [49, 94] width 36 height 9
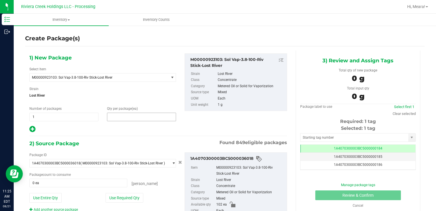
click at [120, 118] on span at bounding box center [141, 116] width 69 height 9
type input "20"
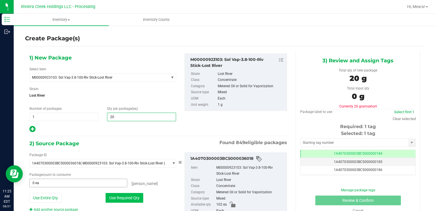
type input "20"
click at [108, 196] on button "Use Required Qty" at bounding box center [125, 198] width 38 height 10
type input "20 ea"
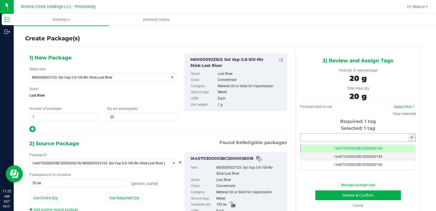
click at [316, 139] on input "text" at bounding box center [354, 137] width 108 height 8
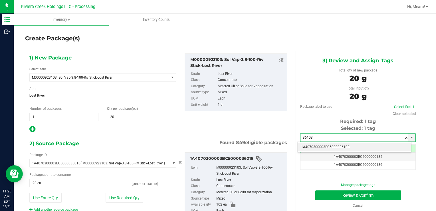
click at [317, 149] on li "1A4070300003BC5000036103" at bounding box center [355, 147] width 114 height 9
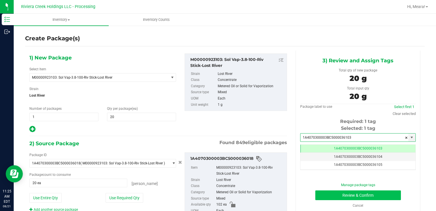
type input "1A4070300003BC5000036103"
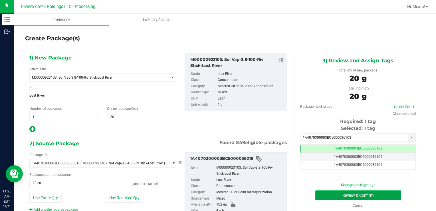
click at [327, 193] on button "Review & Confirm" at bounding box center [358, 195] width 86 height 10
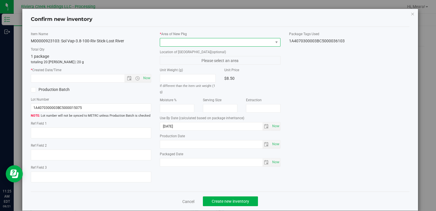
drag, startPoint x: 253, startPoint y: 42, endPoint x: 250, endPoint y: 42, distance: 3.8
click at [252, 41] on span at bounding box center [216, 42] width 113 height 8
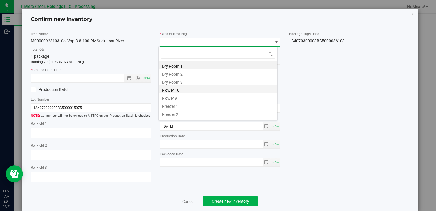
click at [168, 88] on li "Flower 10" at bounding box center [218, 89] width 119 height 8
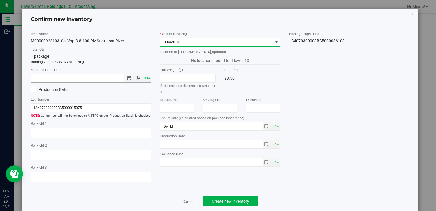
click at [148, 78] on span "Now" at bounding box center [147, 78] width 10 height 8
type input "[DATE] 11:25 AM"
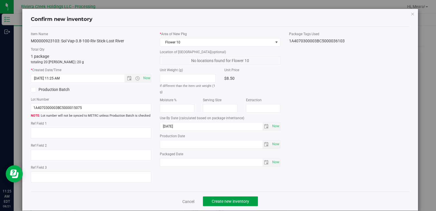
click at [226, 201] on span "Create new inventory" at bounding box center [230, 201] width 37 height 5
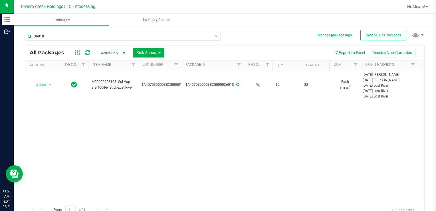
click at [34, 39] on div "36018" at bounding box center [122, 38] width 195 height 13
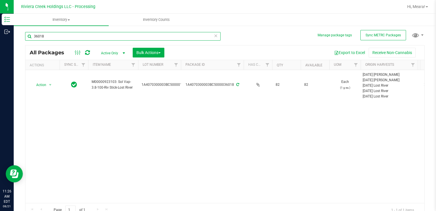
click at [57, 35] on input "36018" at bounding box center [122, 36] width 195 height 9
type input "36025"
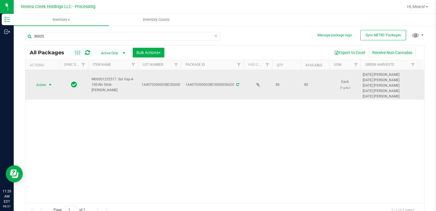
click at [38, 84] on span "Action" at bounding box center [38, 85] width 15 height 8
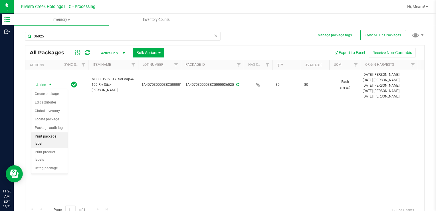
click at [58, 136] on li "Print package label" at bounding box center [49, 140] width 36 height 16
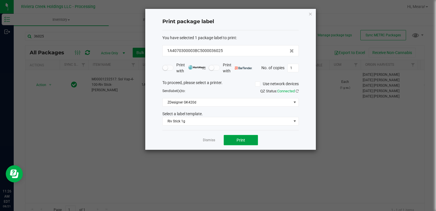
click at [250, 136] on button "Print" at bounding box center [241, 140] width 34 height 10
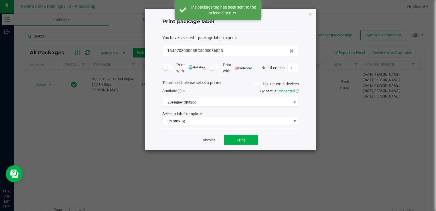
click at [213, 141] on link "Dismiss" at bounding box center [209, 140] width 12 height 5
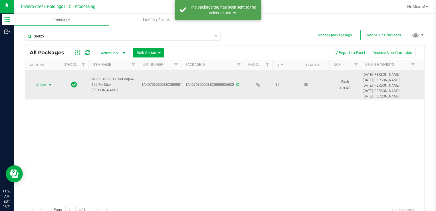
drag, startPoint x: 33, startPoint y: 86, endPoint x: 38, endPoint y: 86, distance: 5.1
click at [34, 86] on span "Action" at bounding box center [38, 85] width 15 height 8
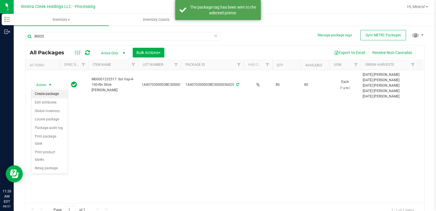
click at [45, 93] on li "Create package" at bounding box center [49, 94] width 36 height 9
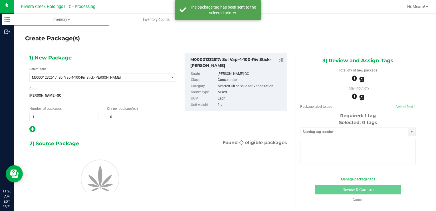
type input "0"
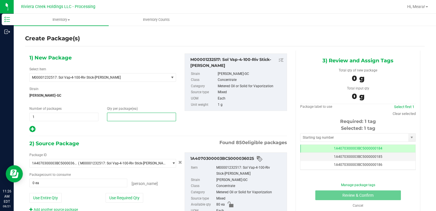
drag, startPoint x: 131, startPoint y: 116, endPoint x: 130, endPoint y: 112, distance: 3.5
click at [129, 114] on span at bounding box center [141, 116] width 69 height 9
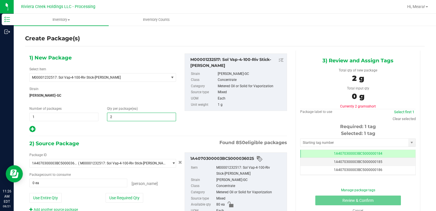
type input "20"
click at [116, 194] on button "Use Required Qty" at bounding box center [125, 198] width 38 height 10
type input "20 ea"
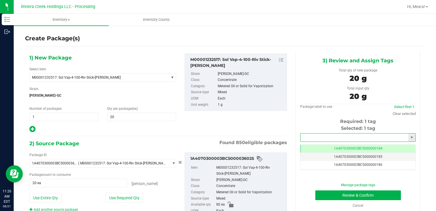
click at [315, 137] on input "text" at bounding box center [354, 137] width 108 height 8
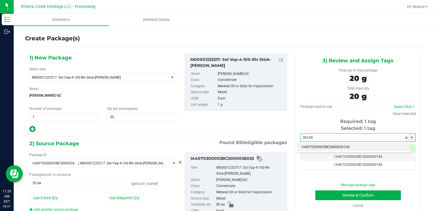
click at [323, 145] on li "1A4070300003BC5000036104" at bounding box center [355, 147] width 114 height 9
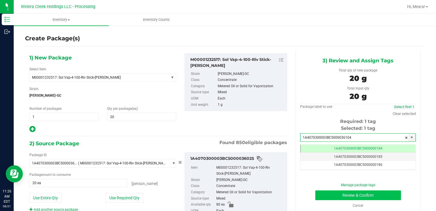
type input "1A4070300003BC5000036104"
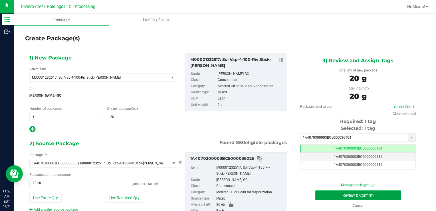
click at [325, 191] on button "Review & Confirm" at bounding box center [358, 195] width 86 height 10
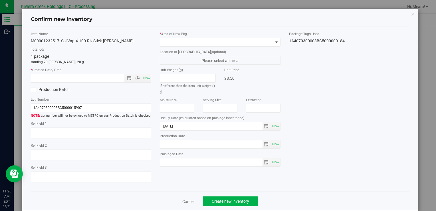
click at [411, 14] on icon "button" at bounding box center [413, 13] width 4 height 7
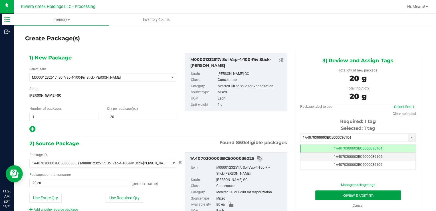
click at [327, 196] on button "Review & Confirm" at bounding box center [358, 195] width 86 height 10
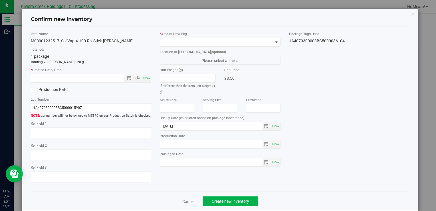
click at [243, 37] on div "* Area of [GEOGRAPHIC_DATA]" at bounding box center [220, 38] width 120 height 15
drag, startPoint x: 237, startPoint y: 46, endPoint x: 235, endPoint y: 43, distance: 3.3
click at [237, 46] on div "* Area of [GEOGRAPHIC_DATA] Location of [GEOGRAPHIC_DATA] (optional) Please sel…" at bounding box center [219, 100] width 129 height 138
click at [235, 43] on span at bounding box center [216, 42] width 113 height 8
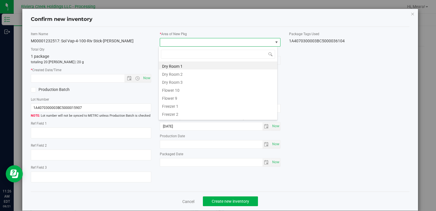
drag, startPoint x: 179, startPoint y: 90, endPoint x: 170, endPoint y: 86, distance: 8.8
click at [179, 90] on li "Flower 10" at bounding box center [218, 89] width 119 height 8
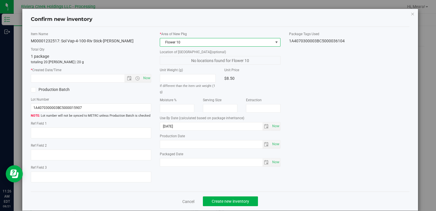
drag, startPoint x: 150, startPoint y: 80, endPoint x: 146, endPoint y: 78, distance: 5.1
click at [150, 80] on div "Item Name M00001232517: Sol Vap-4-100-Riv Stick-[PERSON_NAME] Total Qty 1 packa…" at bounding box center [91, 108] width 129 height 155
click at [146, 78] on span "Now" at bounding box center [147, 78] width 10 height 8
type input "[DATE] 11:26 AM"
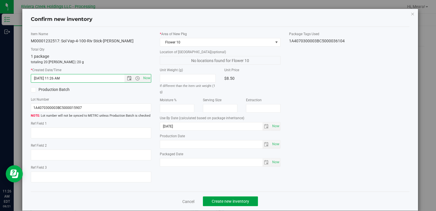
click at [233, 201] on span "Create new inventory" at bounding box center [230, 201] width 37 height 5
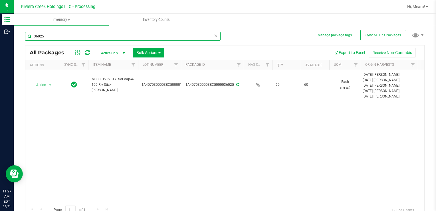
drag, startPoint x: 53, startPoint y: 39, endPoint x: 25, endPoint y: 40, distance: 27.7
click at [22, 40] on div "Manage package tags Sync METRC Packages 36025 All Packages Active Only Active O…" at bounding box center [225, 112] width 422 height 174
type input "36024"
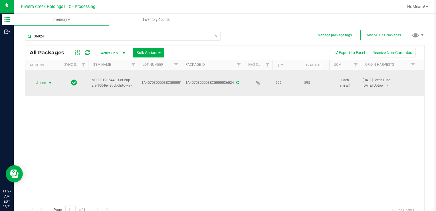
click at [47, 81] on span "select" at bounding box center [50, 83] width 7 height 8
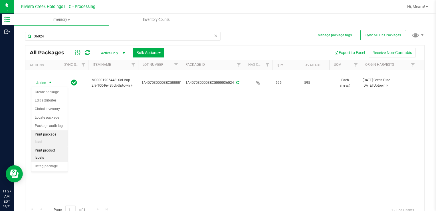
click at [61, 137] on li "Print package label" at bounding box center [49, 138] width 36 height 16
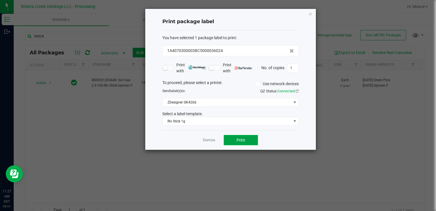
click at [251, 137] on button "Print" at bounding box center [241, 140] width 34 height 10
click at [211, 139] on div at bounding box center [230, 79] width 171 height 141
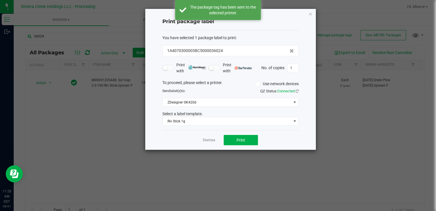
click at [211, 140] on link "Dismiss" at bounding box center [209, 140] width 12 height 5
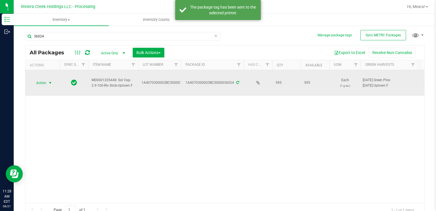
click at [44, 82] on span "Action" at bounding box center [38, 83] width 15 height 8
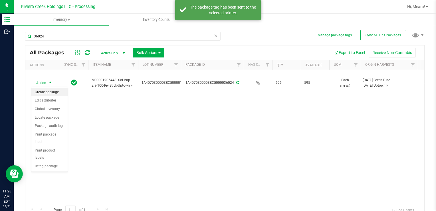
click at [49, 90] on li "Create package" at bounding box center [49, 92] width 36 height 9
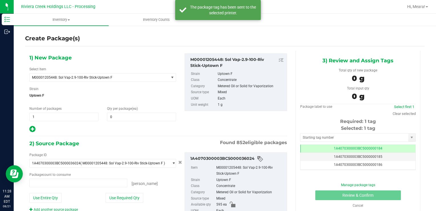
type input "0 ea"
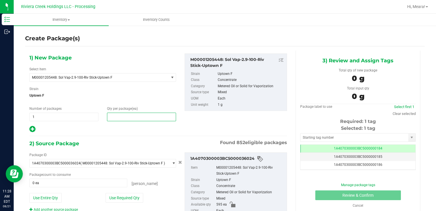
drag, startPoint x: 156, startPoint y: 119, endPoint x: 163, endPoint y: 116, distance: 7.7
click at [156, 119] on span at bounding box center [141, 116] width 69 height 9
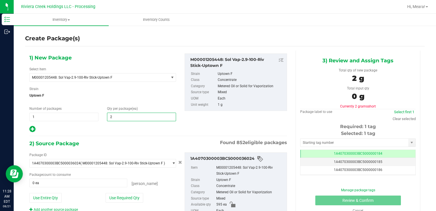
type input "20"
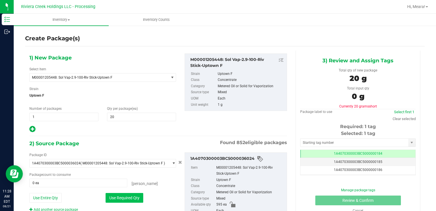
click at [135, 197] on button "Use Required Qty" at bounding box center [125, 198] width 38 height 10
type input "20 ea"
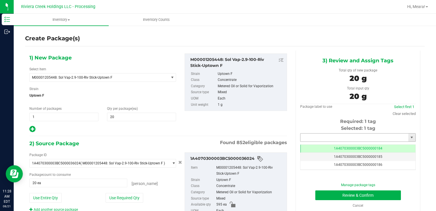
click at [313, 136] on input "text" at bounding box center [354, 137] width 108 height 8
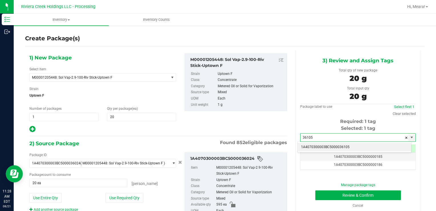
click at [320, 146] on li "1A4070300003BC5000036105" at bounding box center [355, 147] width 114 height 9
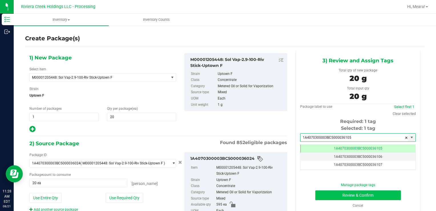
type input "1A4070300003BC5000036105"
click at [324, 197] on button "Review & Confirm" at bounding box center [358, 195] width 86 height 10
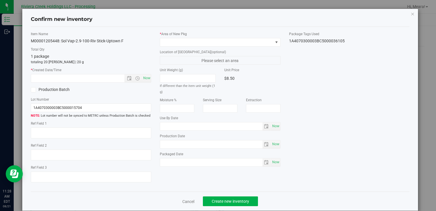
type input "[DATE]"
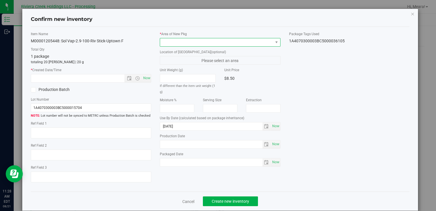
click at [243, 40] on span at bounding box center [216, 42] width 113 height 8
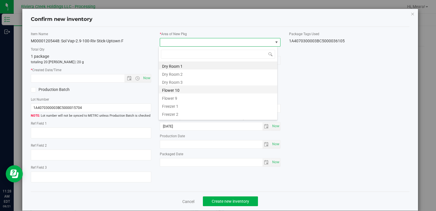
drag, startPoint x: 184, startPoint y: 87, endPoint x: 155, endPoint y: 79, distance: 30.3
click at [184, 88] on li "Flower 10" at bounding box center [218, 89] width 119 height 8
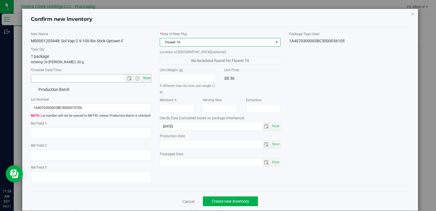
click at [148, 76] on span "Now" at bounding box center [147, 78] width 10 height 8
type input "[DATE] 11:28 AM"
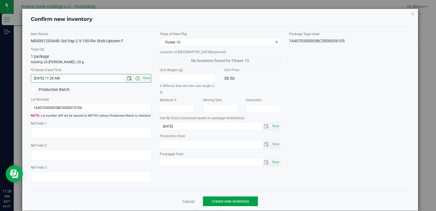
click at [235, 200] on span "Create new inventory" at bounding box center [230, 201] width 37 height 5
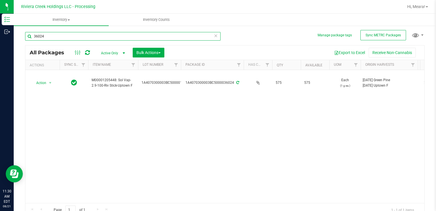
drag, startPoint x: 96, startPoint y: 36, endPoint x: 71, endPoint y: 37, distance: 24.3
click at [80, 33] on input "36024" at bounding box center [122, 36] width 195 height 9
drag, startPoint x: 71, startPoint y: 37, endPoint x: 21, endPoint y: 35, distance: 50.0
click at [21, 35] on div "Manage package tags Sync METRC Packages 36024 All Packages Active Only Active O…" at bounding box center [225, 112] width 422 height 174
type input "35379"
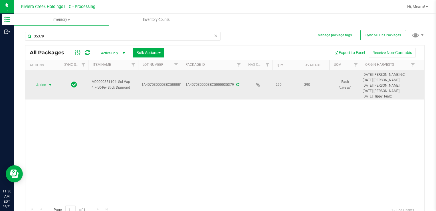
click at [47, 85] on span "select" at bounding box center [50, 85] width 7 height 8
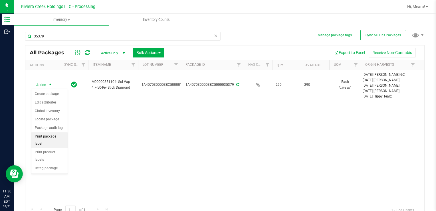
click at [50, 136] on li "Print package label" at bounding box center [49, 140] width 36 height 16
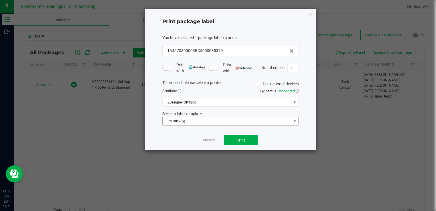
drag, startPoint x: 209, startPoint y: 114, endPoint x: 207, endPoint y: 119, distance: 6.0
click at [209, 114] on div "Select a label template." at bounding box center [230, 114] width 145 height 6
click at [208, 120] on span "Riv Stick 1g" at bounding box center [227, 121] width 129 height 8
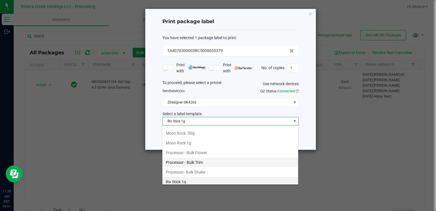
scroll to position [250, 0]
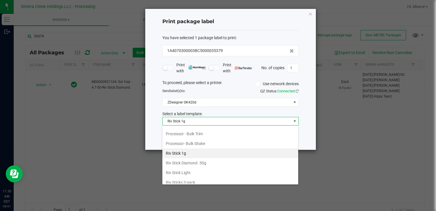
drag, startPoint x: 203, startPoint y: 160, endPoint x: 247, endPoint y: 132, distance: 51.8
click at [203, 158] on li "Riv Stick Diamond .50g" at bounding box center [230, 163] width 136 height 10
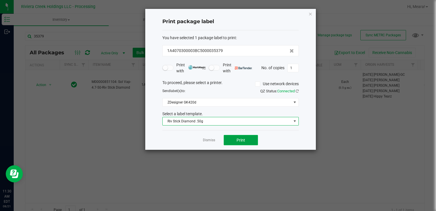
click at [241, 139] on span "Print" at bounding box center [241, 140] width 9 height 5
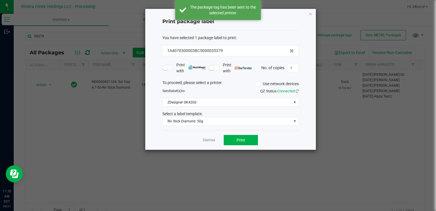
click at [211, 139] on link "Dismiss" at bounding box center [209, 140] width 12 height 5
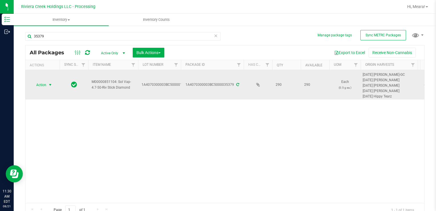
click at [46, 83] on span "Action" at bounding box center [38, 85] width 15 height 8
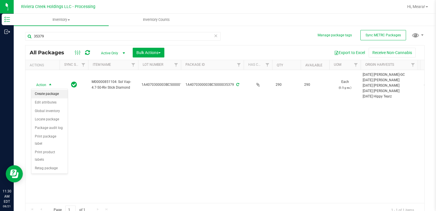
click at [51, 95] on li "Create package" at bounding box center [49, 94] width 36 height 9
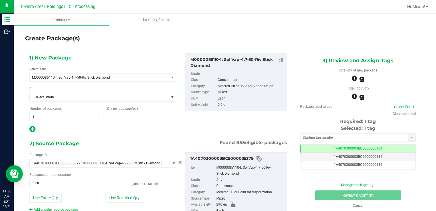
click at [112, 117] on span at bounding box center [141, 116] width 69 height 9
type input "20"
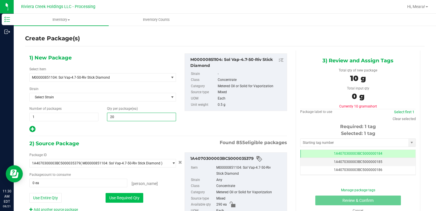
type input "20"
click at [113, 196] on button "Use Required Qty" at bounding box center [125, 198] width 38 height 10
type input "20 ea"
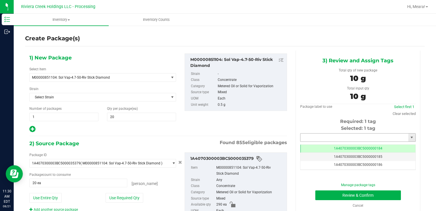
click at [328, 138] on input "text" at bounding box center [354, 137] width 108 height 8
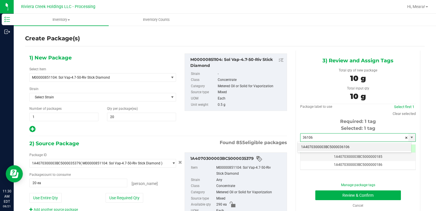
click at [327, 144] on li "1A4070300003BC5000036106" at bounding box center [355, 147] width 114 height 9
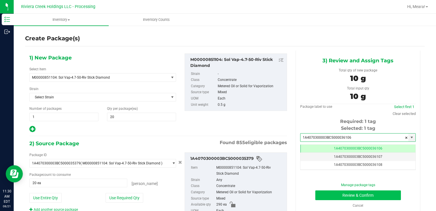
type input "1A4070300003BC5000036106"
click at [326, 191] on button "Review & Confirm" at bounding box center [358, 195] width 86 height 10
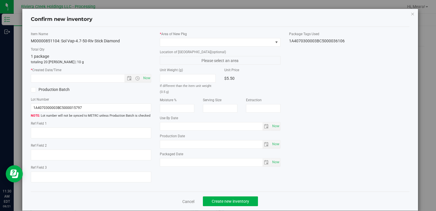
type input "[DATE]"
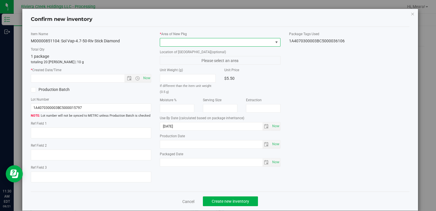
click at [225, 43] on span at bounding box center [216, 42] width 113 height 8
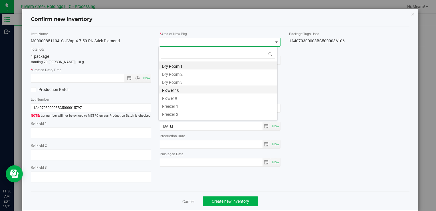
drag, startPoint x: 173, startPoint y: 92, endPoint x: 160, endPoint y: 83, distance: 15.4
click at [173, 92] on li "Flower 10" at bounding box center [218, 89] width 119 height 8
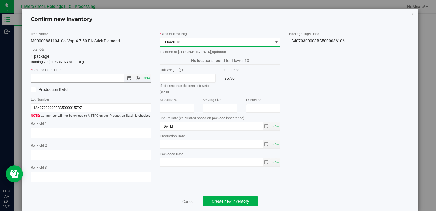
click at [145, 78] on span "Now" at bounding box center [147, 78] width 10 height 8
type input "[DATE] 11:30 AM"
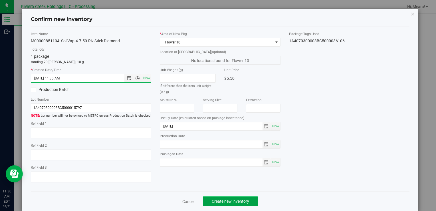
click at [235, 199] on span "Create new inventory" at bounding box center [230, 201] width 37 height 5
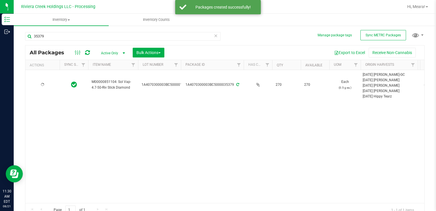
type input "[DATE]"
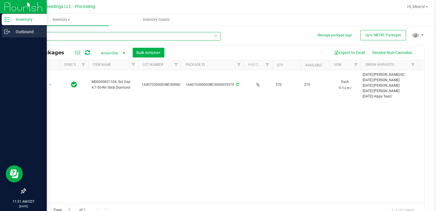
drag, startPoint x: 54, startPoint y: 35, endPoint x: 7, endPoint y: 32, distance: 47.4
click at [7, 32] on div "Inventory Outbound 11:31 AM EDT [DATE] 08/21 Riviera Creek Holdings LLC - Proce…" at bounding box center [218, 105] width 436 height 211
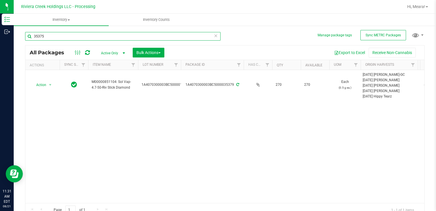
type input "35375"
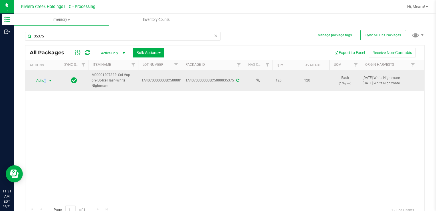
click at [44, 78] on span "Action" at bounding box center [38, 80] width 15 height 8
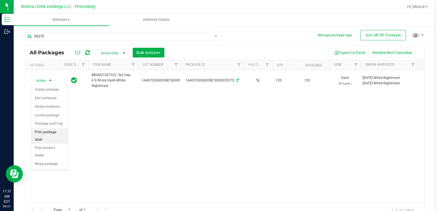
click at [58, 129] on li "Print package label" at bounding box center [49, 136] width 36 height 16
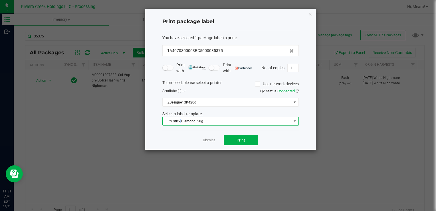
drag, startPoint x: 181, startPoint y: 118, endPoint x: 184, endPoint y: 122, distance: 4.3
click at [181, 120] on span "Riv Stick Diamond .50g" at bounding box center [227, 121] width 129 height 8
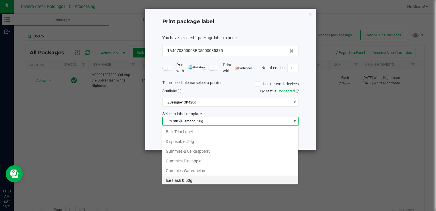
click at [196, 176] on li "Ice Hash 0.50g" at bounding box center [230, 180] width 136 height 10
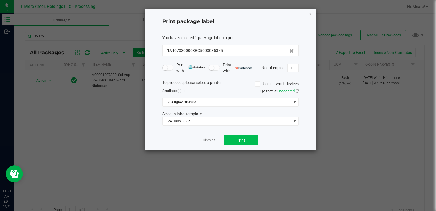
drag, startPoint x: 233, startPoint y: 132, endPoint x: 233, endPoint y: 137, distance: 4.3
click at [233, 133] on div "Dismiss Print" at bounding box center [230, 140] width 136 height 20
click at [231, 139] on button "Print" at bounding box center [241, 140] width 34 height 10
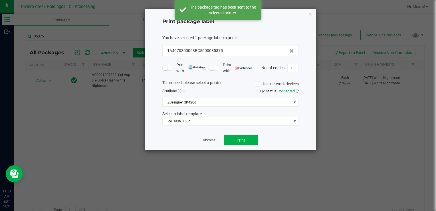
click at [208, 141] on link "Dismiss" at bounding box center [209, 140] width 12 height 5
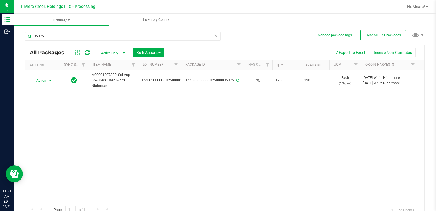
click at [45, 81] on span "Action" at bounding box center [38, 80] width 15 height 8
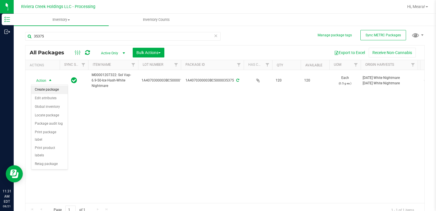
click at [46, 88] on li "Create package" at bounding box center [49, 89] width 36 height 9
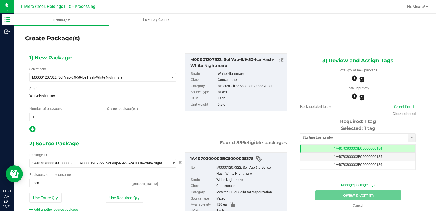
click at [119, 115] on span at bounding box center [141, 116] width 69 height 9
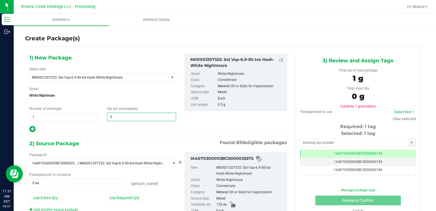
type input "20"
click at [112, 197] on button "Use Required Qty" at bounding box center [125, 198] width 38 height 10
type input "20 ea"
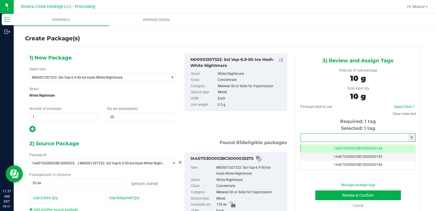
click at [320, 134] on input "text" at bounding box center [354, 137] width 108 height 8
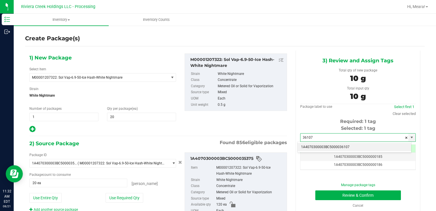
click at [328, 143] on li "1A4070300003BC5000036107" at bounding box center [355, 147] width 114 height 9
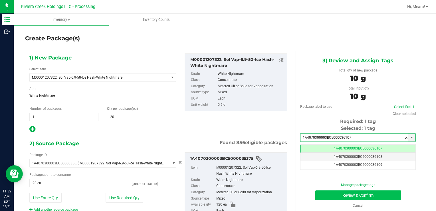
type input "1A4070300003BC5000036107"
click at [327, 192] on button "Review & Confirm" at bounding box center [358, 195] width 86 height 10
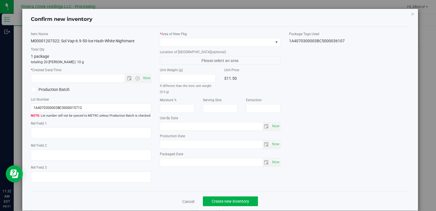
type input "[DATE]"
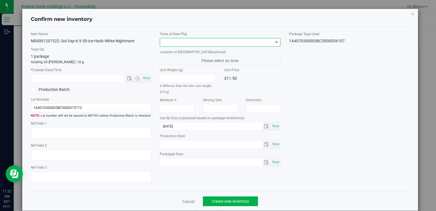
click at [235, 40] on span at bounding box center [216, 42] width 113 height 8
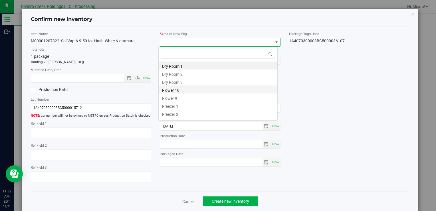
drag, startPoint x: 179, startPoint y: 90, endPoint x: 150, endPoint y: 85, distance: 30.3
click at [179, 90] on li "Flower 10" at bounding box center [218, 89] width 119 height 8
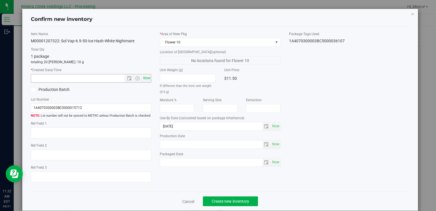
drag, startPoint x: 148, startPoint y: 84, endPoint x: 147, endPoint y: 81, distance: 3.1
click at [148, 83] on div "Item Name M00001207322: Sol Vap-6.9-50-Ice Hash-White Nightmare Total Qty 1 pac…" at bounding box center [91, 108] width 129 height 155
click at [147, 81] on span "Now" at bounding box center [147, 78] width 10 height 8
type input "[DATE] 11:32 AM"
click at [231, 199] on span "Create new inventory" at bounding box center [230, 201] width 37 height 5
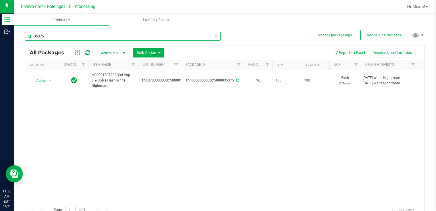
drag, startPoint x: 56, startPoint y: 35, endPoint x: 25, endPoint y: 35, distance: 31.7
click at [25, 35] on div "Manage package tags Sync METRC Packages 35375 All Packages Active Only Active O…" at bounding box center [225, 112] width 422 height 174
type input "35379"
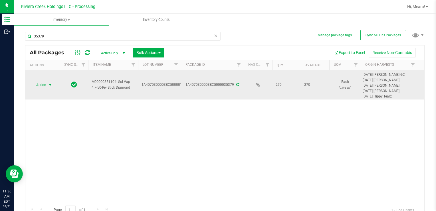
click at [44, 82] on td "Action Action Create package Edit attributes Global inventory Locate package Pa…" at bounding box center [42, 84] width 34 height 29
click at [44, 85] on span "Action" at bounding box center [38, 85] width 15 height 8
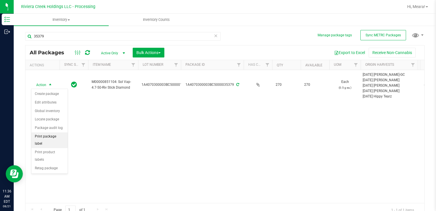
drag, startPoint x: 59, startPoint y: 136, endPoint x: 67, endPoint y: 134, distance: 8.6
click at [58, 136] on li "Print package label" at bounding box center [49, 140] width 36 height 16
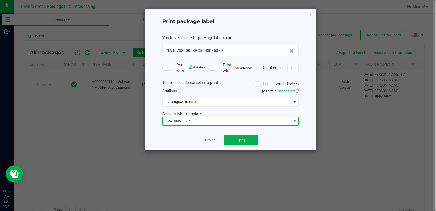
click at [192, 122] on span "Ice Hash 0.50g" at bounding box center [227, 121] width 129 height 8
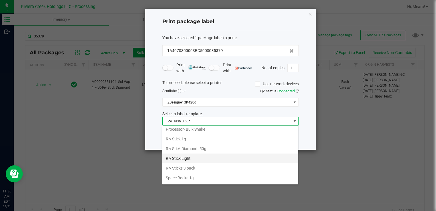
scroll to position [269, 0]
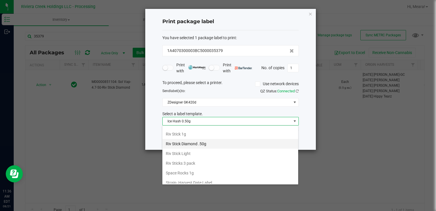
click at [199, 139] on li "Riv Stick Diamond .50g" at bounding box center [230, 144] width 136 height 10
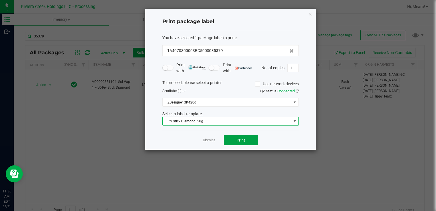
click at [237, 139] on span "Print" at bounding box center [241, 140] width 9 height 5
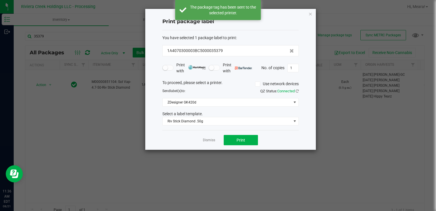
click at [210, 138] on link "Dismiss" at bounding box center [209, 140] width 12 height 5
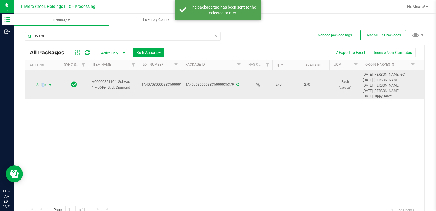
click at [41, 84] on span "Action" at bounding box center [38, 85] width 15 height 8
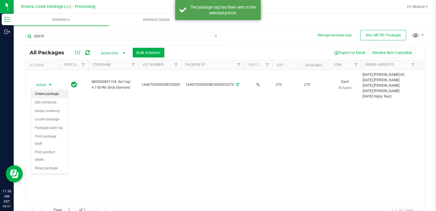
click at [47, 92] on li "Create package" at bounding box center [49, 94] width 36 height 9
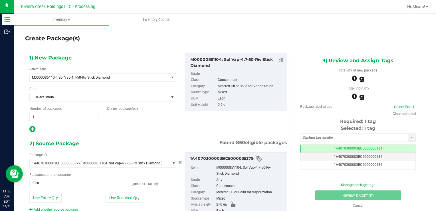
click at [143, 117] on span at bounding box center [141, 116] width 69 height 9
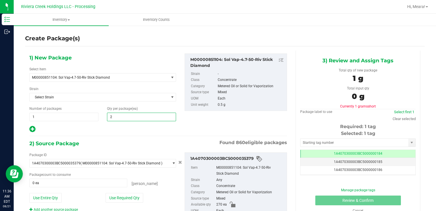
type input "20"
click at [115, 194] on button "Use Required Qty" at bounding box center [125, 198] width 38 height 10
type input "20 ea"
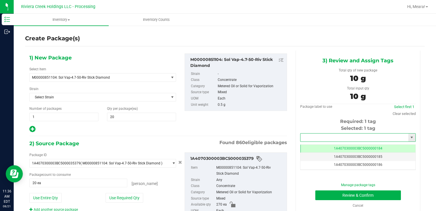
click at [324, 138] on input "text" at bounding box center [354, 137] width 108 height 8
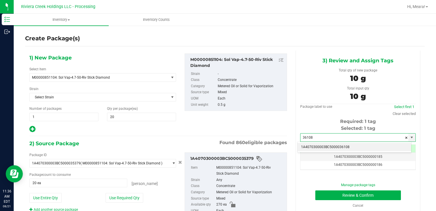
click at [328, 146] on li "1A4070300003BC5000036108" at bounding box center [355, 147] width 114 height 9
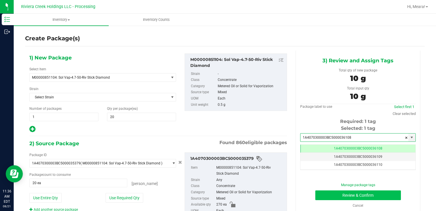
type input "1A4070300003BC5000036108"
click at [324, 197] on button "Review & Confirm" at bounding box center [358, 195] width 86 height 10
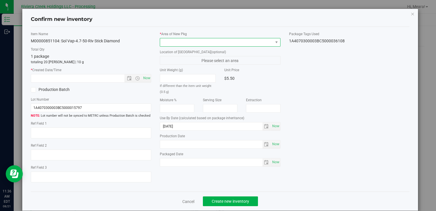
click at [220, 43] on span at bounding box center [216, 42] width 113 height 8
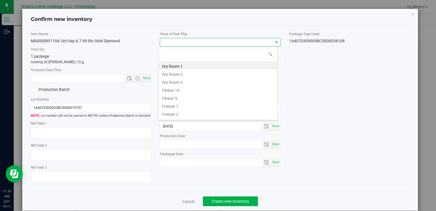
click at [179, 92] on li "Flower 10" at bounding box center [218, 89] width 119 height 8
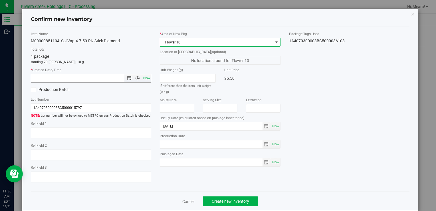
click at [143, 78] on span "Now" at bounding box center [147, 78] width 10 height 8
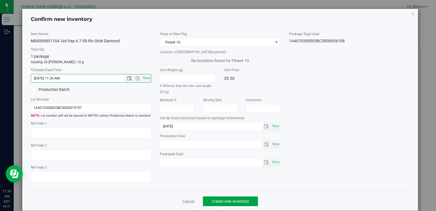
click at [215, 199] on span "Create new inventory" at bounding box center [230, 201] width 37 height 5
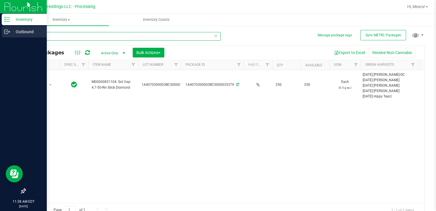
drag, startPoint x: 51, startPoint y: 39, endPoint x: 5, endPoint y: 36, distance: 45.8
click at [5, 36] on div "Inventory Outbound 11:38 AM EDT [DATE] 08/21 Riviera Creek Holdings LLC - Proce…" at bounding box center [218, 105] width 436 height 211
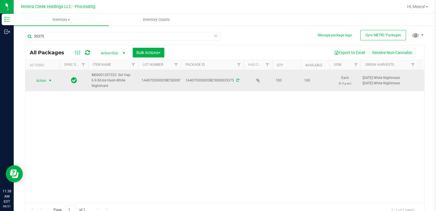
click at [33, 79] on span "Action" at bounding box center [38, 80] width 15 height 8
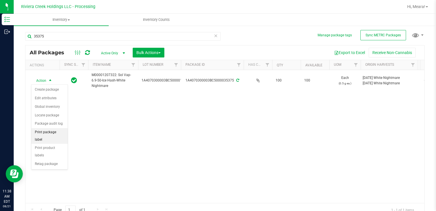
click at [58, 132] on li "Print package label" at bounding box center [49, 136] width 36 height 16
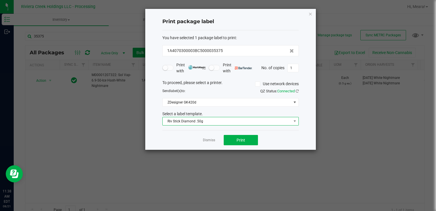
click at [190, 120] on span "Riv Stick Diamond .50g" at bounding box center [227, 121] width 129 height 8
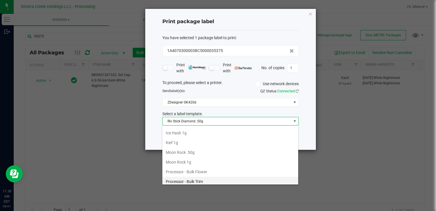
scroll to position [173, 0]
click at [195, 153] on li "Ice Hash 0.50g" at bounding box center [230, 152] width 136 height 10
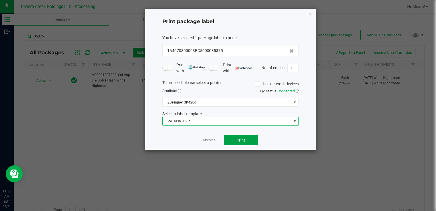
click at [249, 140] on button "Print" at bounding box center [241, 140] width 34 height 10
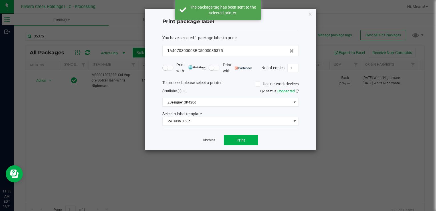
click at [209, 139] on link "Dismiss" at bounding box center [209, 140] width 12 height 5
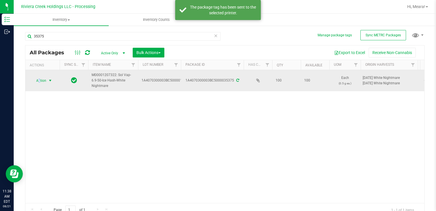
click at [39, 80] on span "Action" at bounding box center [38, 80] width 15 height 8
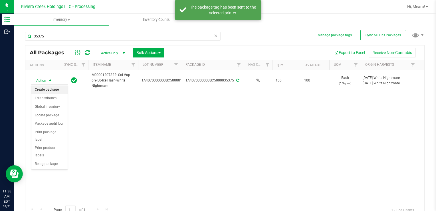
click at [49, 87] on li "Create package" at bounding box center [49, 89] width 36 height 9
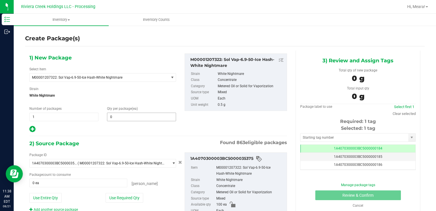
click at [128, 118] on input "0" at bounding box center [141, 117] width 68 height 8
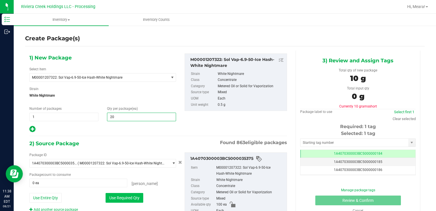
click at [112, 196] on button "Use Required Qty" at bounding box center [125, 198] width 38 height 10
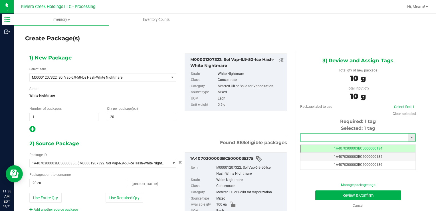
click at [311, 135] on input "text" at bounding box center [354, 137] width 108 height 8
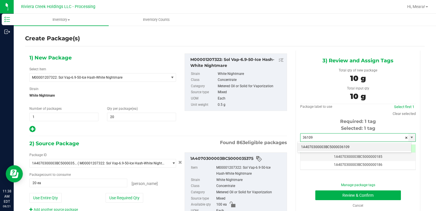
click at [321, 145] on li "1A4070300003BC5000036109" at bounding box center [355, 147] width 114 height 9
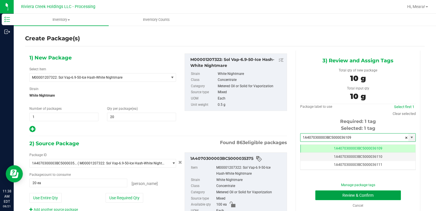
click at [325, 192] on button "Review & Confirm" at bounding box center [358, 195] width 86 height 10
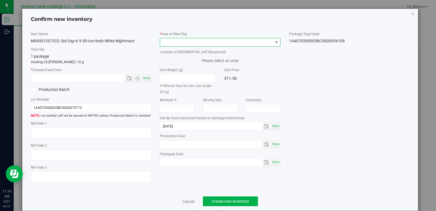
click at [228, 41] on span at bounding box center [216, 42] width 113 height 8
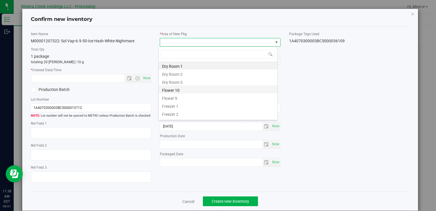
click at [183, 90] on li "Flower 10" at bounding box center [218, 89] width 119 height 8
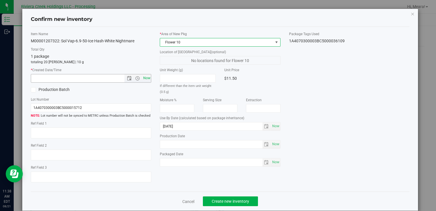
click at [144, 74] on span "Now" at bounding box center [147, 78] width 10 height 8
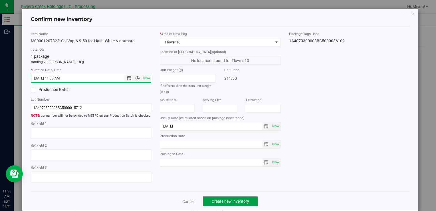
click at [226, 202] on span "Create new inventory" at bounding box center [230, 201] width 37 height 5
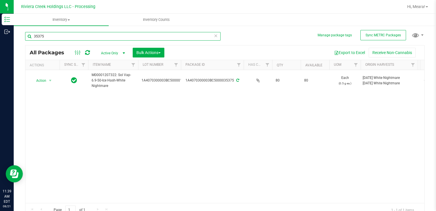
drag, startPoint x: 59, startPoint y: 33, endPoint x: 54, endPoint y: 40, distance: 8.1
click at [1, 37] on div "Inventory Outbound 11:39 AM EDT [DATE] 08/21 Riviera Creek Holdings LLC - Proce…" at bounding box center [218, 105] width 436 height 211
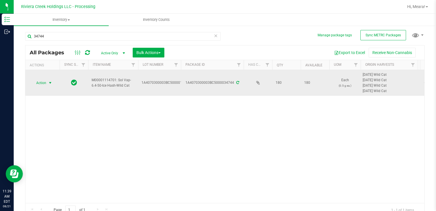
click at [36, 80] on span "Action" at bounding box center [38, 83] width 15 height 8
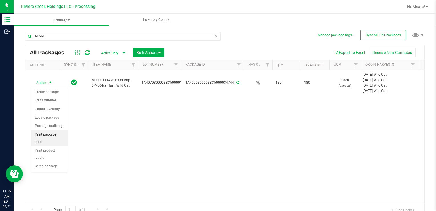
click at [62, 133] on li "Print package label" at bounding box center [49, 138] width 36 height 16
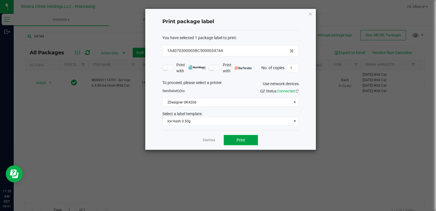
click at [245, 138] on button "Print" at bounding box center [241, 140] width 34 height 10
click at [207, 140] on link "Dismiss" at bounding box center [209, 140] width 12 height 5
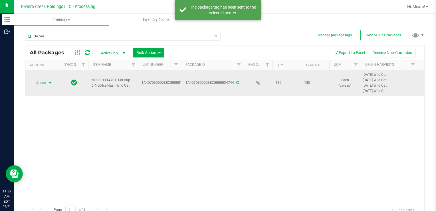
click at [39, 80] on span "Action" at bounding box center [38, 83] width 15 height 8
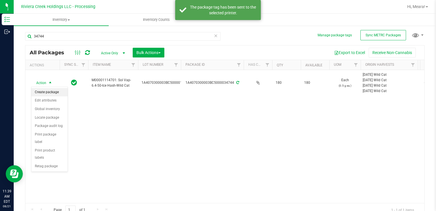
click at [46, 92] on li "Create package" at bounding box center [49, 92] width 36 height 9
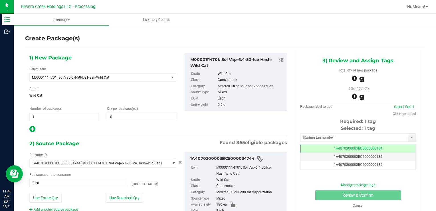
click at [150, 120] on span "0 0" at bounding box center [141, 116] width 69 height 9
click at [147, 118] on span at bounding box center [141, 116] width 69 height 9
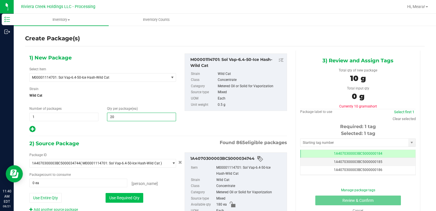
click at [114, 198] on button "Use Required Qty" at bounding box center [125, 198] width 38 height 10
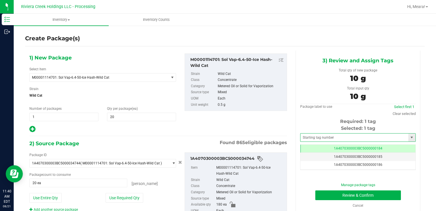
click at [313, 133] on span at bounding box center [358, 137] width 116 height 9
click at [313, 136] on input "text" at bounding box center [354, 137] width 108 height 8
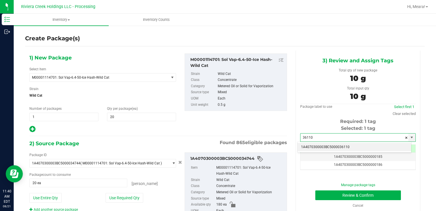
click at [317, 144] on li "1A4070300003BC5000036110" at bounding box center [355, 147] width 114 height 9
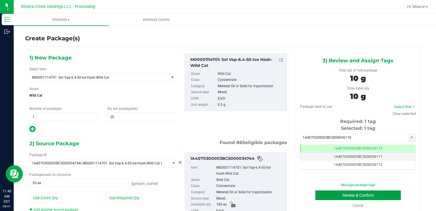
click at [324, 195] on button "Review & Confirm" at bounding box center [358, 195] width 86 height 10
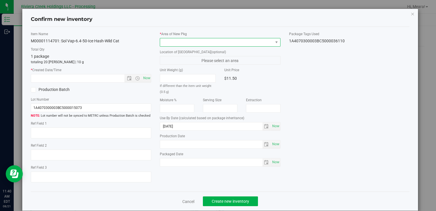
click at [233, 39] on span at bounding box center [216, 42] width 113 height 8
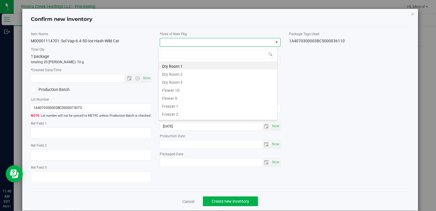
drag, startPoint x: 176, startPoint y: 90, endPoint x: 160, endPoint y: 81, distance: 18.6
click at [176, 90] on li "Flower 10" at bounding box center [218, 89] width 119 height 8
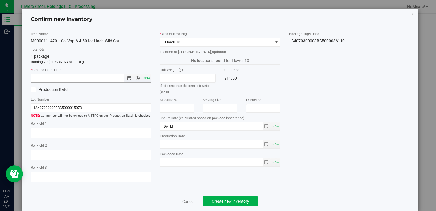
drag, startPoint x: 146, startPoint y: 75, endPoint x: 148, endPoint y: 82, distance: 7.2
click at [146, 75] on span "Now" at bounding box center [147, 78] width 10 height 8
click at [245, 200] on span "Create new inventory" at bounding box center [230, 201] width 37 height 5
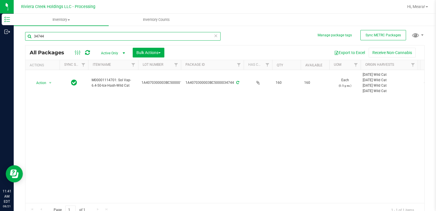
drag, startPoint x: 64, startPoint y: 39, endPoint x: 44, endPoint y: 38, distance: 20.3
click at [30, 39] on input "34744" at bounding box center [122, 36] width 195 height 9
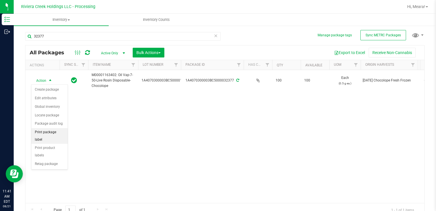
click at [54, 132] on li "Print package label" at bounding box center [49, 136] width 36 height 16
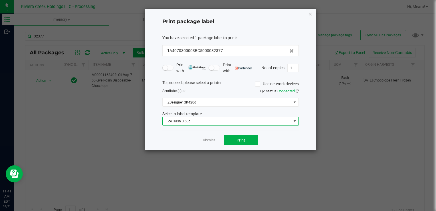
drag, startPoint x: 203, startPoint y: 118, endPoint x: 203, endPoint y: 124, distance: 6.0
click at [203, 118] on span "Ice Hash 0.50g" at bounding box center [227, 121] width 129 height 8
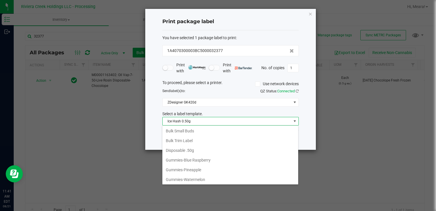
scroll to position [126, 0]
click at [199, 157] on li "Disposable .50g" at bounding box center [230, 160] width 136 height 10
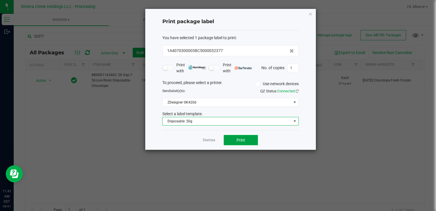
click at [238, 139] on span "Print" at bounding box center [241, 140] width 9 height 5
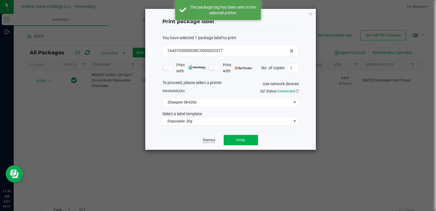
click at [211, 140] on link "Dismiss" at bounding box center [209, 140] width 12 height 5
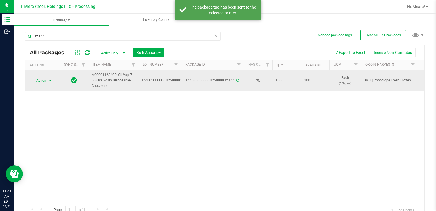
click at [46, 78] on span "Action" at bounding box center [38, 80] width 15 height 8
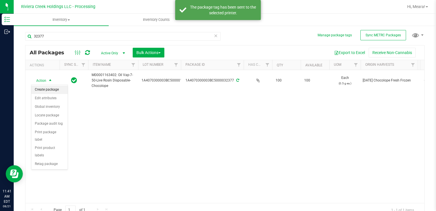
click at [51, 87] on li "Create package" at bounding box center [49, 89] width 36 height 9
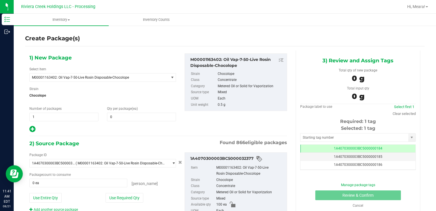
click at [113, 111] on div "Qty per package (ea) 0 0" at bounding box center [142, 113] width 78 height 15
click at [114, 114] on span at bounding box center [141, 116] width 69 height 9
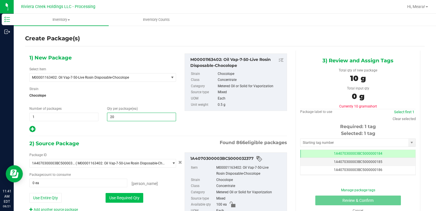
click at [110, 196] on button "Use Required Qty" at bounding box center [125, 198] width 38 height 10
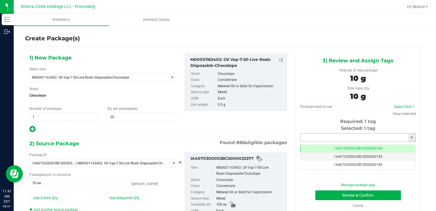
click at [305, 138] on input "text" at bounding box center [354, 137] width 108 height 8
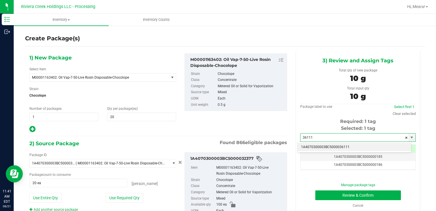
click at [321, 148] on li "1A4070300003BC5000036111" at bounding box center [355, 147] width 114 height 9
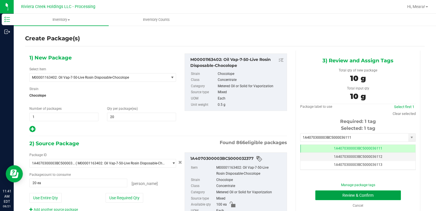
click at [325, 193] on button "Review & Confirm" at bounding box center [358, 195] width 86 height 10
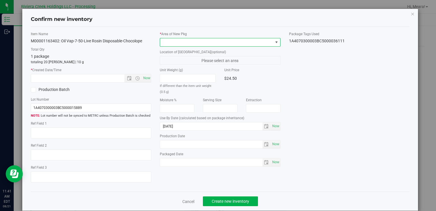
click at [249, 43] on span at bounding box center [216, 42] width 113 height 8
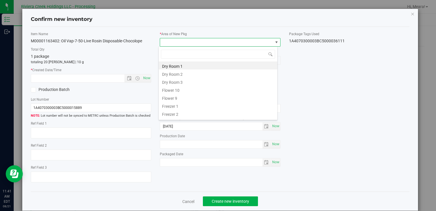
drag, startPoint x: 177, startPoint y: 88, endPoint x: 171, endPoint y: 88, distance: 6.6
click at [177, 88] on li "Flower 10" at bounding box center [218, 89] width 119 height 8
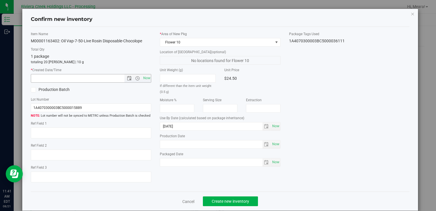
click at [146, 82] on div "Item Name M00001163402: Oil Vap-7-50-Live Rosin Disposable-Chocolope Total Qty …" at bounding box center [91, 108] width 129 height 155
drag, startPoint x: 146, startPoint y: 82, endPoint x: 146, endPoint y: 78, distance: 3.7
click at [146, 78] on span "Now" at bounding box center [147, 78] width 10 height 8
click at [228, 203] on button "Create new inventory" at bounding box center [230, 201] width 55 height 10
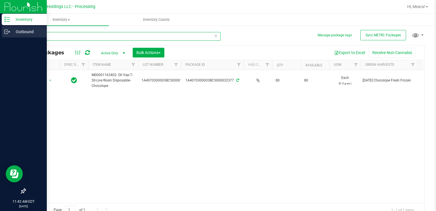
drag, startPoint x: 52, startPoint y: 34, endPoint x: 16, endPoint y: 32, distance: 36.8
click at [10, 32] on div "Inventory Outbound 11:42 AM EDT [DATE] 08/21 Riviera Creek Holdings LLC - Proce…" at bounding box center [218, 105] width 436 height 211
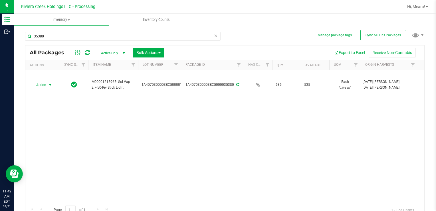
drag, startPoint x: 49, startPoint y: 84, endPoint x: 74, endPoint y: 127, distance: 49.8
click at [49, 84] on span "select" at bounding box center [50, 84] width 5 height 5
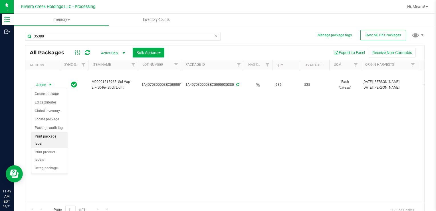
click at [63, 133] on li "Print package label" at bounding box center [49, 140] width 36 height 16
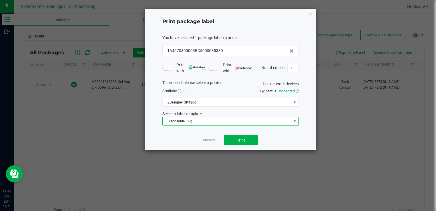
click at [167, 120] on span "Disposable .50g" at bounding box center [227, 121] width 129 height 8
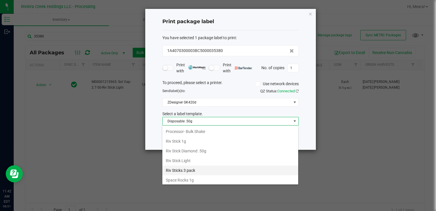
scroll to position [269, 0]
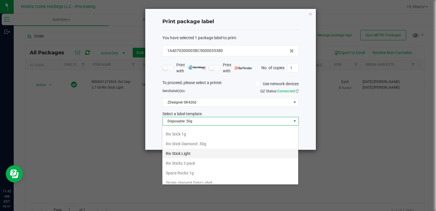
click at [197, 148] on li "Riv Stick Light" at bounding box center [230, 153] width 136 height 10
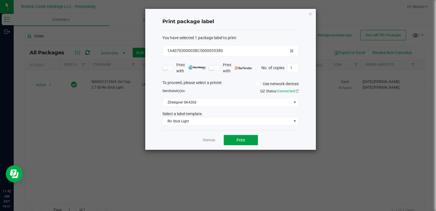
click at [236, 141] on button "Print" at bounding box center [241, 140] width 34 height 10
click at [207, 139] on link "Dismiss" at bounding box center [209, 140] width 12 height 5
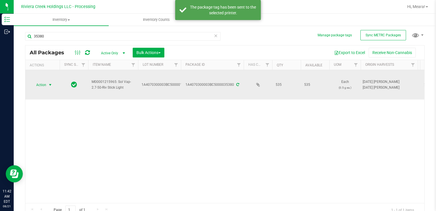
click at [46, 81] on span "Action" at bounding box center [42, 85] width 23 height 8
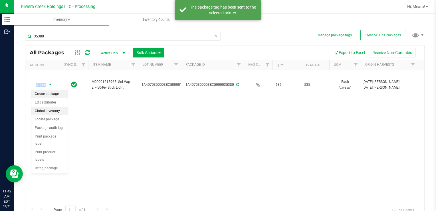
click at [52, 95] on li "Create package" at bounding box center [49, 94] width 36 height 9
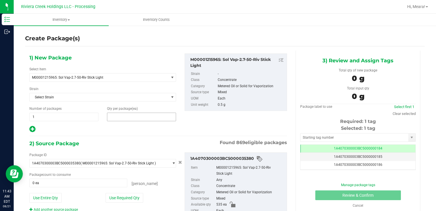
click at [128, 117] on span at bounding box center [141, 116] width 69 height 9
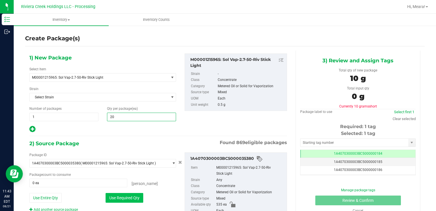
click at [108, 198] on button "Use Required Qty" at bounding box center [125, 198] width 38 height 10
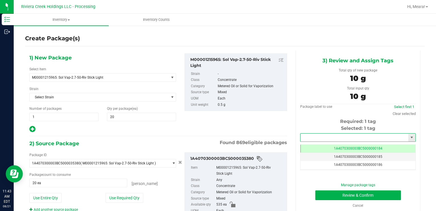
click at [315, 139] on input "text" at bounding box center [354, 137] width 108 height 8
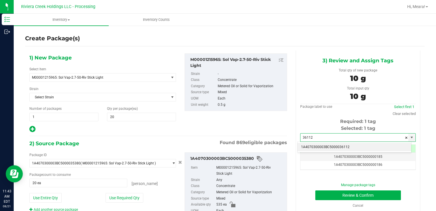
click at [316, 146] on li "1A4070300003BC5000036112" at bounding box center [355, 147] width 114 height 9
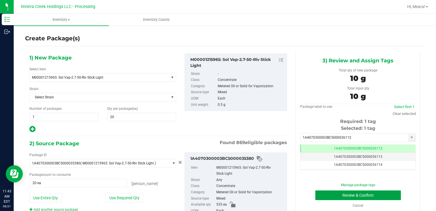
click at [322, 192] on button "Review & Confirm" at bounding box center [358, 195] width 86 height 10
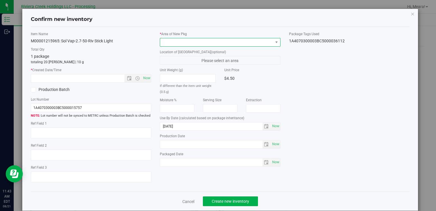
click at [249, 42] on span at bounding box center [216, 42] width 113 height 8
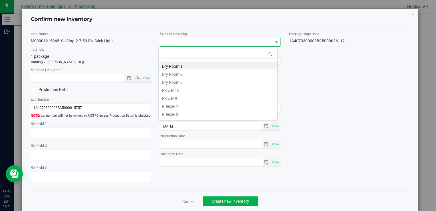
drag, startPoint x: 179, startPoint y: 91, endPoint x: 173, endPoint y: 89, distance: 5.9
click at [178, 90] on li "Flower 10" at bounding box center [218, 89] width 119 height 8
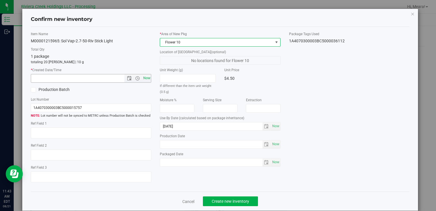
click at [144, 79] on span "Now" at bounding box center [147, 78] width 10 height 8
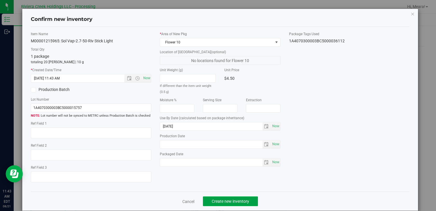
click at [225, 199] on button "Create new inventory" at bounding box center [230, 201] width 55 height 10
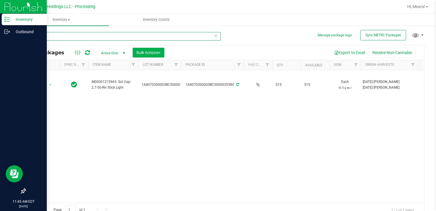
drag, startPoint x: 67, startPoint y: 36, endPoint x: 0, endPoint y: 40, distance: 67.5
click at [0, 40] on div "Inventory Outbound 11:45 AM EDT [DATE] 08/21 Riviera Creek Holdings LLC - Proce…" at bounding box center [218, 105] width 436 height 211
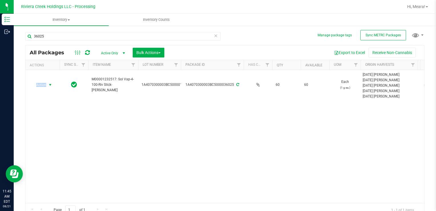
click at [44, 84] on span "Action" at bounding box center [38, 85] width 15 height 8
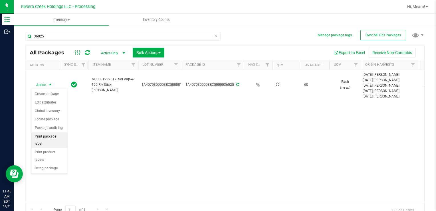
click at [60, 137] on li "Print package label" at bounding box center [49, 140] width 36 height 16
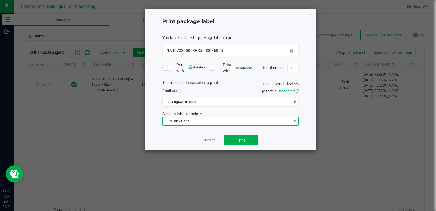
click at [188, 121] on span "Riv Stick Light" at bounding box center [227, 121] width 129 height 8
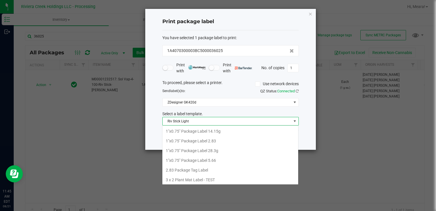
scroll to position [8, 136]
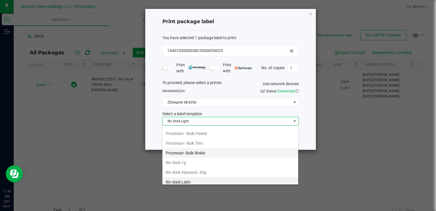
click at [199, 153] on li "Processor- Bulk Shake" at bounding box center [230, 153] width 136 height 10
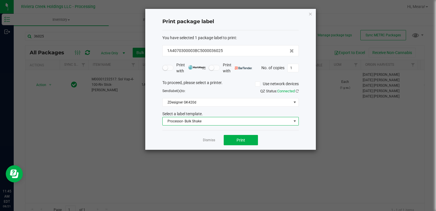
click at [198, 121] on span "Processor- Bulk Shake" at bounding box center [227, 121] width 129 height 8
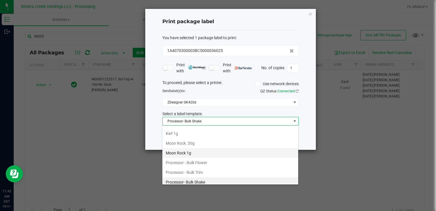
click at [188, 149] on li "Moon Rock 1g" at bounding box center [230, 153] width 136 height 10
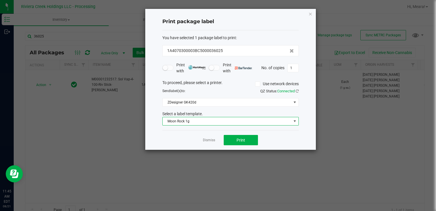
click at [185, 122] on span "Moon Rock 1g" at bounding box center [227, 121] width 129 height 8
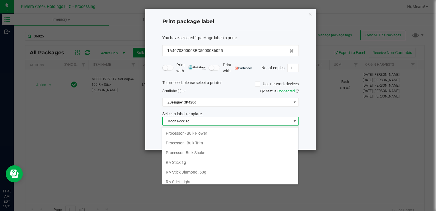
scroll to position [269, 0]
click at [183, 130] on li "Riv Stick 1g" at bounding box center [230, 134] width 136 height 10
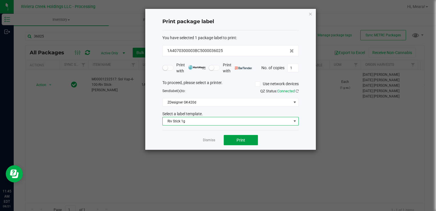
click at [242, 140] on span "Print" at bounding box center [241, 140] width 9 height 5
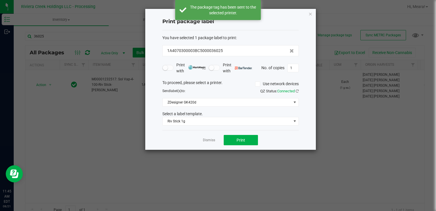
click at [209, 139] on link "Dismiss" at bounding box center [209, 140] width 12 height 5
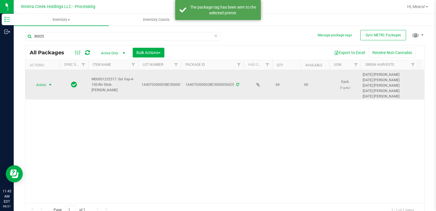
click at [47, 85] on span "select" at bounding box center [50, 85] width 7 height 8
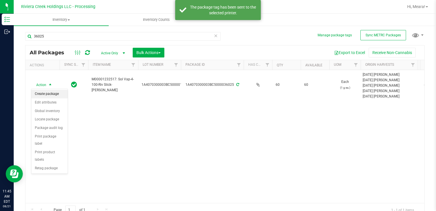
click at [50, 92] on li "Create package" at bounding box center [49, 94] width 36 height 9
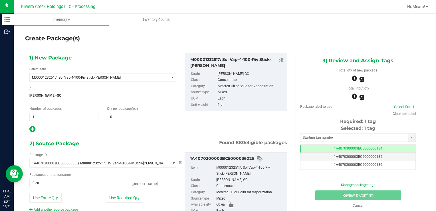
click at [134, 110] on div "Qty per package (ea) 0 0" at bounding box center [142, 113] width 78 height 15
click at [136, 114] on span at bounding box center [141, 116] width 69 height 9
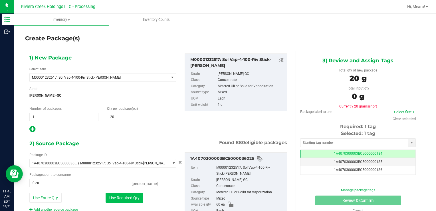
click at [112, 196] on button "Use Required Qty" at bounding box center [125, 198] width 38 height 10
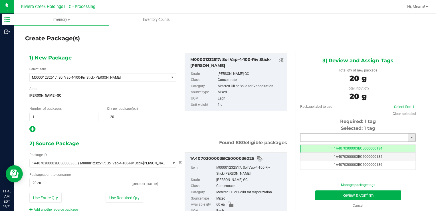
click at [308, 135] on input "text" at bounding box center [354, 137] width 108 height 8
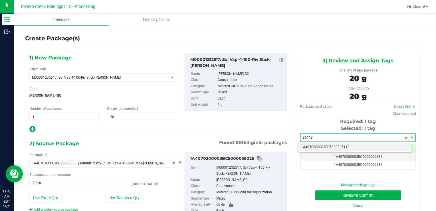
click at [310, 147] on li "1A4070300003BC5000036113" at bounding box center [355, 147] width 114 height 9
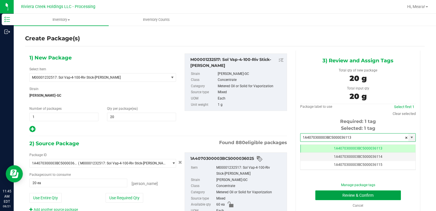
click at [328, 197] on button "Review & Confirm" at bounding box center [358, 195] width 86 height 10
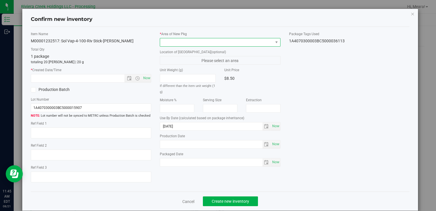
click at [201, 43] on span at bounding box center [216, 42] width 113 height 8
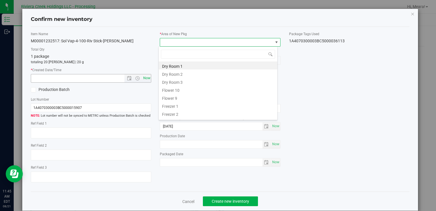
drag, startPoint x: 171, startPoint y: 89, endPoint x: 144, endPoint y: 77, distance: 29.8
click at [171, 89] on li "Flower 10" at bounding box center [218, 89] width 119 height 8
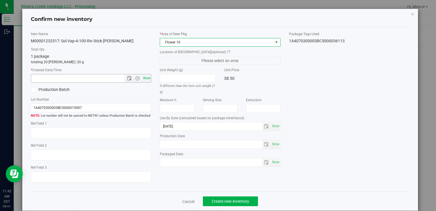
click at [142, 76] on span "Now" at bounding box center [147, 78] width 10 height 8
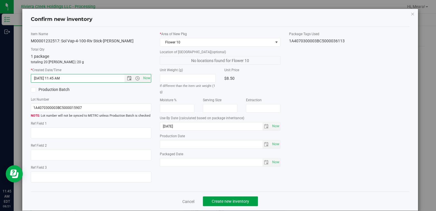
click at [227, 199] on span "Create new inventory" at bounding box center [230, 201] width 37 height 5
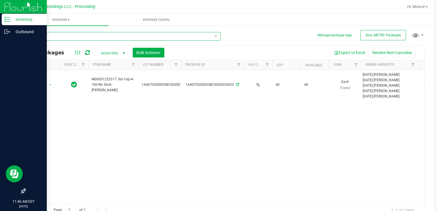
drag, startPoint x: 57, startPoint y: 38, endPoint x: 31, endPoint y: 45, distance: 27.1
click at [7, 33] on div "Inventory Outbound 11:46 AM EDT [DATE] 08/21 Riviera Creek Holdings LLC - Proce…" at bounding box center [218, 105] width 436 height 211
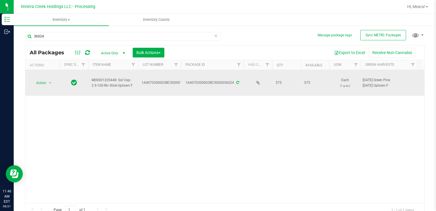
click at [32, 80] on div "Action Action Create package Edit attributes Global inventory Locate package Pa…" at bounding box center [42, 83] width 27 height 8
click at [42, 83] on span "Action" at bounding box center [38, 83] width 15 height 8
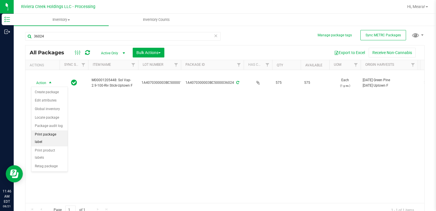
drag, startPoint x: 62, startPoint y: 135, endPoint x: 64, endPoint y: 131, distance: 5.0
click at [61, 134] on li "Print package label" at bounding box center [49, 138] width 36 height 16
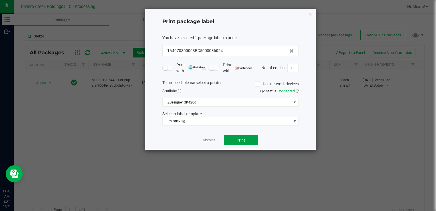
click at [235, 138] on button "Print" at bounding box center [241, 140] width 34 height 10
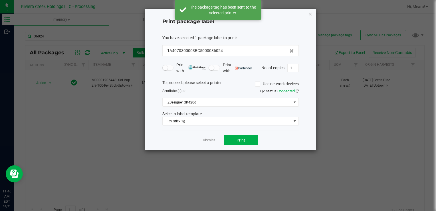
drag, startPoint x: 211, startPoint y: 139, endPoint x: 208, endPoint y: 138, distance: 3.7
click at [211, 139] on link "Dismiss" at bounding box center [209, 140] width 12 height 5
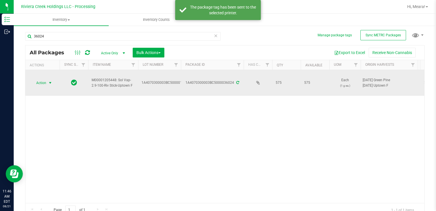
click at [50, 83] on span "select" at bounding box center [50, 82] width 5 height 5
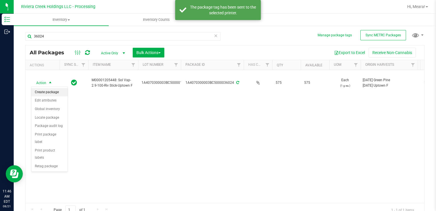
click at [50, 94] on li "Create package" at bounding box center [49, 92] width 36 height 9
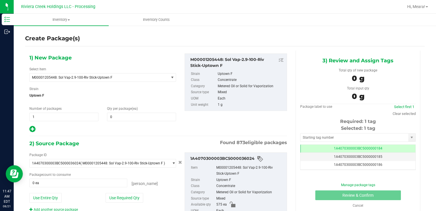
click at [148, 122] on div "1) New Package Select Item M00001205448: Sol Vap-2.9-100-Riv Stick-Uptown F M00…" at bounding box center [102, 92] width 155 height 79
click at [146, 120] on span at bounding box center [141, 116] width 69 height 9
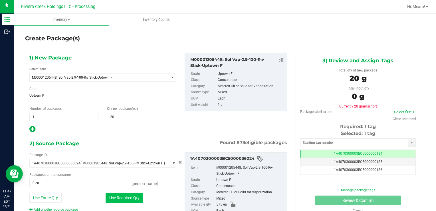
click at [118, 195] on button "Use Required Qty" at bounding box center [125, 198] width 38 height 10
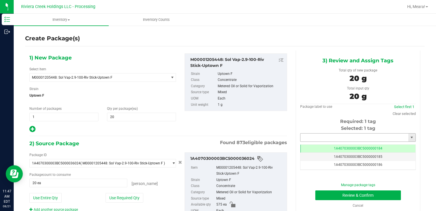
click at [341, 136] on input "text" at bounding box center [354, 137] width 108 height 8
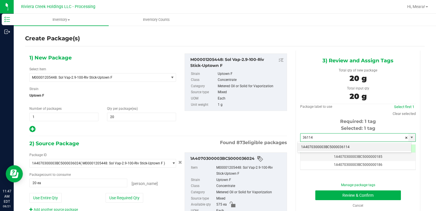
click at [341, 144] on li "1A4070300003BC5000036114" at bounding box center [355, 147] width 114 height 9
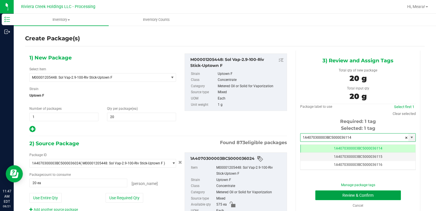
click at [332, 195] on button "Review & Confirm" at bounding box center [358, 195] width 86 height 10
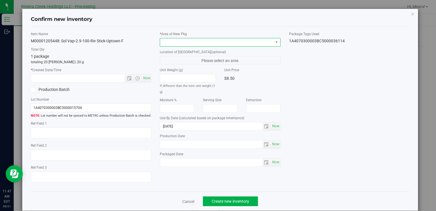
click at [216, 43] on span at bounding box center [216, 42] width 113 height 8
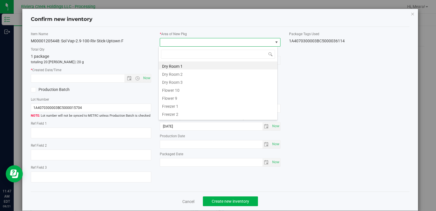
click at [178, 90] on li "Flower 10" at bounding box center [218, 89] width 119 height 8
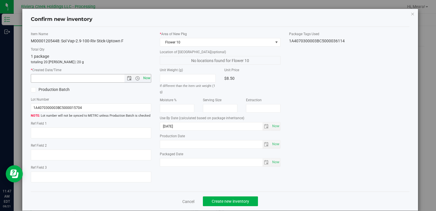
click at [146, 78] on span "Now" at bounding box center [147, 78] width 10 height 8
click at [236, 199] on span "Create new inventory" at bounding box center [230, 201] width 37 height 5
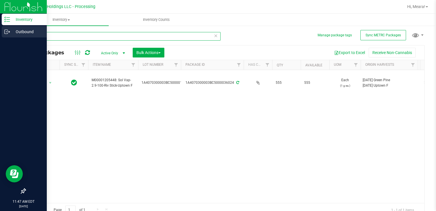
drag, startPoint x: 51, startPoint y: 37, endPoint x: 41, endPoint y: 37, distance: 10.8
click at [6, 33] on div "Inventory Outbound 11:47 AM EDT [DATE] 08/21 Riviera Creek Holdings LLC - Proce…" at bounding box center [218, 105] width 436 height 211
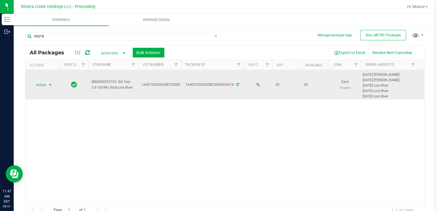
click at [38, 82] on span "Action" at bounding box center [38, 85] width 15 height 8
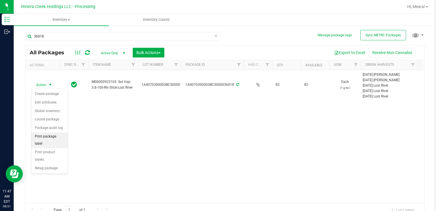
click at [54, 132] on li "Print package label" at bounding box center [49, 140] width 36 height 16
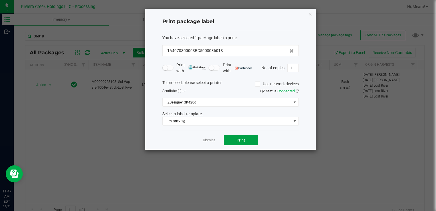
click at [235, 138] on button "Print" at bounding box center [241, 140] width 34 height 10
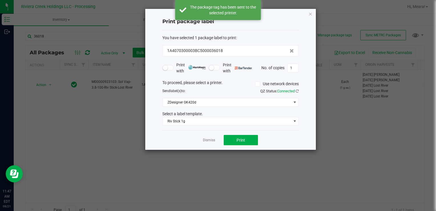
click at [213, 138] on link "Dismiss" at bounding box center [209, 140] width 12 height 5
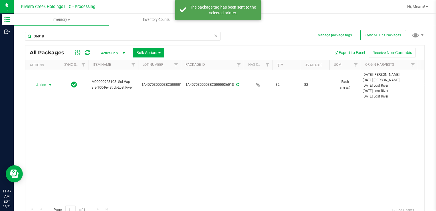
click at [49, 87] on span "select" at bounding box center [50, 85] width 7 height 8
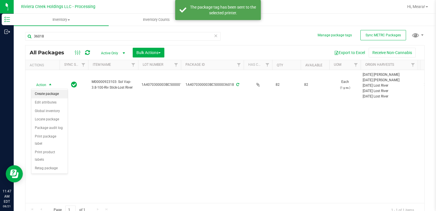
click at [48, 92] on li "Create package" at bounding box center [49, 94] width 36 height 9
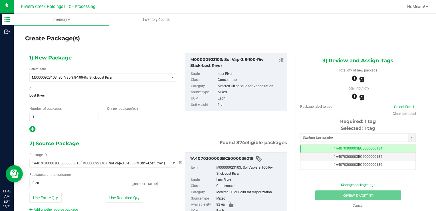
drag, startPoint x: 137, startPoint y: 114, endPoint x: 140, endPoint y: 120, distance: 7.3
click at [137, 114] on span at bounding box center [141, 116] width 69 height 9
click at [140, 119] on div "1) New Package Select Item M00000923103: Sol Vap-3.8-100-Riv Stick-Lost River M…" at bounding box center [102, 92] width 155 height 79
click at [135, 110] on span "(ea)" at bounding box center [135, 108] width 6 height 4
click at [135, 116] on span at bounding box center [141, 116] width 69 height 9
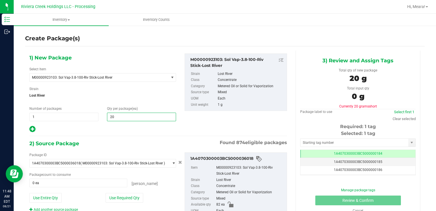
click at [112, 189] on div "Package ID 1A4070300003BC5000036018 ( M00000923103: Sol Vap-3.8-100-Riv Stick-L…" at bounding box center [102, 182] width 155 height 60
click at [112, 193] on button "Use Required Qty" at bounding box center [125, 198] width 38 height 10
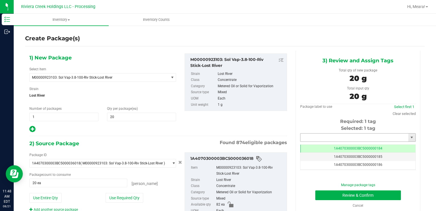
click at [307, 137] on input "text" at bounding box center [354, 137] width 108 height 8
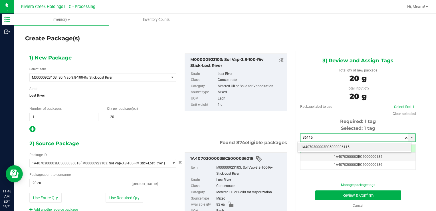
click at [309, 147] on li "1A4070300003BC5000036115" at bounding box center [355, 147] width 114 height 9
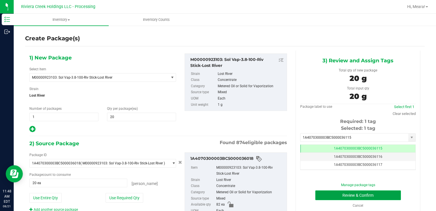
click at [324, 193] on button "Review & Confirm" at bounding box center [358, 195] width 86 height 10
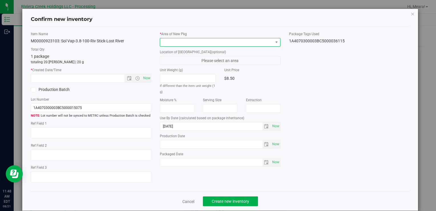
click at [218, 40] on span at bounding box center [216, 42] width 113 height 8
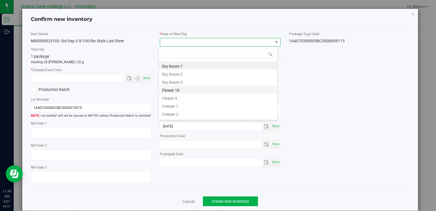
drag, startPoint x: 183, startPoint y: 91, endPoint x: 146, endPoint y: 79, distance: 38.3
click at [182, 91] on li "Flower 10" at bounding box center [218, 89] width 119 height 8
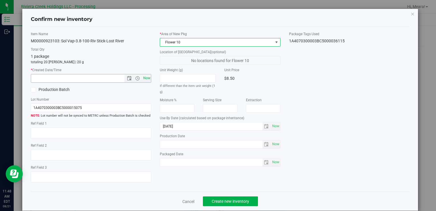
click at [143, 76] on span "Now" at bounding box center [147, 78] width 10 height 8
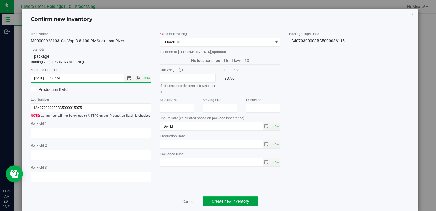
click at [232, 202] on span "Create new inventory" at bounding box center [230, 201] width 37 height 5
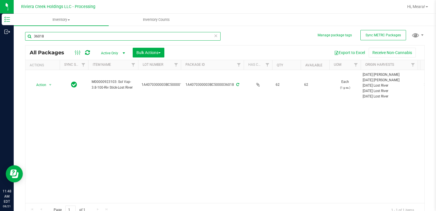
drag, startPoint x: 54, startPoint y: 39, endPoint x: 34, endPoint y: 39, distance: 20.0
click at [17, 37] on div "Manage package tags Sync METRC Packages 36018 All Packages Active Only Active O…" at bounding box center [225, 112] width 422 height 174
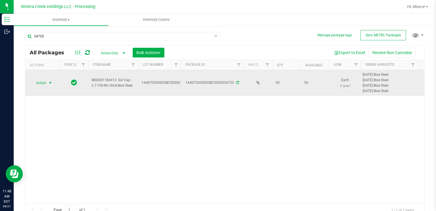
click at [45, 84] on span "Action" at bounding box center [38, 83] width 15 height 8
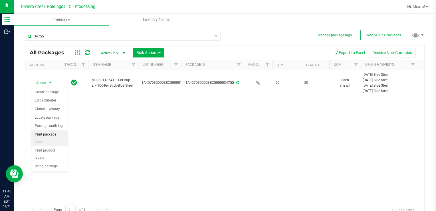
click at [60, 137] on li "Print package label" at bounding box center [49, 138] width 36 height 16
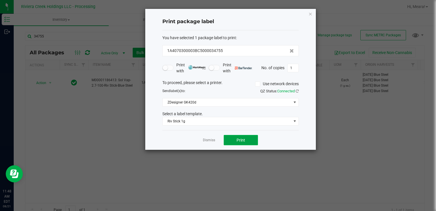
click at [243, 139] on span "Print" at bounding box center [241, 140] width 9 height 5
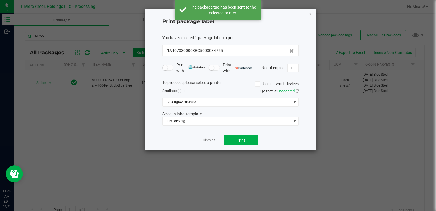
drag, startPoint x: 210, startPoint y: 140, endPoint x: 130, endPoint y: 101, distance: 89.3
click at [209, 140] on link "Dismiss" at bounding box center [209, 140] width 12 height 5
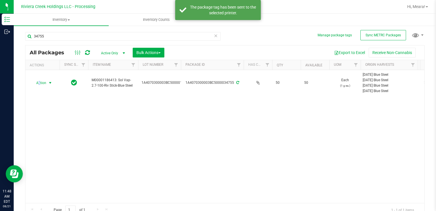
drag, startPoint x: 39, startPoint y: 84, endPoint x: 53, endPoint y: 93, distance: 17.1
click at [40, 84] on span "Action" at bounding box center [38, 83] width 15 height 8
click at [53, 94] on li "Create package" at bounding box center [49, 92] width 36 height 9
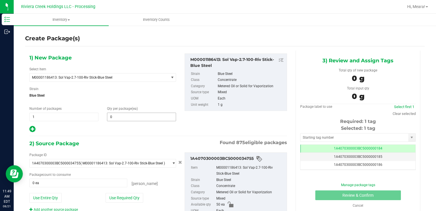
click at [124, 120] on span "0 0" at bounding box center [141, 116] width 69 height 9
click at [124, 118] on input "text" at bounding box center [141, 117] width 68 height 8
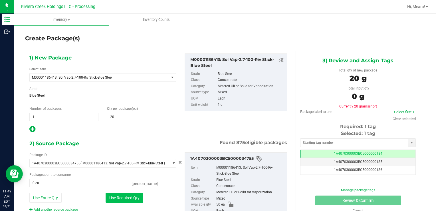
drag, startPoint x: 115, startPoint y: 189, endPoint x: 114, endPoint y: 193, distance: 4.1
click at [115, 190] on div "Package ID 1A4070300003BC5000034755 ( M00001186413: Sol Vap-2.7-100-Riv Stick-B…" at bounding box center [102, 182] width 155 height 60
click at [114, 195] on button "Use Required Qty" at bounding box center [125, 198] width 38 height 10
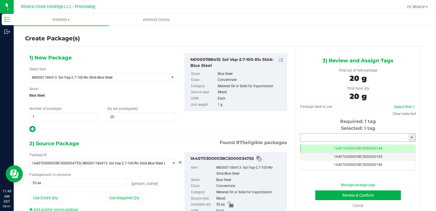
drag, startPoint x: 305, startPoint y: 136, endPoint x: 301, endPoint y: 138, distance: 4.4
click at [305, 136] on input "text" at bounding box center [354, 137] width 108 height 8
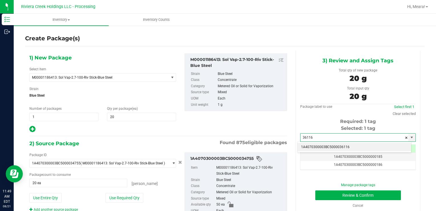
click at [310, 146] on li "1A4070300003BC5000036116" at bounding box center [355, 147] width 114 height 9
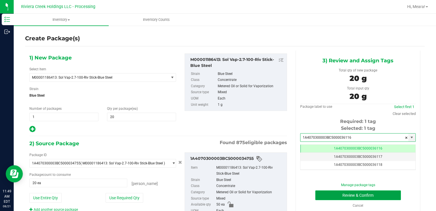
click at [324, 195] on button "Review & Confirm" at bounding box center [358, 195] width 86 height 10
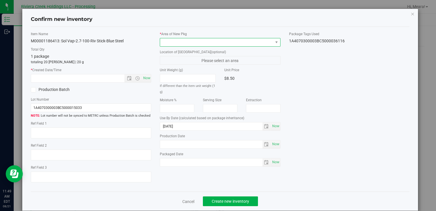
click at [239, 43] on span at bounding box center [216, 42] width 113 height 8
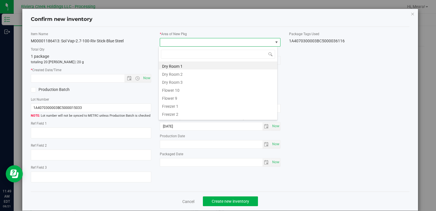
drag, startPoint x: 167, startPoint y: 92, endPoint x: 165, endPoint y: 88, distance: 4.0
click at [168, 91] on li "Flower 10" at bounding box center [218, 89] width 119 height 8
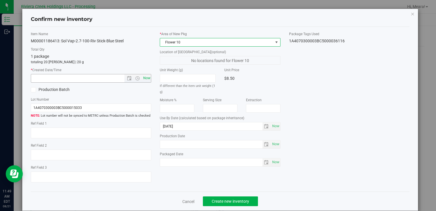
click at [144, 76] on span "Now" at bounding box center [147, 78] width 10 height 8
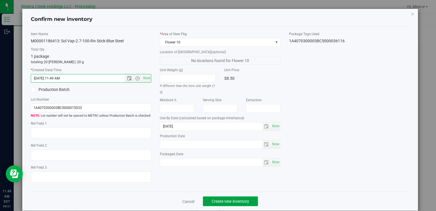
click at [242, 200] on span "Create new inventory" at bounding box center [230, 201] width 37 height 5
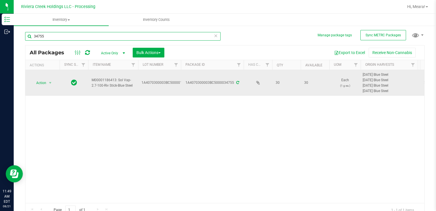
drag, startPoint x: 60, startPoint y: 38, endPoint x: 80, endPoint y: 74, distance: 40.5
click at [6, 47] on div "Inventory Outbound 11:49 AM EDT [DATE] 08/21 Riviera Creek Holdings LLC - Proce…" at bounding box center [218, 105] width 436 height 211
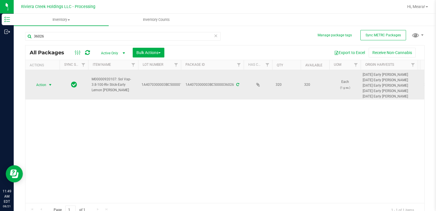
drag, startPoint x: 48, startPoint y: 87, endPoint x: 42, endPoint y: 84, distance: 6.6
click at [42, 84] on span "Action" at bounding box center [38, 85] width 15 height 8
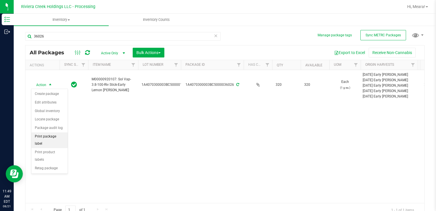
click at [55, 134] on li "Print package label" at bounding box center [49, 140] width 36 height 16
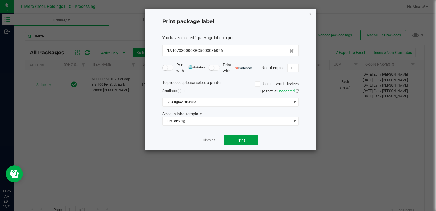
click at [242, 138] on span "Print" at bounding box center [241, 140] width 9 height 5
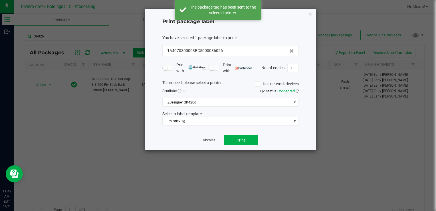
click at [208, 140] on link "Dismiss" at bounding box center [209, 140] width 12 height 5
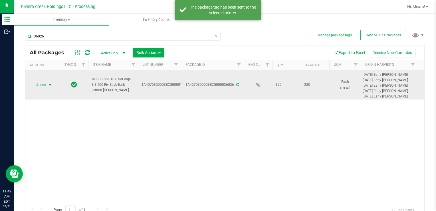
click at [43, 85] on span "Action" at bounding box center [38, 85] width 15 height 8
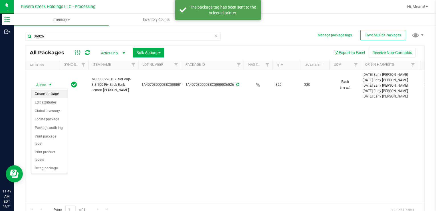
click at [46, 92] on li "Create package" at bounding box center [49, 94] width 36 height 9
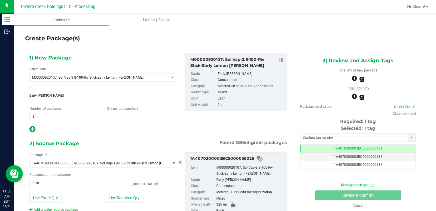
click at [113, 114] on span at bounding box center [141, 116] width 69 height 9
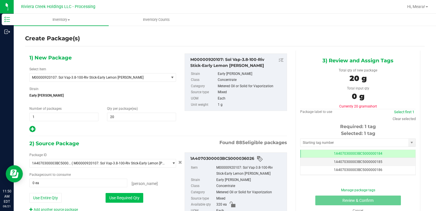
click at [112, 195] on button "Use Required Qty" at bounding box center [125, 198] width 38 height 10
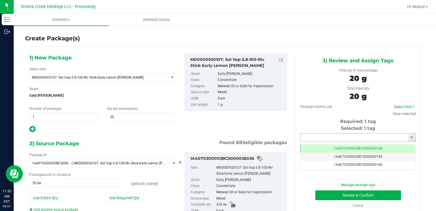
click at [304, 137] on input "text" at bounding box center [354, 137] width 108 height 8
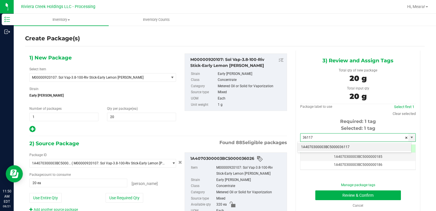
click at [312, 150] on li "1A4070300003BC5000036117" at bounding box center [355, 147] width 114 height 9
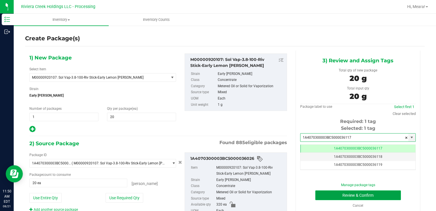
click at [318, 195] on button "Review & Confirm" at bounding box center [358, 195] width 86 height 10
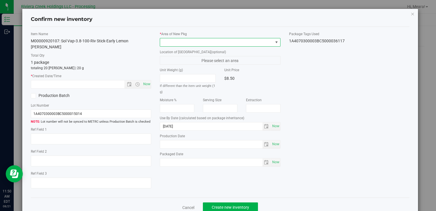
drag, startPoint x: 245, startPoint y: 39, endPoint x: 243, endPoint y: 41, distance: 3.4
click at [245, 39] on span at bounding box center [216, 42] width 113 height 8
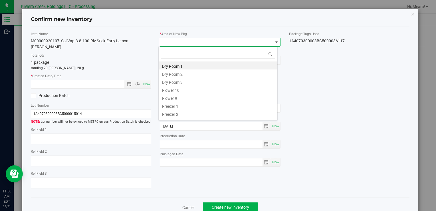
drag, startPoint x: 186, startPoint y: 87, endPoint x: 156, endPoint y: 78, distance: 31.2
click at [185, 87] on li "Flower 10" at bounding box center [218, 89] width 119 height 8
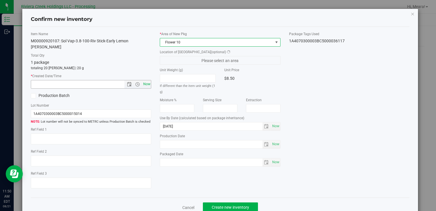
click at [146, 80] on span "Now" at bounding box center [147, 84] width 10 height 8
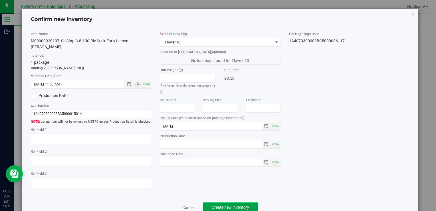
click at [240, 205] on span "Create new inventory" at bounding box center [230, 207] width 37 height 5
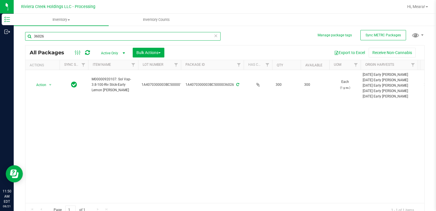
drag, startPoint x: 61, startPoint y: 37, endPoint x: -1, endPoint y: 36, distance: 62.5
click at [0, 36] on html "Inventory Outbound 11:50 AM EDT [DATE] 08/21 Riviera Creek Holdings LLC - Proce…" at bounding box center [218, 105] width 436 height 211
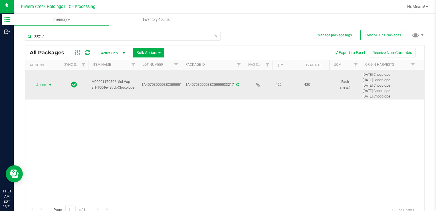
click at [48, 84] on span "select" at bounding box center [50, 84] width 5 height 5
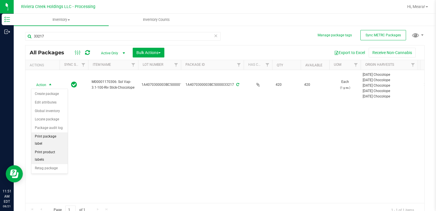
drag, startPoint x: 58, startPoint y: 135, endPoint x: 66, endPoint y: 134, distance: 8.4
click at [58, 135] on li "Print package label" at bounding box center [49, 140] width 36 height 16
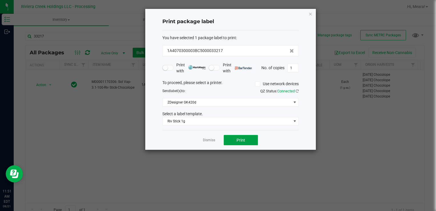
click at [244, 135] on button "Print" at bounding box center [241, 140] width 34 height 10
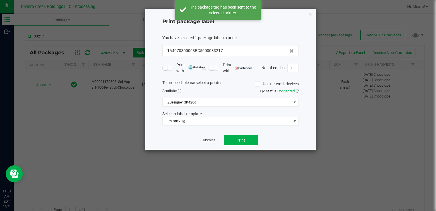
click at [208, 138] on link "Dismiss" at bounding box center [209, 140] width 12 height 5
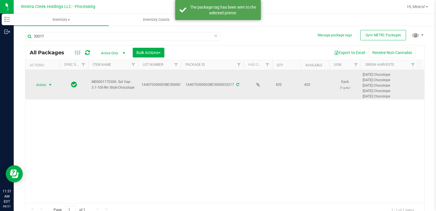
click at [43, 85] on span "Action" at bounding box center [38, 85] width 15 height 8
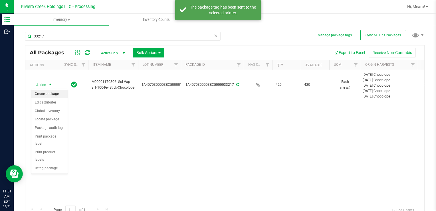
click at [52, 96] on li "Create package" at bounding box center [49, 94] width 36 height 9
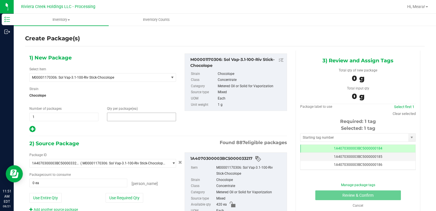
click at [163, 119] on span at bounding box center [141, 116] width 69 height 9
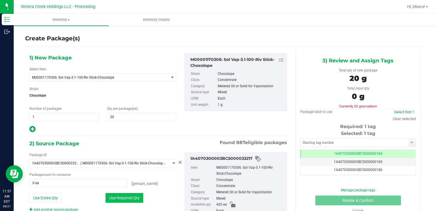
drag, startPoint x: 114, startPoint y: 199, endPoint x: 197, endPoint y: 140, distance: 101.8
click at [114, 199] on button "Use Required Qty" at bounding box center [125, 198] width 38 height 10
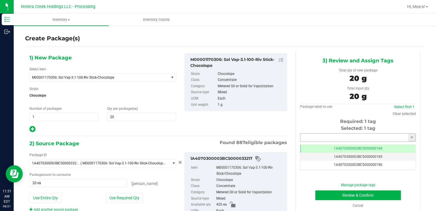
click at [317, 136] on input "text" at bounding box center [354, 137] width 108 height 8
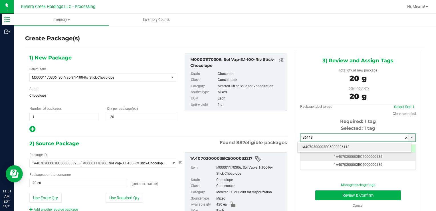
drag, startPoint x: 315, startPoint y: 148, endPoint x: 317, endPoint y: 156, distance: 7.8
click at [315, 148] on li "1A4070300003BC5000036118" at bounding box center [355, 147] width 114 height 9
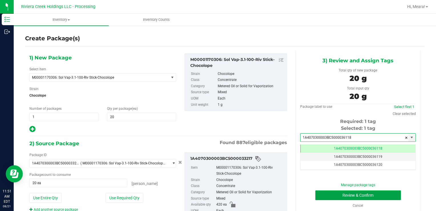
click at [325, 194] on button "Review & Confirm" at bounding box center [358, 195] width 86 height 10
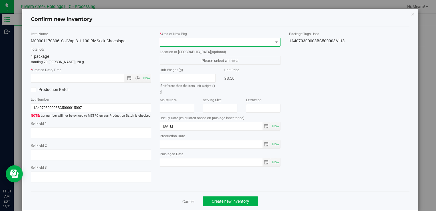
click at [259, 45] on span at bounding box center [216, 42] width 113 height 8
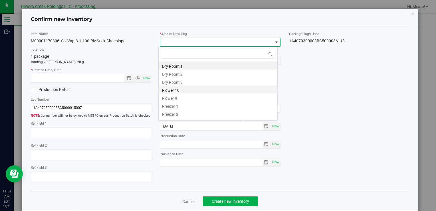
drag, startPoint x: 177, startPoint y: 91, endPoint x: 154, endPoint y: 83, distance: 24.7
click at [176, 90] on li "Flower 10" at bounding box center [218, 89] width 119 height 8
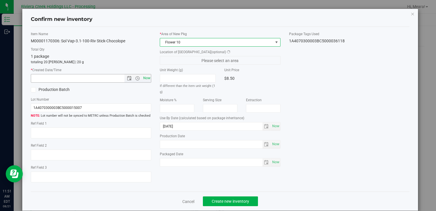
click at [148, 80] on span "Now" at bounding box center [147, 78] width 10 height 8
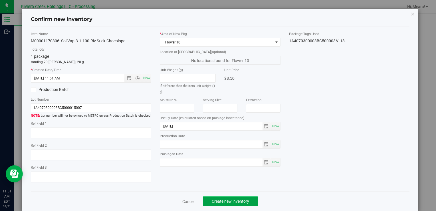
click at [233, 198] on button "Create new inventory" at bounding box center [230, 201] width 55 height 10
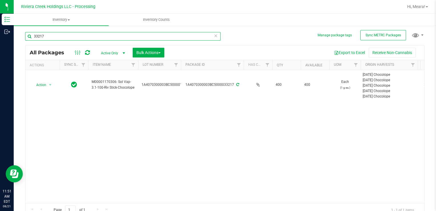
drag, startPoint x: 65, startPoint y: 33, endPoint x: -1, endPoint y: 34, distance: 66.2
click at [0, 34] on html "Inventory Outbound 11:51 AM EDT [DATE] 08/21 Riviera Creek Holdings LLC - Proce…" at bounding box center [218, 105] width 436 height 211
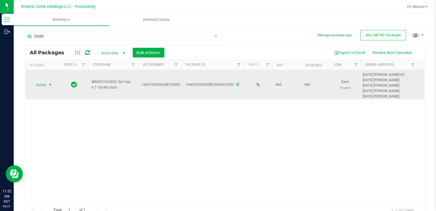
click at [44, 83] on span "Action" at bounding box center [38, 85] width 15 height 8
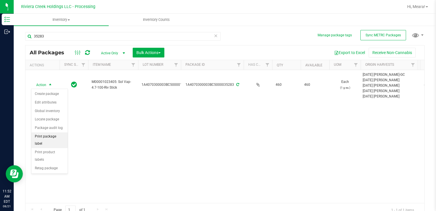
click at [48, 133] on li "Print package label" at bounding box center [49, 140] width 36 height 16
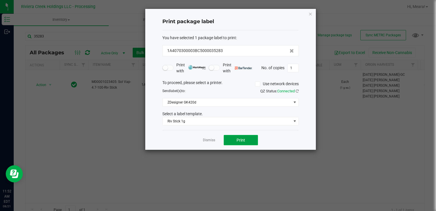
click at [237, 140] on span "Print" at bounding box center [241, 140] width 9 height 5
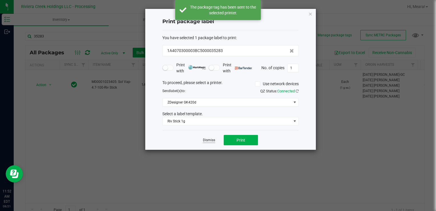
click at [206, 139] on link "Dismiss" at bounding box center [209, 140] width 12 height 5
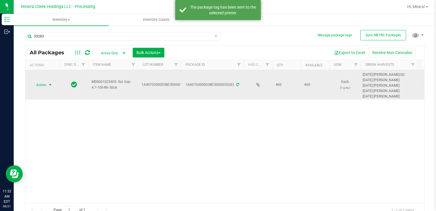
drag, startPoint x: 45, startPoint y: 81, endPoint x: 42, endPoint y: 81, distance: 3.7
click at [45, 81] on span "Action" at bounding box center [38, 85] width 15 height 8
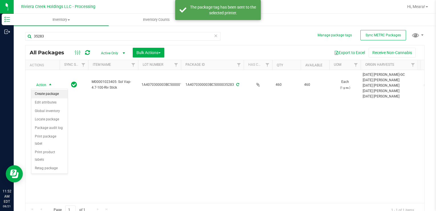
click at [47, 93] on li "Create package" at bounding box center [49, 94] width 36 height 9
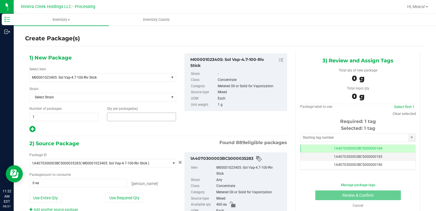
drag, startPoint x: 122, startPoint y: 119, endPoint x: 118, endPoint y: 117, distance: 5.0
click at [121, 118] on span at bounding box center [141, 116] width 69 height 9
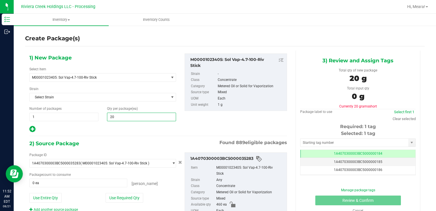
click at [110, 194] on button "Use Required Qty" at bounding box center [125, 198] width 38 height 10
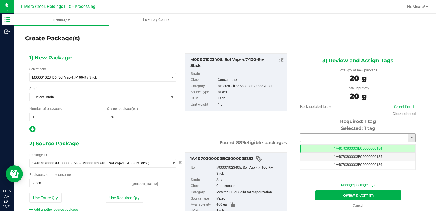
click at [321, 134] on input "text" at bounding box center [354, 137] width 108 height 8
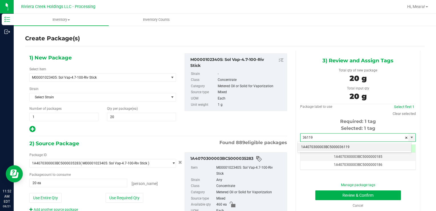
click at [310, 142] on div "1A4070300003BC5000036119 No matching tags" at bounding box center [354, 146] width 114 height 11
click at [313, 147] on li "1A4070300003BC5000036119" at bounding box center [355, 147] width 114 height 9
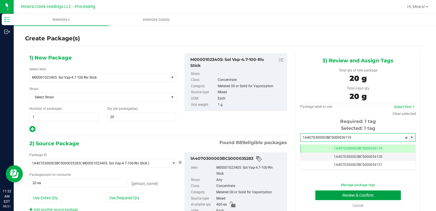
click at [322, 191] on button "Review & Confirm" at bounding box center [358, 195] width 86 height 10
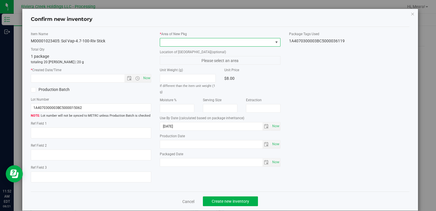
click at [241, 41] on span at bounding box center [216, 42] width 113 height 8
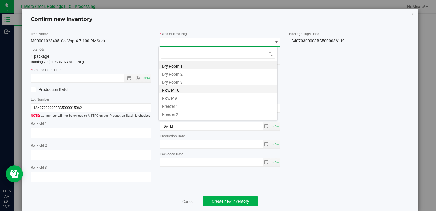
click at [185, 86] on li "Flower 10" at bounding box center [218, 89] width 119 height 8
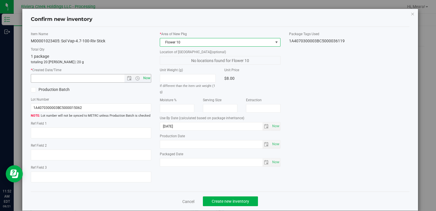
drag, startPoint x: 152, startPoint y: 76, endPoint x: 145, endPoint y: 76, distance: 6.9
click at [151, 76] on div "Item Name M00001023405: Sol Vap-4.7-100-Riv Stick Total Qty 1 package totaling …" at bounding box center [91, 108] width 129 height 155
click at [145, 76] on span "Now" at bounding box center [147, 78] width 10 height 8
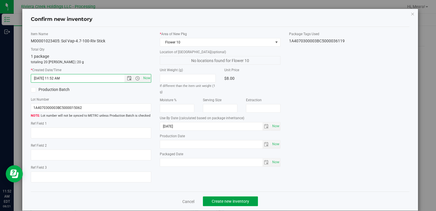
click at [233, 200] on span "Create new inventory" at bounding box center [230, 201] width 37 height 5
